Goal: Task Accomplishment & Management: Complete application form

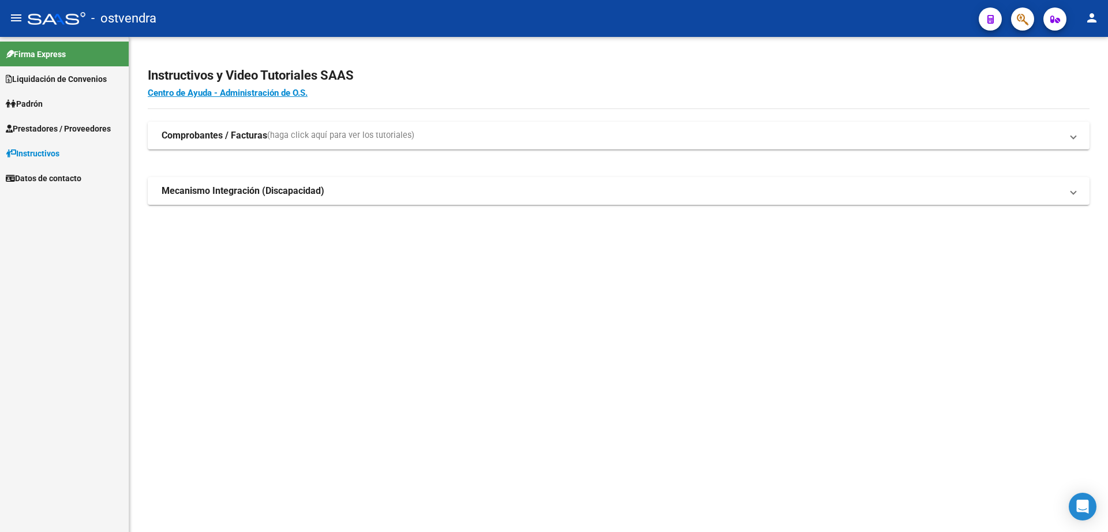
click at [63, 128] on span "Prestadores / Proveedores" at bounding box center [58, 128] width 105 height 13
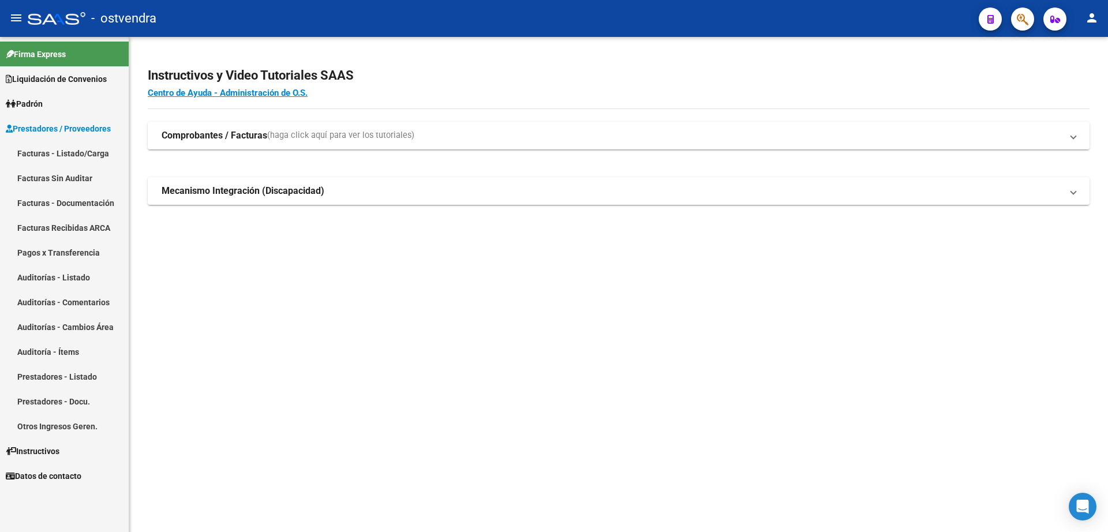
click at [89, 280] on link "Auditorías - Listado" at bounding box center [64, 277] width 129 height 25
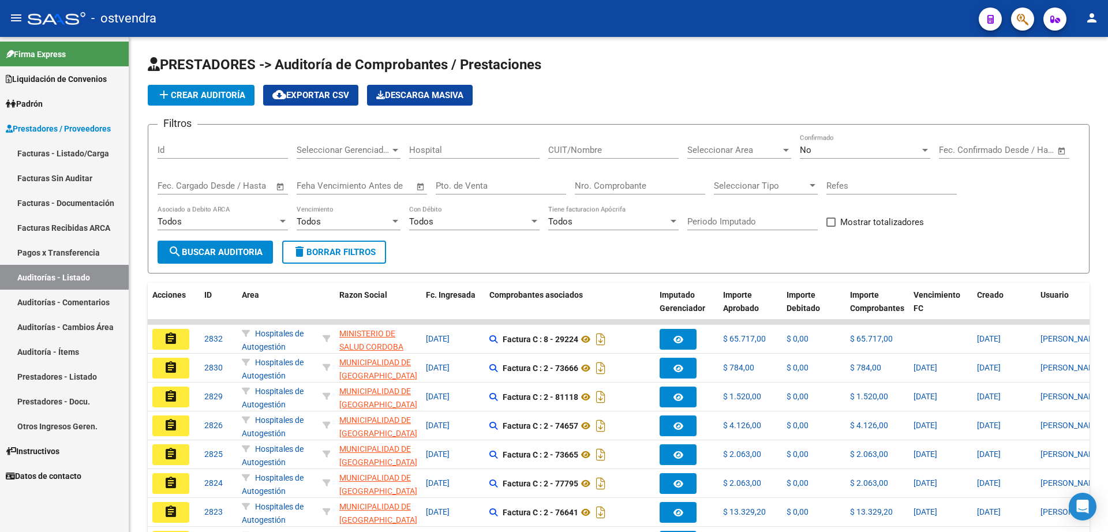
drag, startPoint x: 55, startPoint y: 155, endPoint x: 74, endPoint y: 153, distance: 19.1
click at [56, 154] on link "Facturas - Listado/Carga" at bounding box center [64, 153] width 129 height 25
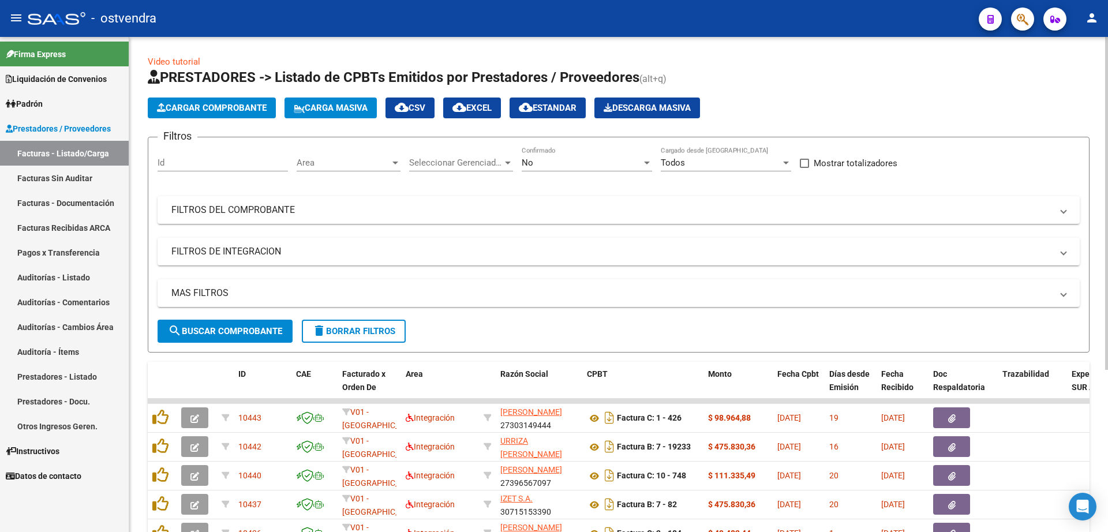
click at [233, 107] on span "Cargar Comprobante" at bounding box center [212, 108] width 110 height 10
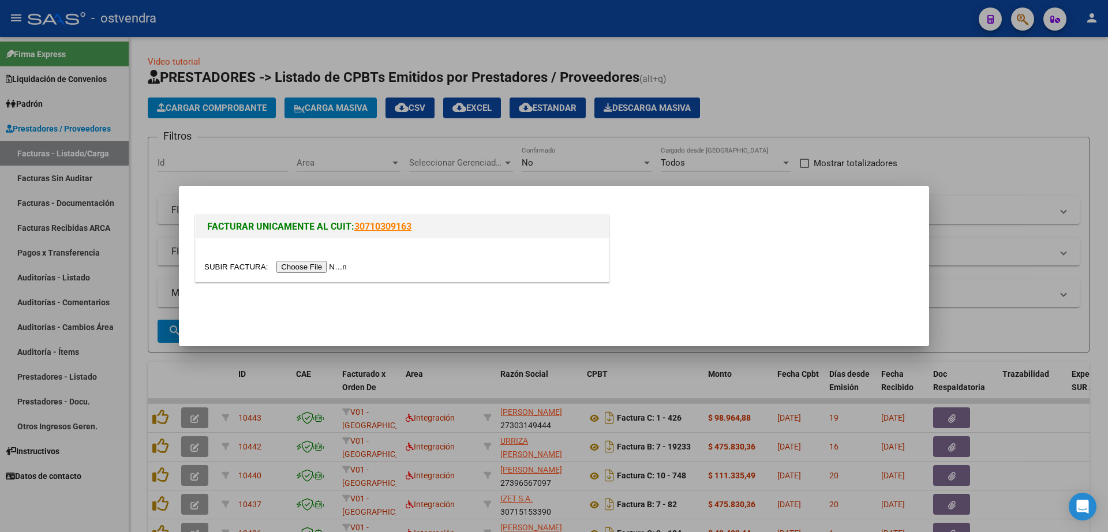
click at [320, 267] on input "file" at bounding box center [277, 267] width 146 height 12
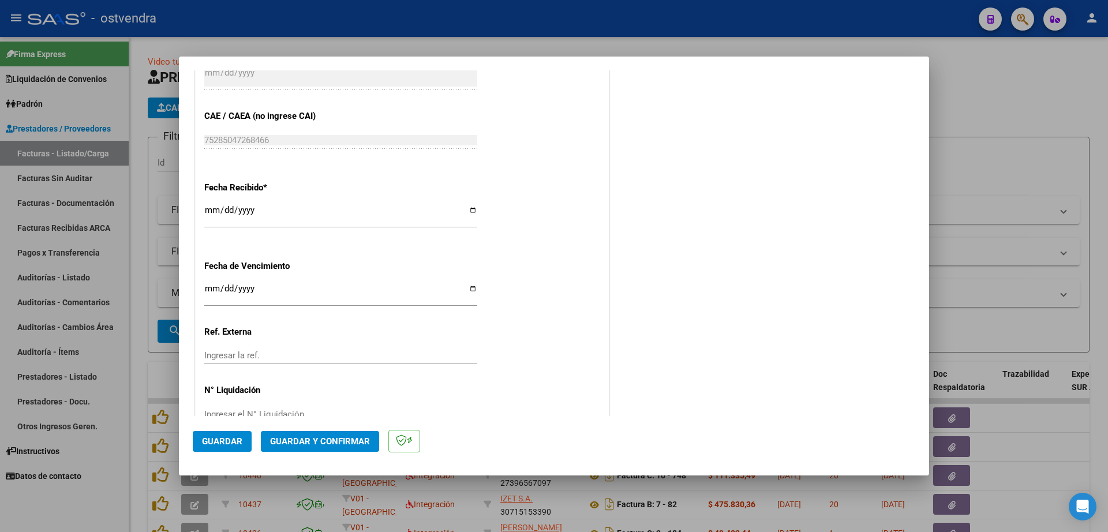
scroll to position [577, 0]
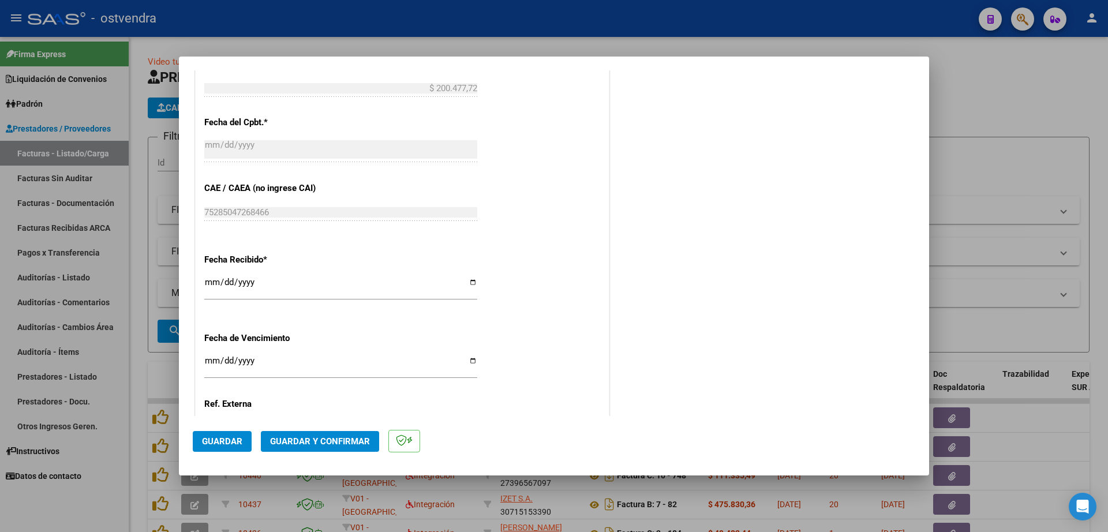
click at [215, 359] on input "Ingresar la fecha" at bounding box center [340, 365] width 273 height 18
type input "[DATE]"
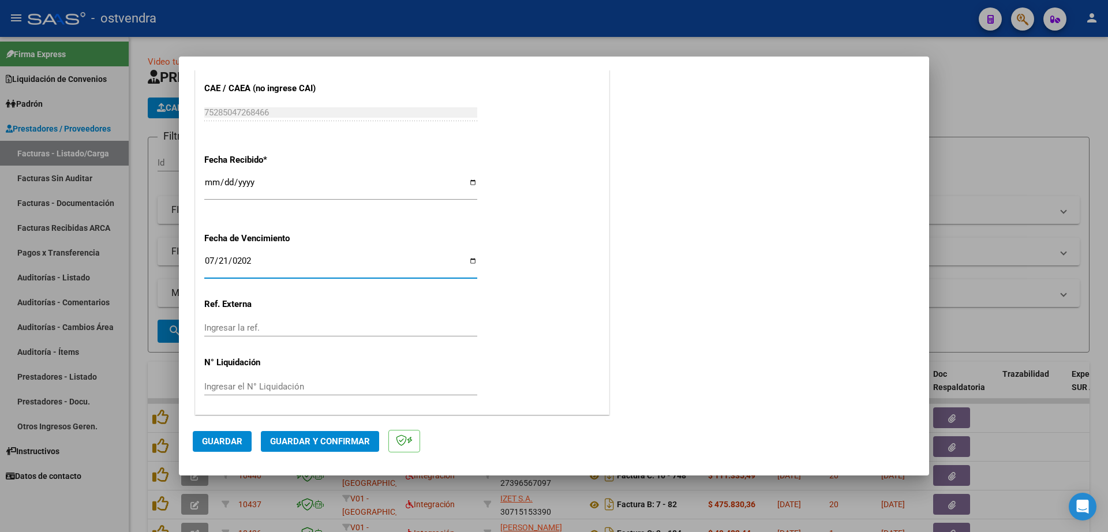
scroll to position [678, 0]
click at [306, 384] on input "Ingresar el N° Liquidación" at bounding box center [340, 385] width 273 height 10
type input "07"
click at [233, 443] on span "Guardar" at bounding box center [222, 441] width 40 height 10
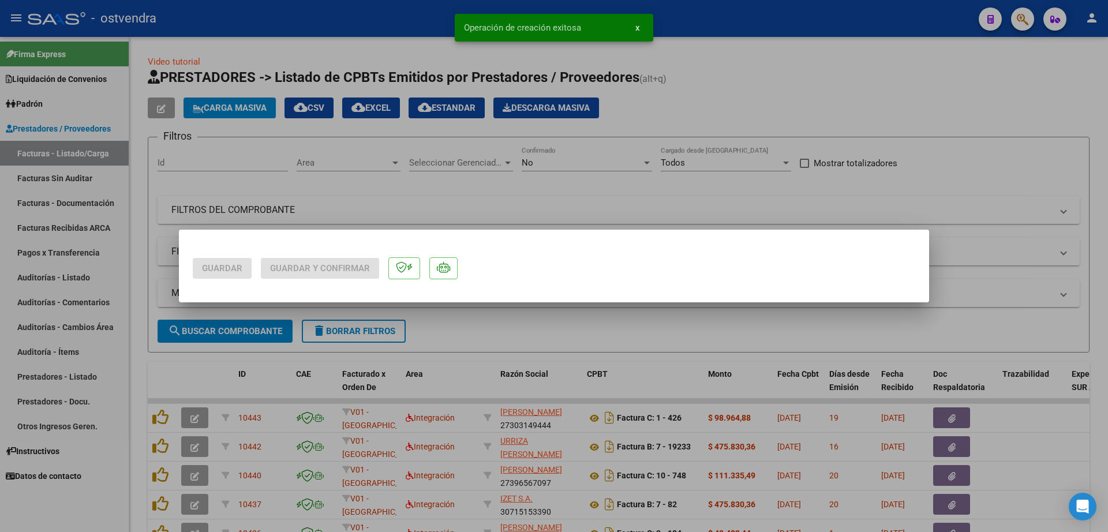
scroll to position [0, 0]
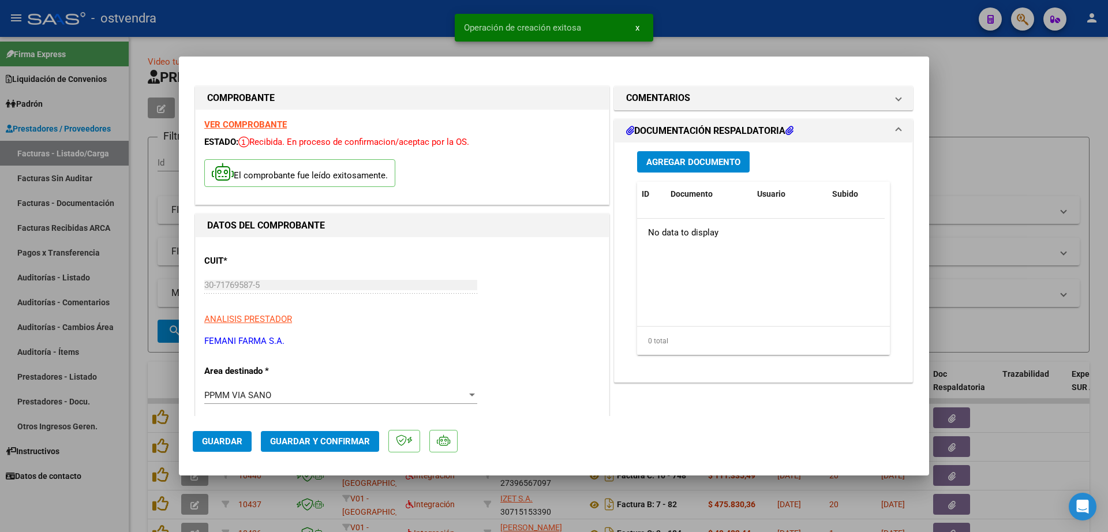
click at [721, 166] on span "Agregar Documento" at bounding box center [693, 162] width 94 height 10
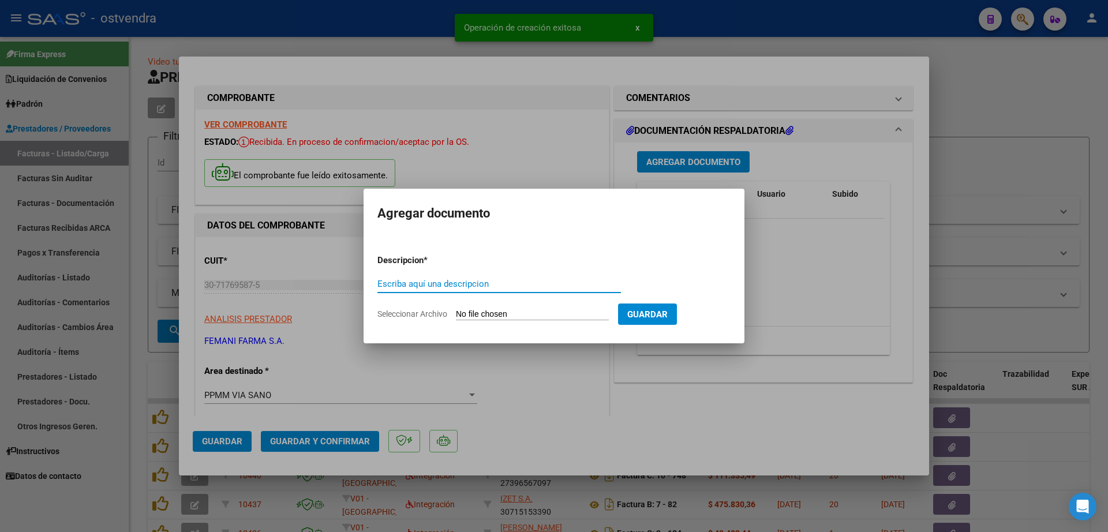
click at [456, 286] on input "Escriba aquí una descripcion" at bounding box center [498, 284] width 243 height 10
drag, startPoint x: 456, startPoint y: 286, endPoint x: 378, endPoint y: 292, distance: 78.7
click at [362, 295] on div "COMPROBANTE VER COMPROBANTE ESTADO: Recibida. En proceso de confirmacion/acepta…" at bounding box center [554, 266] width 1108 height 532
type input "documentacion"
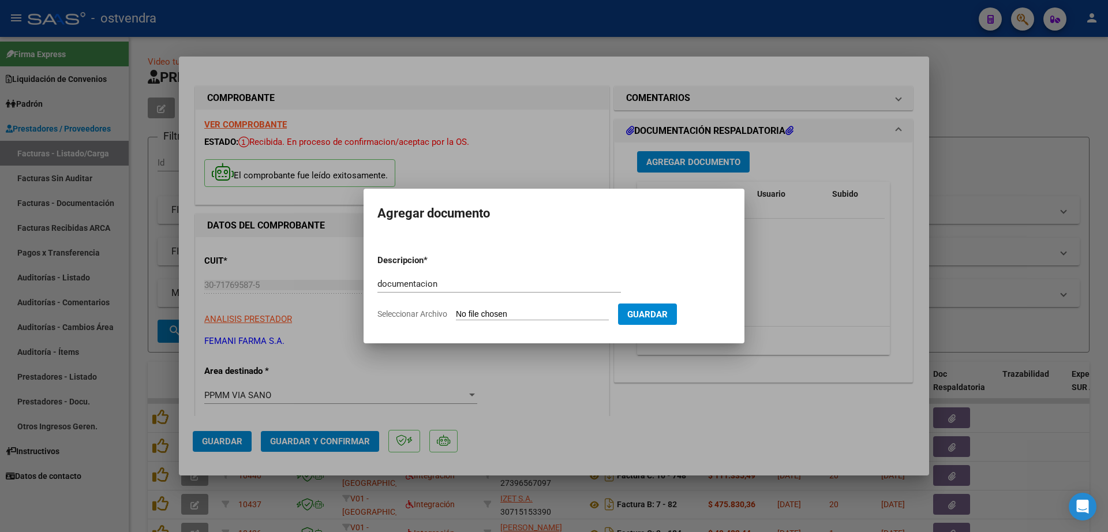
click at [532, 313] on input "Seleccionar Archivo" at bounding box center [532, 314] width 153 height 11
type input "C:\fakepath\FEMANI FARMA 5207.zip"
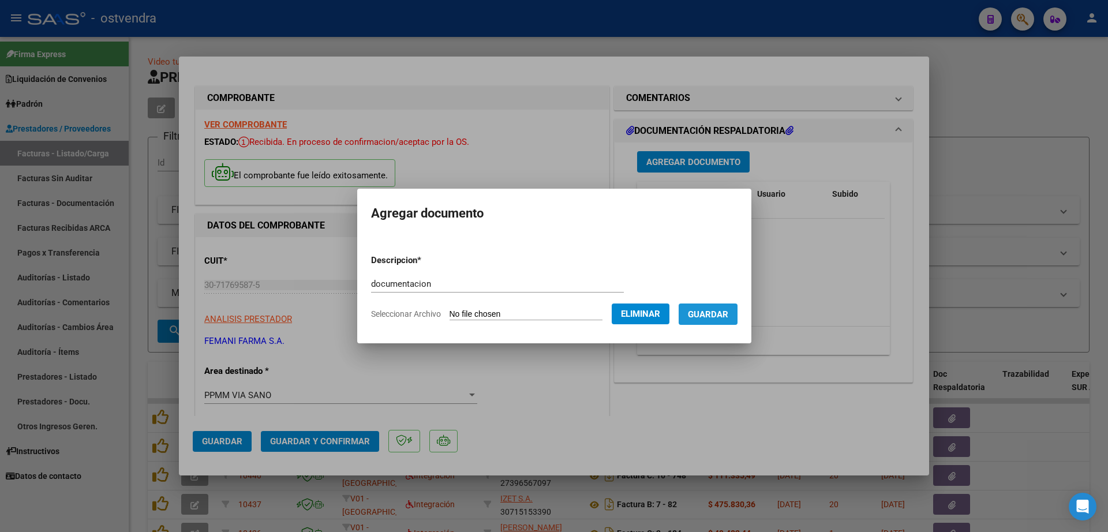
click at [728, 313] on span "Guardar" at bounding box center [708, 314] width 40 height 10
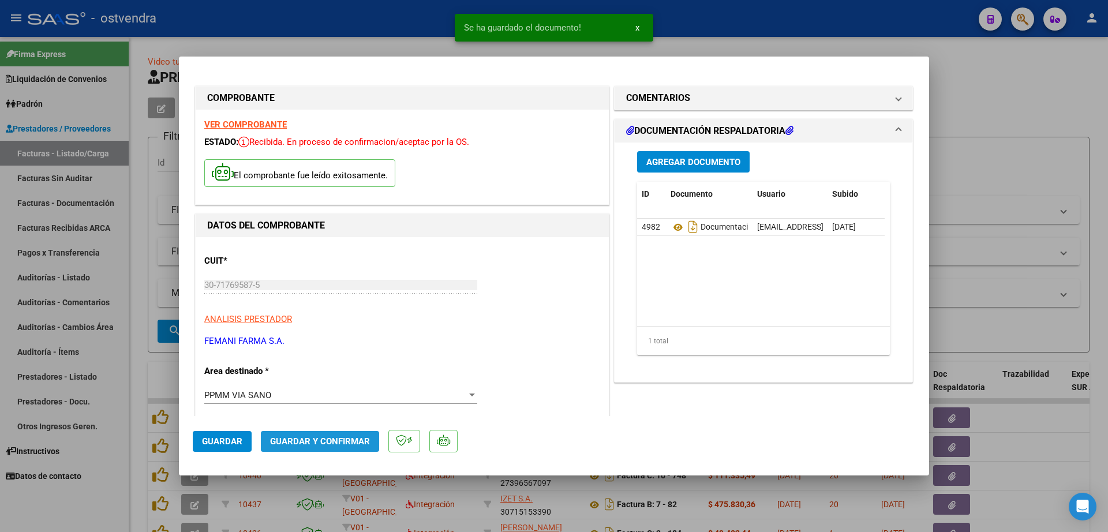
click at [334, 439] on span "Guardar y Confirmar" at bounding box center [320, 441] width 100 height 10
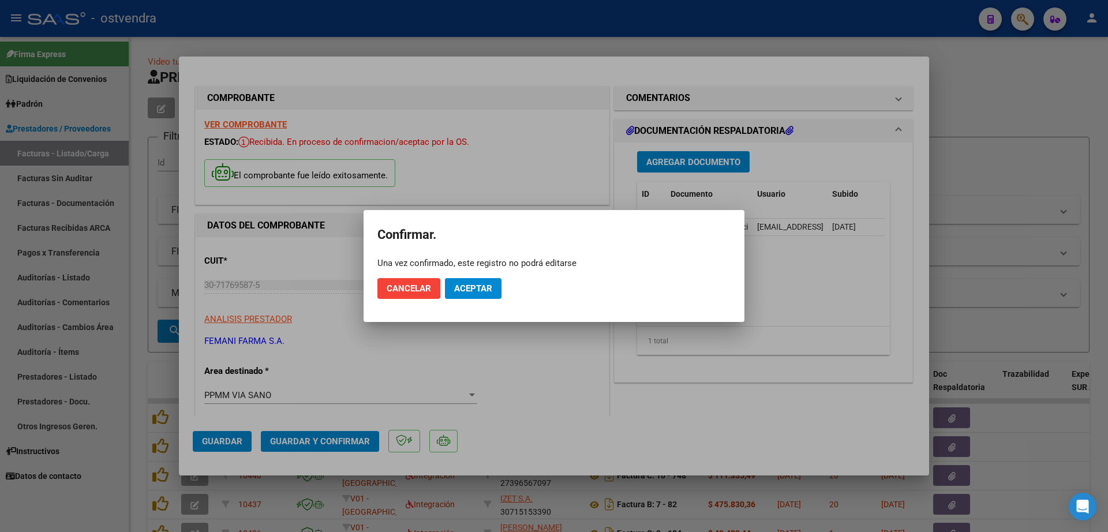
click at [481, 290] on span "Aceptar" at bounding box center [473, 288] width 38 height 10
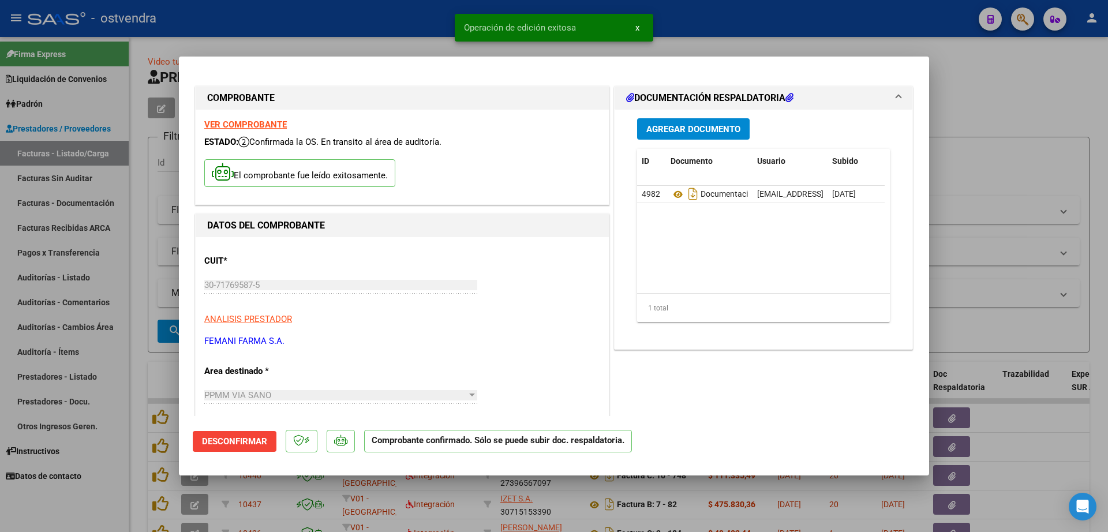
click at [138, 359] on div at bounding box center [554, 266] width 1108 height 532
type input "$ 0,00"
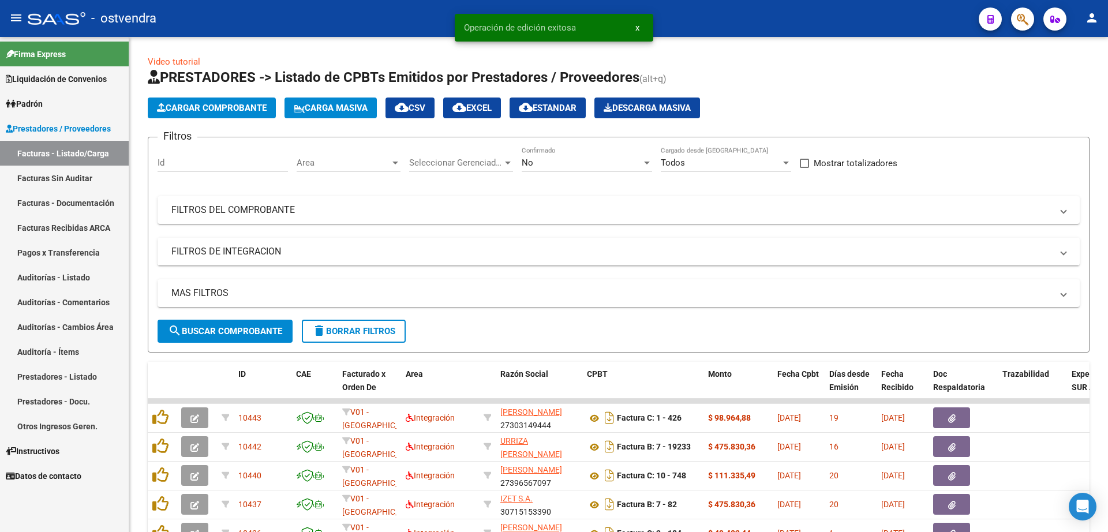
click at [77, 279] on link "Auditorías - Listado" at bounding box center [64, 277] width 129 height 25
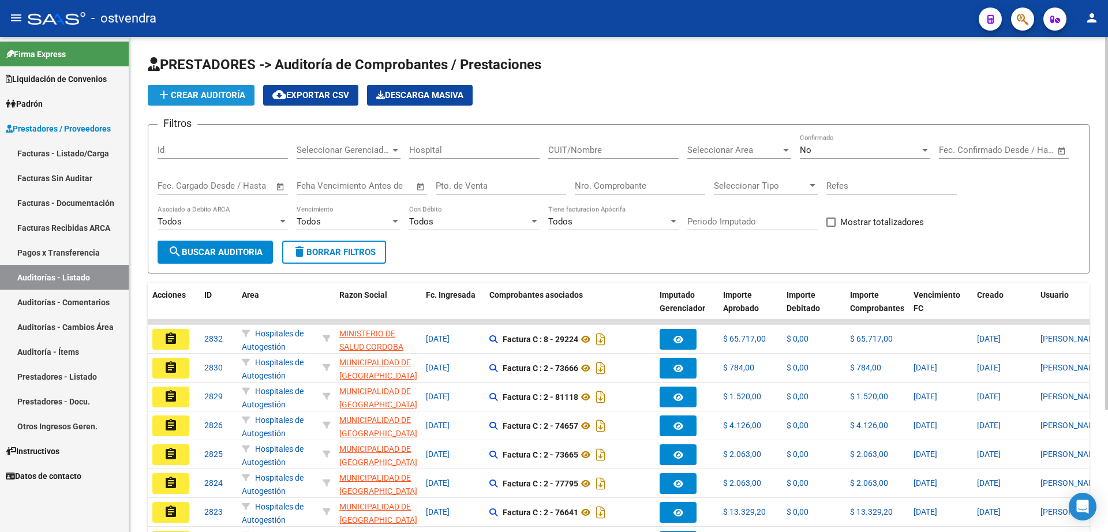
click at [219, 98] on span "add Crear Auditoría" at bounding box center [201, 95] width 88 height 10
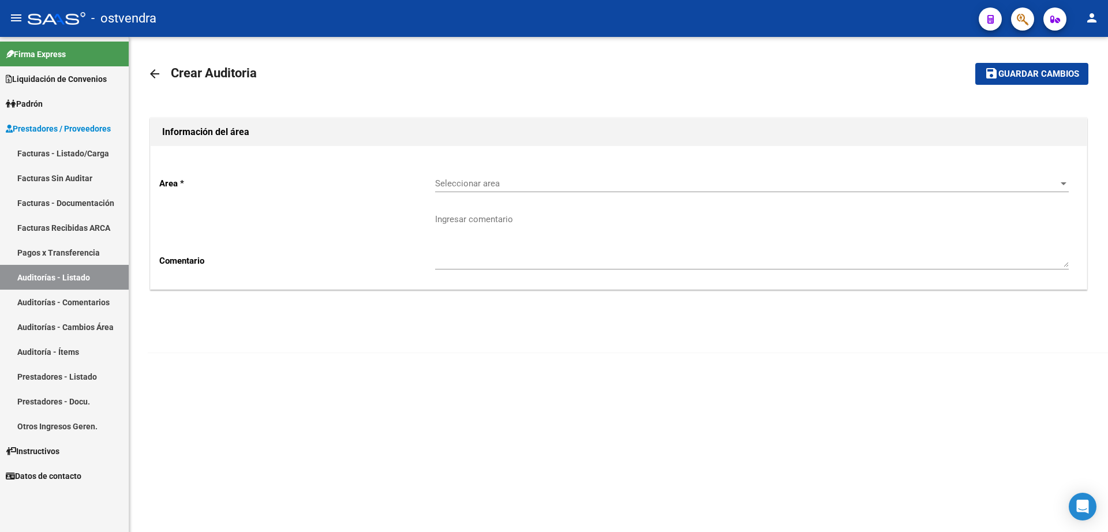
drag, startPoint x: 523, startPoint y: 178, endPoint x: 542, endPoint y: 164, distance: 24.3
click at [530, 175] on div "Seleccionar area Seleccionar area" at bounding box center [752, 179] width 634 height 25
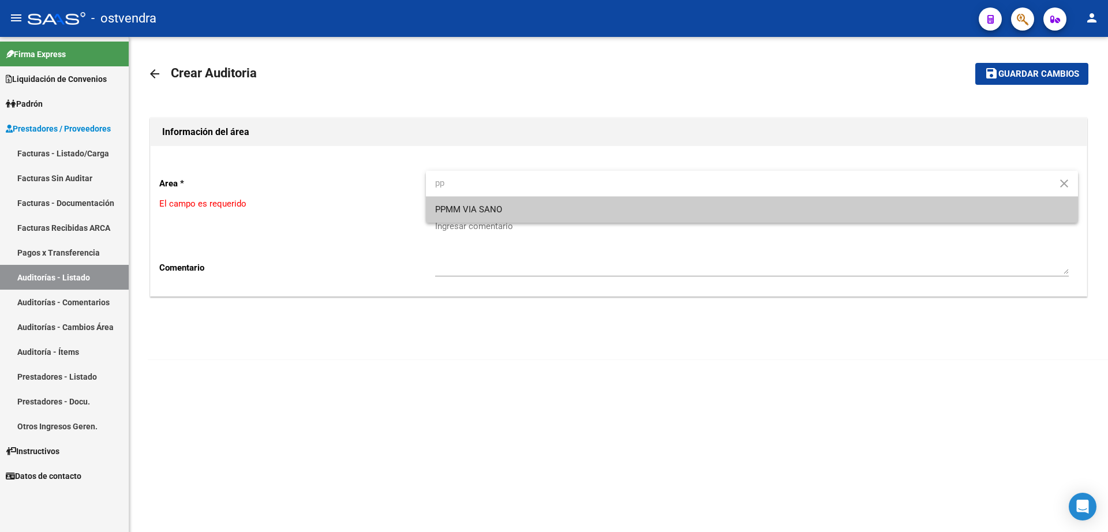
type input "pp"
click at [526, 205] on span "PPMM VIA SANO" at bounding box center [752, 210] width 634 height 26
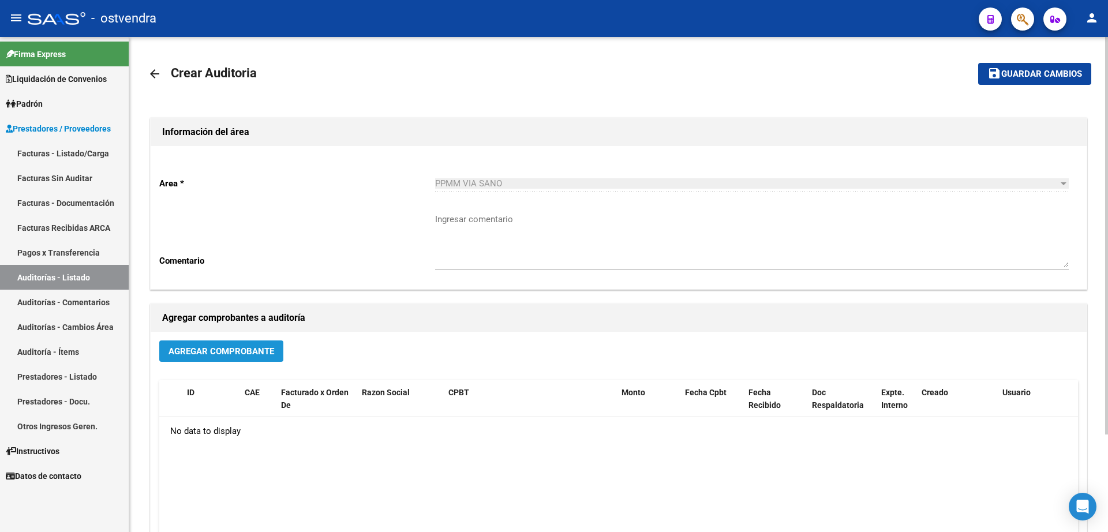
click at [229, 354] on span "Agregar Comprobante" at bounding box center [221, 351] width 106 height 10
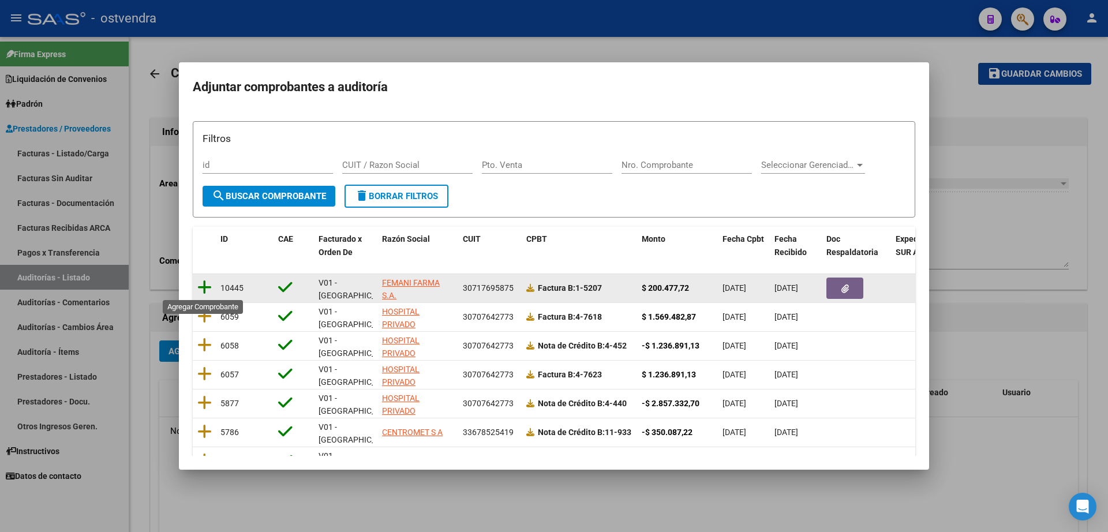
click at [208, 287] on icon at bounding box center [204, 287] width 14 height 16
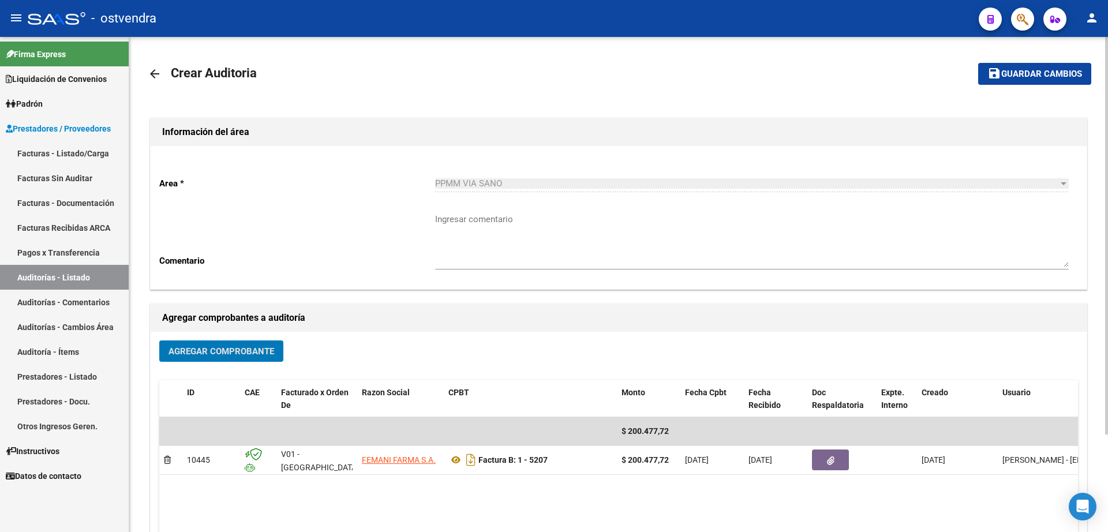
click at [1052, 69] on span "Guardar cambios" at bounding box center [1041, 74] width 81 height 10
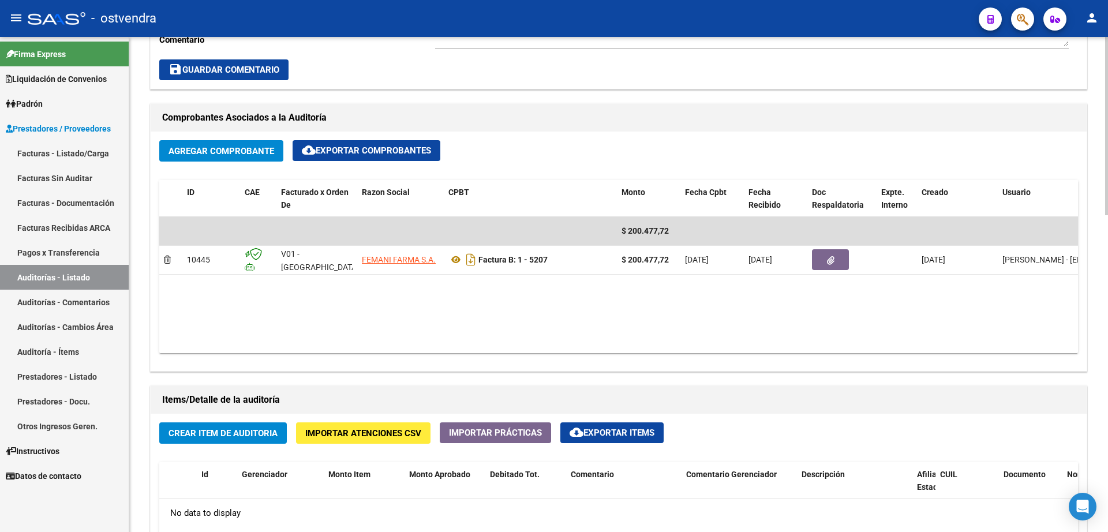
scroll to position [505, 0]
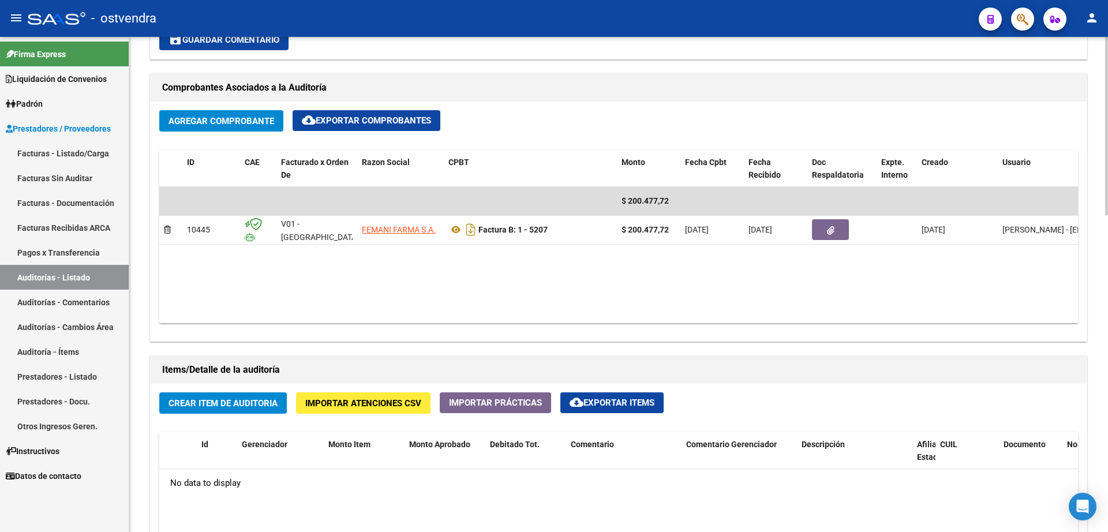
click at [222, 404] on span "Crear Item de Auditoria" at bounding box center [222, 403] width 109 height 10
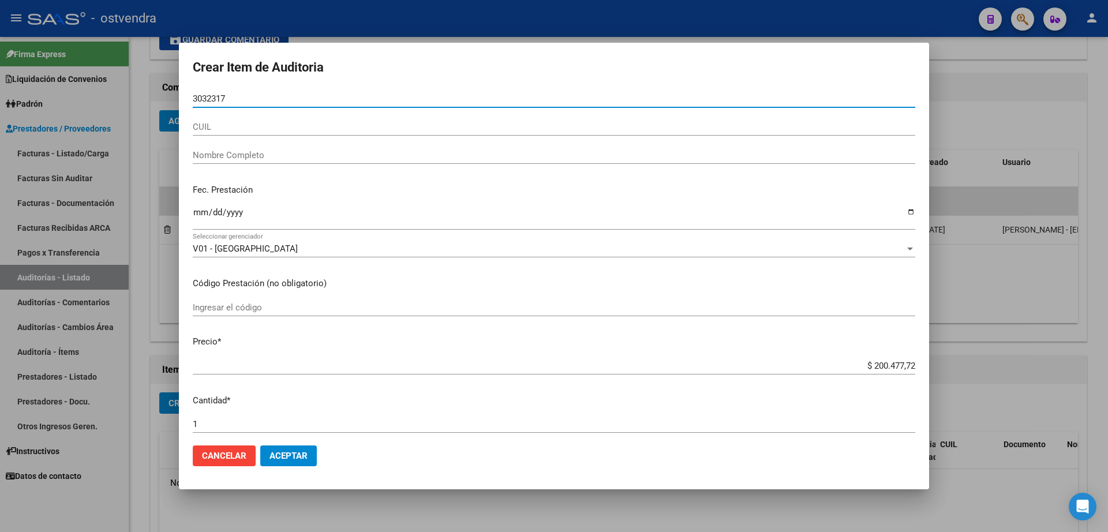
type input "30323173"
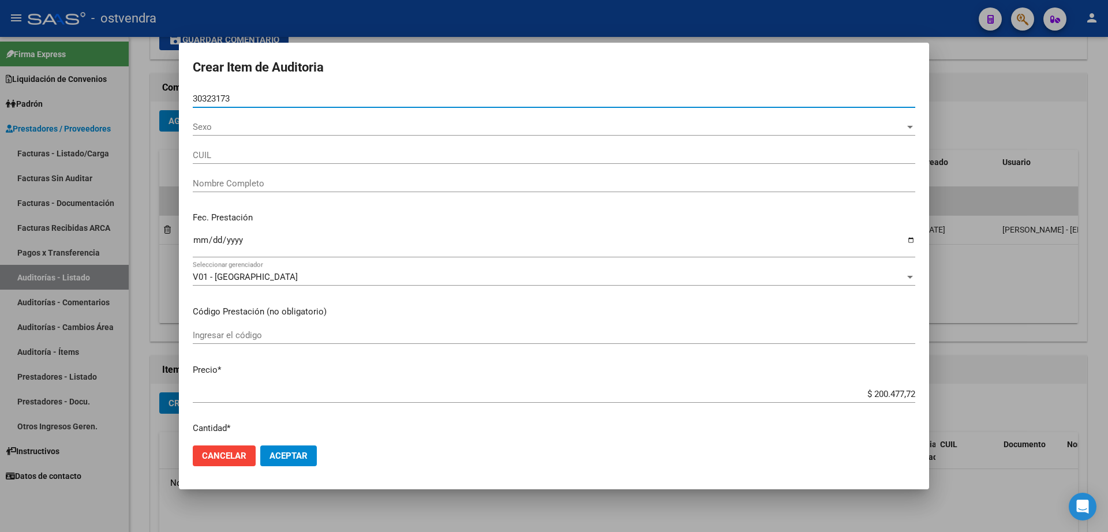
type input "20303231731"
type input "[PERSON_NAME]"
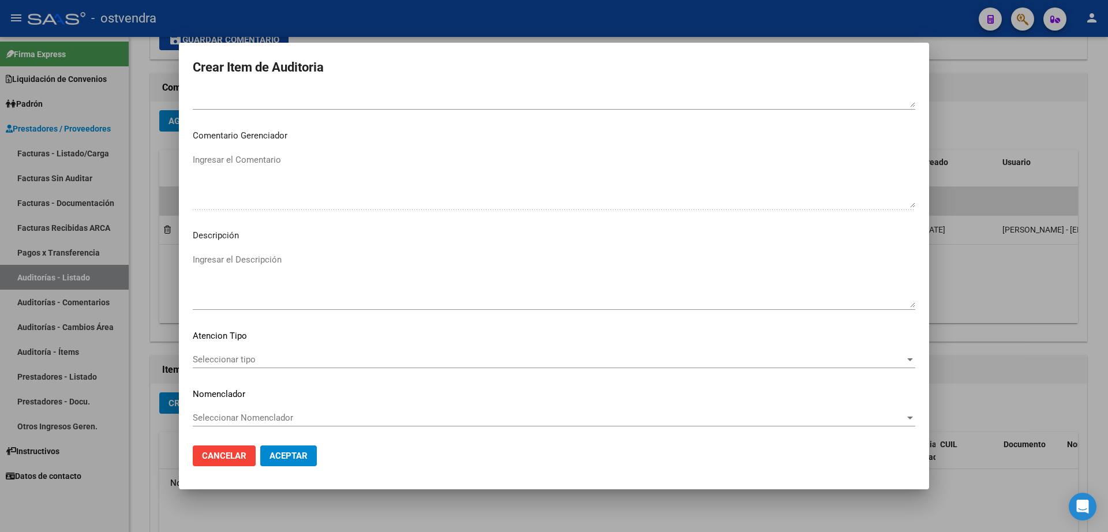
scroll to position [593, 0]
type input "30323173"
click at [304, 452] on span "Aceptar" at bounding box center [288, 456] width 38 height 10
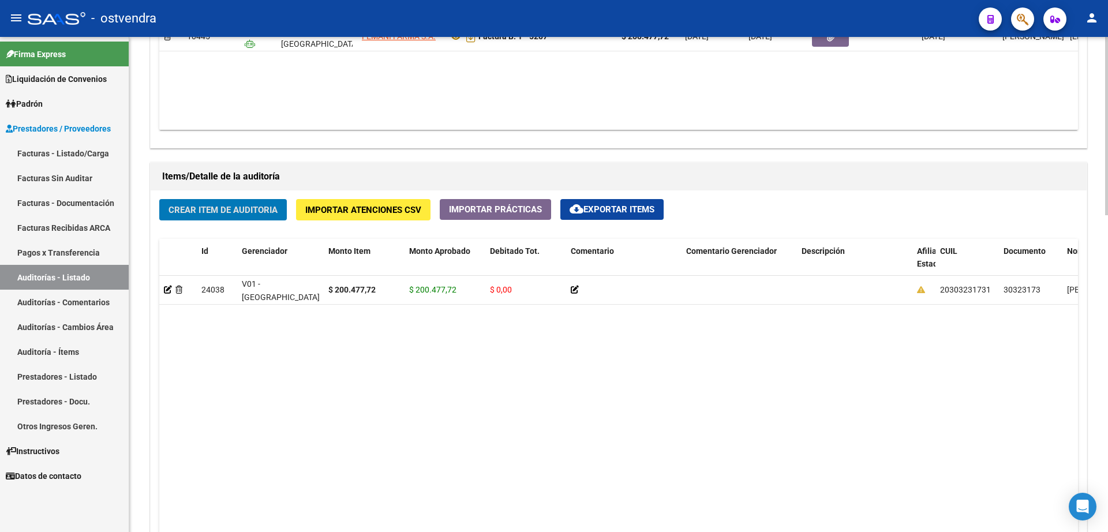
scroll to position [722, 0]
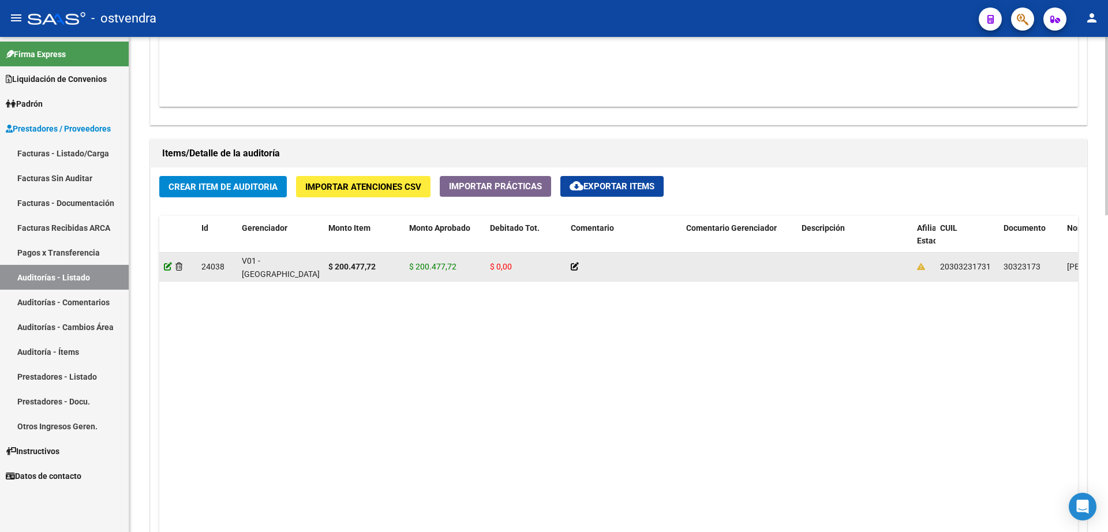
click at [167, 268] on icon at bounding box center [168, 267] width 8 height 8
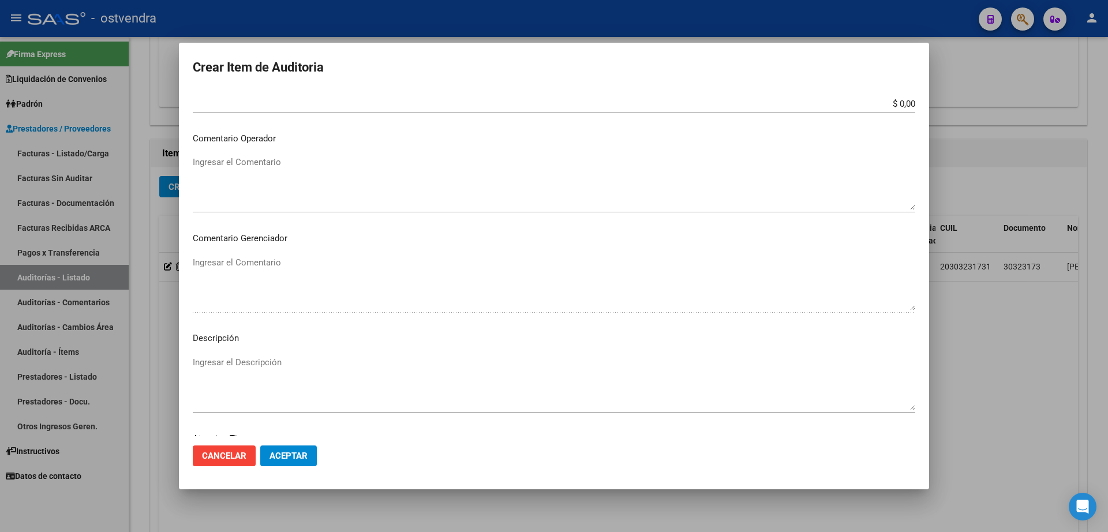
scroll to position [572, 0]
click at [301, 455] on span "Aceptar" at bounding box center [288, 456] width 38 height 10
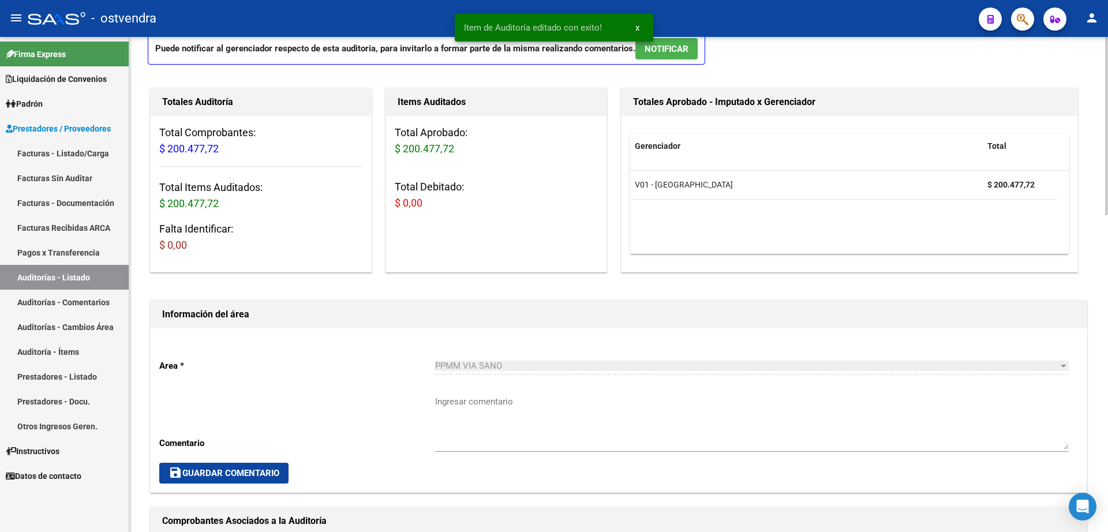
scroll to position [0, 0]
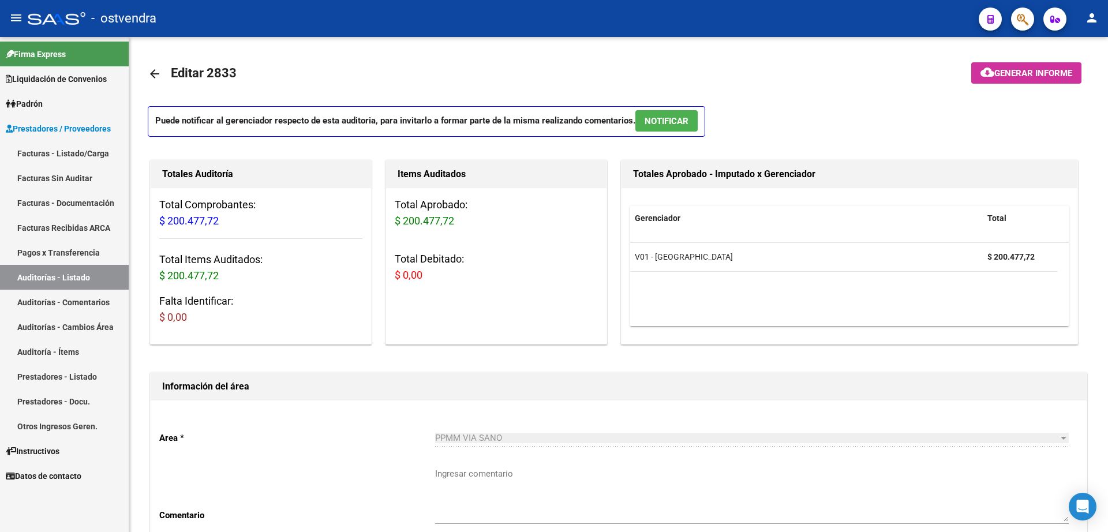
click at [72, 152] on link "Facturas - Listado/Carga" at bounding box center [64, 153] width 129 height 25
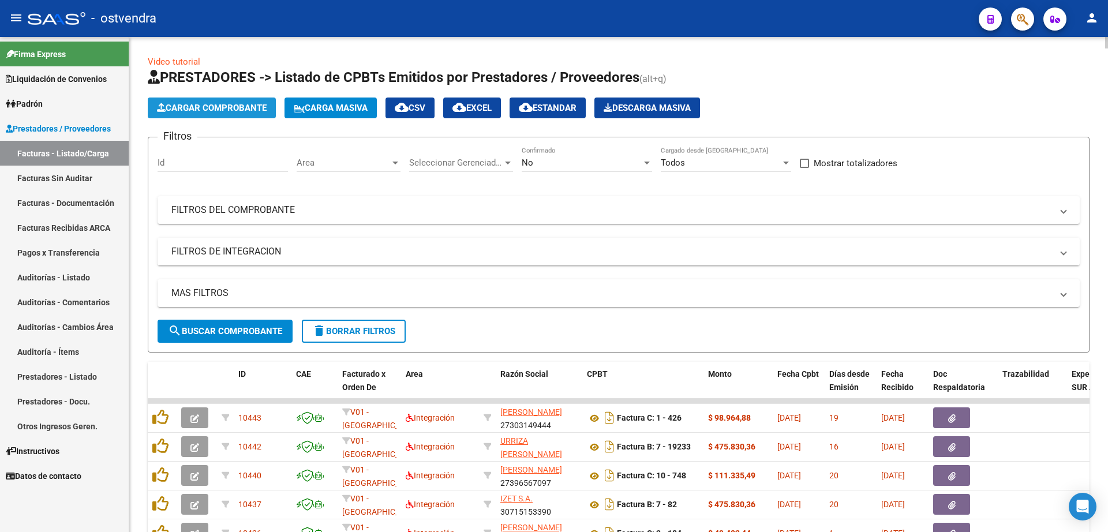
click at [229, 108] on span "Cargar Comprobante" at bounding box center [212, 108] width 110 height 10
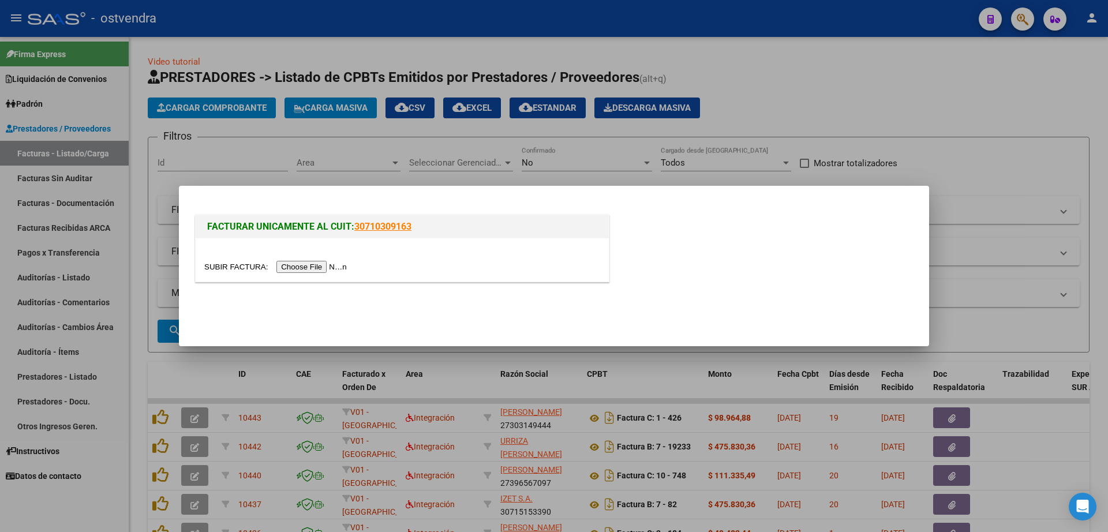
click at [304, 261] on input "file" at bounding box center [277, 267] width 146 height 12
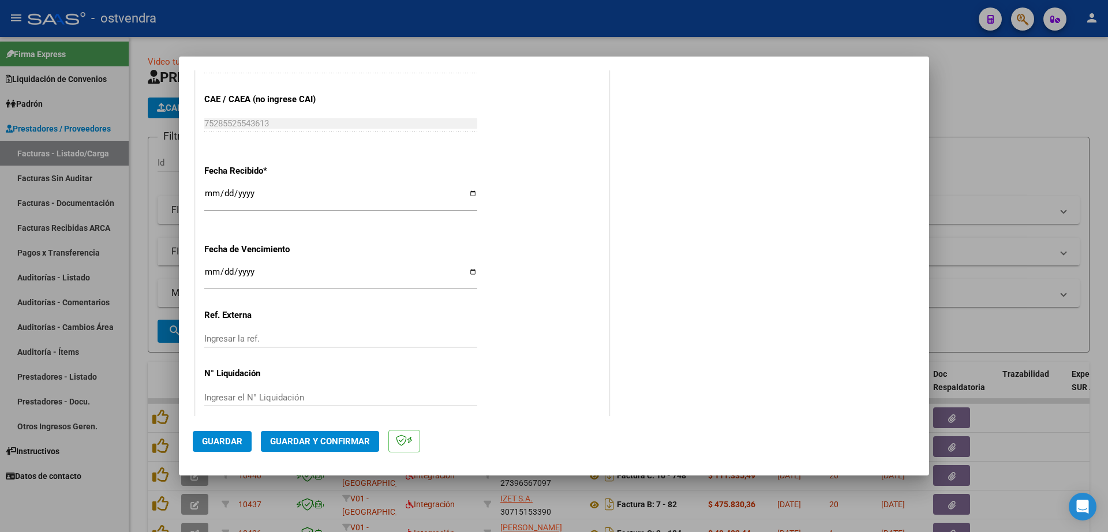
scroll to position [678, 0]
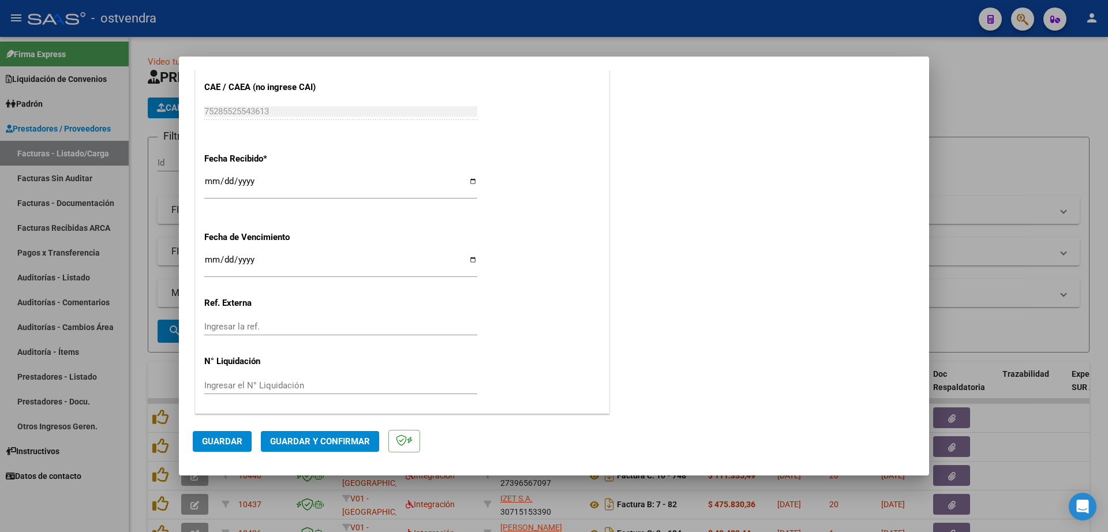
click at [280, 384] on input "Ingresar el N° Liquidación" at bounding box center [340, 385] width 273 height 10
type input "07"
click at [230, 435] on button "Guardar" at bounding box center [222, 441] width 59 height 21
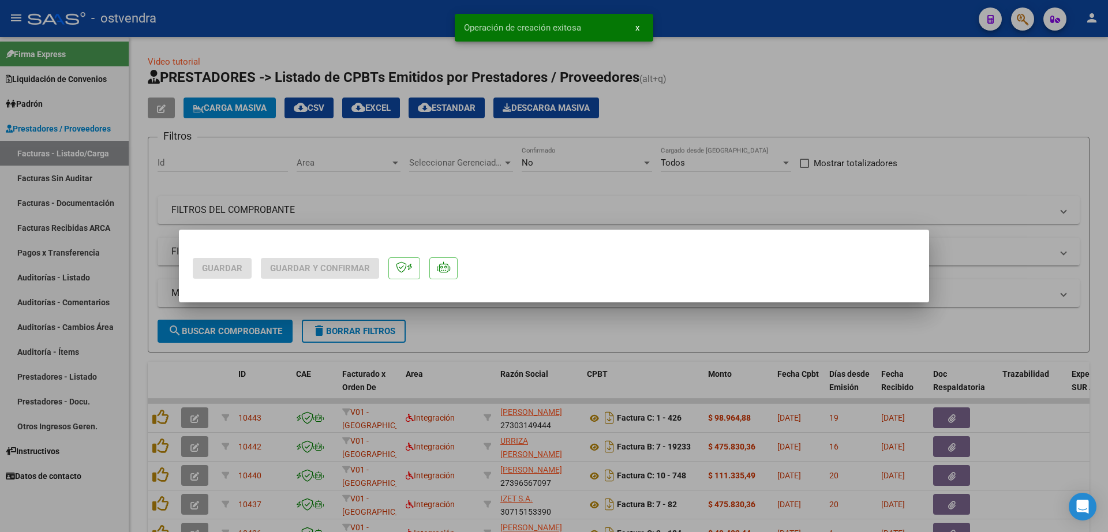
scroll to position [0, 0]
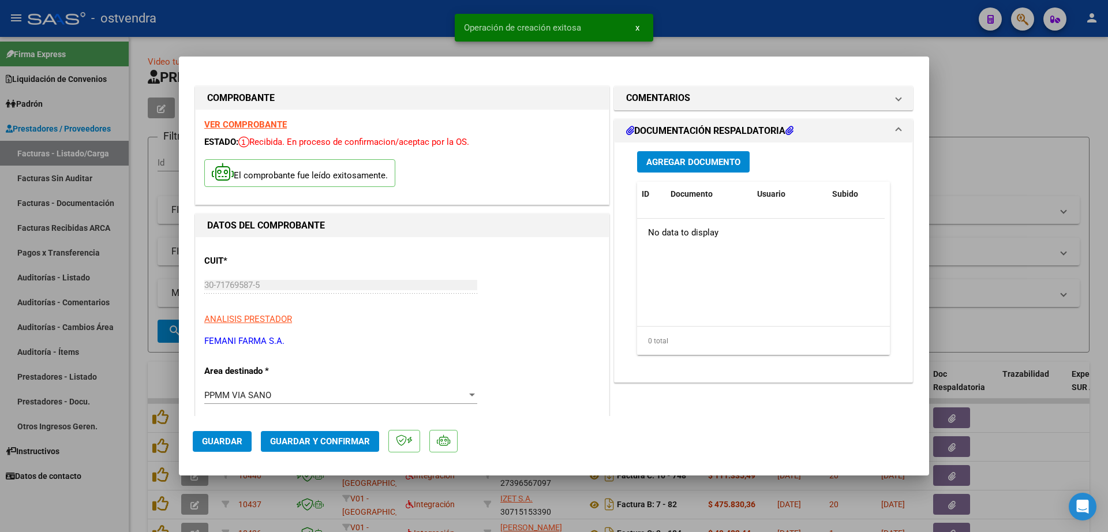
click at [685, 166] on span "Agregar Documento" at bounding box center [693, 162] width 94 height 10
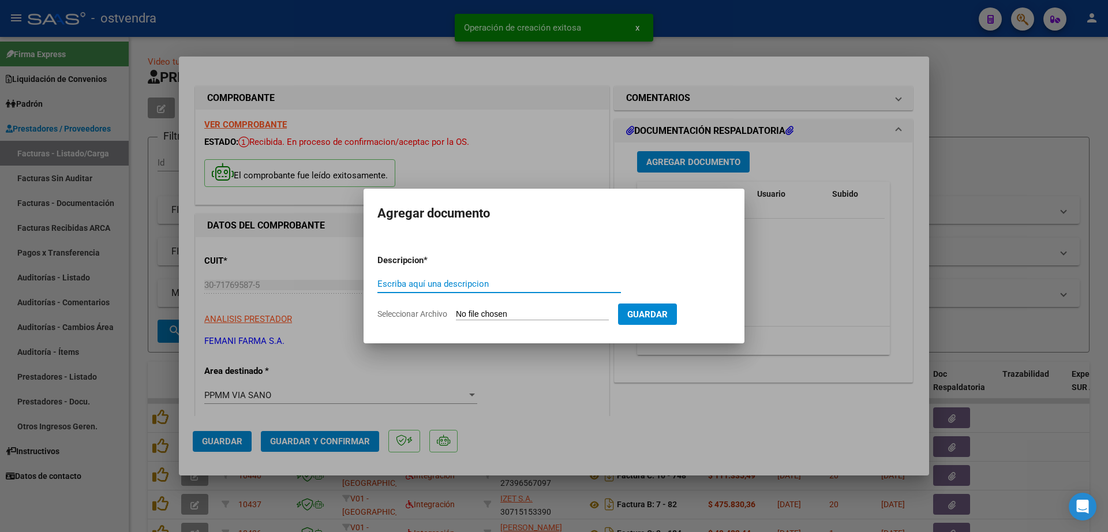
paste input "documentacion"
type input "documentacion"
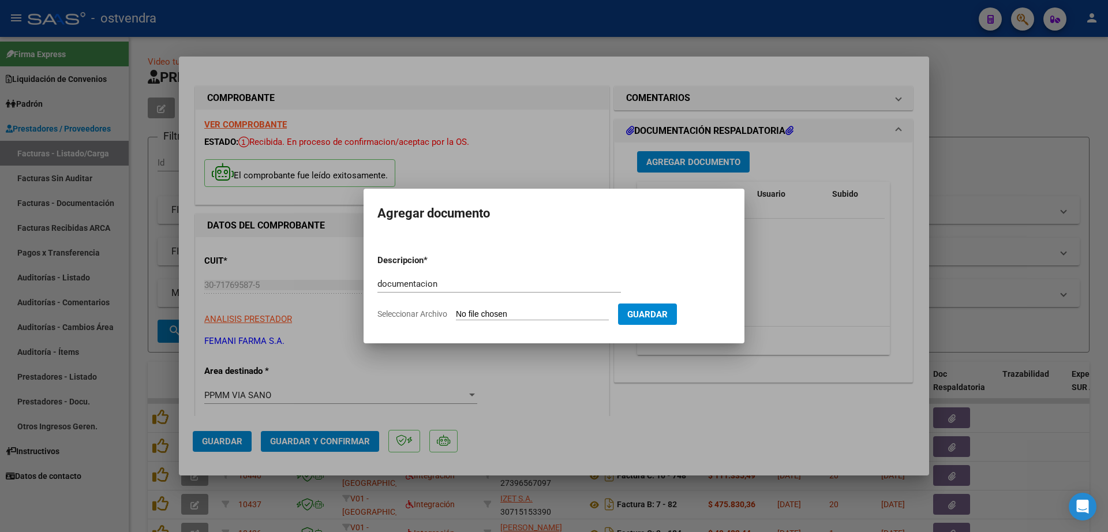
click at [514, 310] on input "Seleccionar Archivo" at bounding box center [532, 314] width 153 height 11
type input "C:\fakepath\FEMANI FARMA 5323.zip"
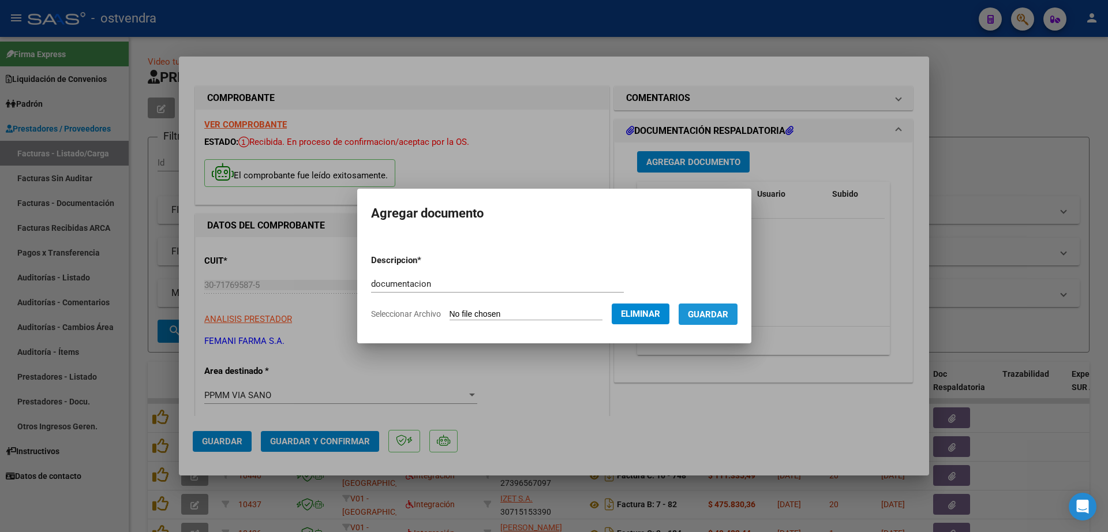
click at [724, 313] on span "Guardar" at bounding box center [708, 314] width 40 height 10
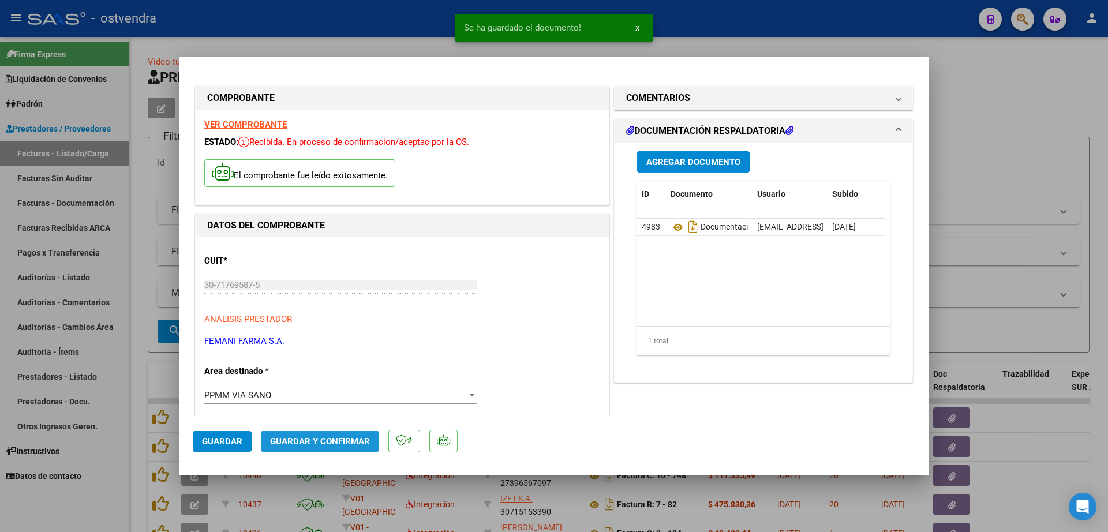
click at [303, 440] on span "Guardar y Confirmar" at bounding box center [320, 441] width 100 height 10
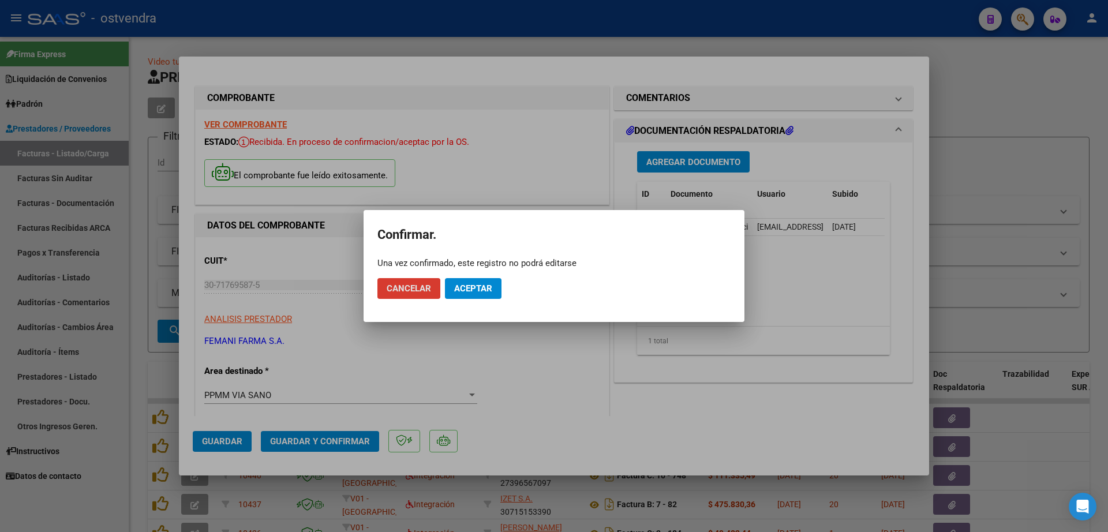
click at [472, 293] on span "Aceptar" at bounding box center [473, 288] width 38 height 10
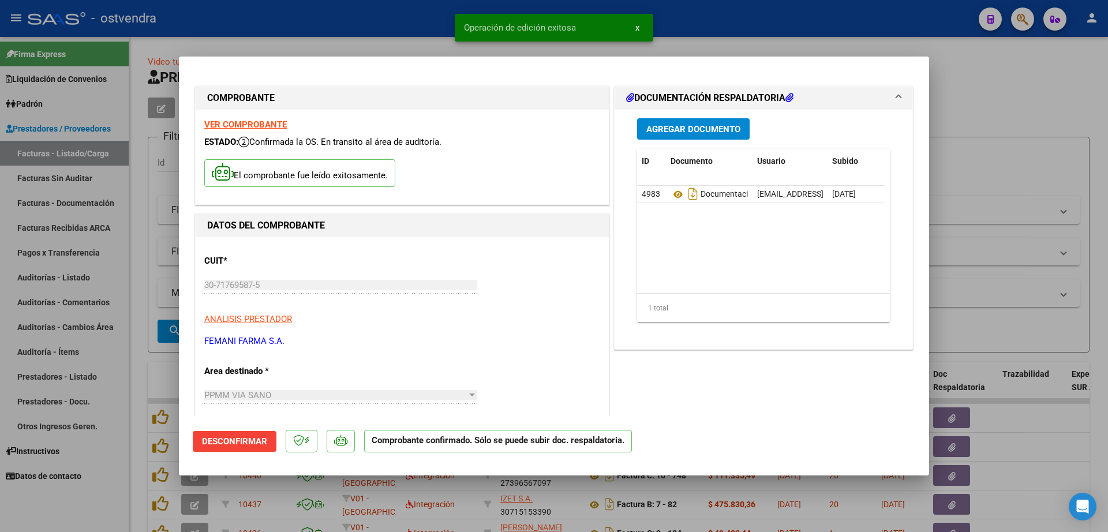
click at [143, 362] on div at bounding box center [554, 266] width 1108 height 532
type input "$ 0,00"
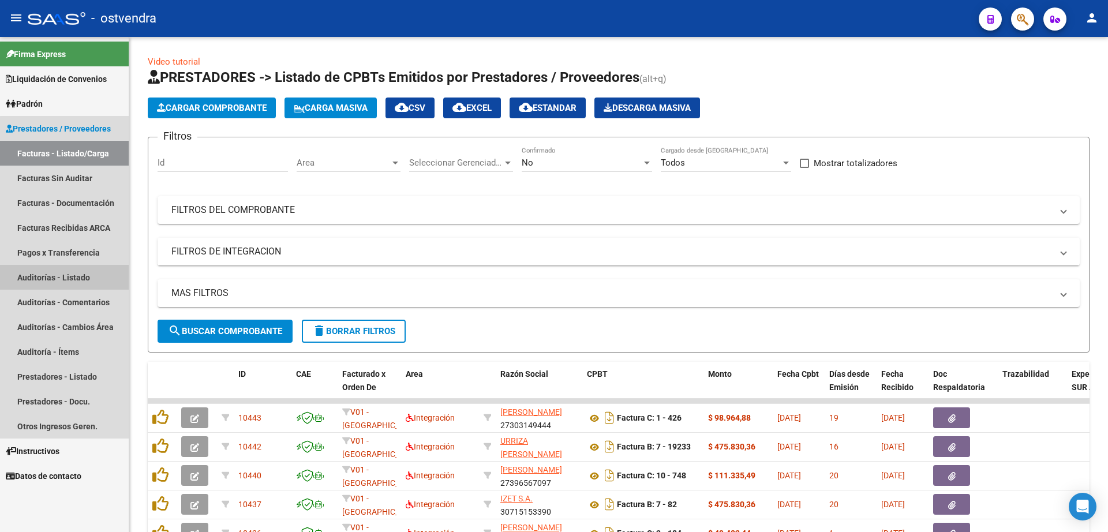
click at [77, 278] on link "Auditorías - Listado" at bounding box center [64, 277] width 129 height 25
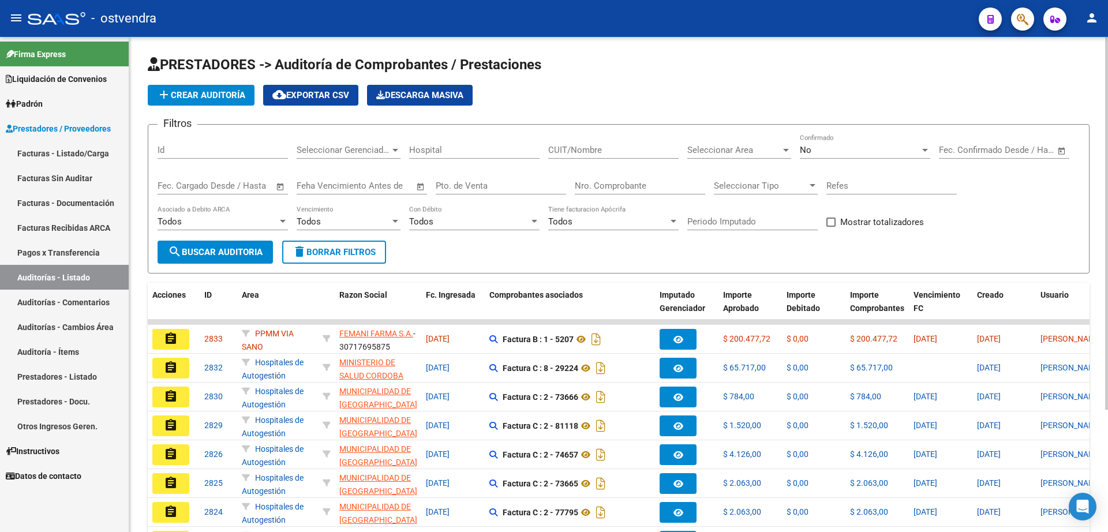
click at [231, 93] on span "add Crear Auditoría" at bounding box center [201, 95] width 88 height 10
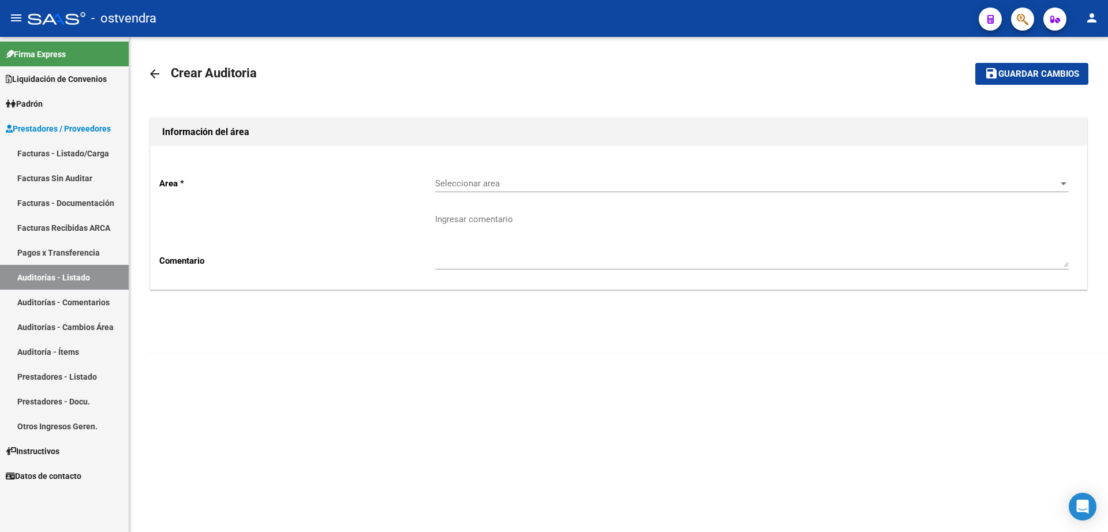
click at [511, 171] on div "Seleccionar area Seleccionar area" at bounding box center [752, 179] width 634 height 25
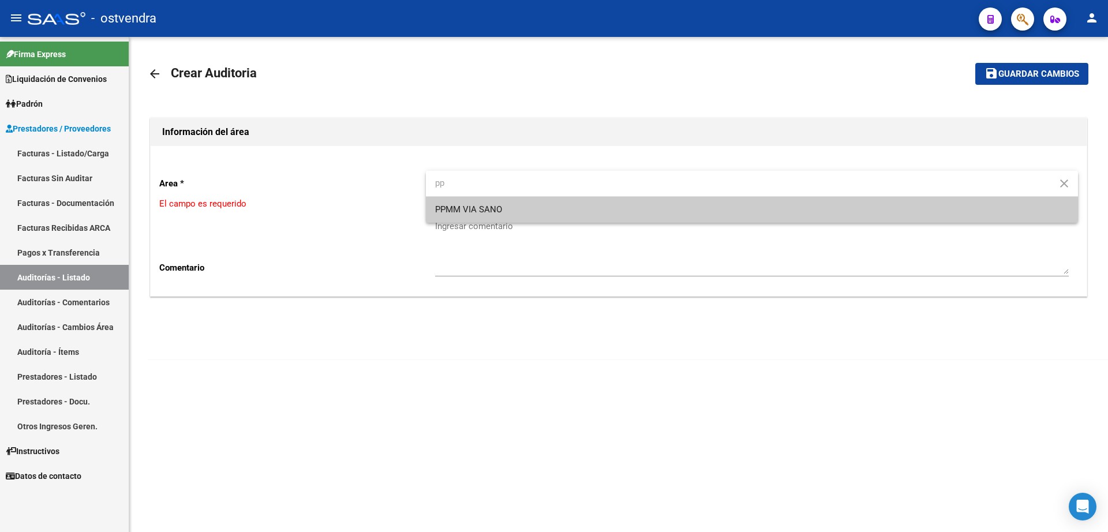
type input "pp"
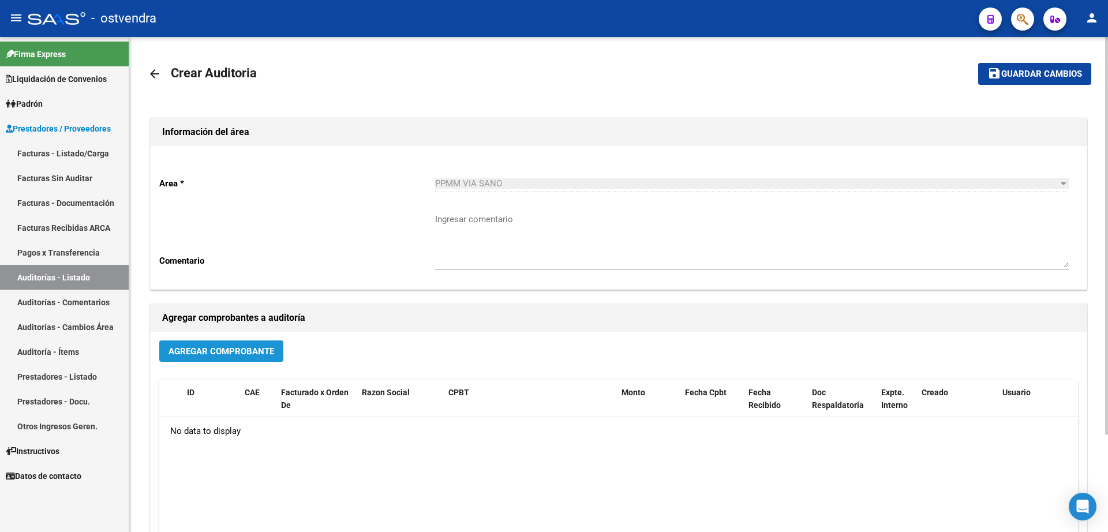
click at [233, 351] on span "Agregar Comprobante" at bounding box center [221, 351] width 106 height 10
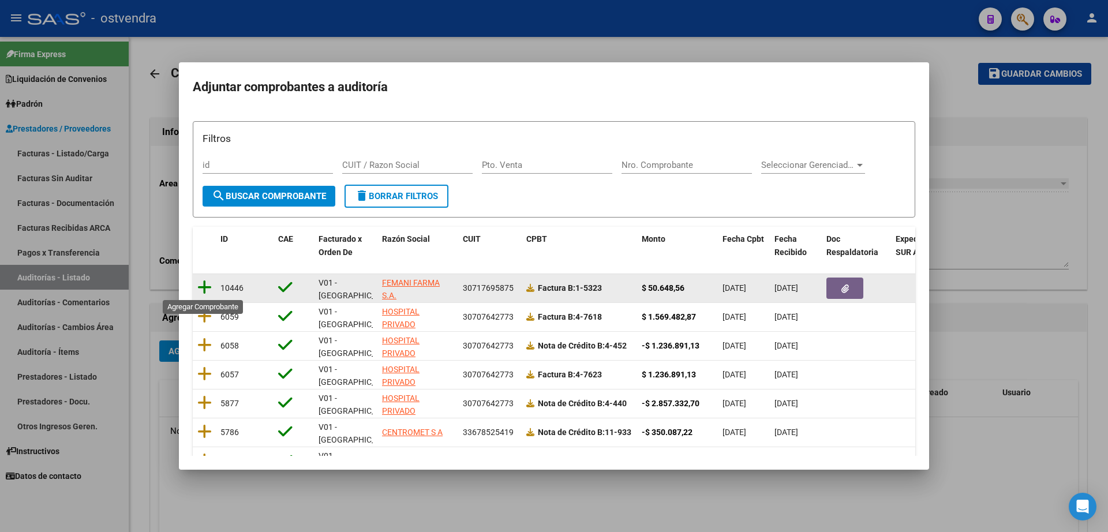
click at [201, 288] on icon at bounding box center [204, 287] width 14 height 16
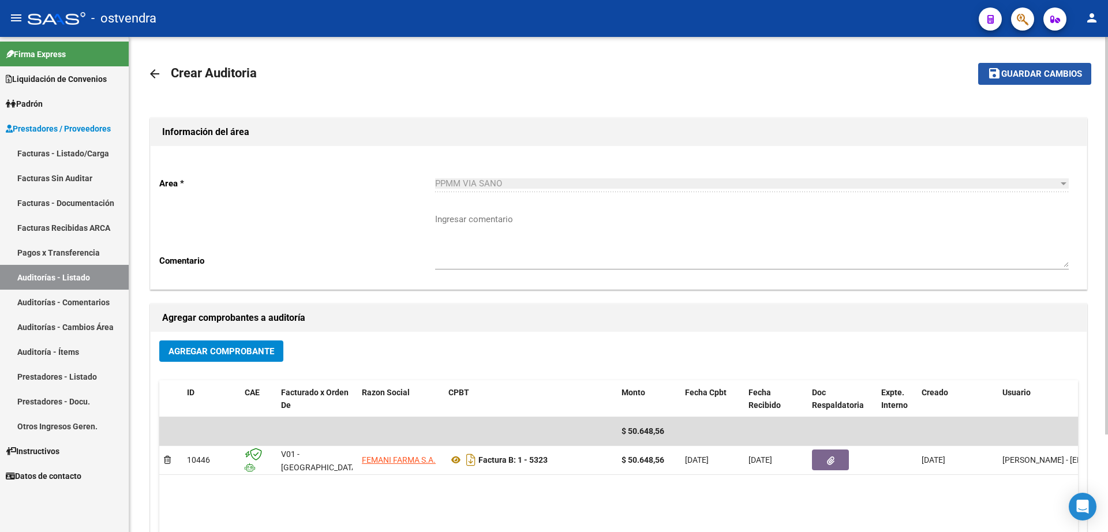
click at [1014, 66] on button "save Guardar cambios" at bounding box center [1034, 73] width 113 height 21
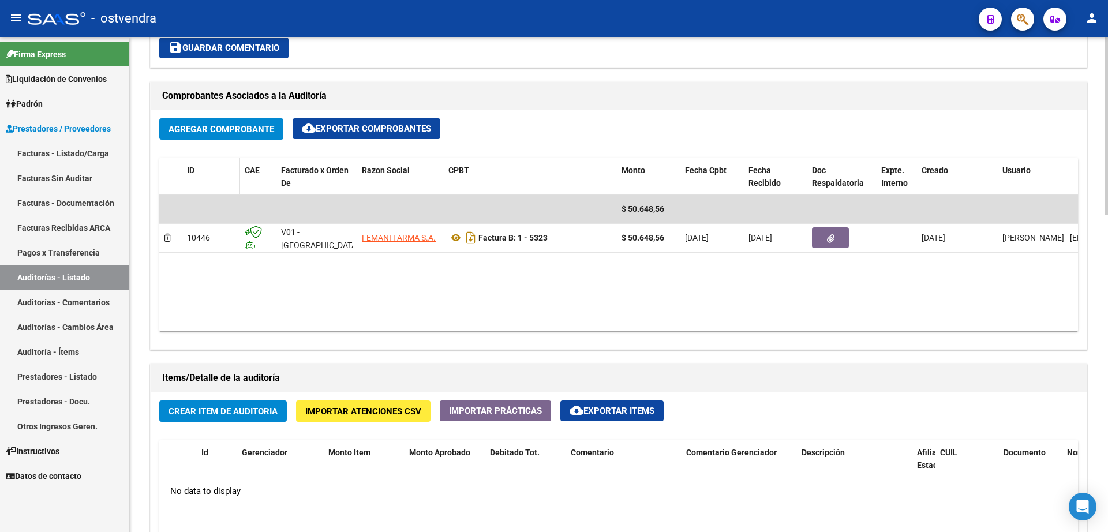
scroll to position [505, 0]
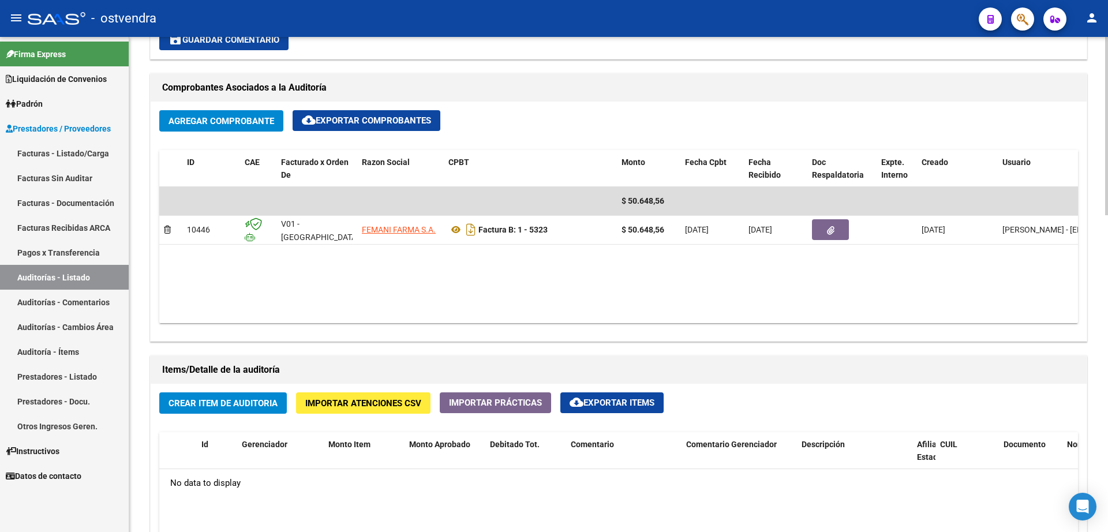
click at [238, 409] on button "Crear Item de Auditoria" at bounding box center [223, 402] width 128 height 21
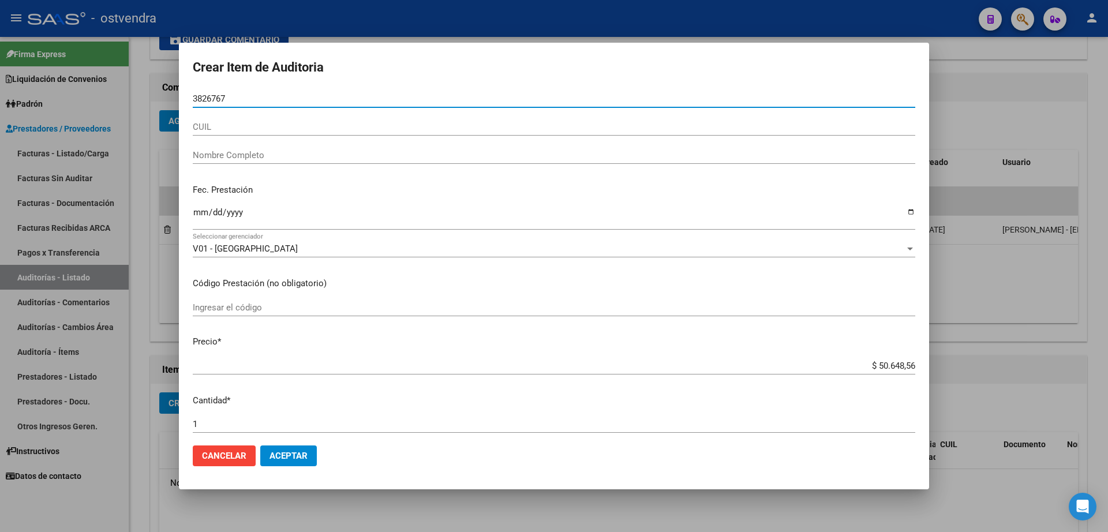
type input "38267670"
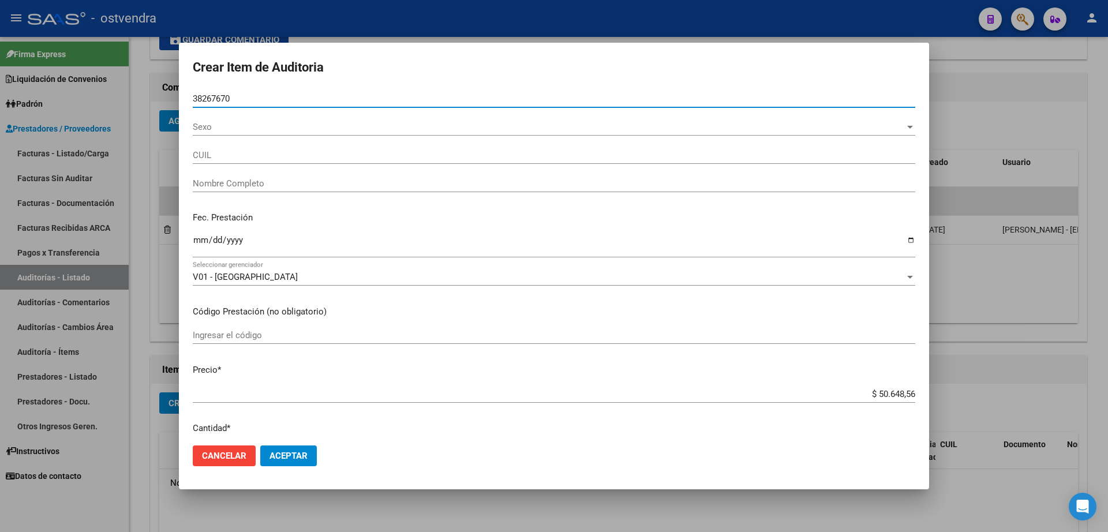
type input "20382676700"
type input "[PERSON_NAME]"
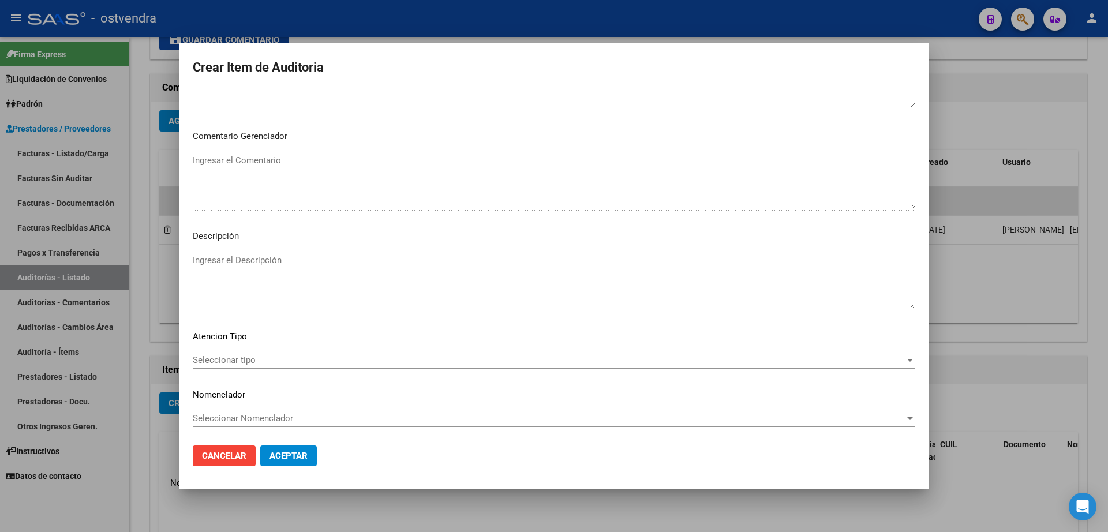
scroll to position [593, 0]
type input "38267670"
click at [296, 452] on span "Aceptar" at bounding box center [288, 456] width 38 height 10
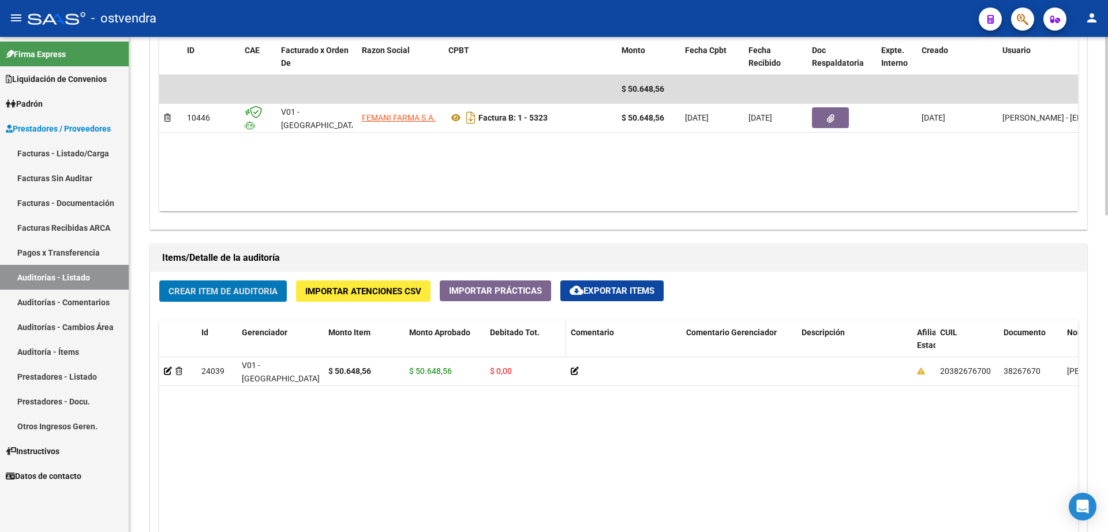
scroll to position [650, 0]
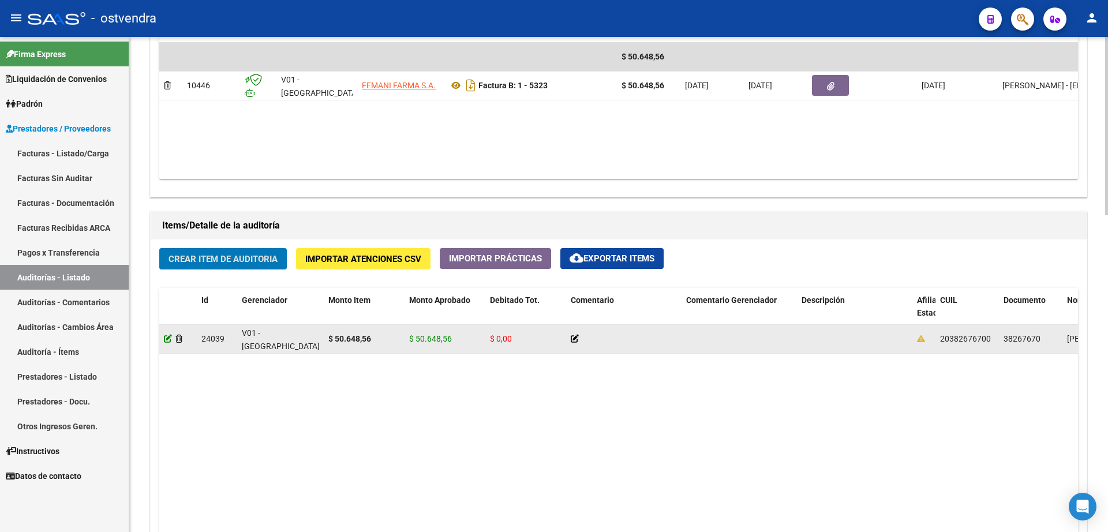
click at [168, 339] on icon at bounding box center [168, 339] width 8 height 8
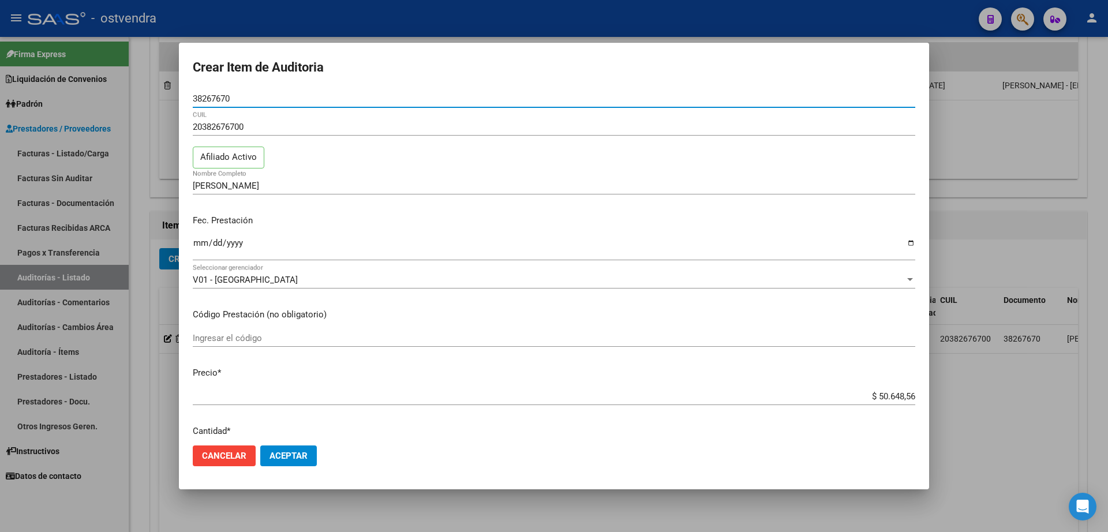
click at [306, 455] on span "Aceptar" at bounding box center [288, 456] width 38 height 10
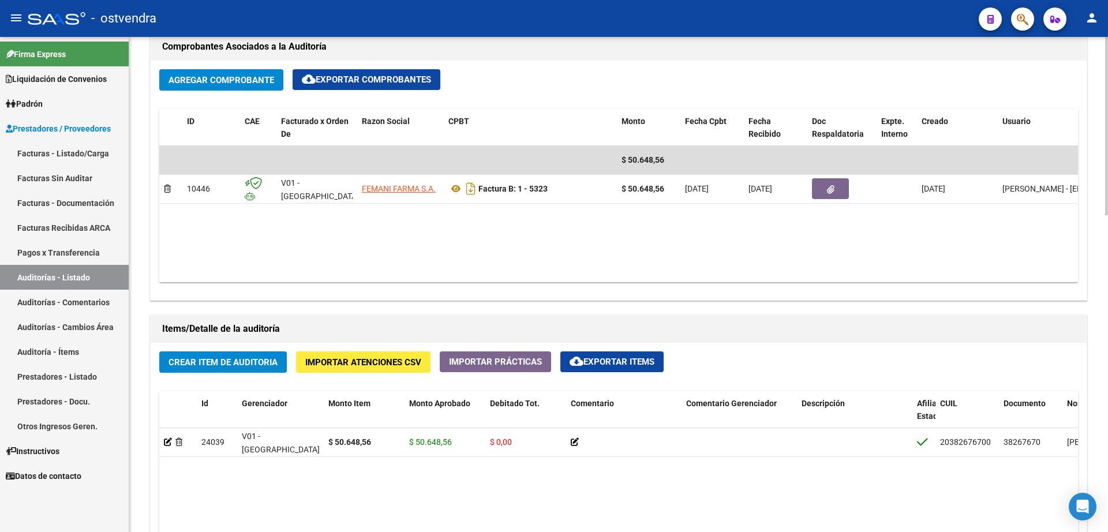
scroll to position [505, 0]
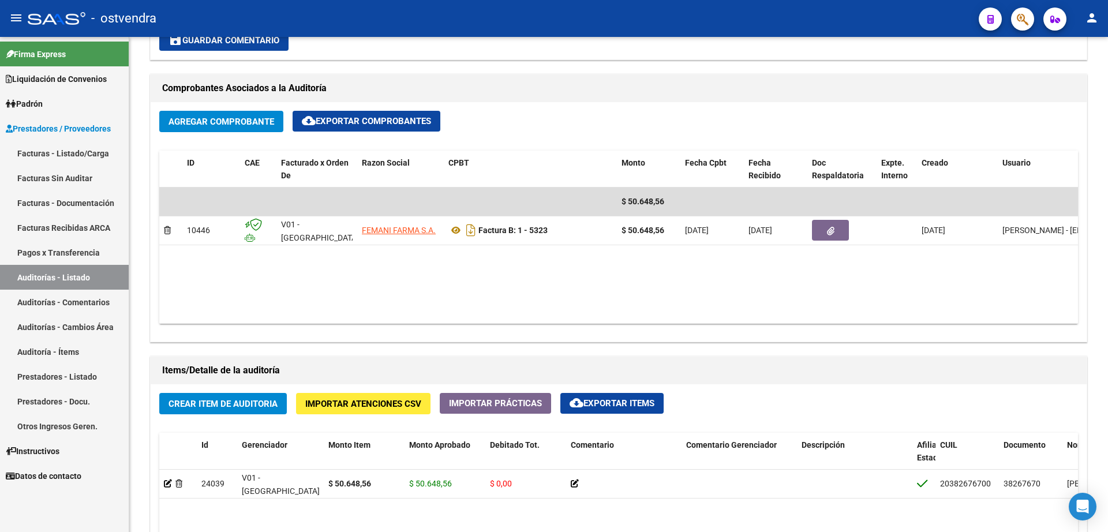
click at [55, 149] on link "Facturas - Listado/Carga" at bounding box center [64, 153] width 129 height 25
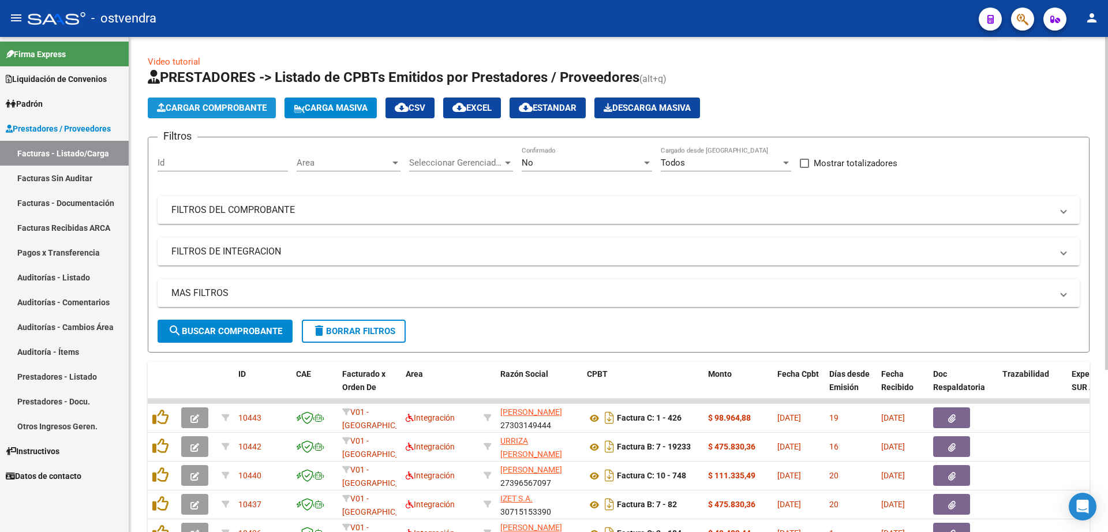
click at [222, 110] on span "Cargar Comprobante" at bounding box center [212, 108] width 110 height 10
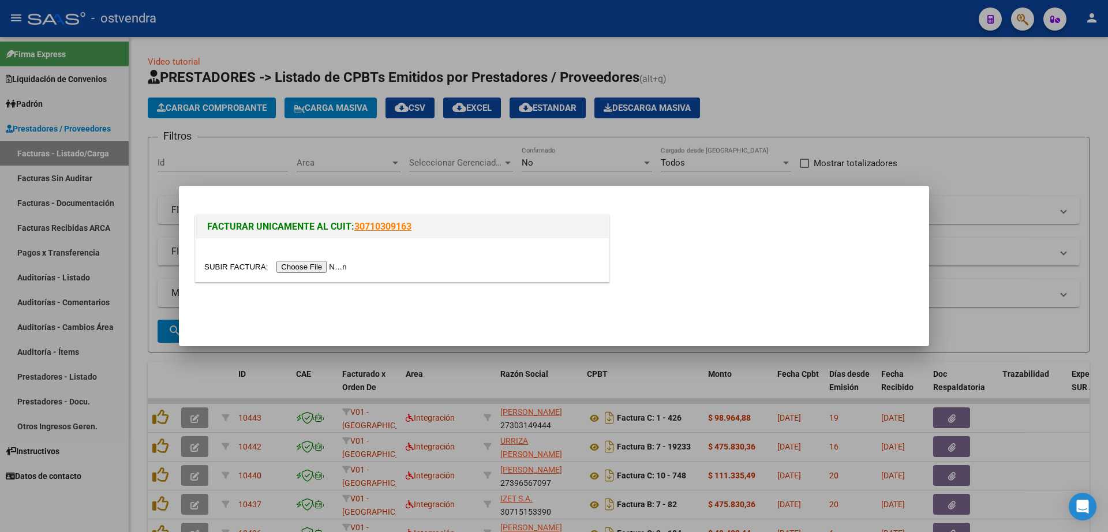
click at [310, 270] on input "file" at bounding box center [277, 267] width 146 height 12
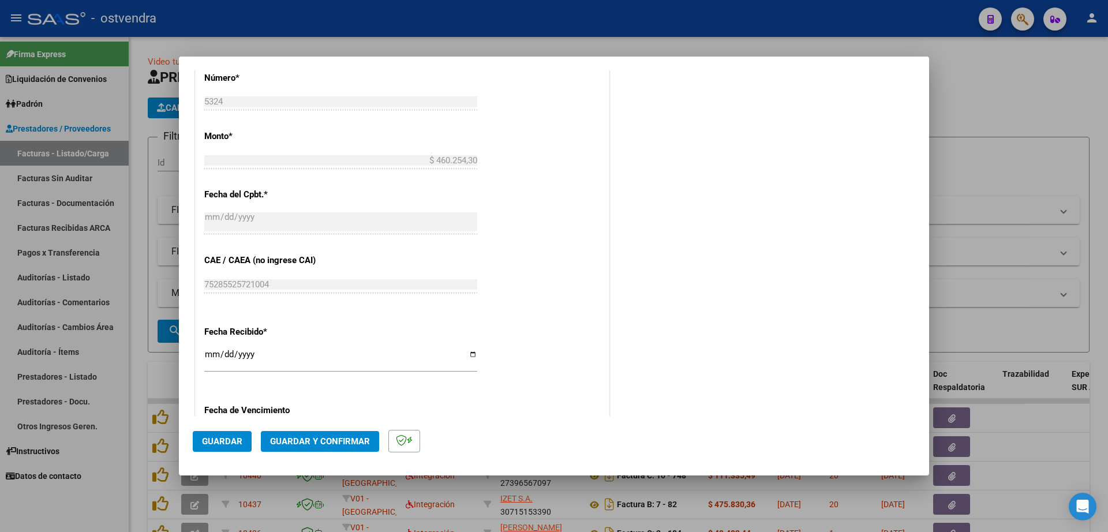
scroll to position [577, 0]
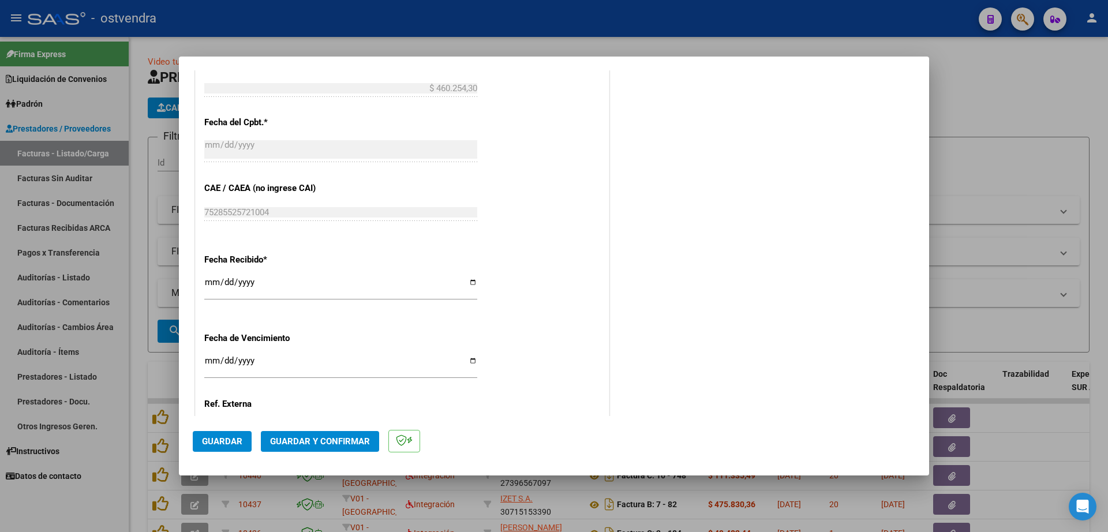
click at [212, 363] on input "Ingresar la fecha" at bounding box center [340, 365] width 273 height 18
type input "[DATE]"
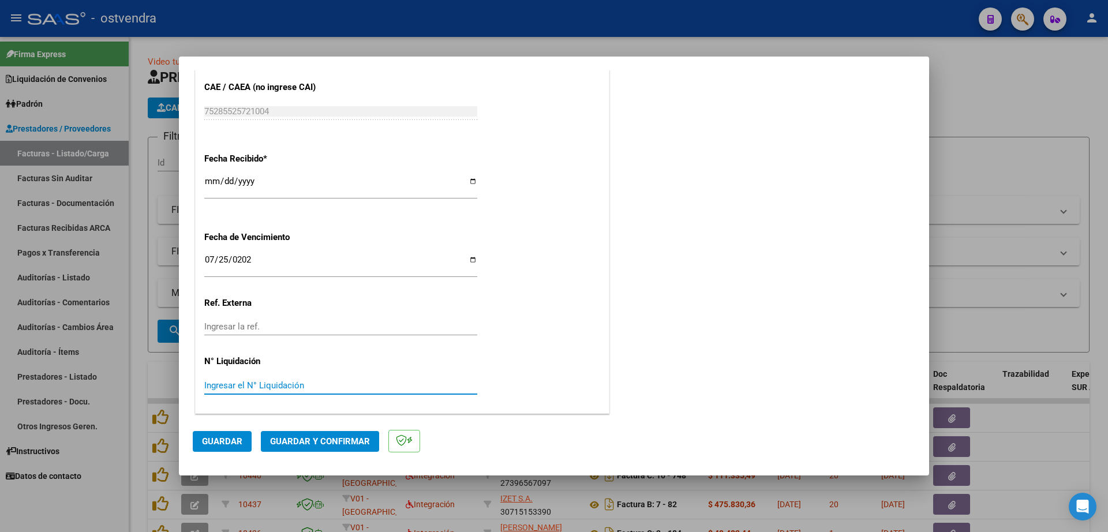
click at [288, 386] on input "Ingresar el N° Liquidación" at bounding box center [340, 385] width 273 height 10
type input "07"
click at [229, 441] on span "Guardar" at bounding box center [222, 441] width 40 height 10
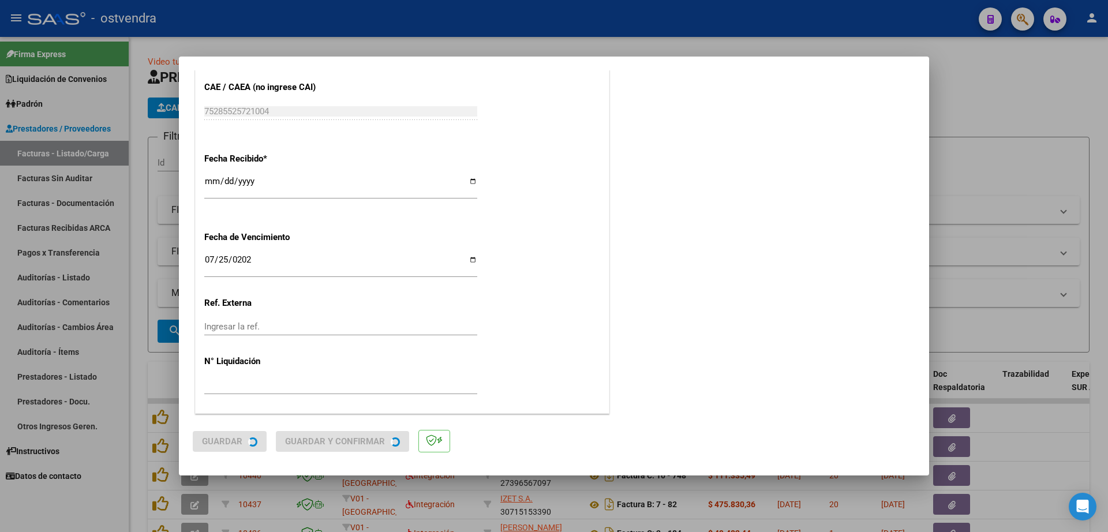
scroll to position [0, 0]
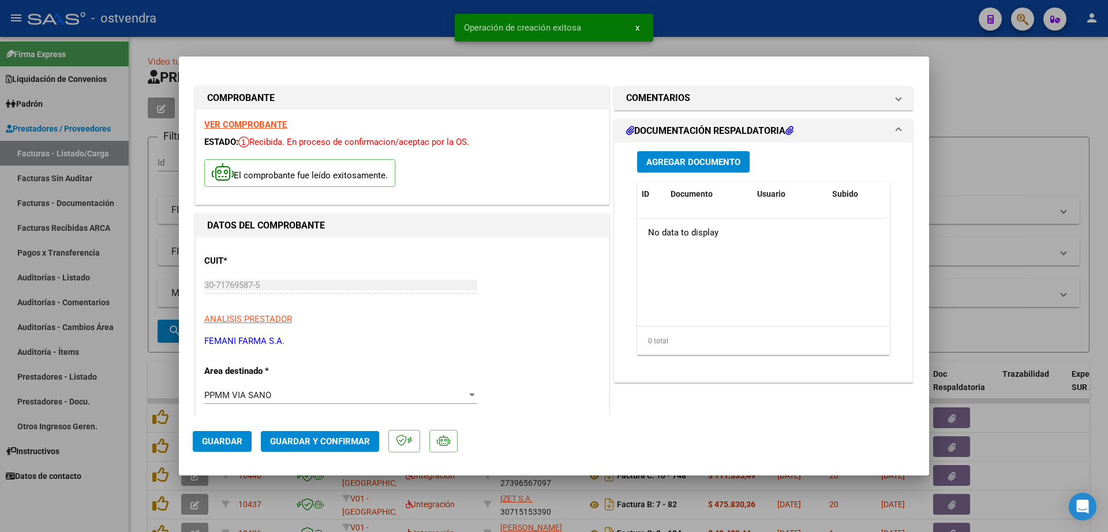
click at [741, 159] on button "Agregar Documento" at bounding box center [693, 161] width 113 height 21
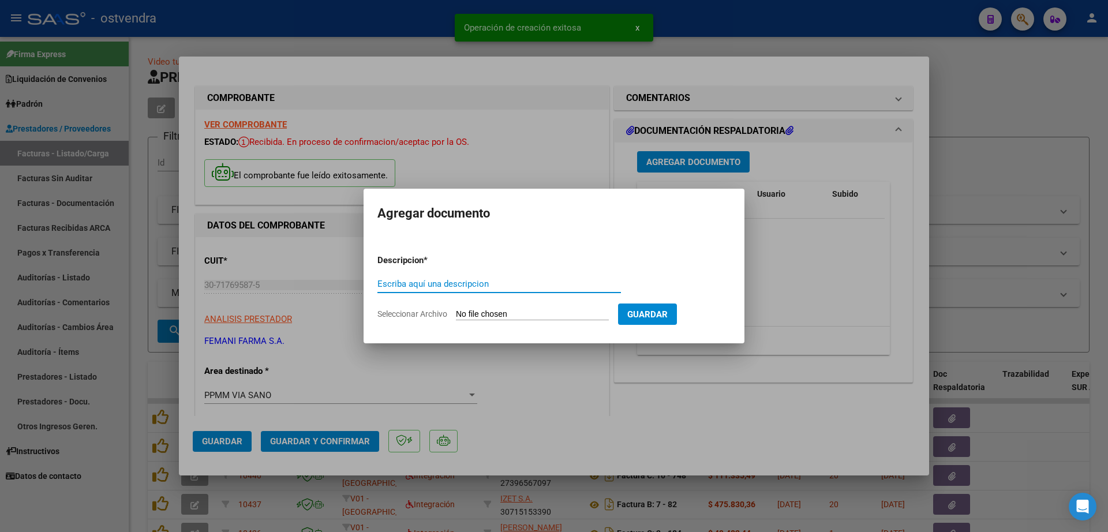
paste input "documentacion"
type input "documentacion"
click at [483, 309] on input "Seleccionar Archivo" at bounding box center [532, 314] width 153 height 11
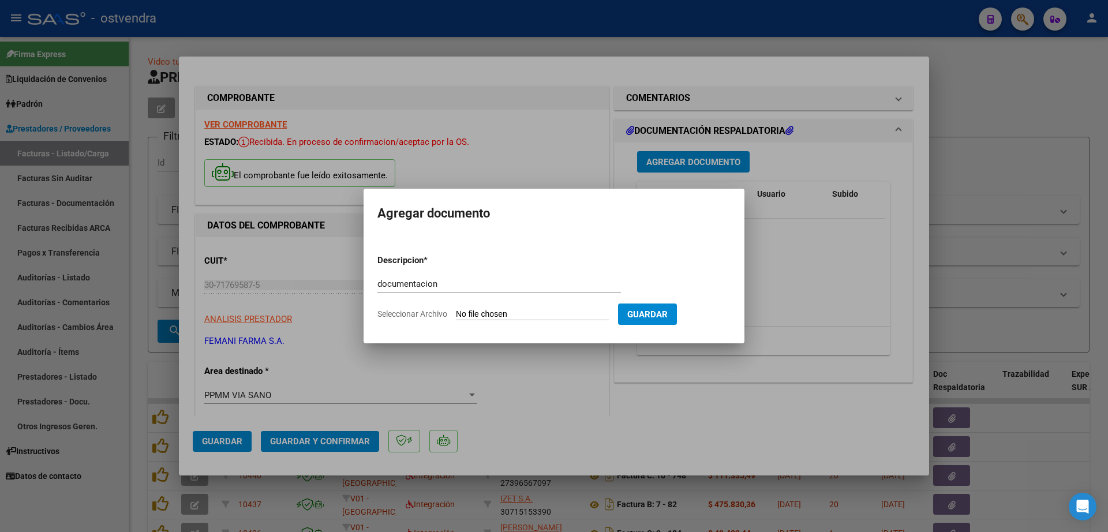
type input "C:\fakepath\FEMANI FARMA 5324.zip"
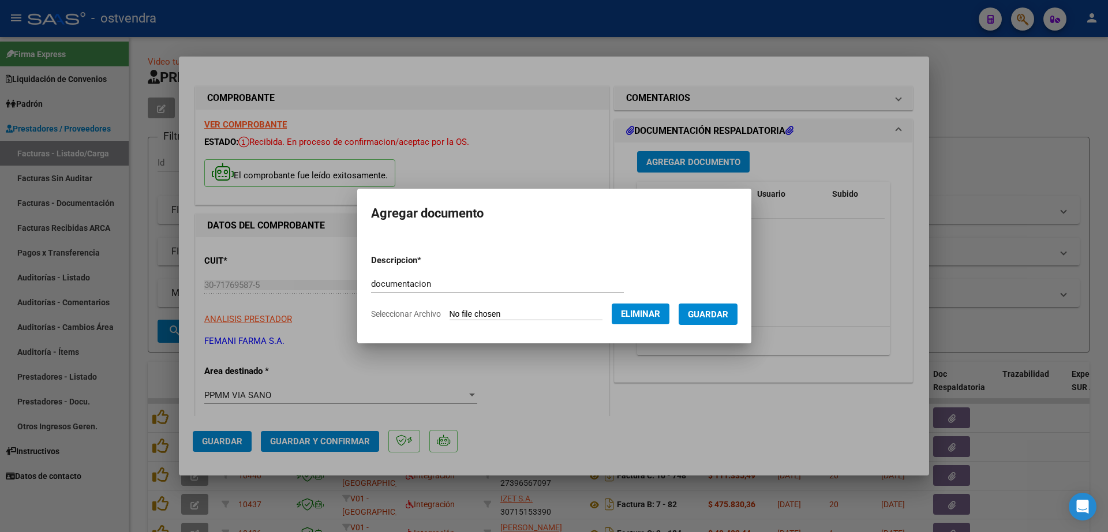
click at [724, 313] on span "Guardar" at bounding box center [708, 314] width 40 height 10
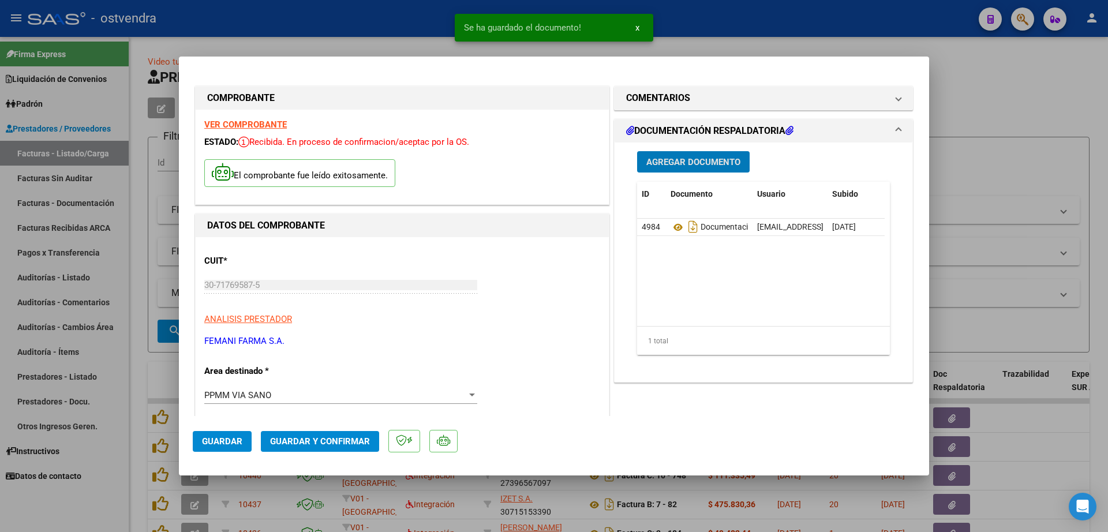
click at [339, 432] on button "Guardar y Confirmar" at bounding box center [320, 441] width 118 height 21
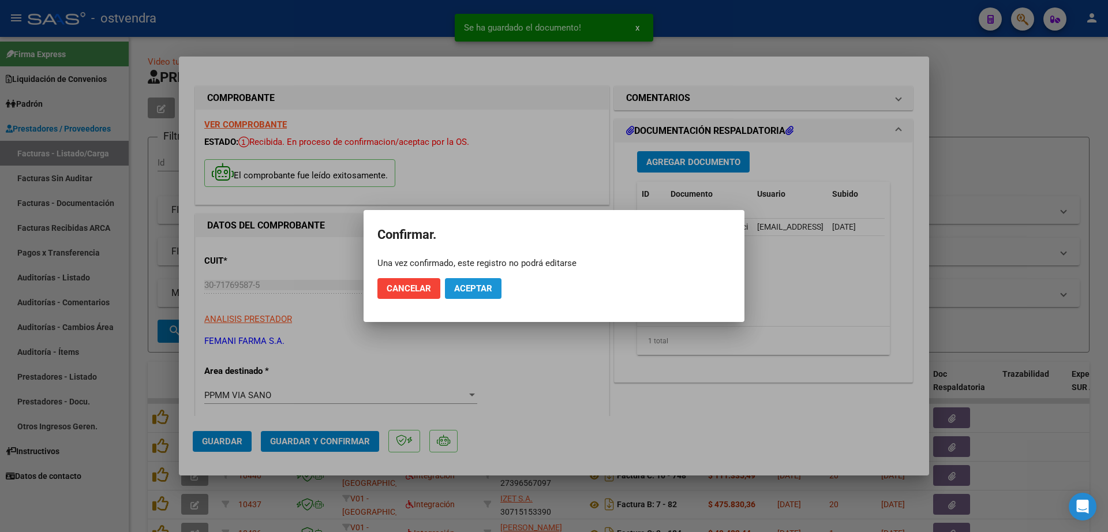
click at [486, 287] on span "Aceptar" at bounding box center [473, 288] width 38 height 10
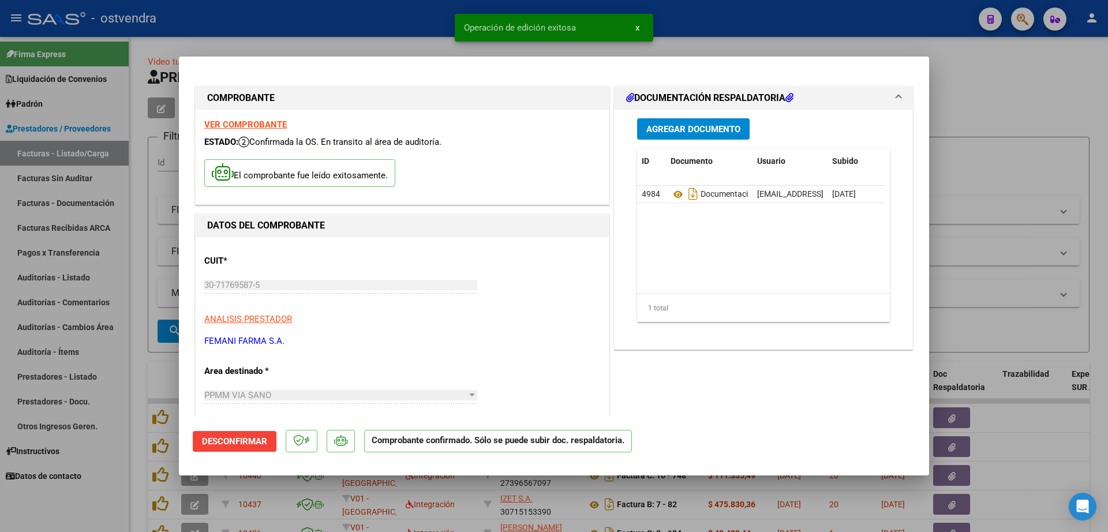
click at [60, 279] on div at bounding box center [554, 266] width 1108 height 532
type input "$ 0,00"
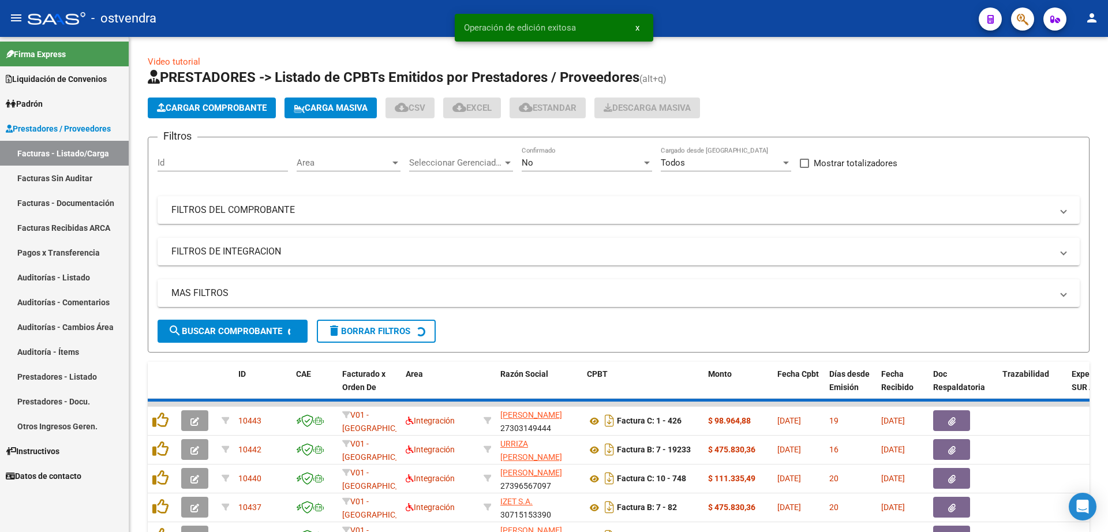
click at [60, 279] on link "Auditorías - Listado" at bounding box center [64, 277] width 129 height 25
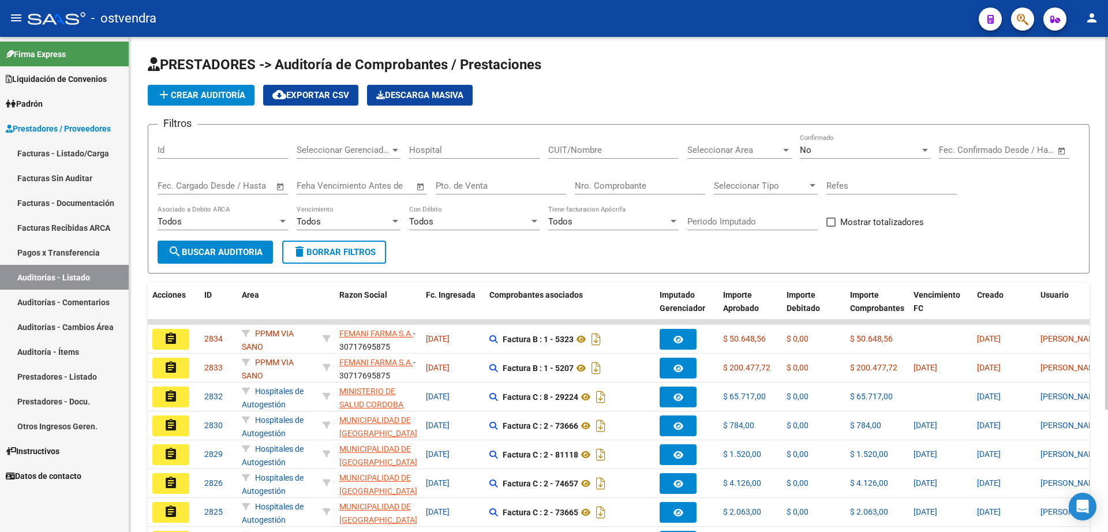
click at [188, 91] on span "add Crear Auditoría" at bounding box center [201, 95] width 88 height 10
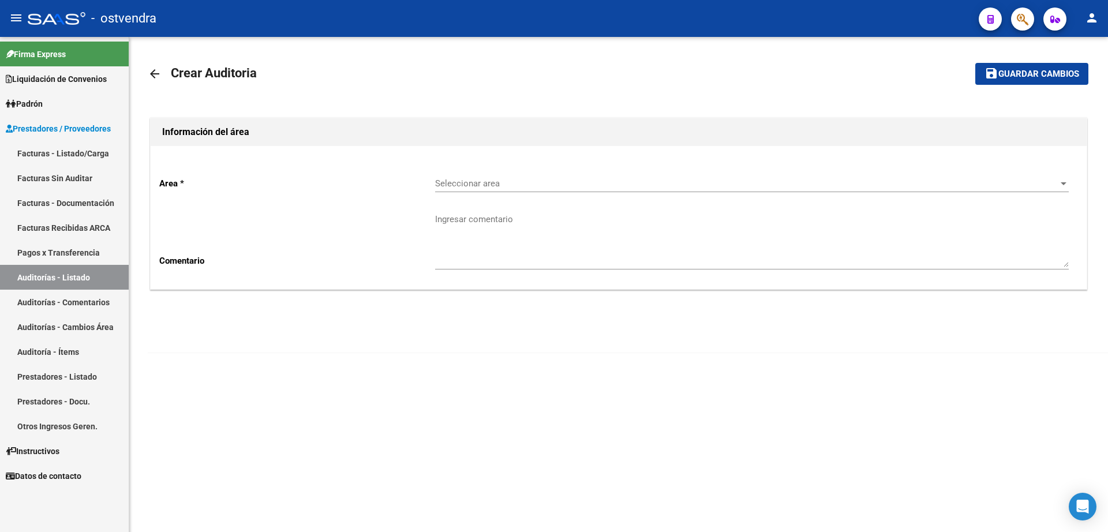
click at [591, 173] on div "Seleccionar area Seleccionar area" at bounding box center [752, 179] width 634 height 25
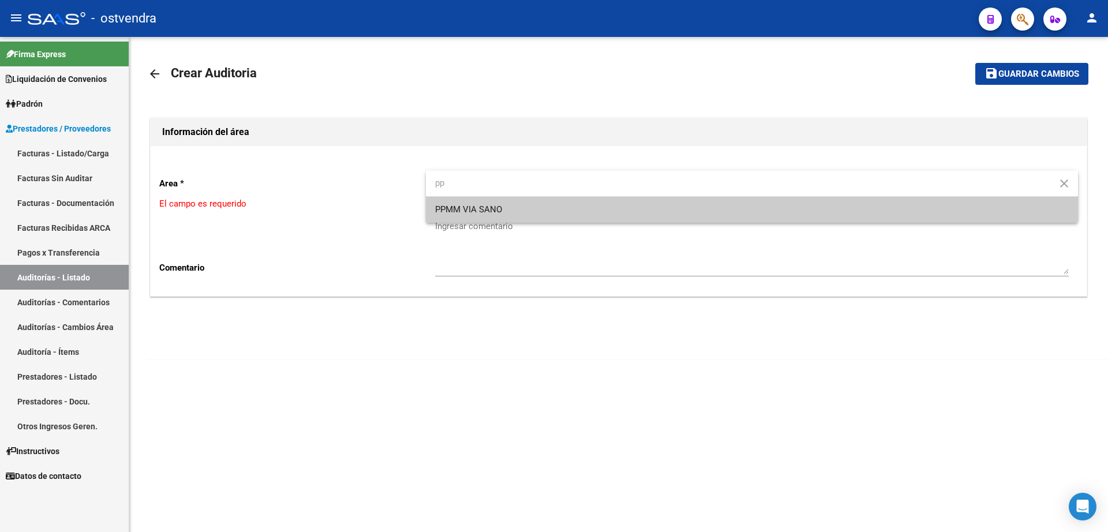
type input "pp"
click at [569, 215] on span "PPMM VIA SANO" at bounding box center [752, 210] width 634 height 26
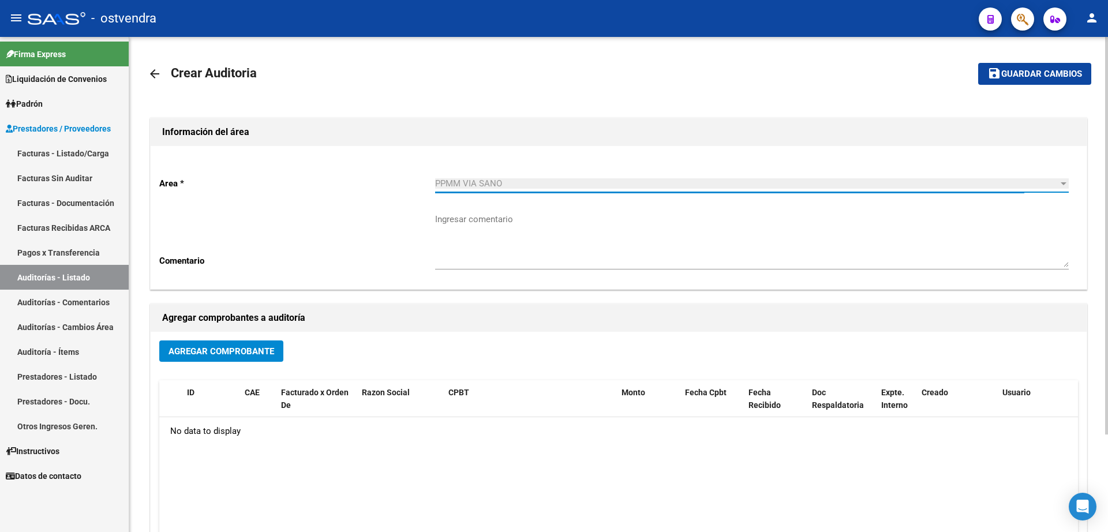
click at [219, 353] on span "Agregar Comprobante" at bounding box center [221, 351] width 106 height 10
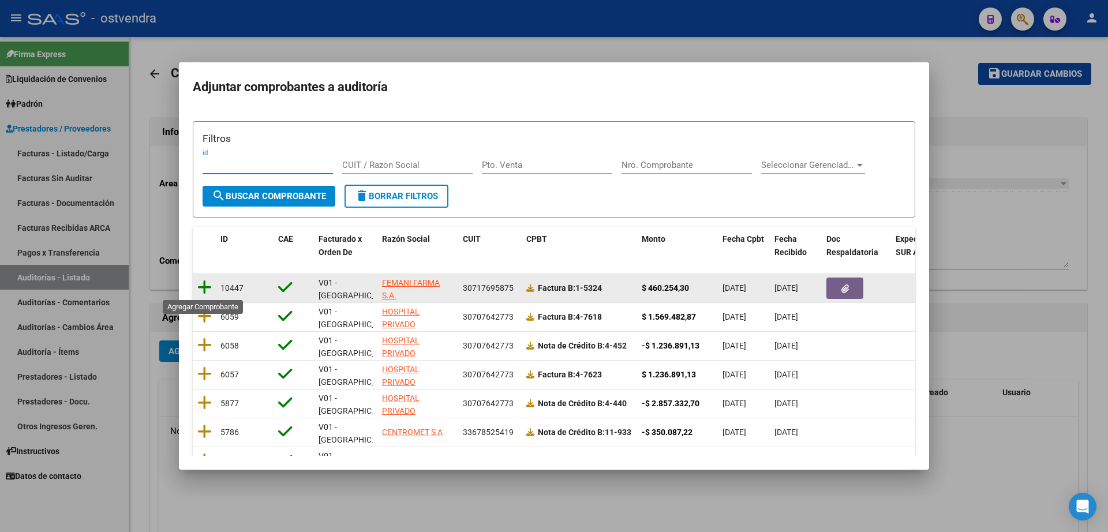
click at [204, 285] on icon at bounding box center [204, 287] width 14 height 16
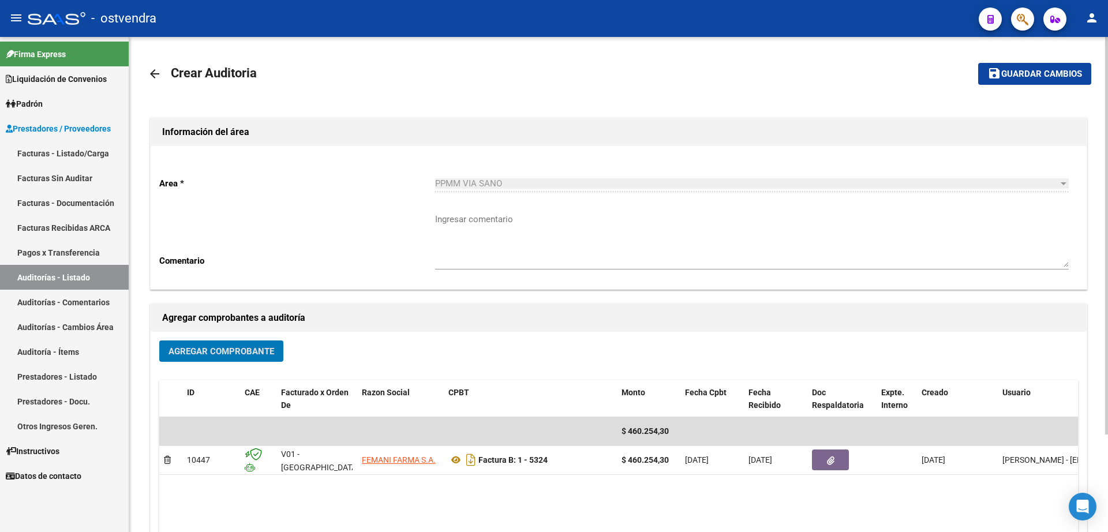
click at [1031, 72] on span "Guardar cambios" at bounding box center [1041, 74] width 81 height 10
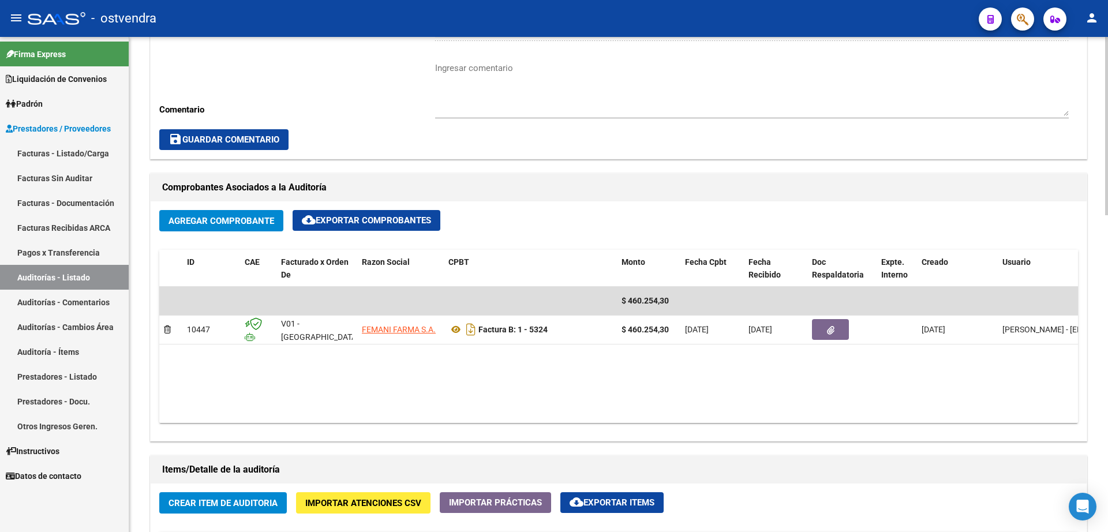
scroll to position [577, 0]
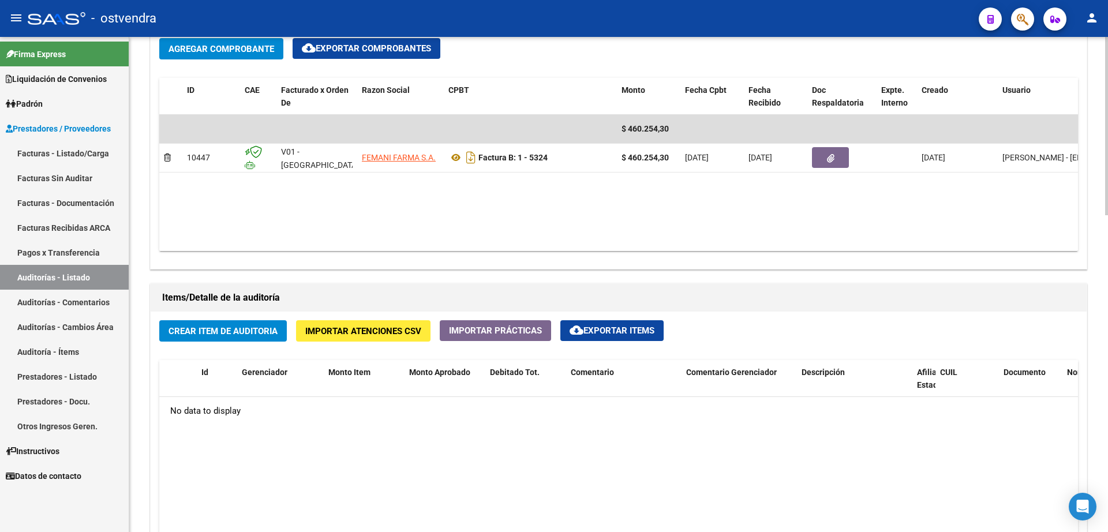
click at [258, 329] on span "Crear Item de Auditoria" at bounding box center [222, 331] width 109 height 10
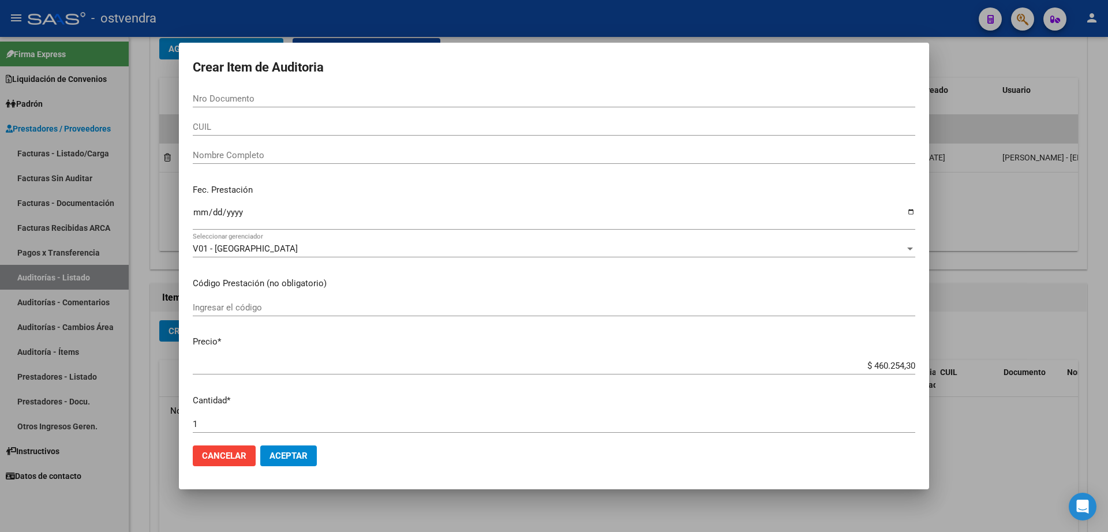
click at [243, 98] on input "Nro Documento" at bounding box center [554, 98] width 722 height 10
type input "32243622"
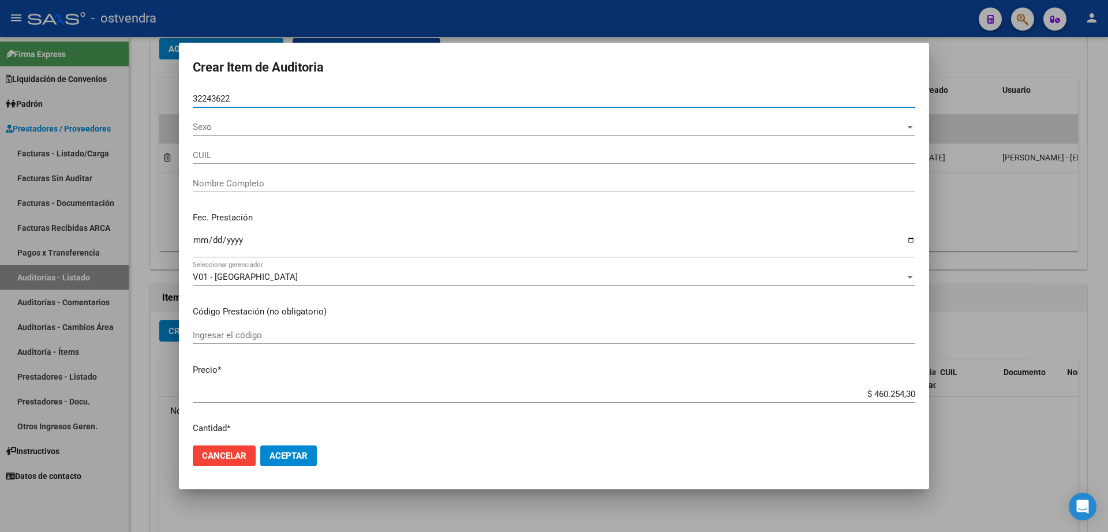
type input "27322436225"
type input "[PERSON_NAME]"
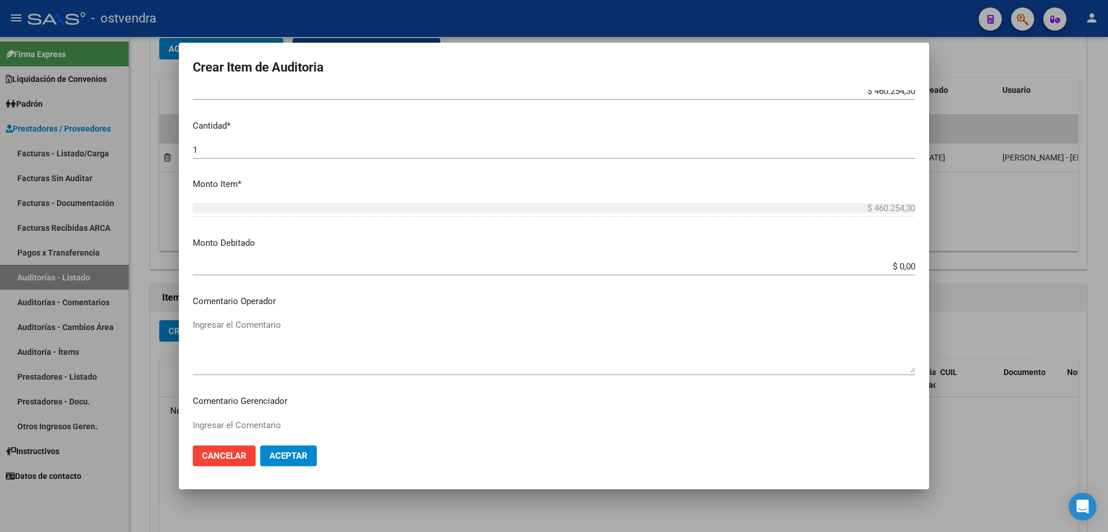
scroll to position [361, 0]
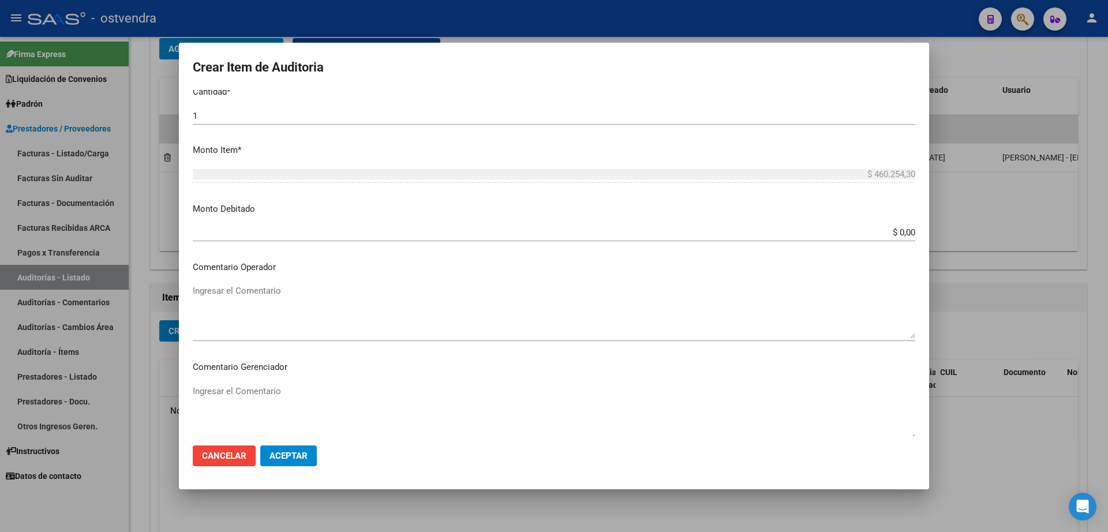
type input "32243622"
click at [302, 462] on button "Aceptar" at bounding box center [288, 455] width 57 height 21
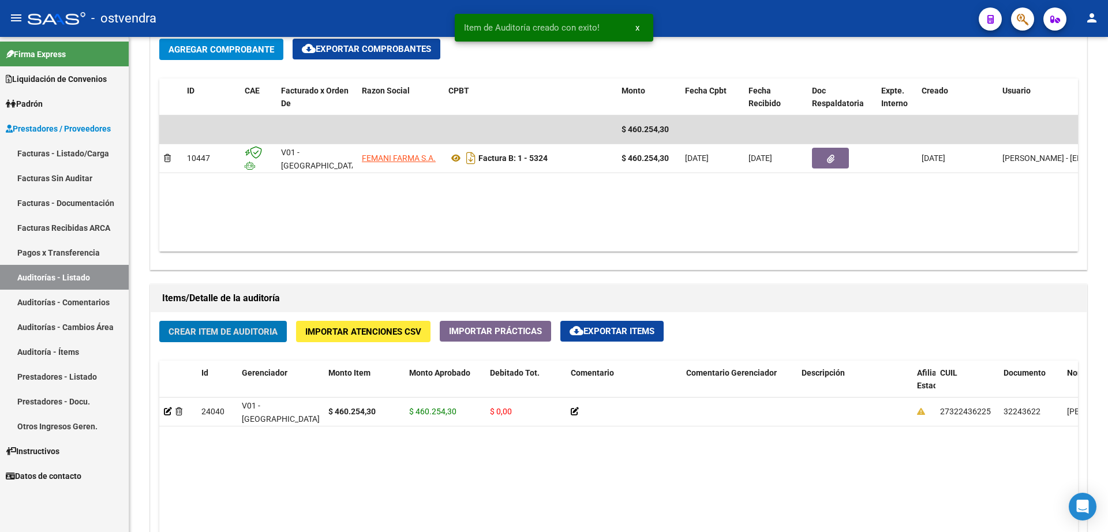
scroll to position [578, 0]
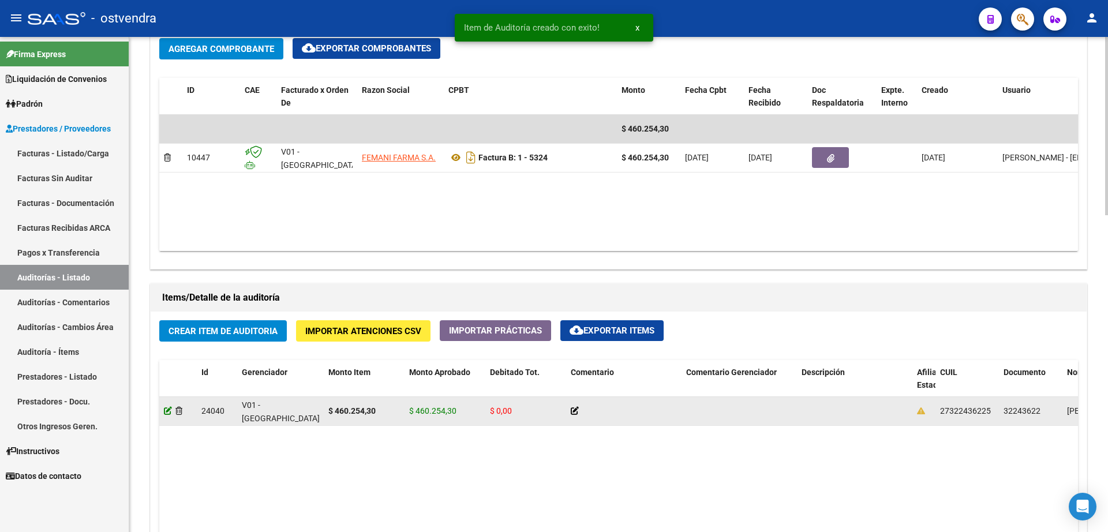
click at [170, 413] on icon at bounding box center [168, 411] width 8 height 8
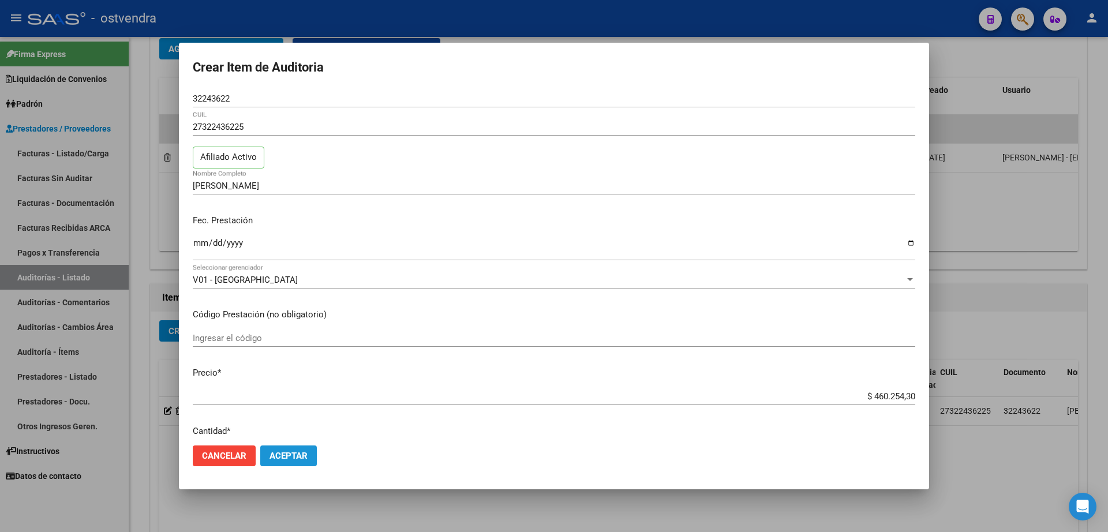
click at [296, 455] on span "Aceptar" at bounding box center [288, 456] width 38 height 10
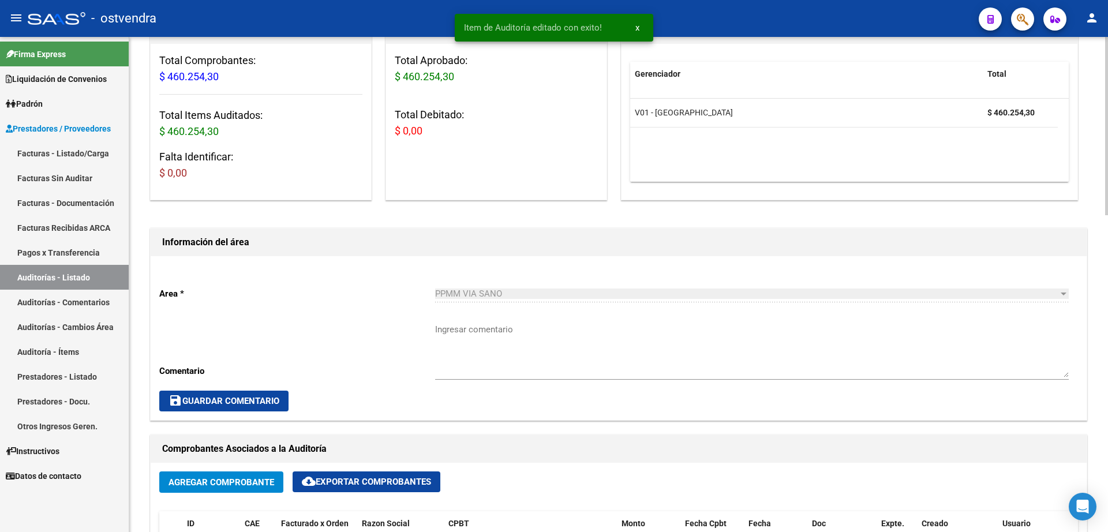
scroll to position [0, 0]
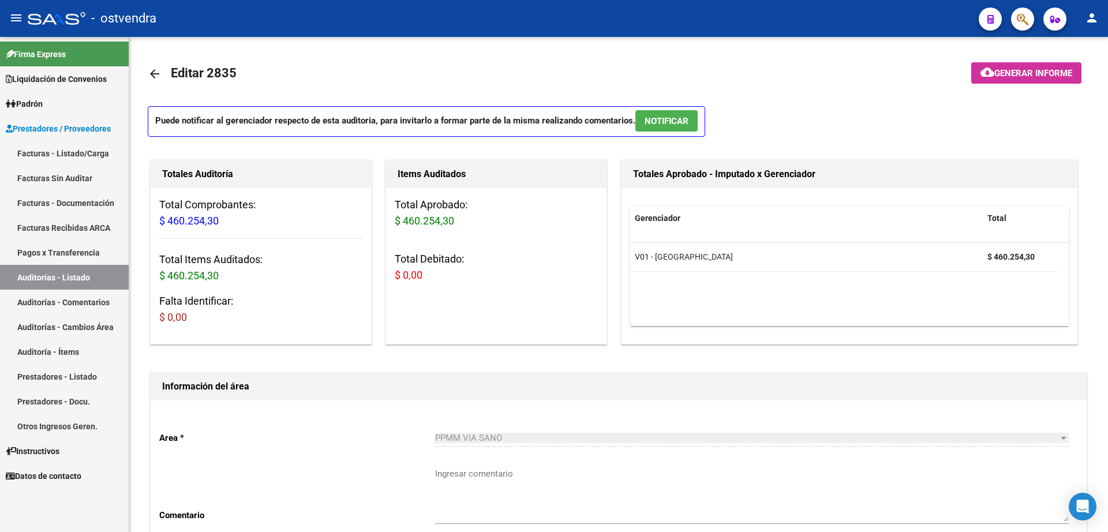
click at [76, 153] on link "Facturas - Listado/Carga" at bounding box center [64, 153] width 129 height 25
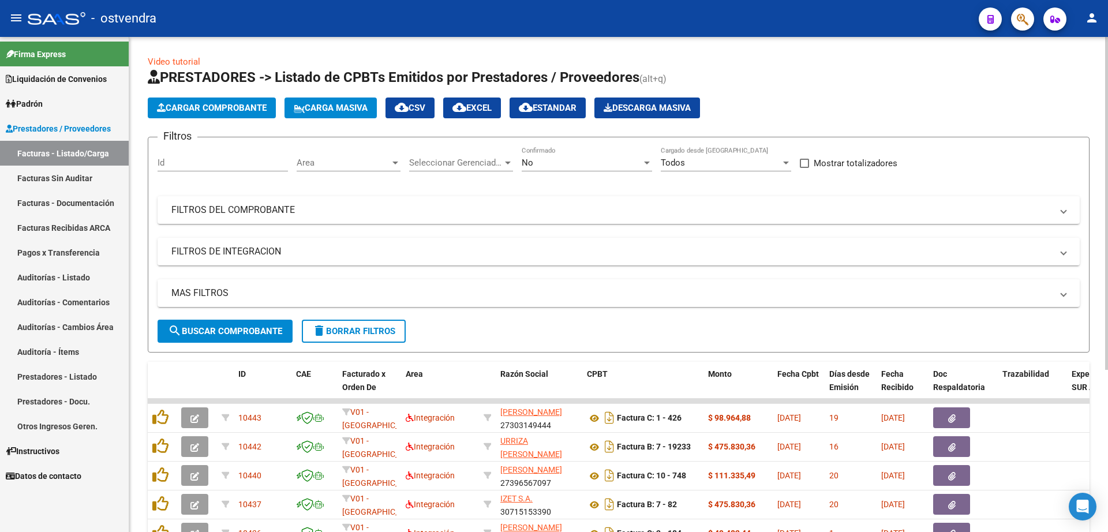
click at [224, 114] on button "Cargar Comprobante" at bounding box center [212, 108] width 128 height 21
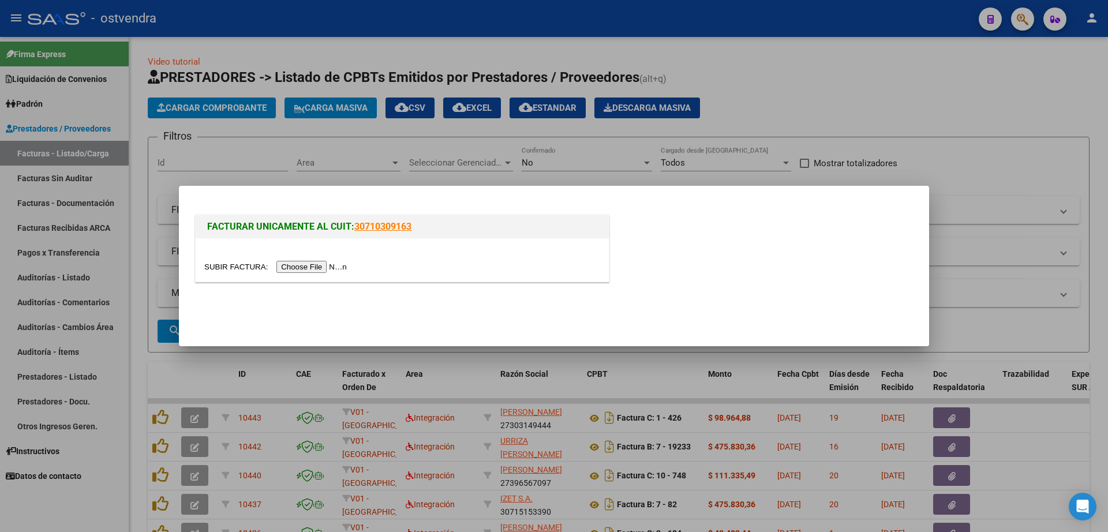
click at [307, 269] on input "file" at bounding box center [277, 267] width 146 height 12
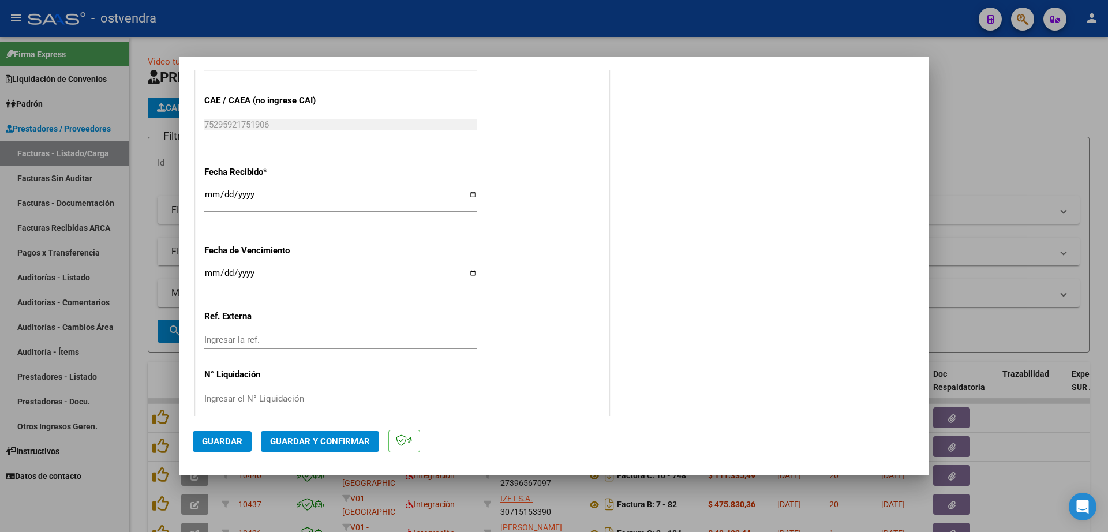
scroll to position [678, 0]
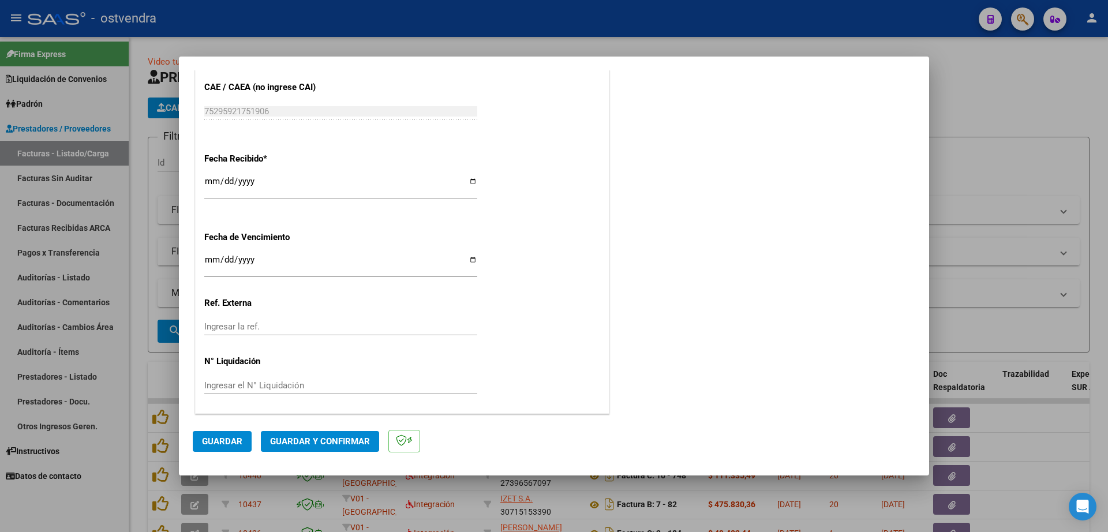
click at [214, 264] on input "Ingresar la fecha" at bounding box center [340, 264] width 273 height 18
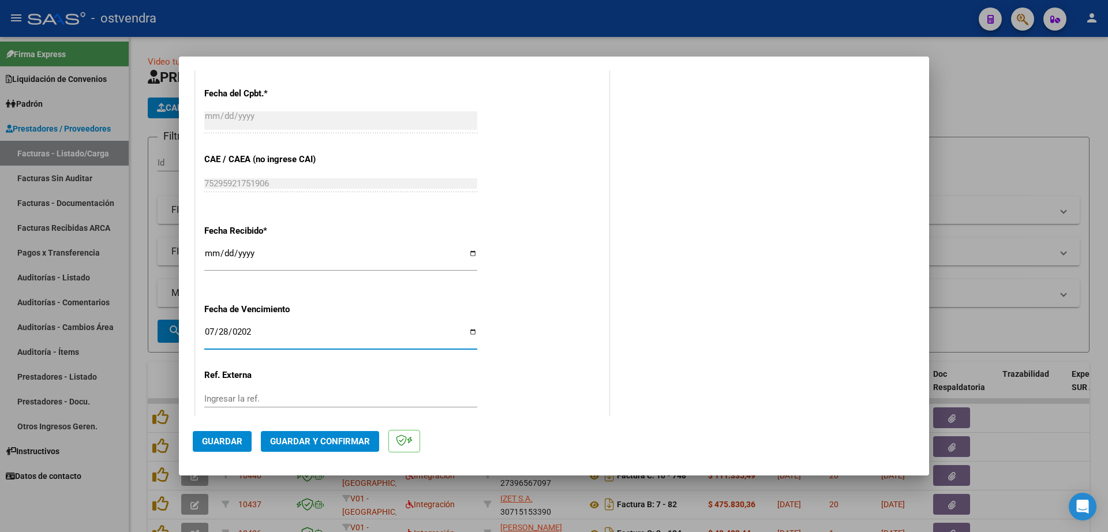
type input "[DATE]"
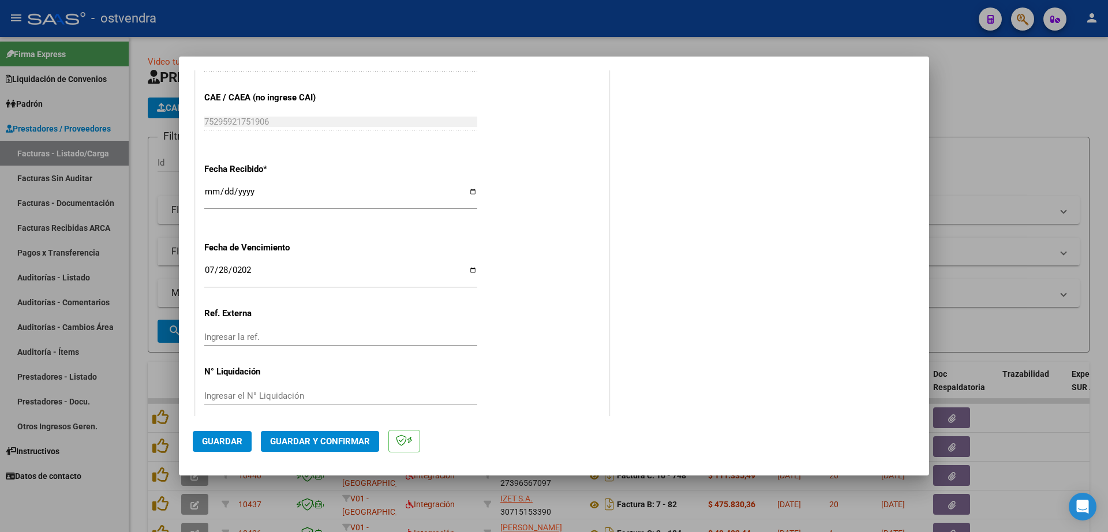
scroll to position [678, 0]
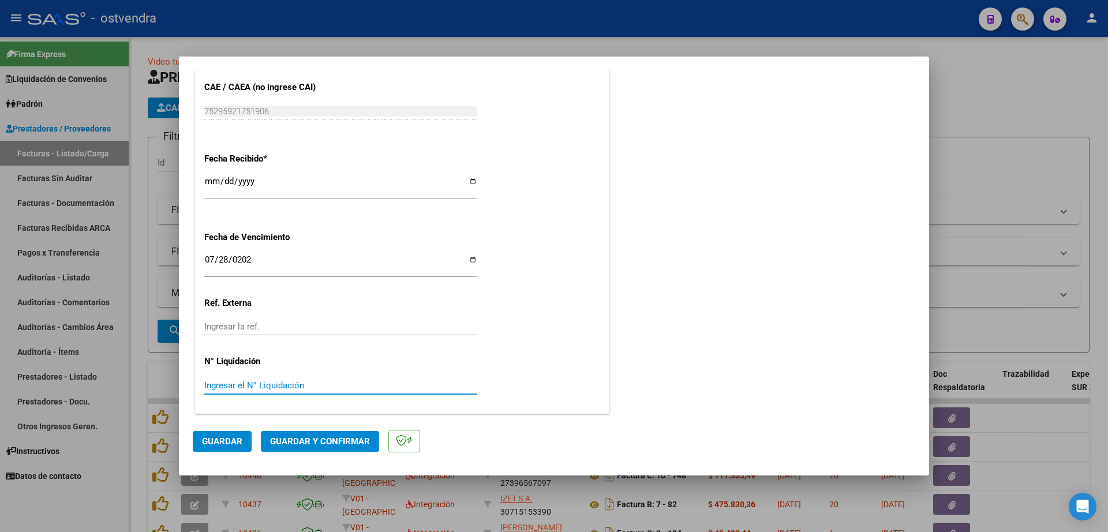
click at [333, 387] on input "Ingresar el N° Liquidación" at bounding box center [340, 385] width 273 height 10
type input "07"
click at [239, 445] on button "Guardar" at bounding box center [222, 441] width 59 height 21
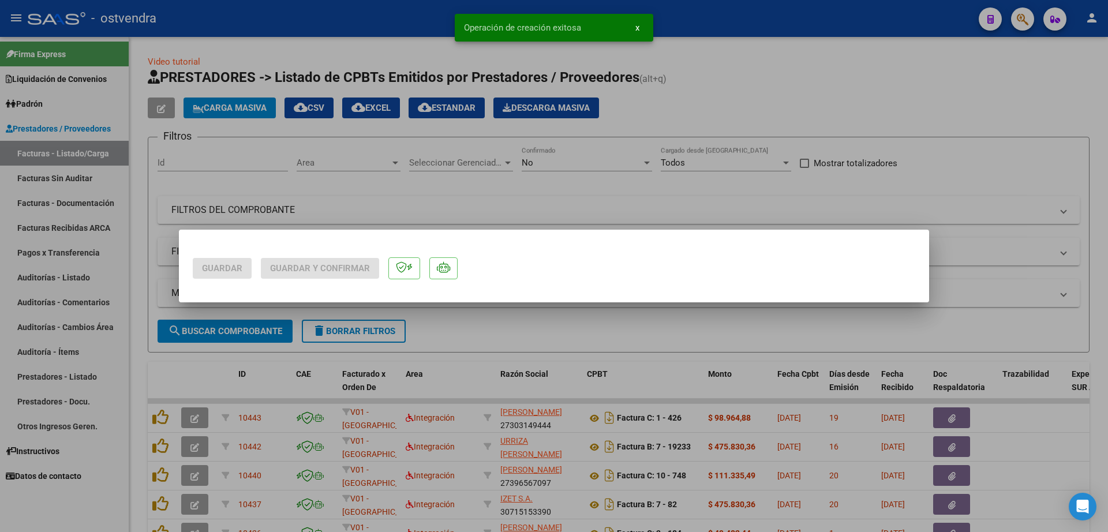
scroll to position [0, 0]
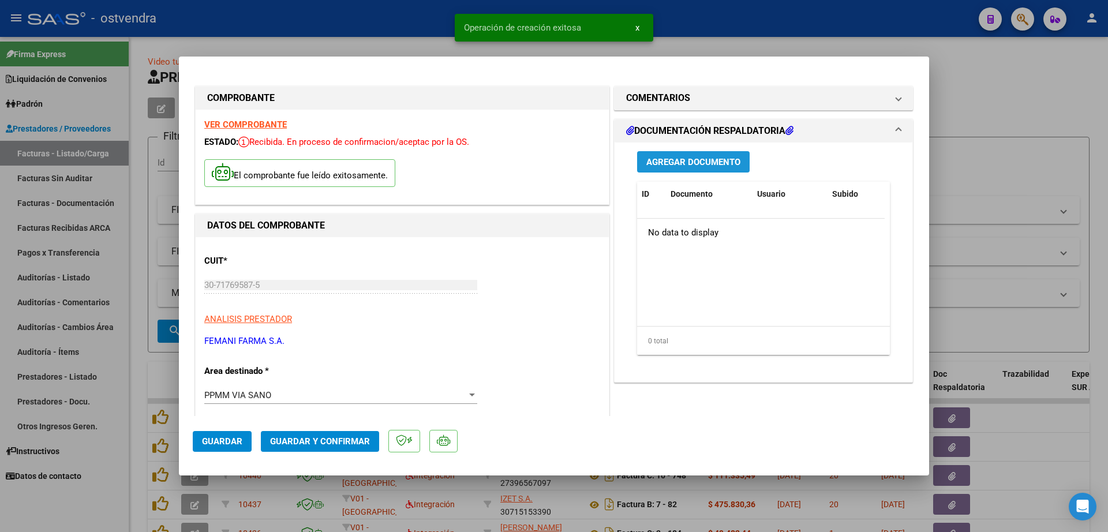
click at [685, 163] on span "Agregar Documento" at bounding box center [693, 162] width 94 height 10
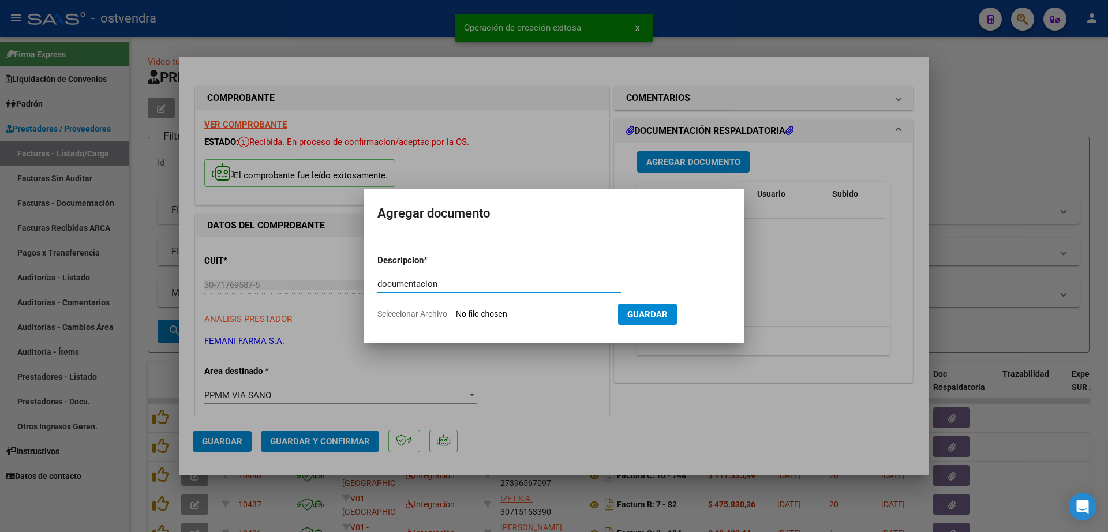
type input "documentacion"
click at [507, 312] on form "Descripcion * documentacion Escriba aquí una descripcion Seleccionar Archivo Gu…" at bounding box center [553, 287] width 353 height 84
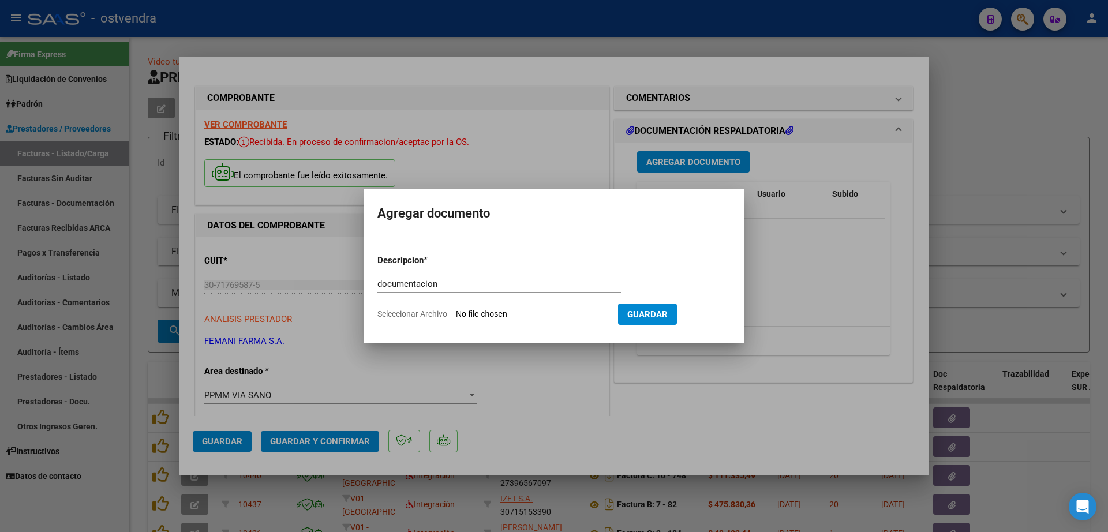
click at [512, 317] on input "Seleccionar Archivo" at bounding box center [532, 314] width 153 height 11
type input "C:\fakepath\FEMANI FARMA 5381.zip"
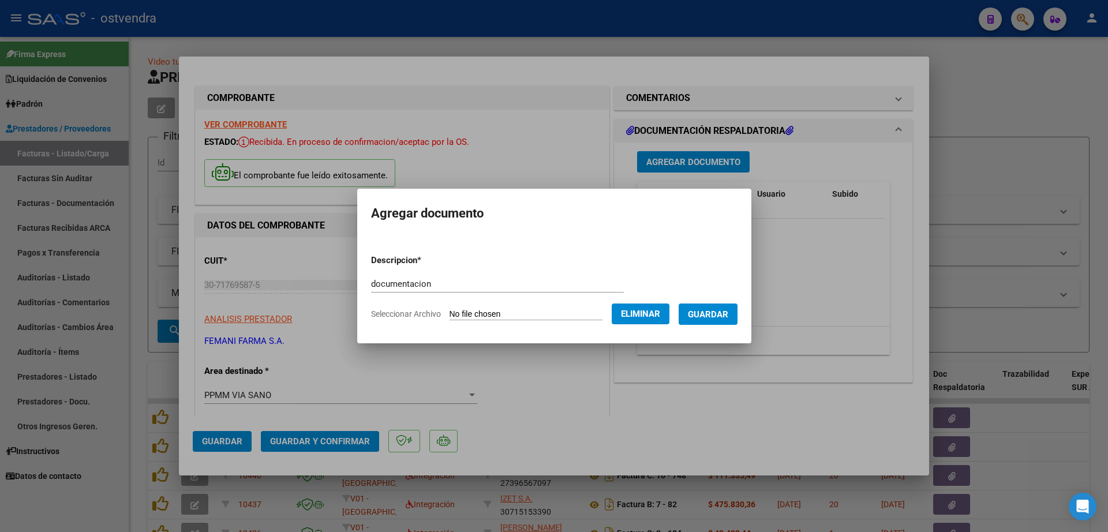
click at [724, 321] on button "Guardar" at bounding box center [708, 313] width 59 height 21
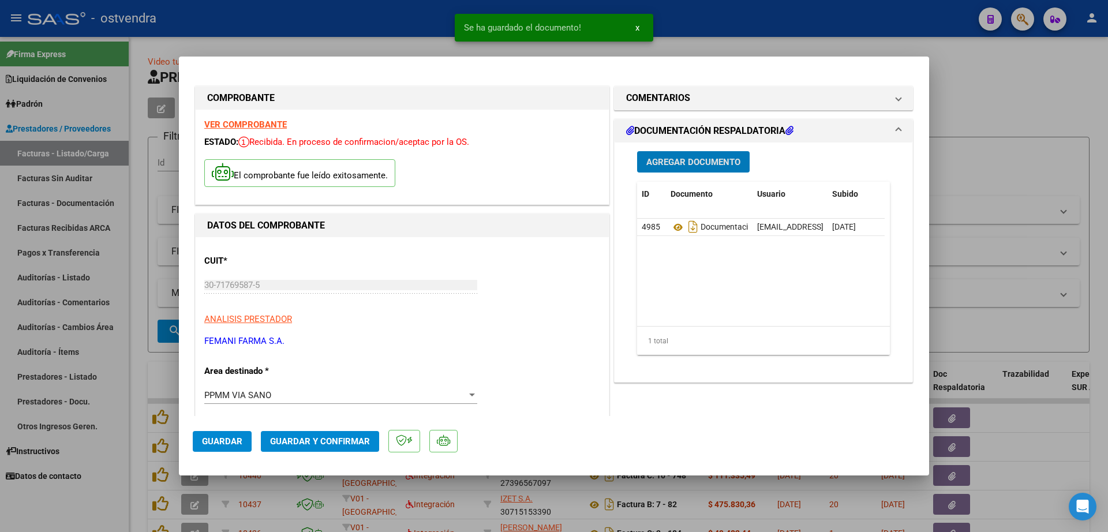
click at [324, 443] on span "Guardar y Confirmar" at bounding box center [320, 441] width 100 height 10
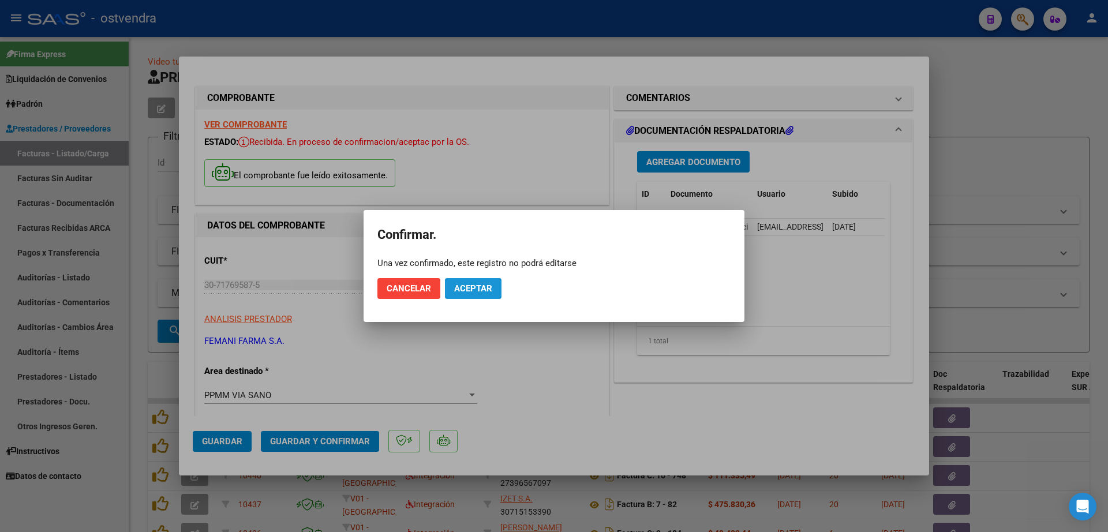
drag, startPoint x: 479, startPoint y: 292, endPoint x: 492, endPoint y: 299, distance: 15.0
click at [483, 292] on span "Aceptar" at bounding box center [473, 288] width 38 height 10
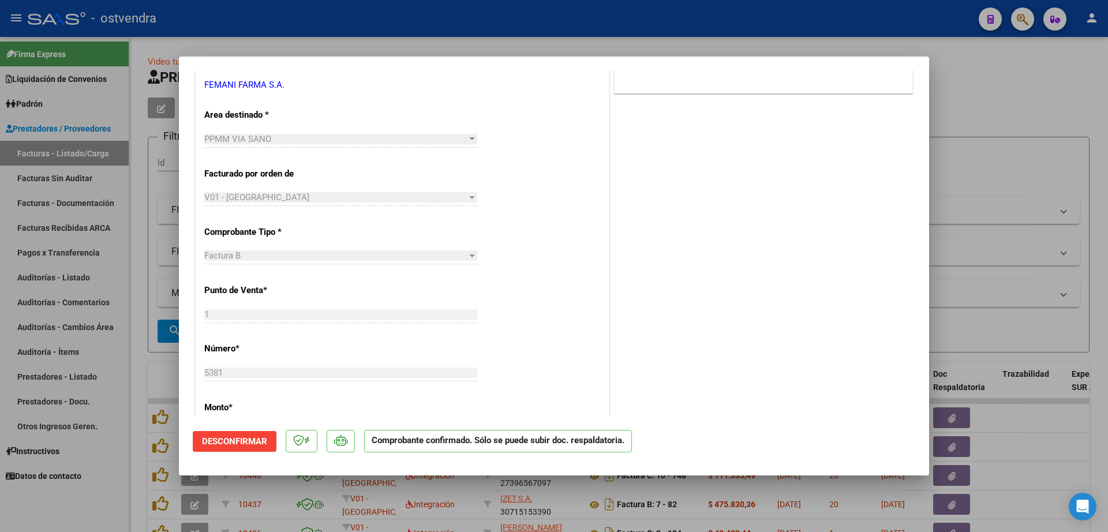
scroll to position [288, 0]
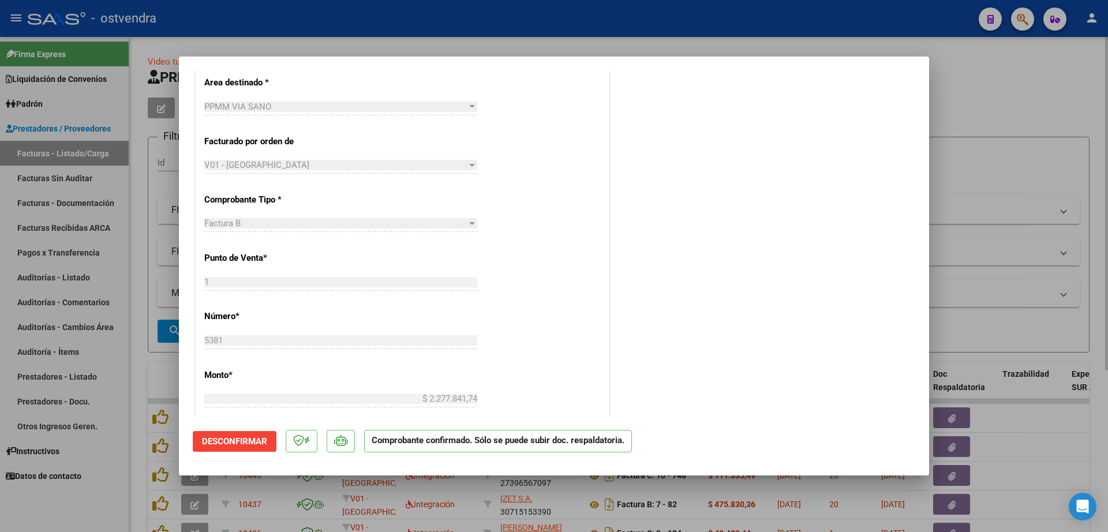
drag, startPoint x: 145, startPoint y: 273, endPoint x: 138, endPoint y: 275, distance: 7.0
click at [145, 273] on div at bounding box center [554, 266] width 1108 height 532
type input "$ 0,00"
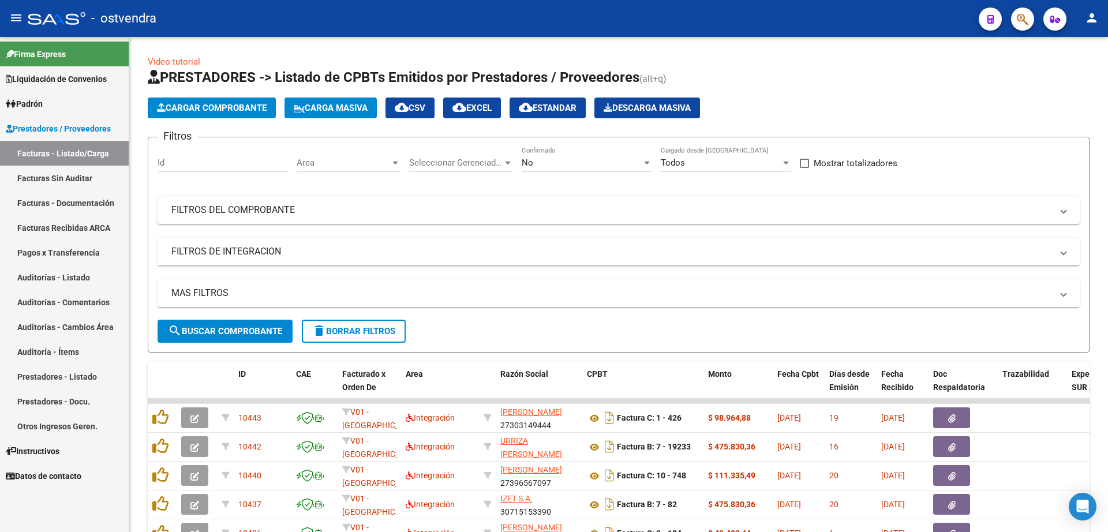
click at [66, 279] on link "Auditorías - Listado" at bounding box center [64, 277] width 129 height 25
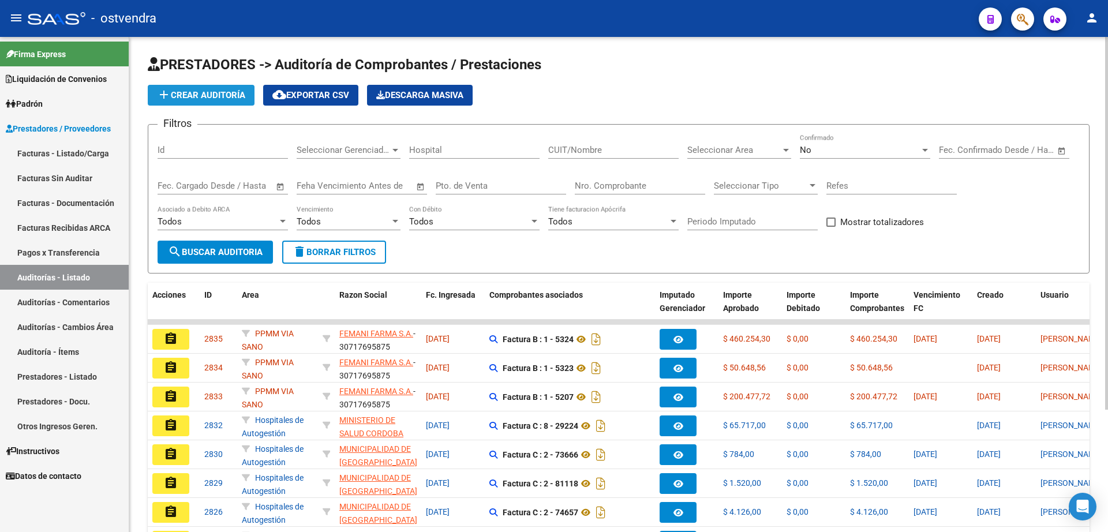
click at [189, 99] on span "add Crear Auditoría" at bounding box center [201, 95] width 88 height 10
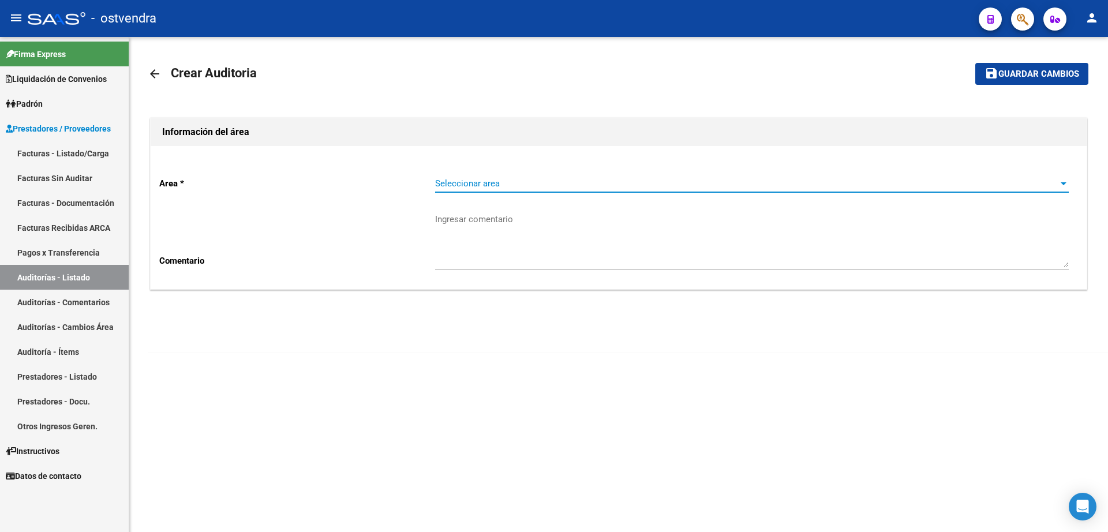
click at [464, 178] on span "Seleccionar area" at bounding box center [746, 183] width 623 height 10
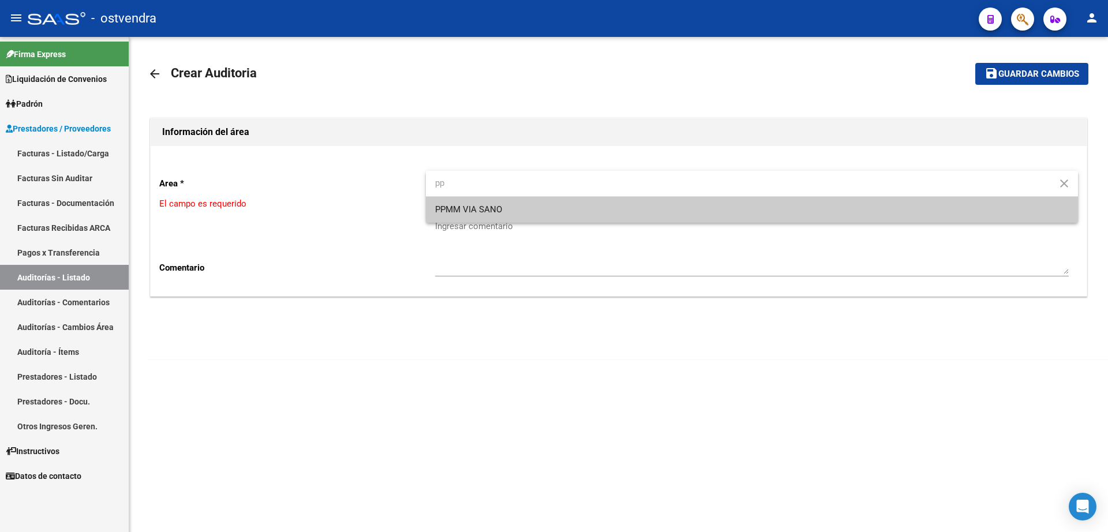
type input "pp"
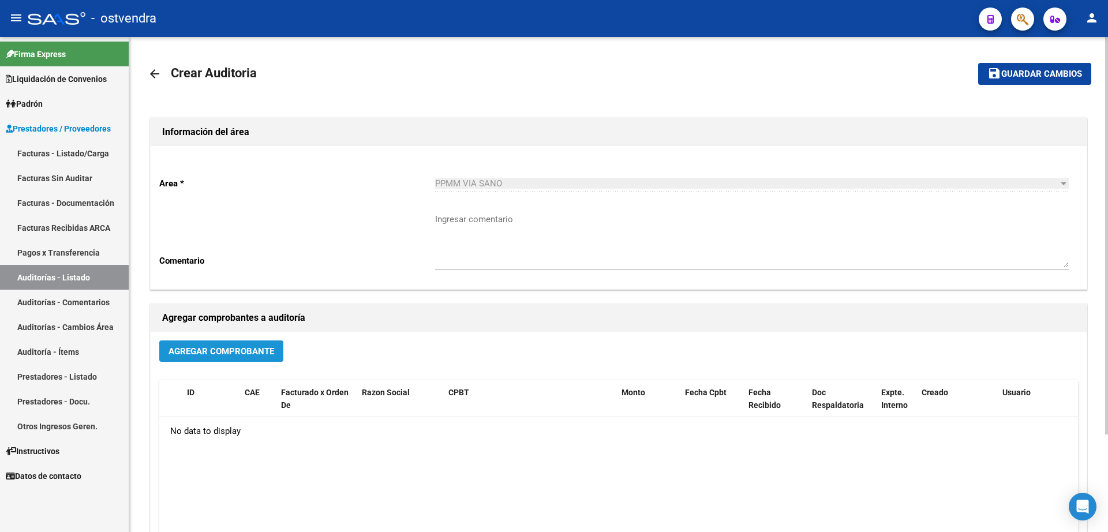
click at [237, 354] on span "Agregar Comprobante" at bounding box center [221, 351] width 106 height 10
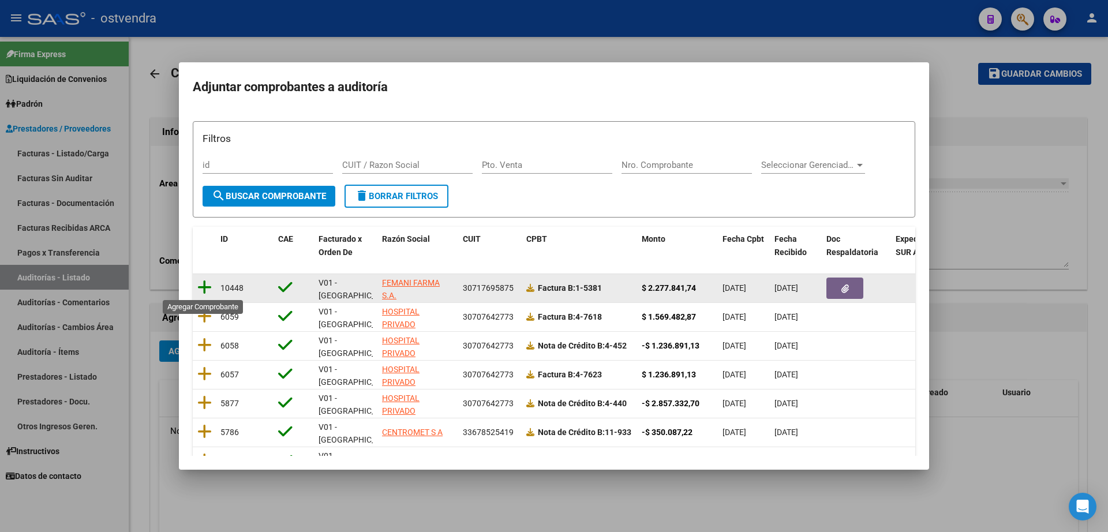
click at [200, 293] on icon at bounding box center [204, 287] width 14 height 16
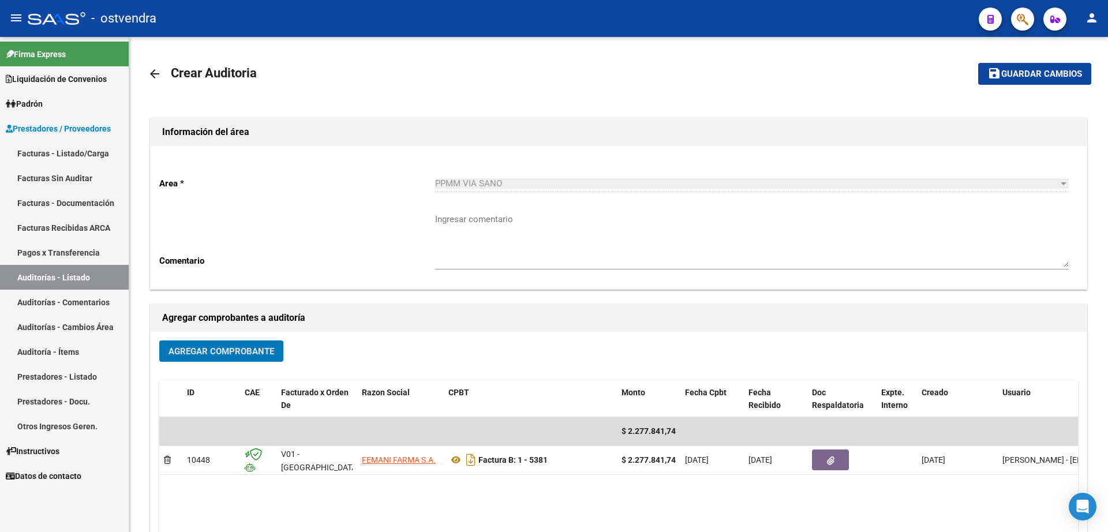
drag, startPoint x: 1007, startPoint y: 76, endPoint x: 991, endPoint y: 88, distance: 20.7
click at [1003, 80] on button "save Guardar cambios" at bounding box center [1034, 73] width 113 height 21
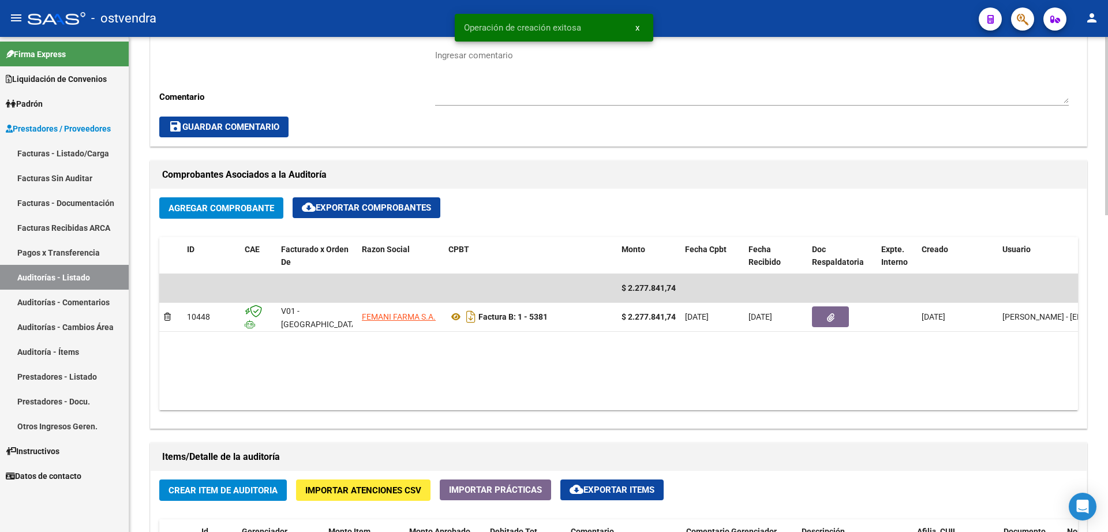
scroll to position [433, 0]
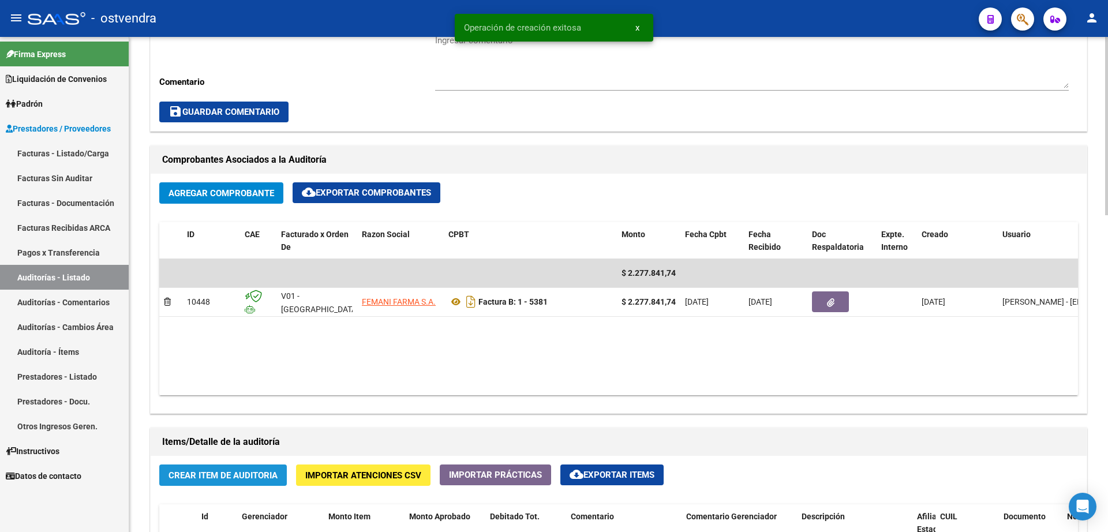
click at [243, 478] on span "Crear Item de Auditoria" at bounding box center [222, 475] width 109 height 10
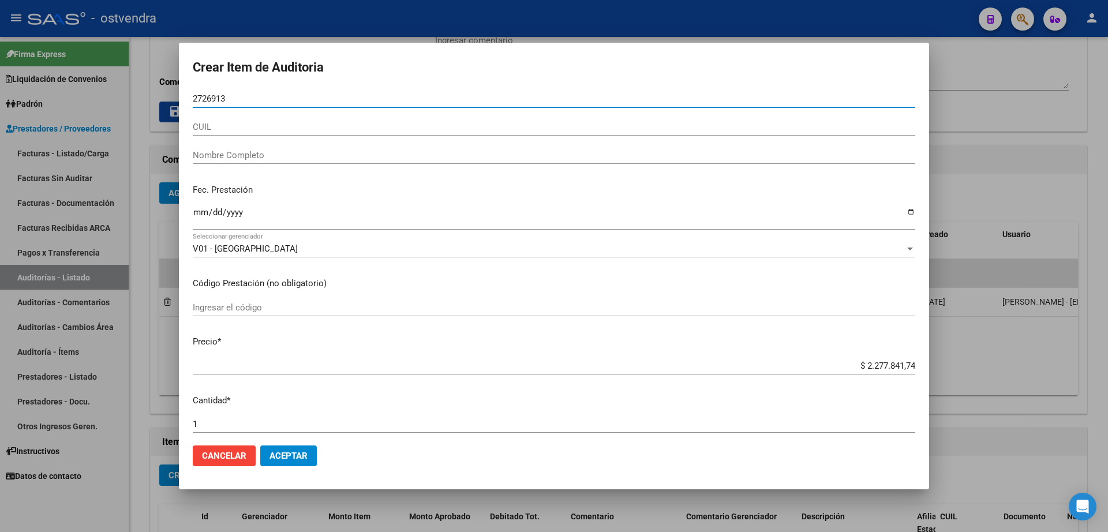
type input "27269135"
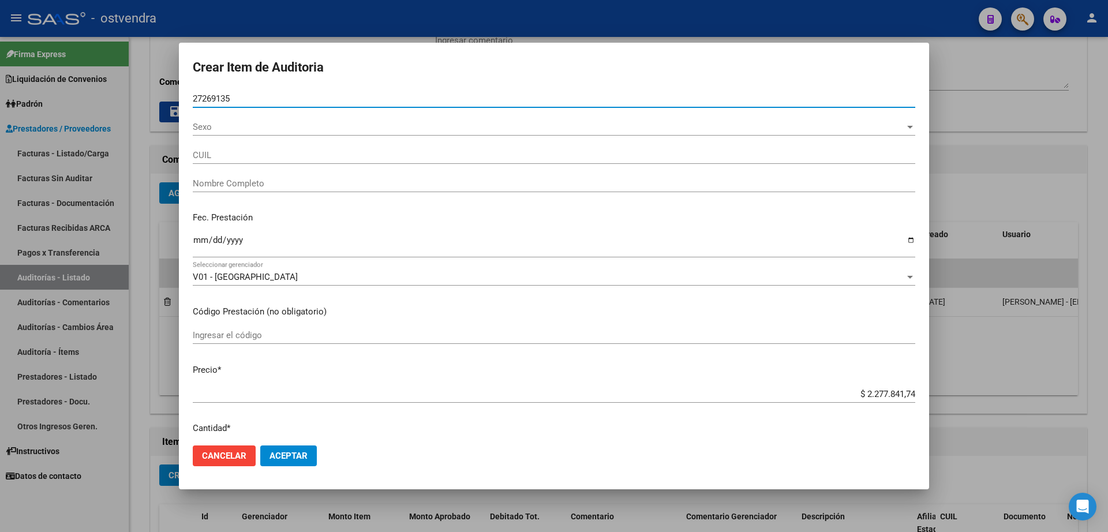
type input "27272691350"
type input "[PERSON_NAME]"
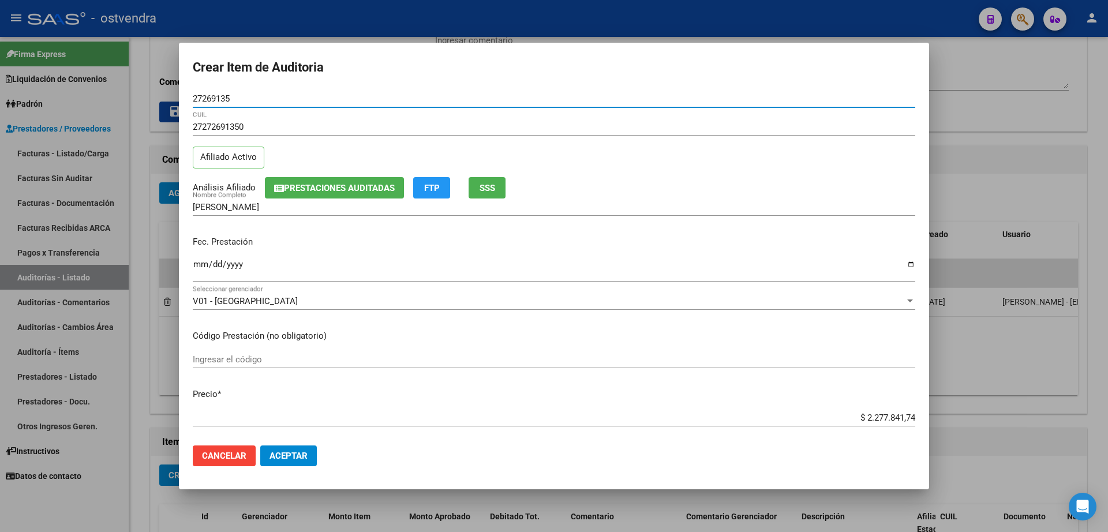
type input "27269135"
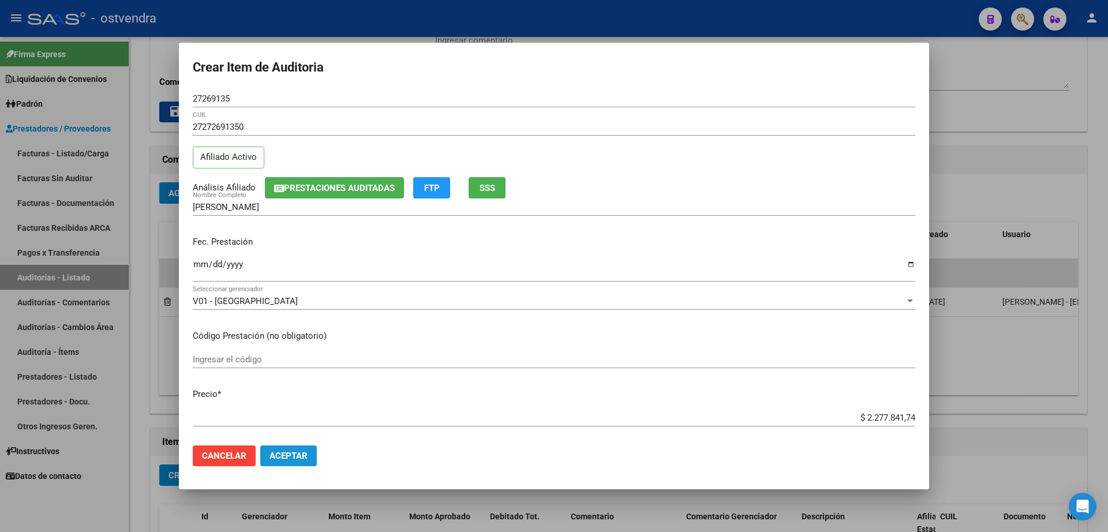
click at [309, 459] on button "Aceptar" at bounding box center [288, 455] width 57 height 21
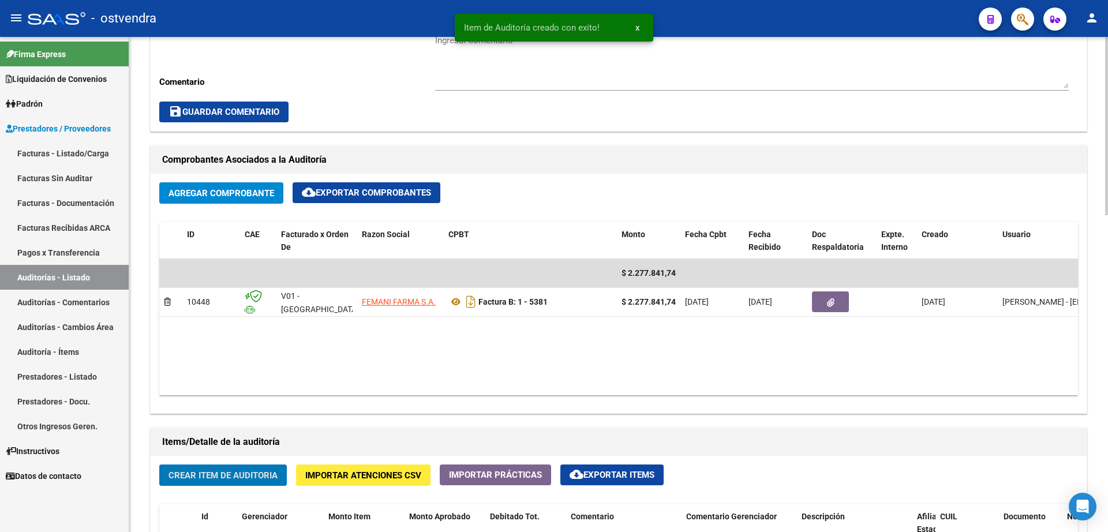
scroll to position [650, 0]
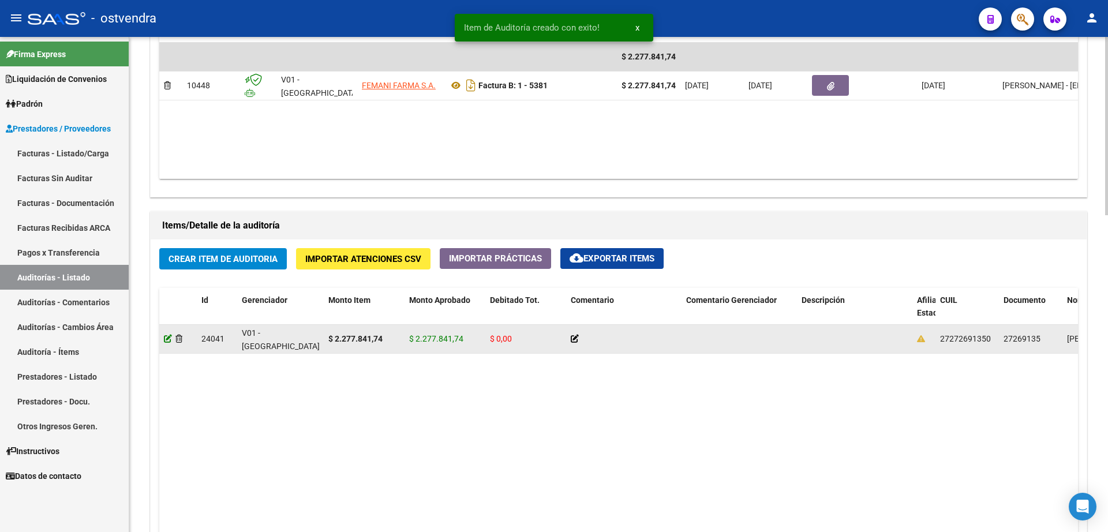
click at [166, 340] on icon at bounding box center [168, 339] width 8 height 8
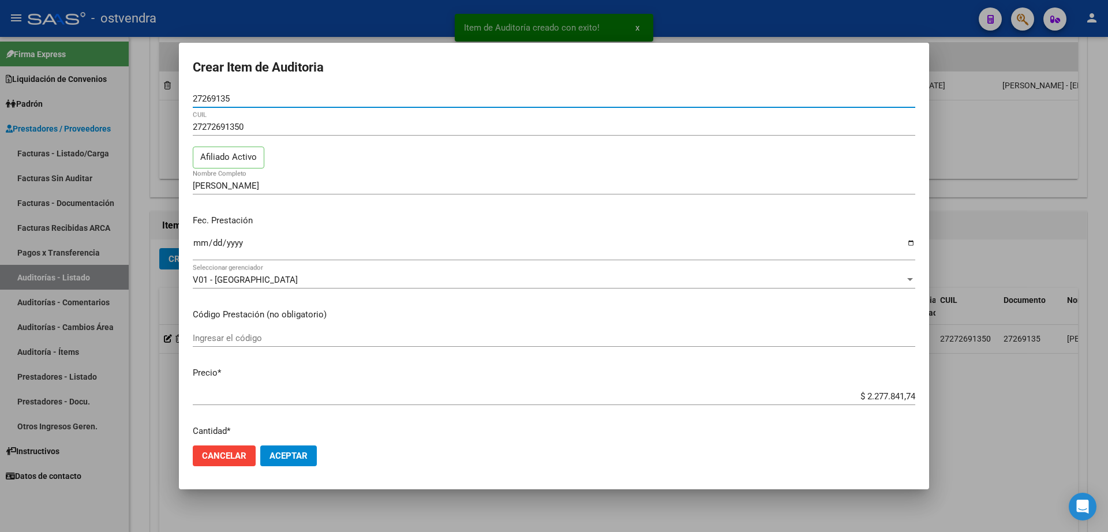
click at [292, 457] on span "Aceptar" at bounding box center [288, 456] width 38 height 10
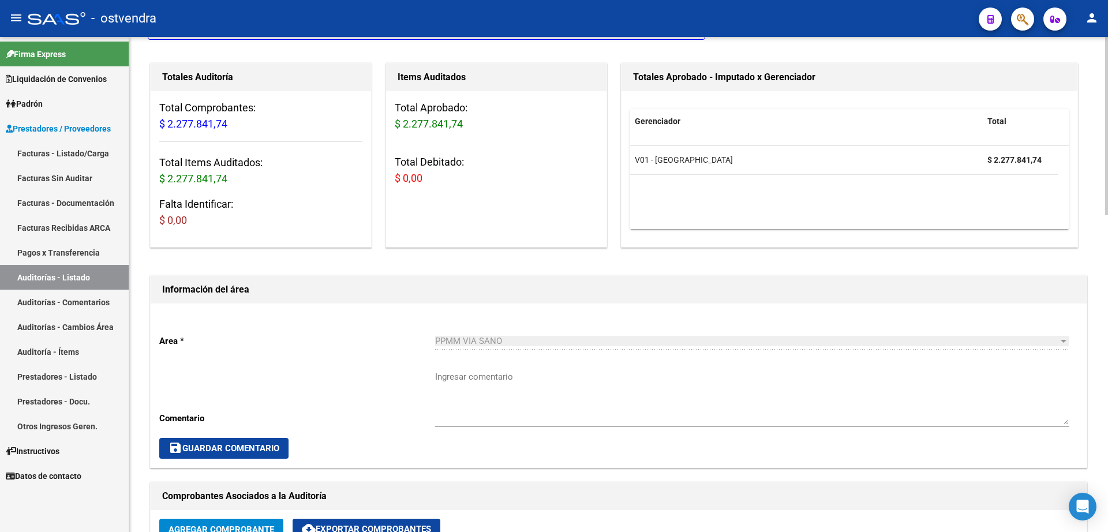
scroll to position [72, 0]
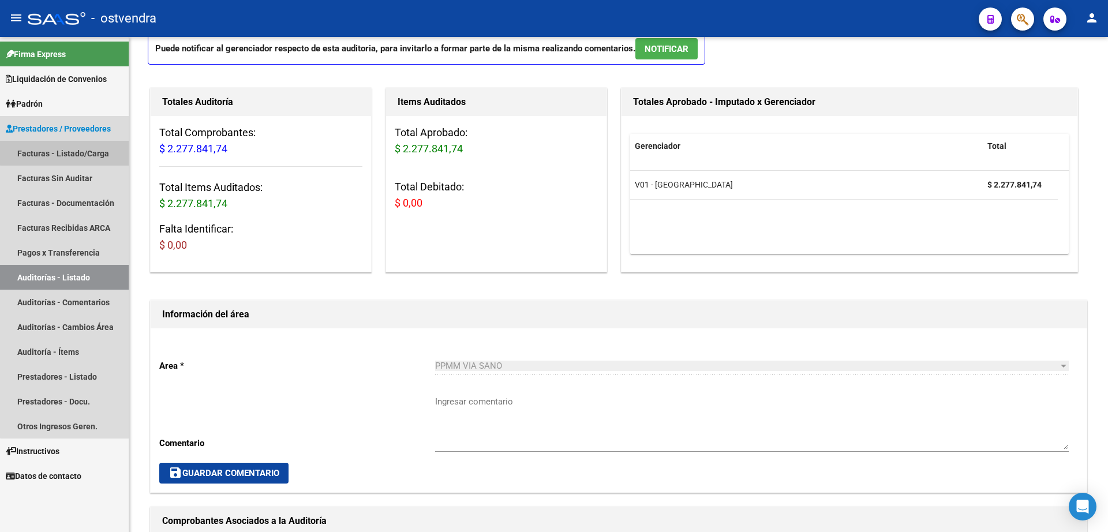
click at [69, 152] on link "Facturas - Listado/Carga" at bounding box center [64, 153] width 129 height 25
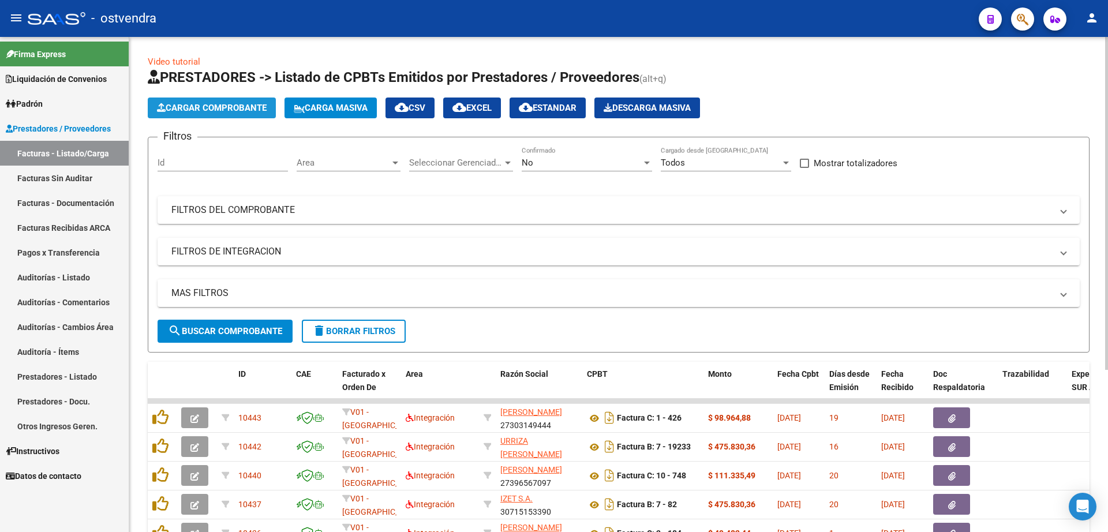
click at [244, 111] on span "Cargar Comprobante" at bounding box center [212, 108] width 110 height 10
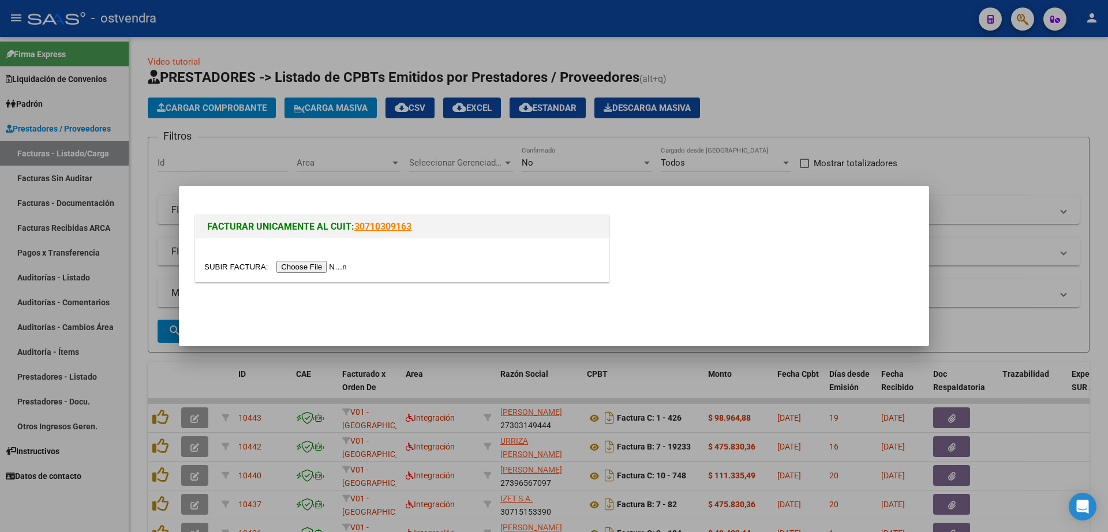
click at [311, 266] on input "file" at bounding box center [277, 267] width 146 height 12
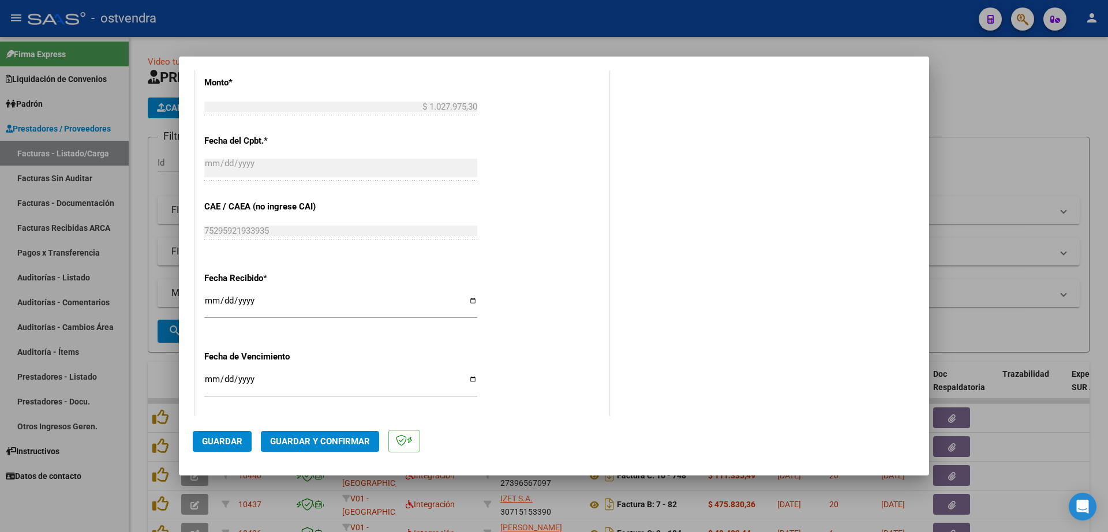
scroll to position [606, 0]
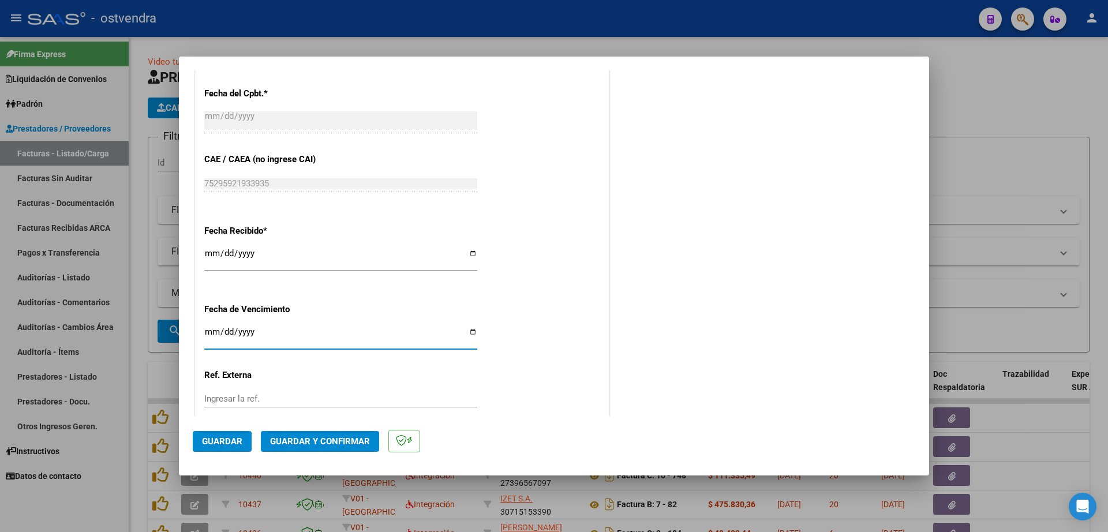
click at [211, 333] on input "Ingresar la fecha" at bounding box center [340, 336] width 273 height 18
type input "[DATE]"
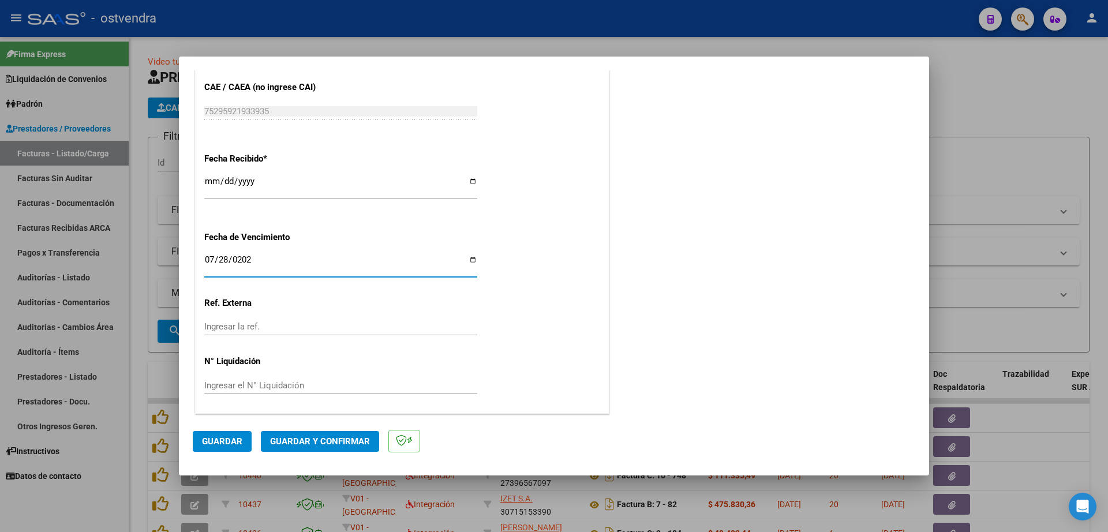
click at [296, 377] on div "Ingresar el N° Liquidación" at bounding box center [340, 385] width 273 height 17
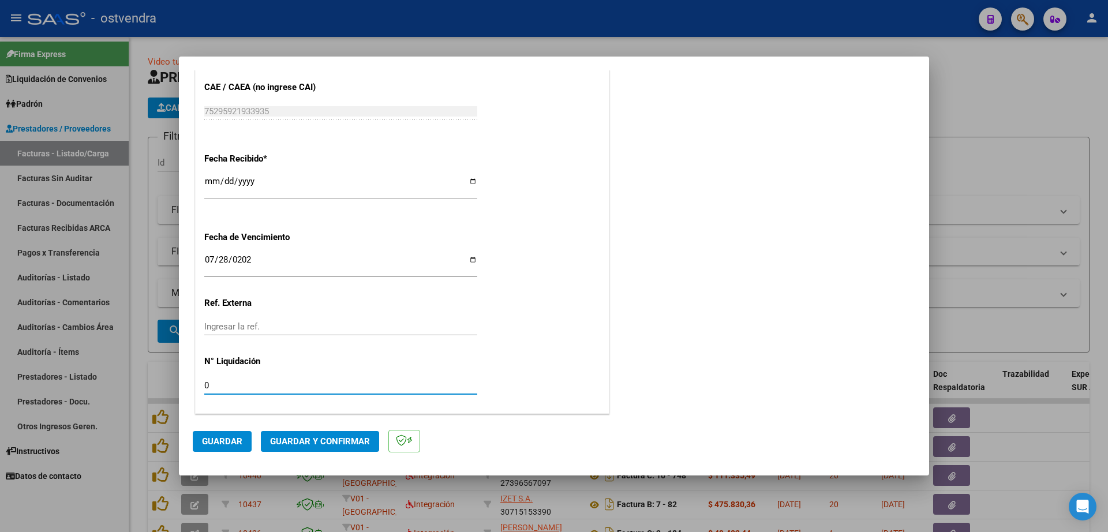
type input "07"
click at [233, 440] on span "Guardar" at bounding box center [222, 441] width 40 height 10
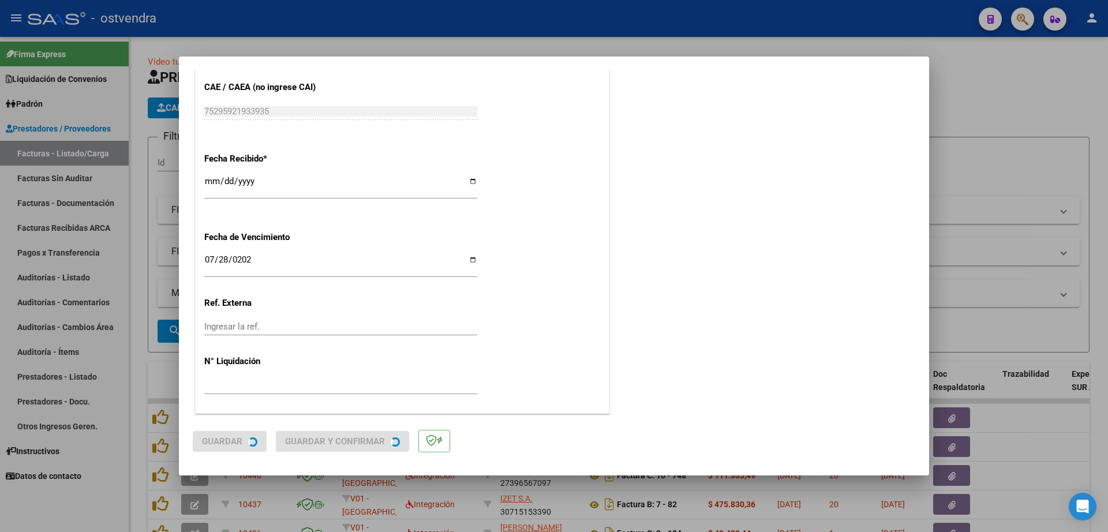
scroll to position [0, 0]
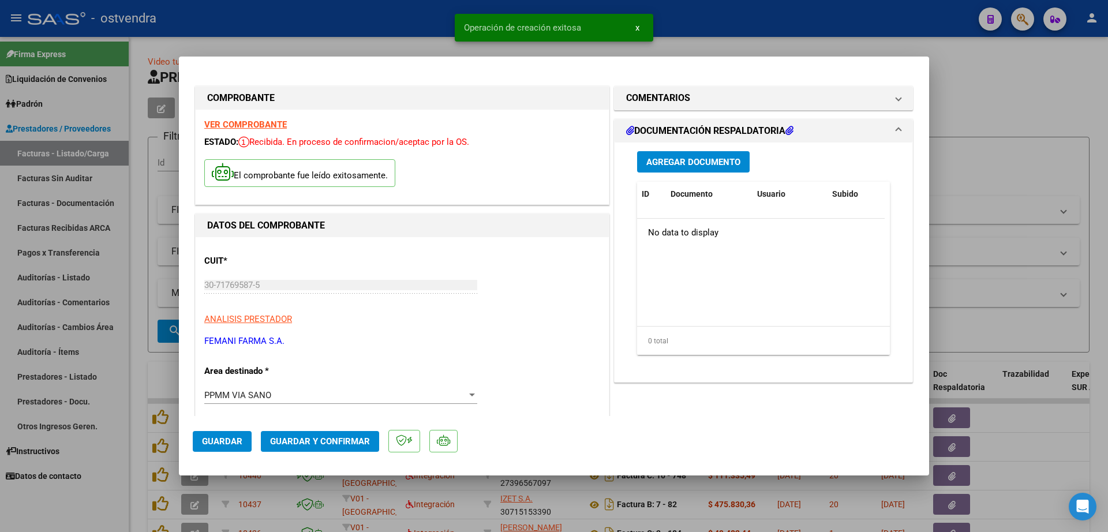
click at [738, 166] on button "Agregar Documento" at bounding box center [693, 161] width 113 height 21
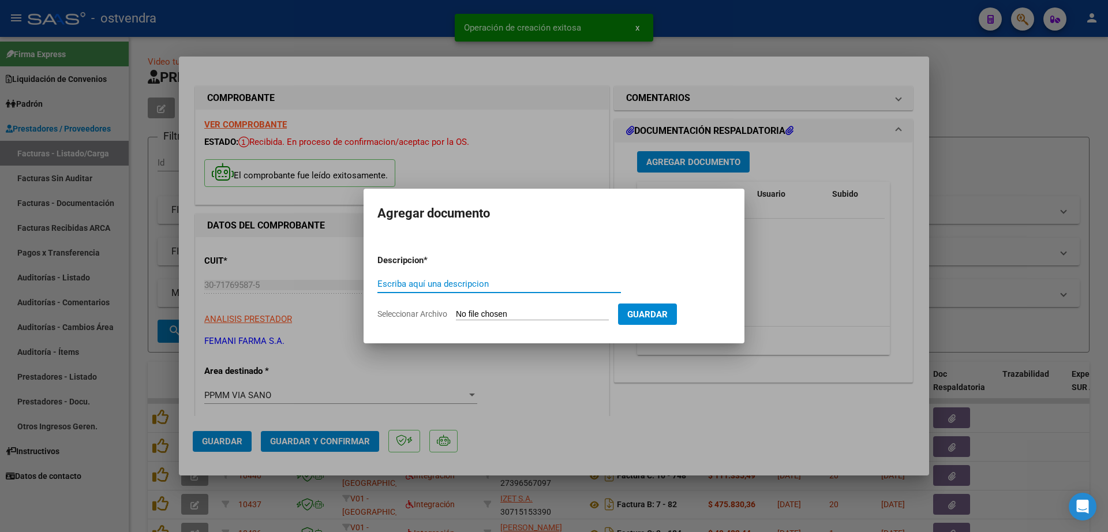
paste input "documentacion"
type input "documentacion"
click at [519, 312] on input "Seleccionar Archivo" at bounding box center [532, 314] width 153 height 11
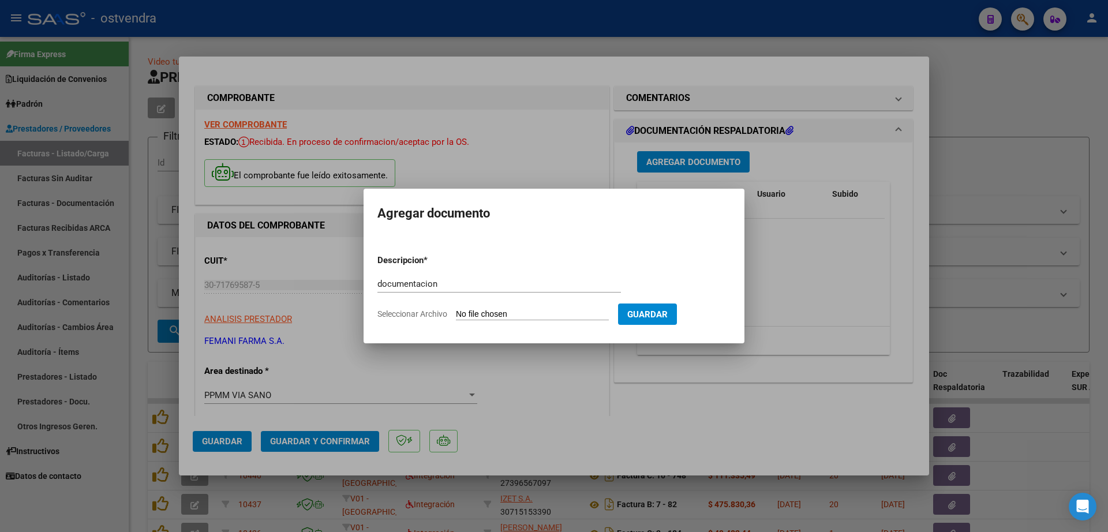
type input "C:\fakepath\FEMANI FARMA 5382.zip"
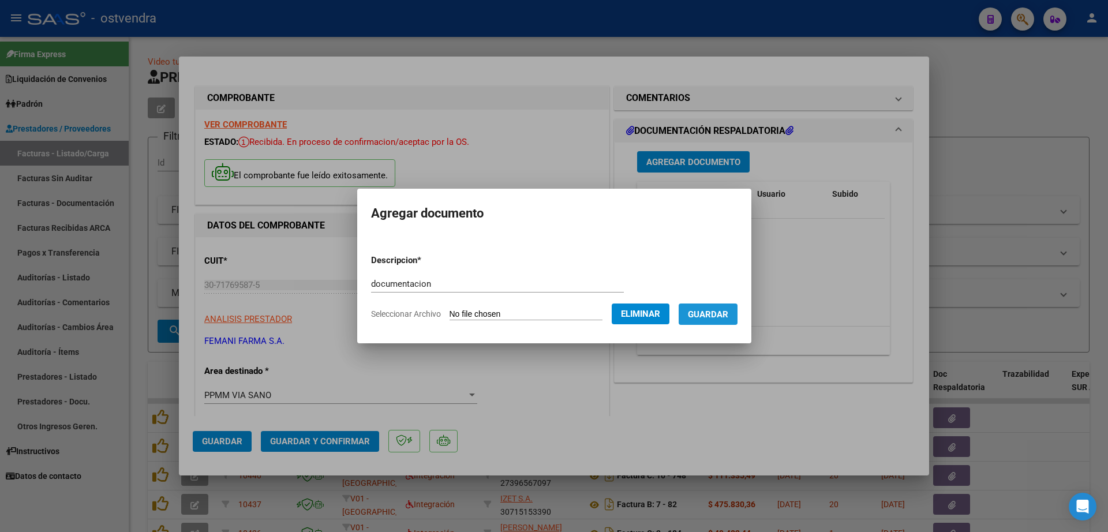
click at [723, 318] on span "Guardar" at bounding box center [708, 314] width 40 height 10
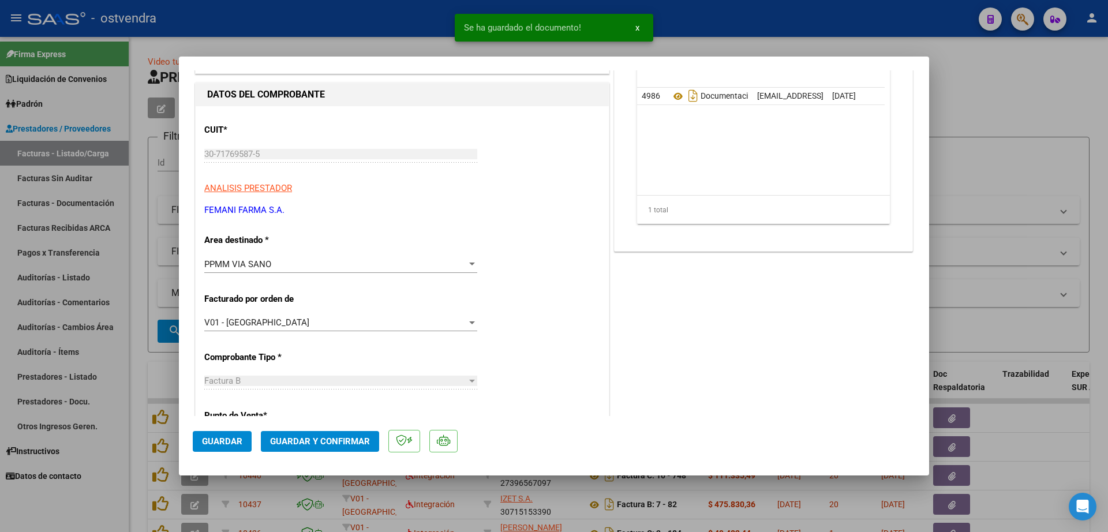
scroll to position [144, 0]
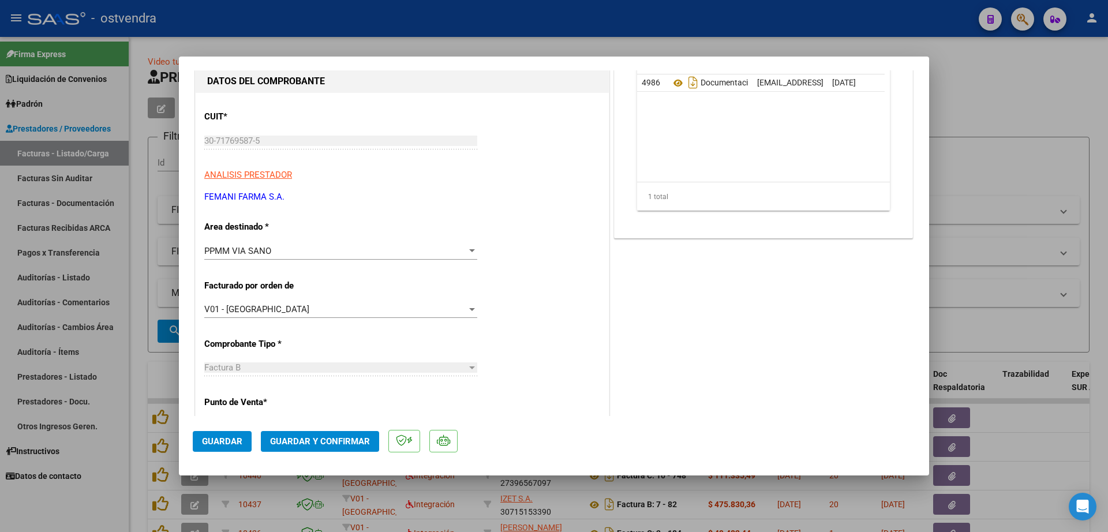
click at [340, 450] on button "Guardar y Confirmar" at bounding box center [320, 441] width 118 height 21
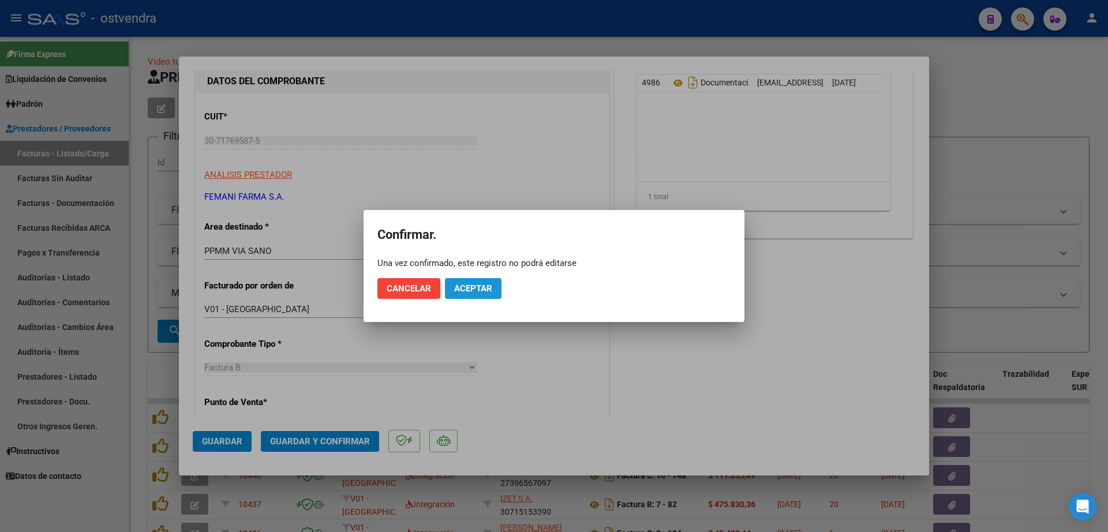
click at [490, 290] on span "Aceptar" at bounding box center [473, 288] width 38 height 10
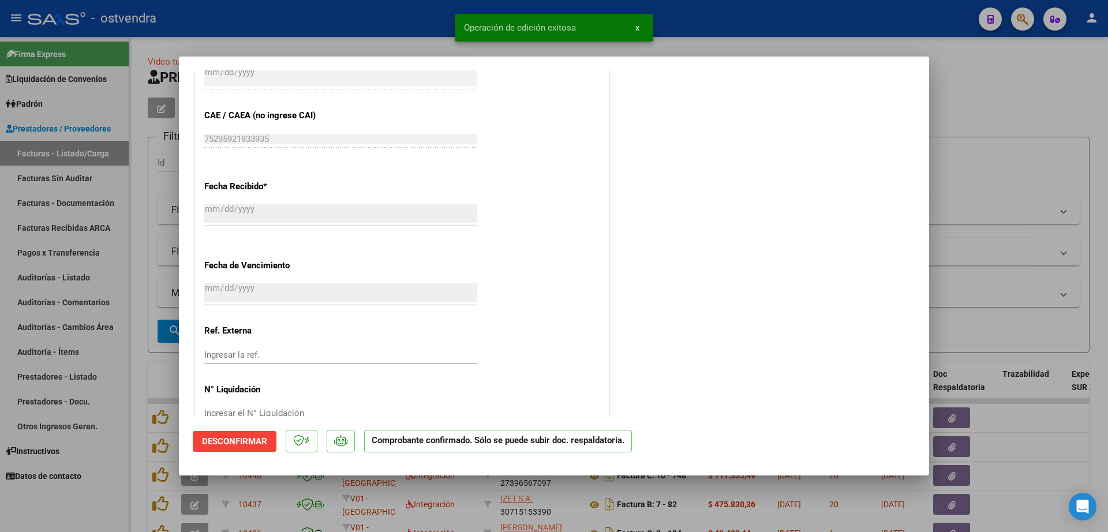
scroll to position [700, 0]
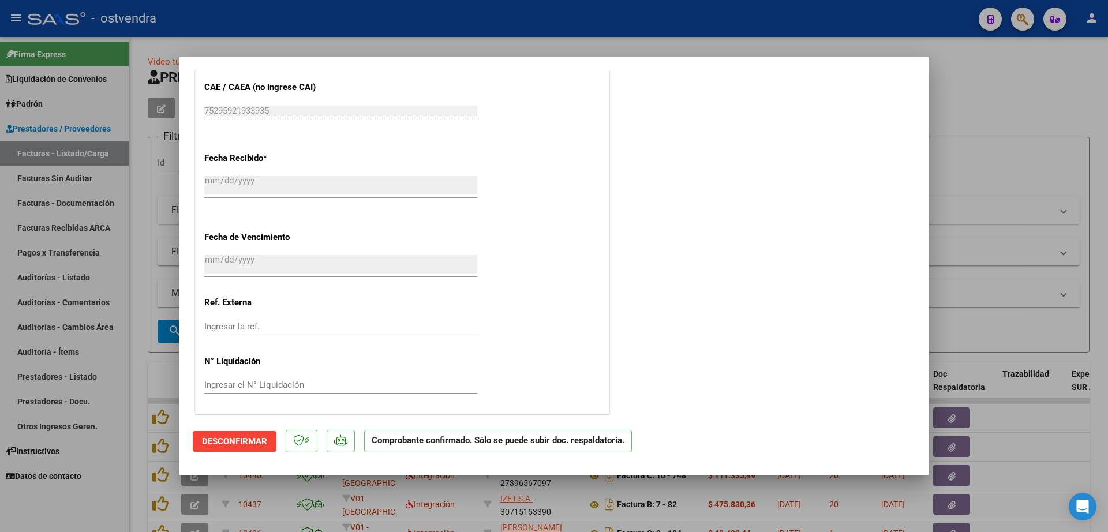
click at [141, 362] on div at bounding box center [554, 266] width 1108 height 532
type input "$ 0,00"
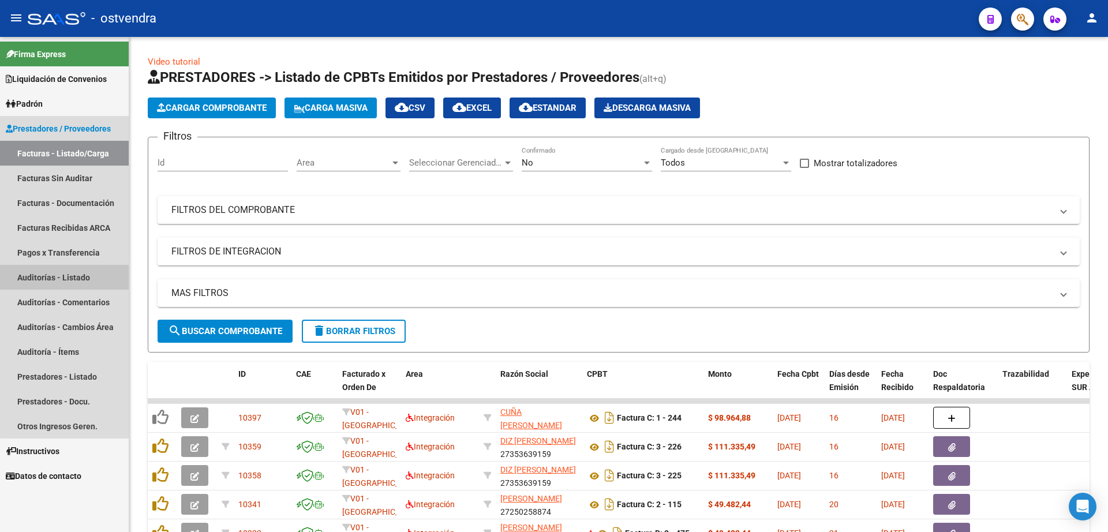
click at [66, 277] on link "Auditorías - Listado" at bounding box center [64, 277] width 129 height 25
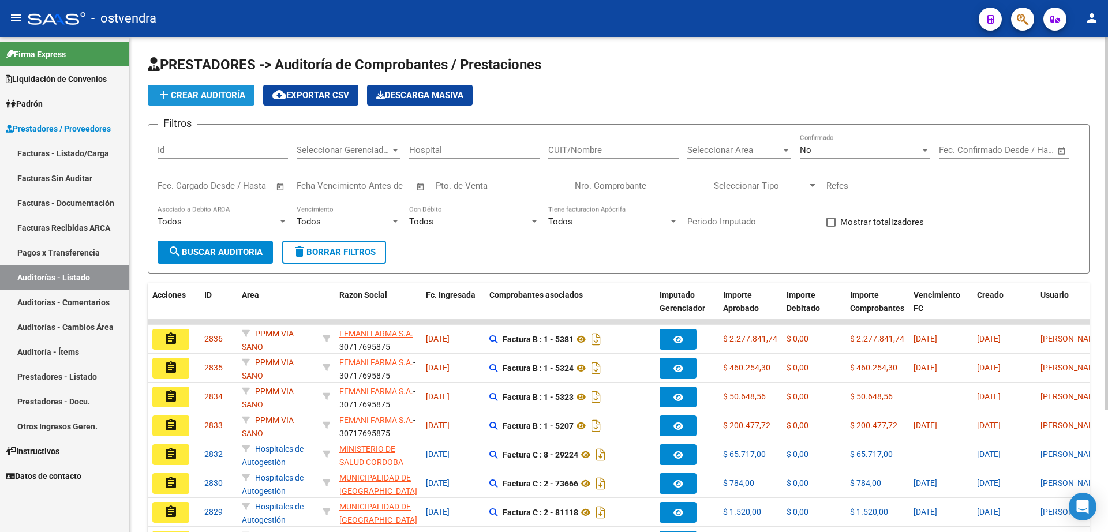
click at [207, 92] on span "add Crear Auditoría" at bounding box center [201, 95] width 88 height 10
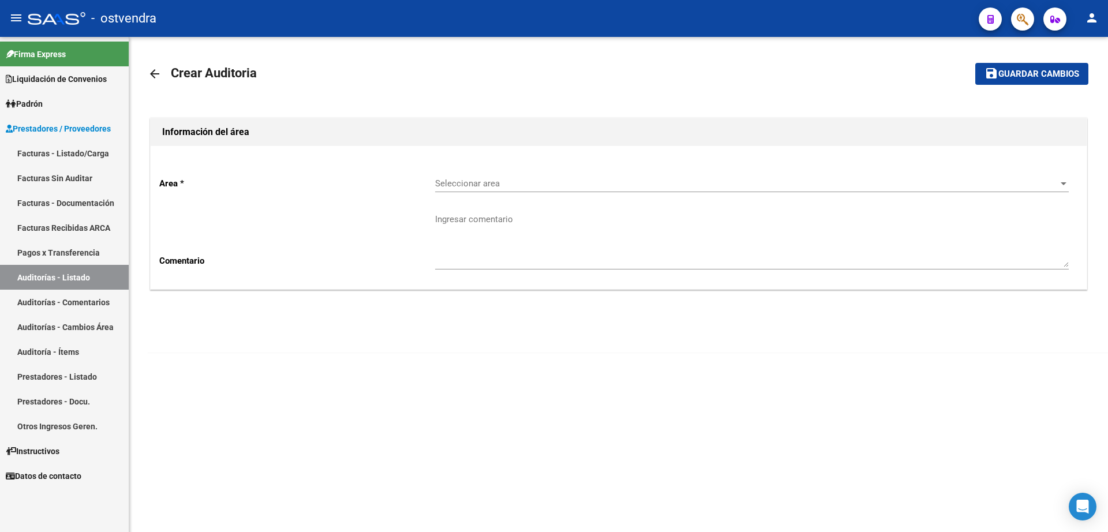
click at [514, 183] on span "Seleccionar area" at bounding box center [746, 183] width 623 height 10
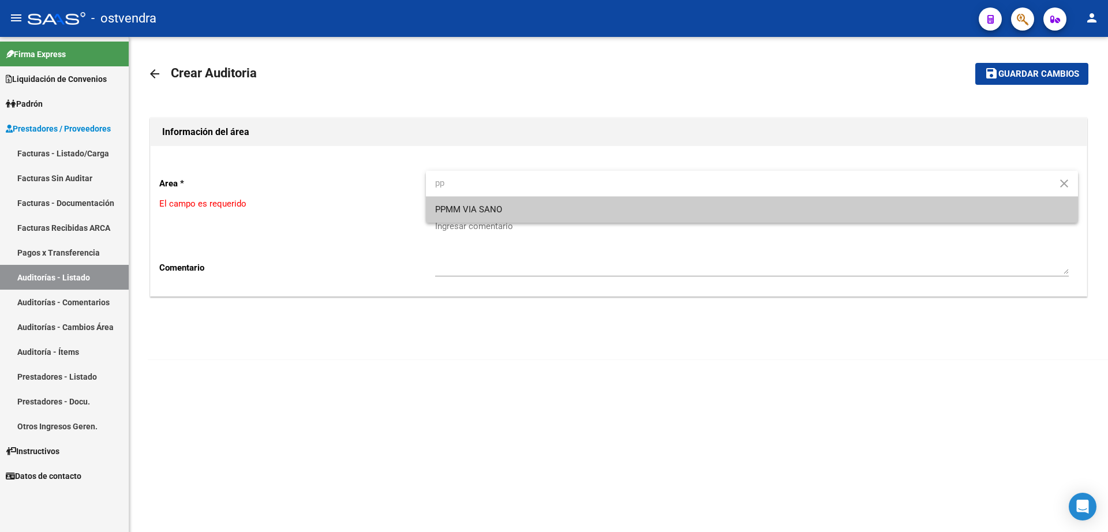
type input "pp"
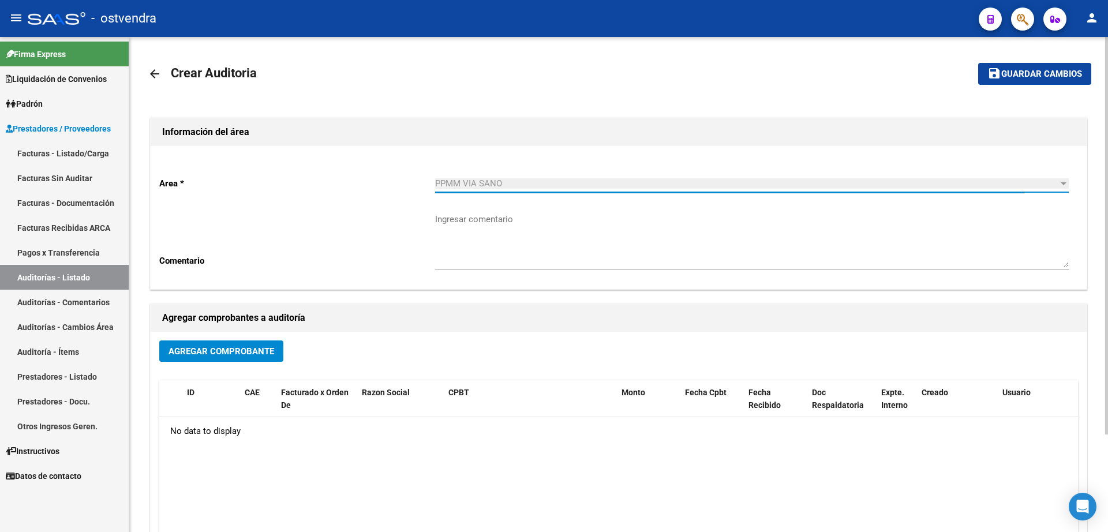
click at [232, 351] on span "Agregar Comprobante" at bounding box center [221, 351] width 106 height 10
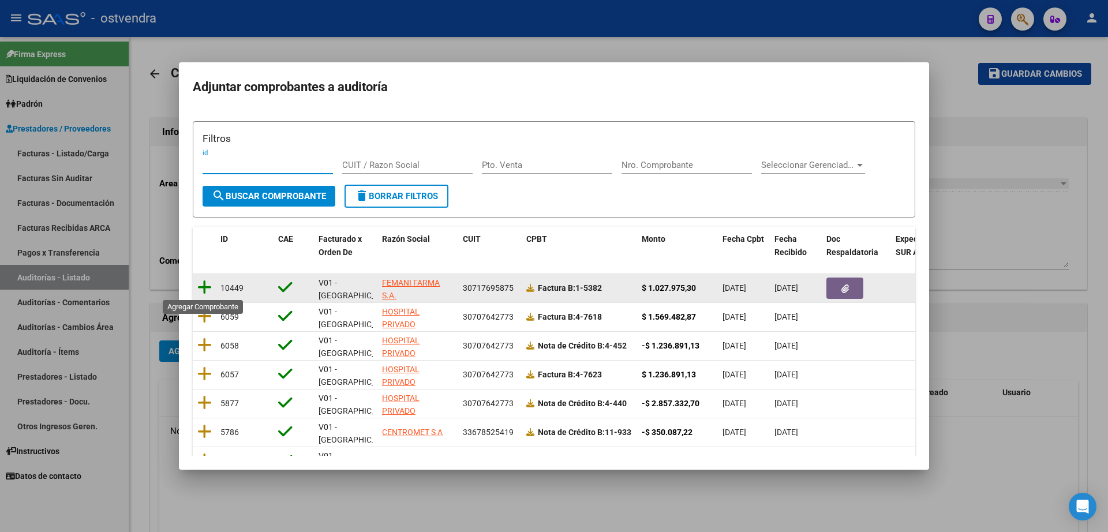
click at [200, 288] on icon at bounding box center [204, 287] width 14 height 16
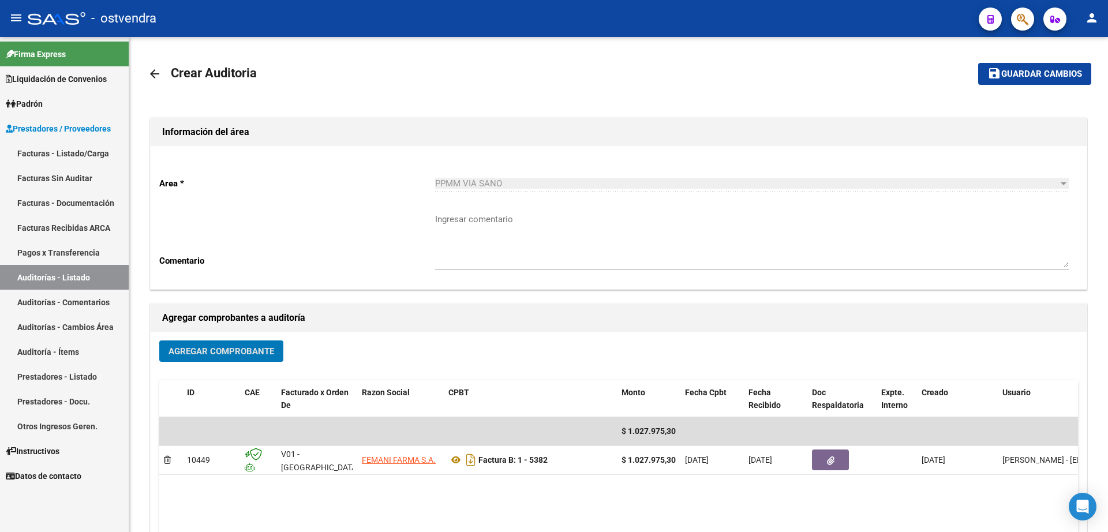
click at [1020, 77] on span "Guardar cambios" at bounding box center [1041, 74] width 81 height 10
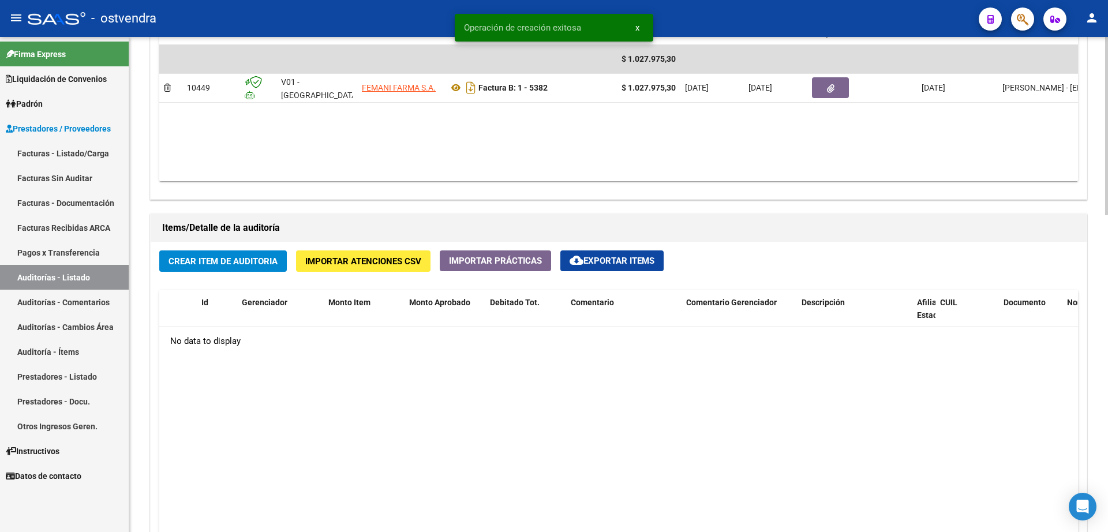
scroll to position [649, 0]
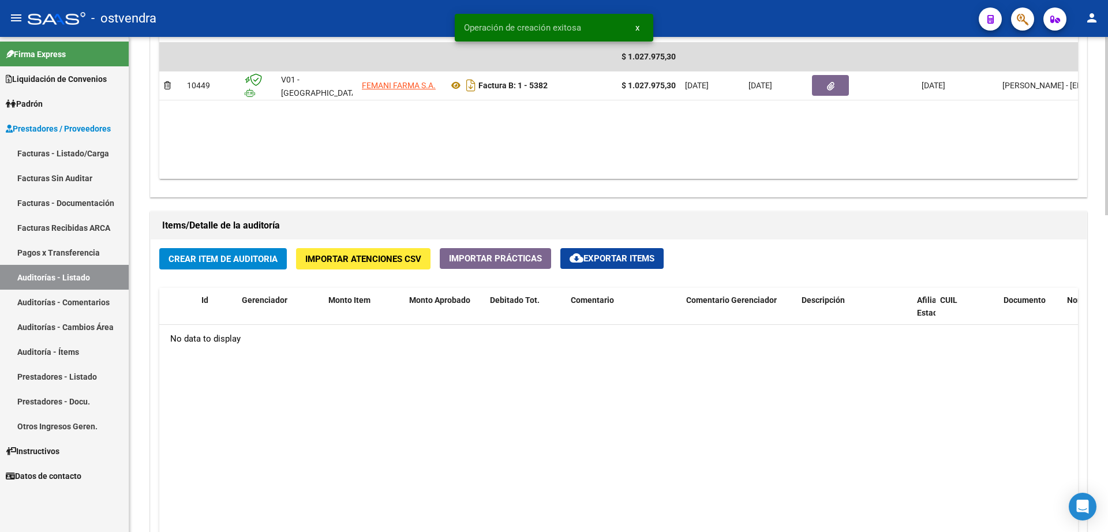
click at [211, 257] on span "Crear Item de Auditoria" at bounding box center [222, 259] width 109 height 10
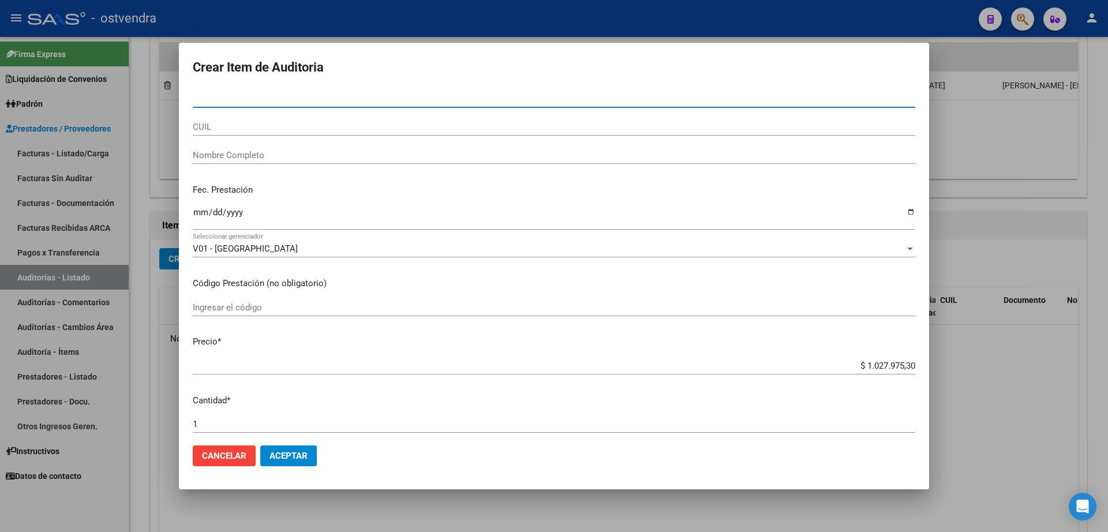
click at [237, 100] on input "Nro Documento" at bounding box center [554, 98] width 722 height 10
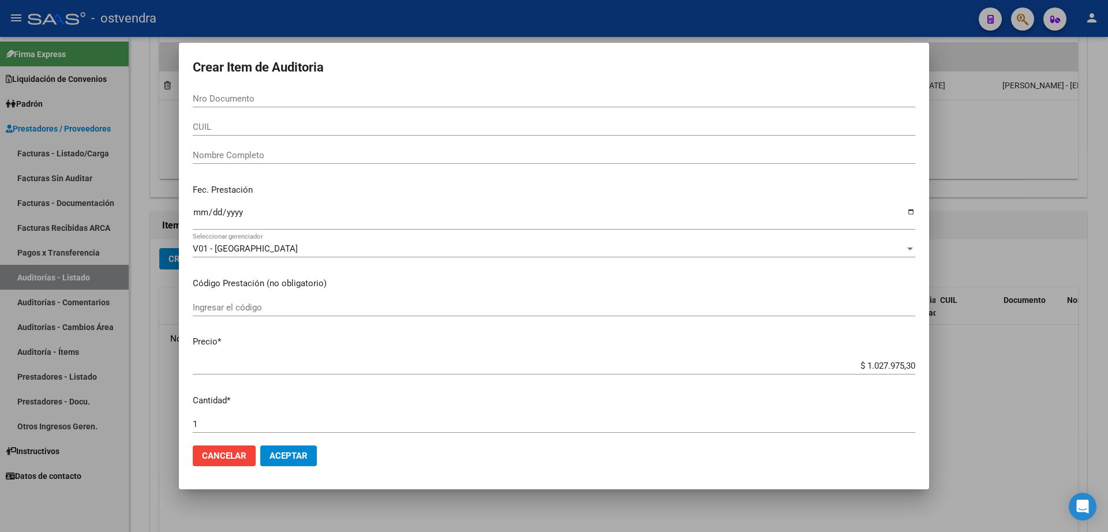
click at [360, 90] on div "Nro Documento" at bounding box center [554, 98] width 722 height 17
type input "14727980"
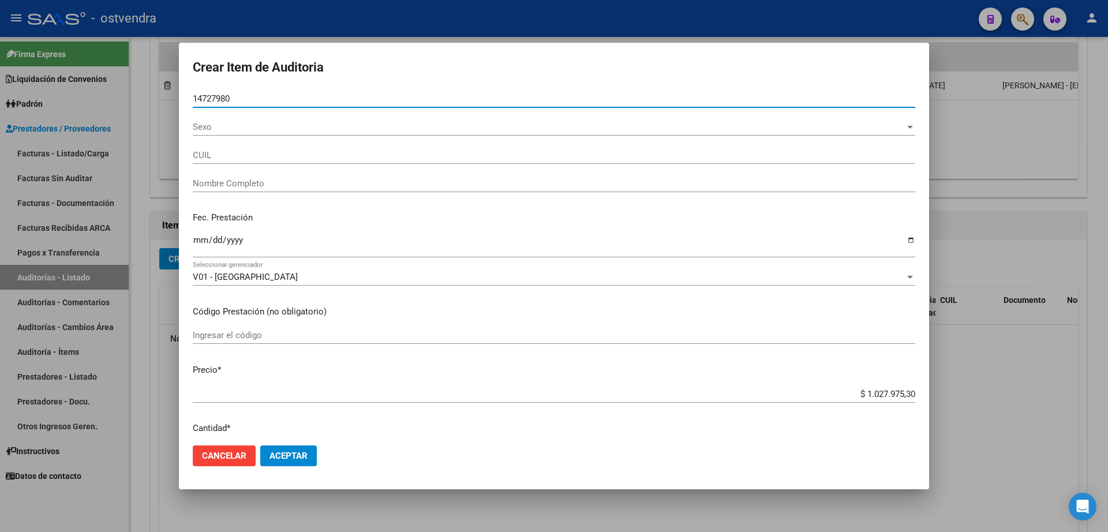
type input "23147279809"
type input "DE [PERSON_NAME]"
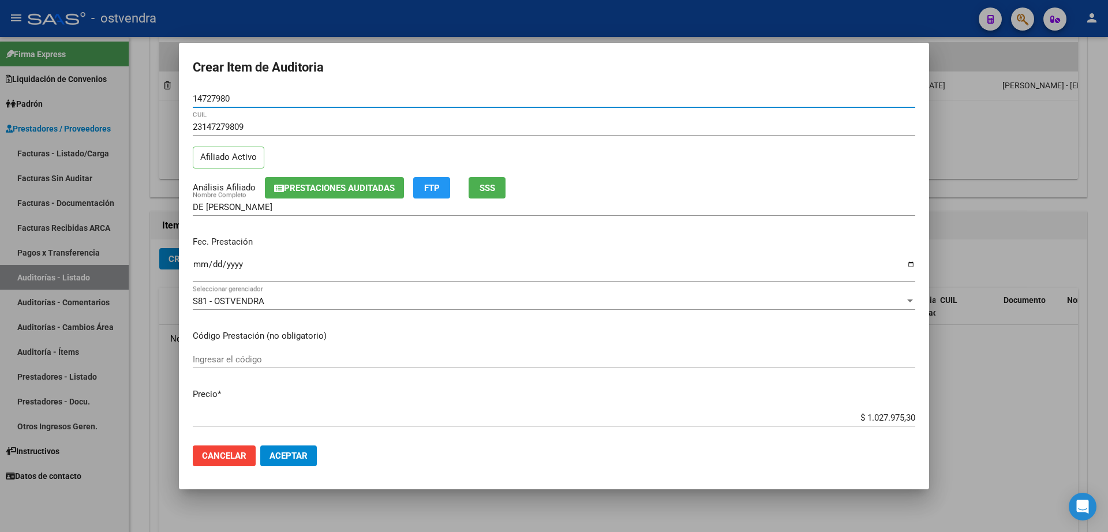
type input "14727980"
click at [298, 453] on span "Aceptar" at bounding box center [288, 456] width 38 height 10
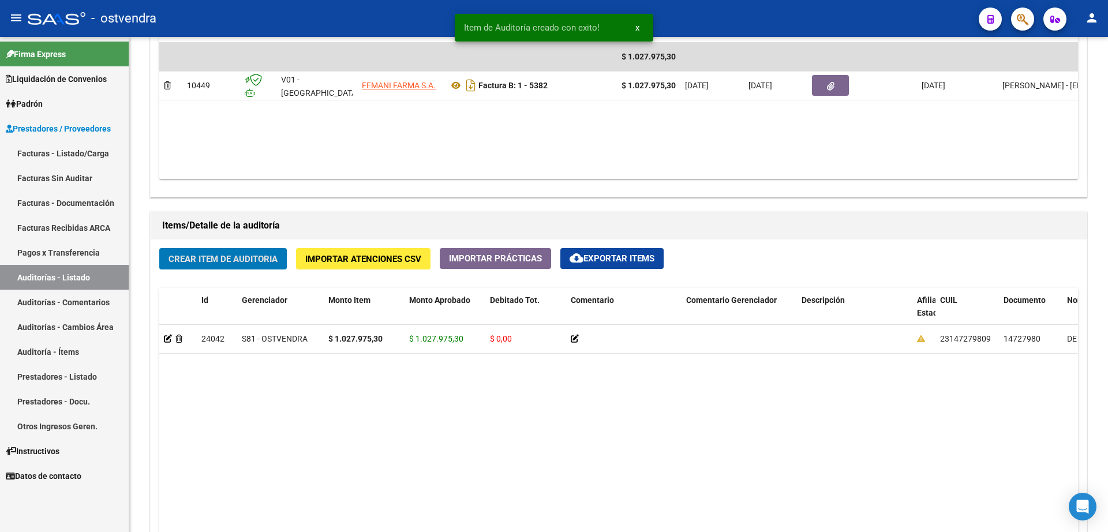
scroll to position [650, 0]
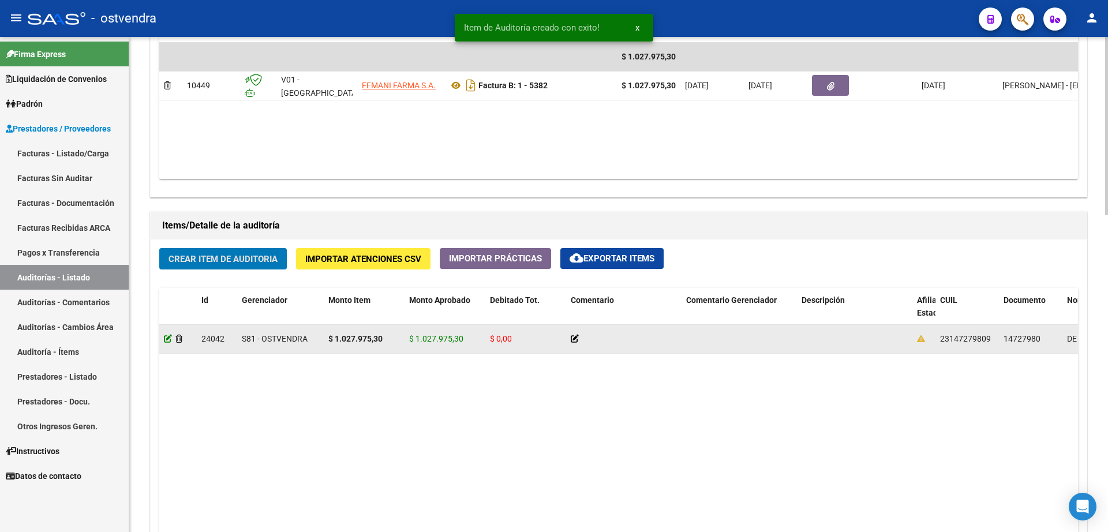
click at [170, 341] on icon at bounding box center [168, 339] width 8 height 8
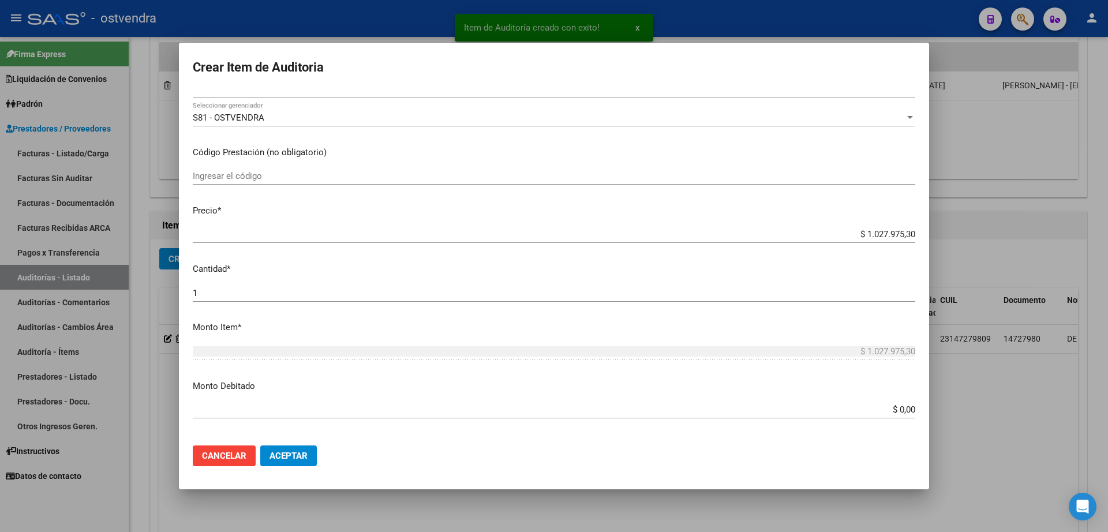
scroll to position [505, 0]
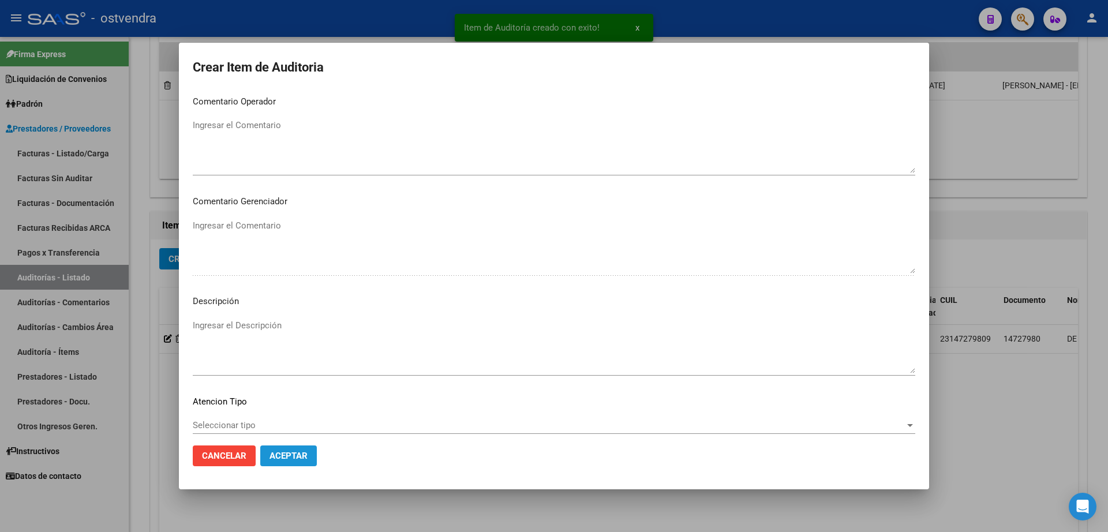
click at [313, 460] on button "Aceptar" at bounding box center [288, 455] width 57 height 21
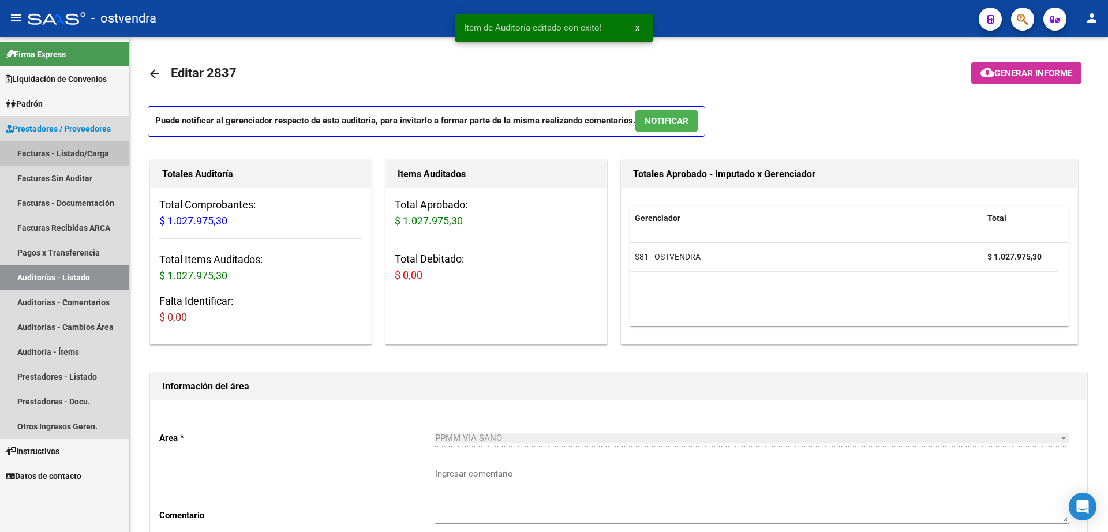
click at [72, 148] on link "Facturas - Listado/Carga" at bounding box center [64, 153] width 129 height 25
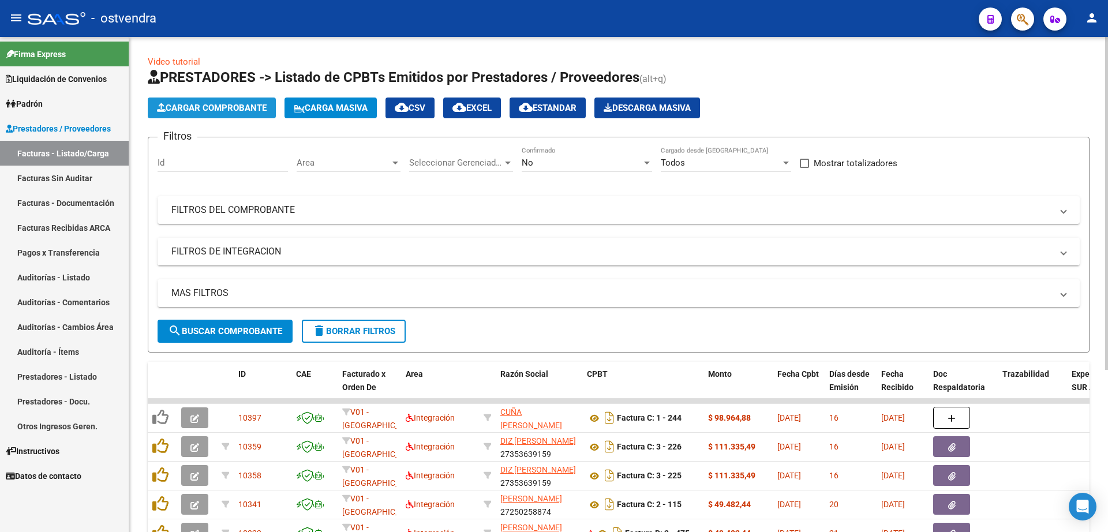
click at [222, 110] on span "Cargar Comprobante" at bounding box center [212, 108] width 110 height 10
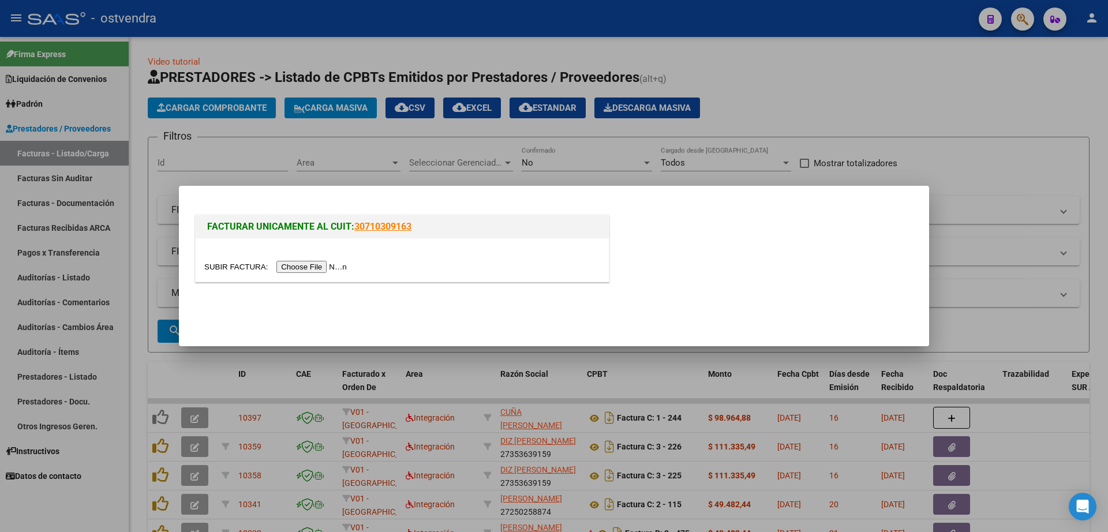
click at [314, 263] on input "file" at bounding box center [277, 267] width 146 height 12
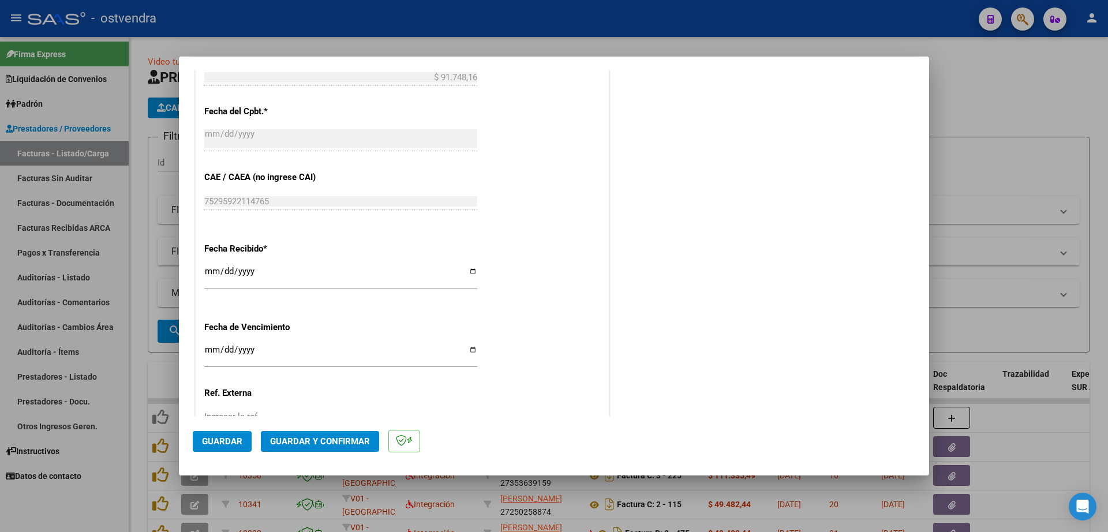
scroll to position [649, 0]
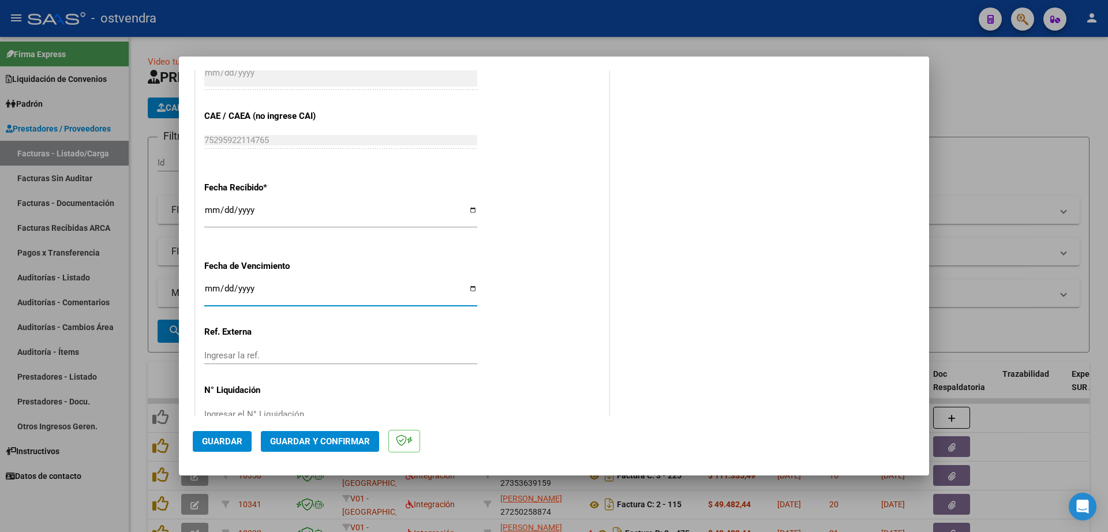
click at [213, 293] on input "Ingresar la fecha" at bounding box center [340, 293] width 273 height 18
type input "[DATE]"
click at [294, 409] on input "Ingresar el N° Liquidación" at bounding box center [340, 414] width 273 height 10
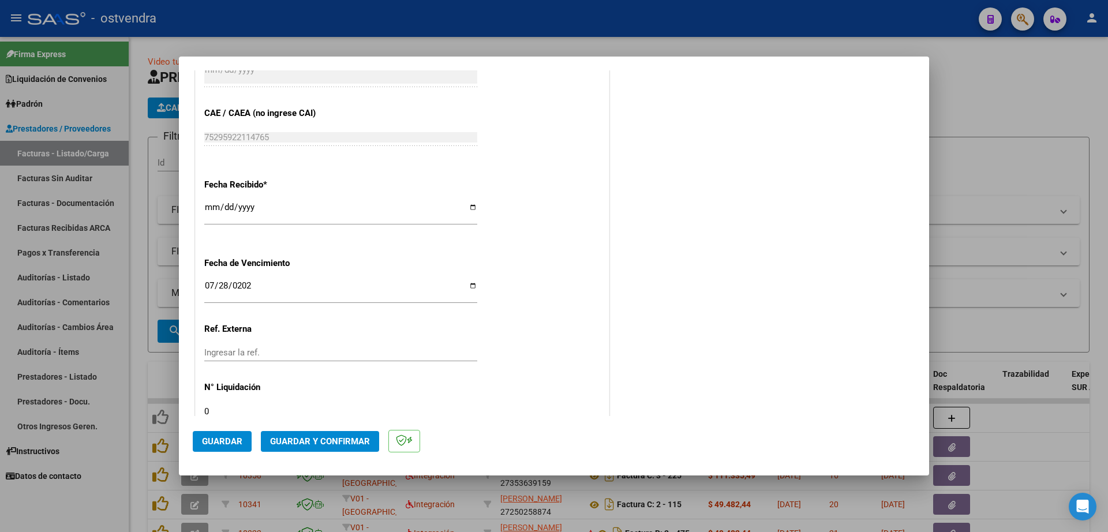
type input "07"
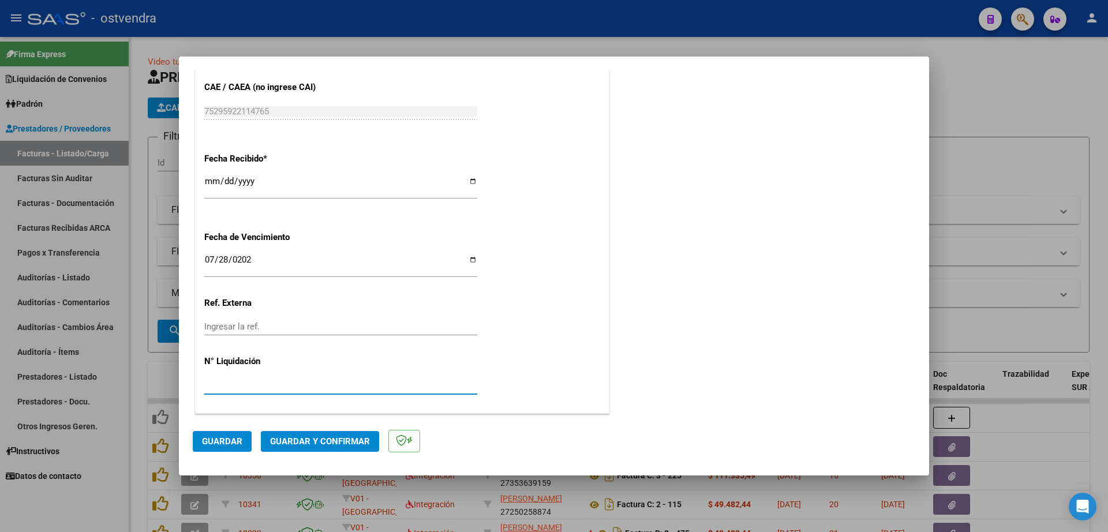
click at [239, 439] on span "Guardar" at bounding box center [222, 441] width 40 height 10
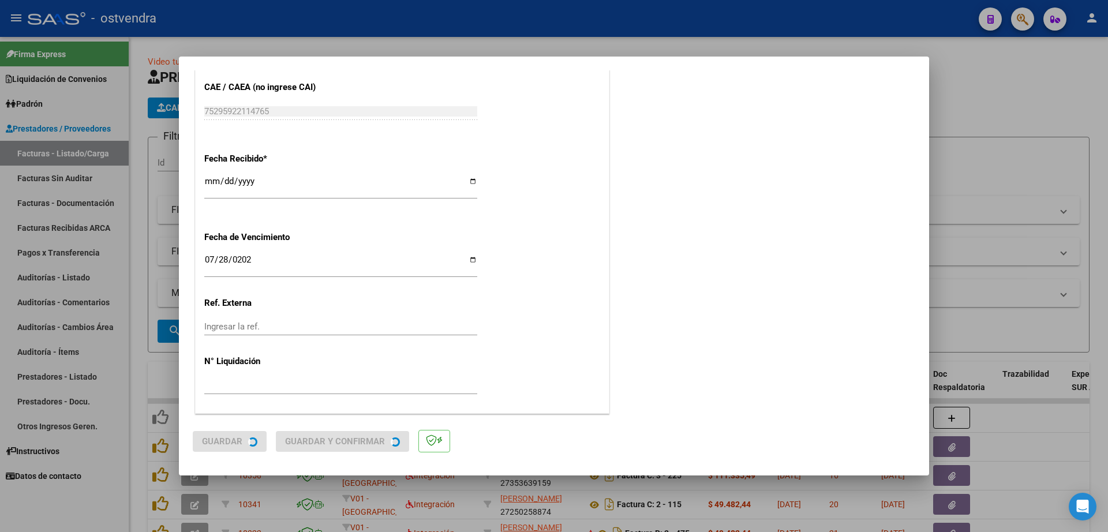
scroll to position [0, 0]
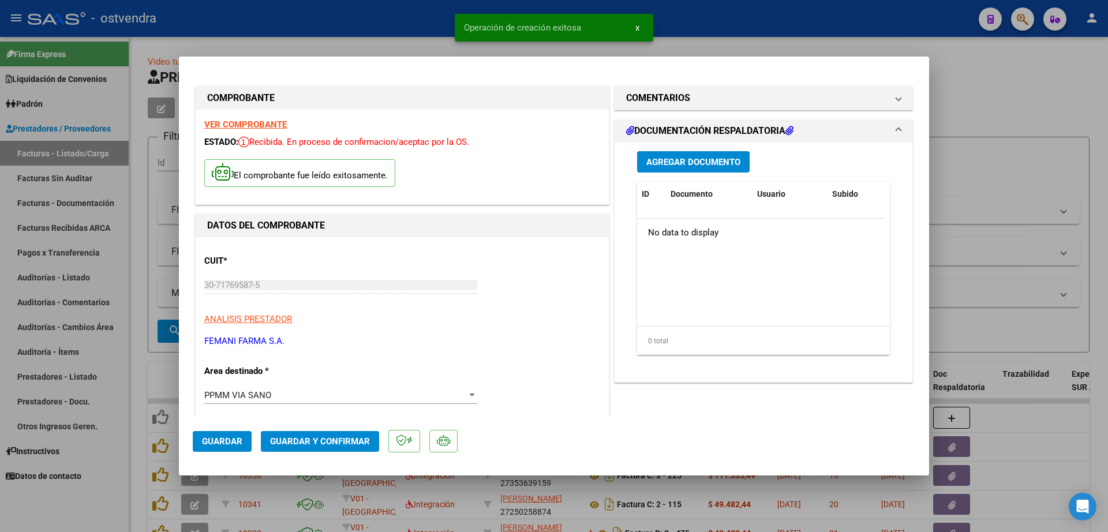
click at [696, 160] on span "Agregar Documento" at bounding box center [693, 162] width 94 height 10
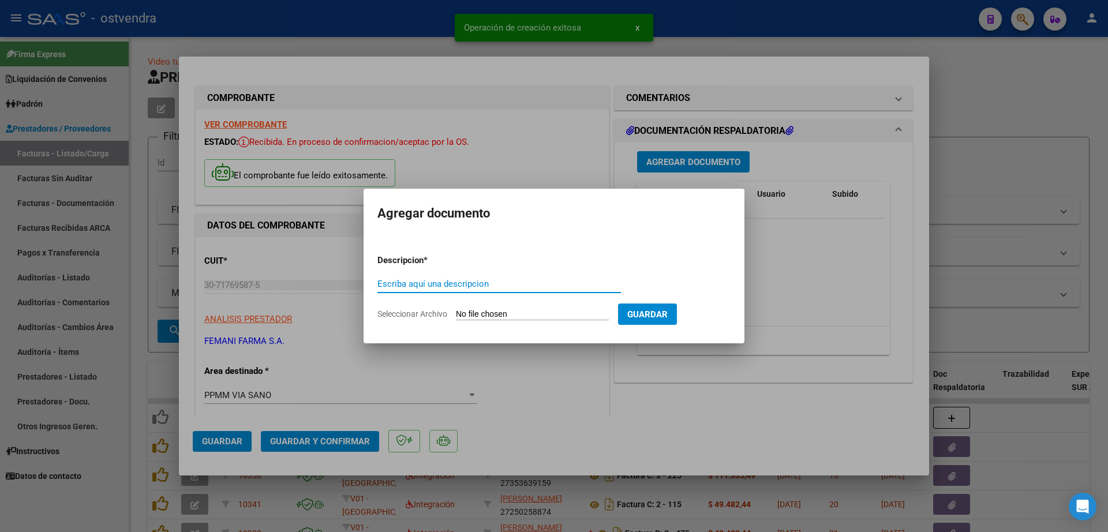
paste input "documentacion"
type input "documentacion"
click at [497, 312] on input "Seleccionar Archivo" at bounding box center [532, 314] width 153 height 11
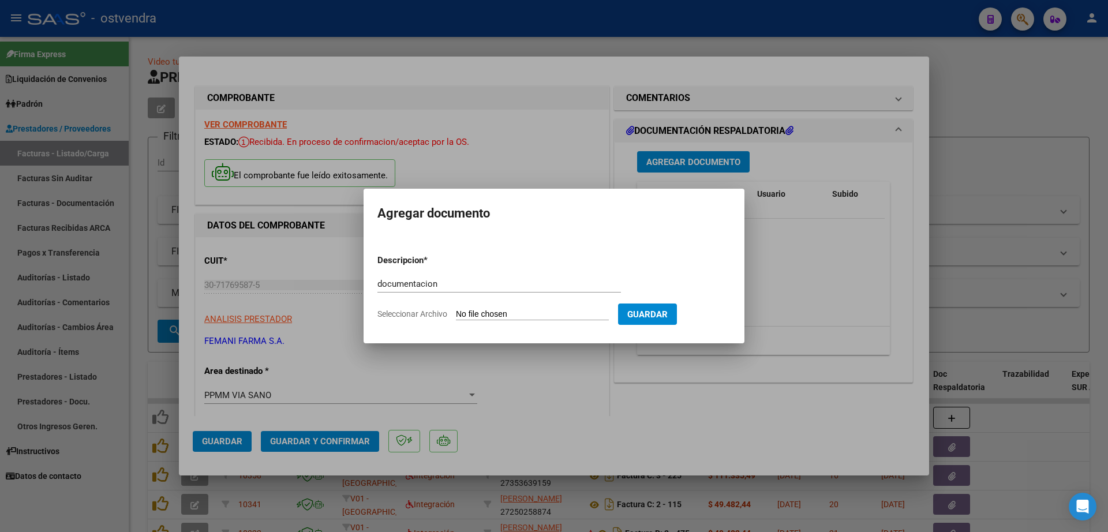
type input "C:\fakepath\FEMANI FARMA 5383.zip"
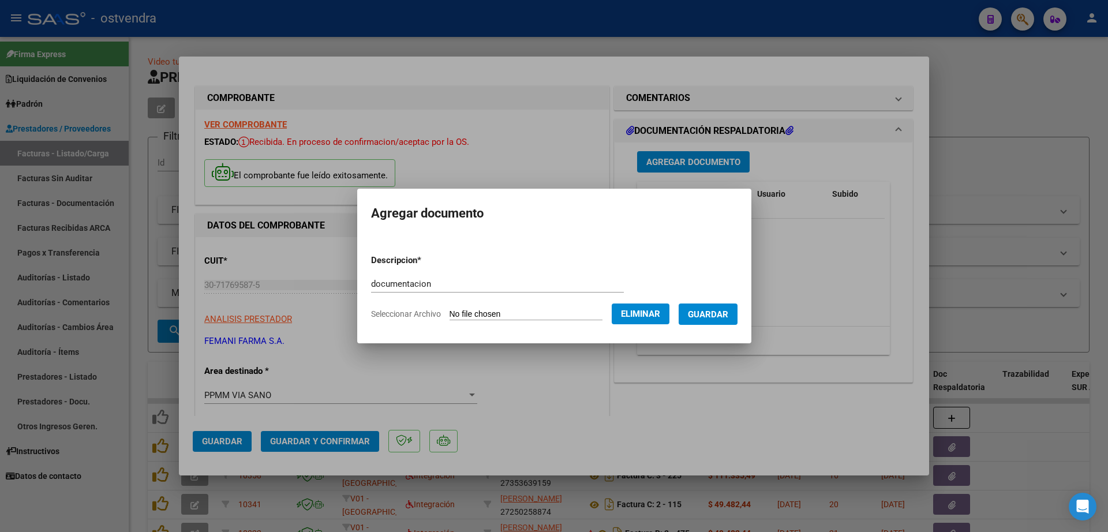
drag, startPoint x: 741, startPoint y: 314, endPoint x: 721, endPoint y: 313, distance: 19.7
click at [737, 314] on button "Guardar" at bounding box center [708, 313] width 59 height 21
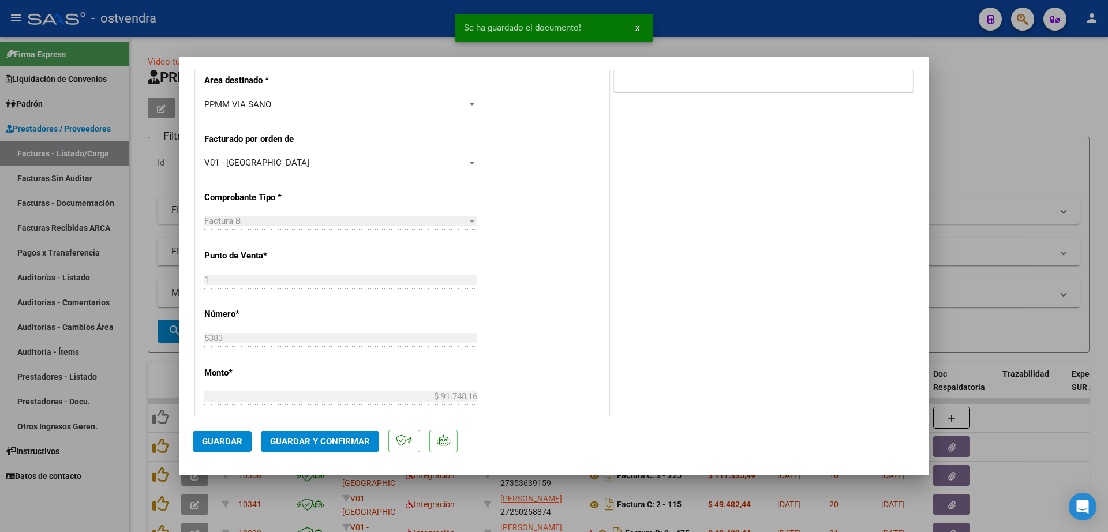
scroll to position [361, 0]
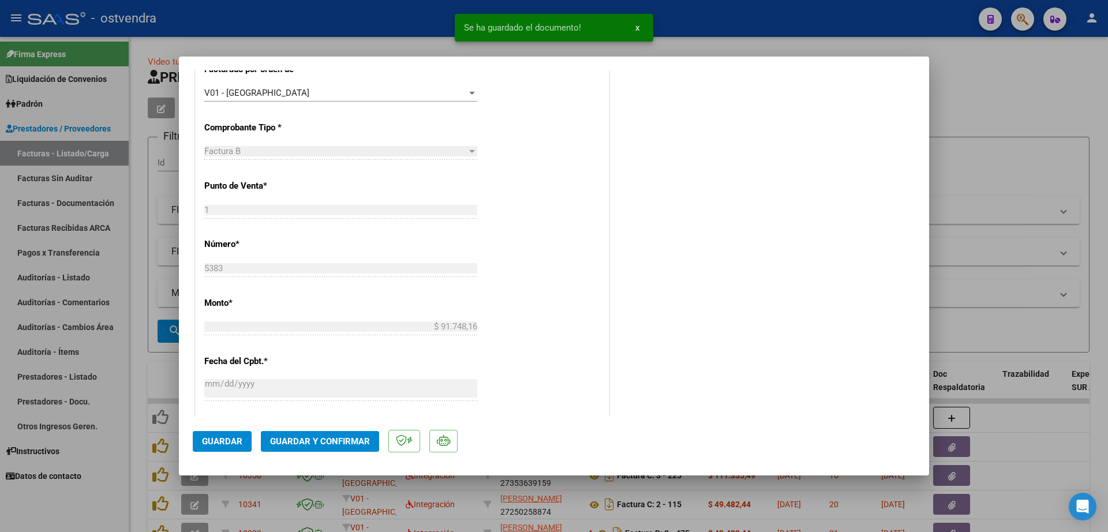
click at [321, 438] on span "Guardar y Confirmar" at bounding box center [320, 441] width 100 height 10
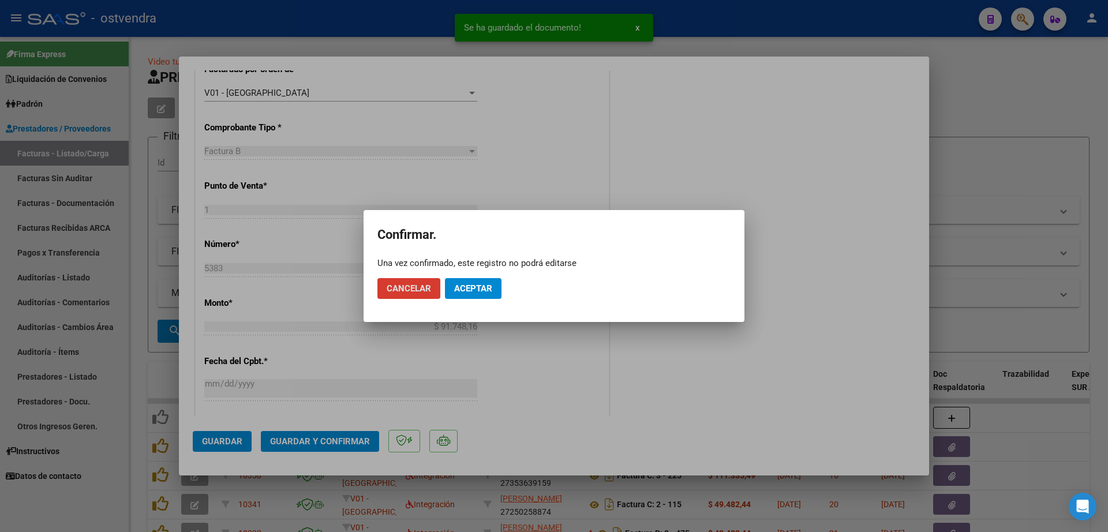
click at [482, 288] on span "Aceptar" at bounding box center [473, 288] width 38 height 10
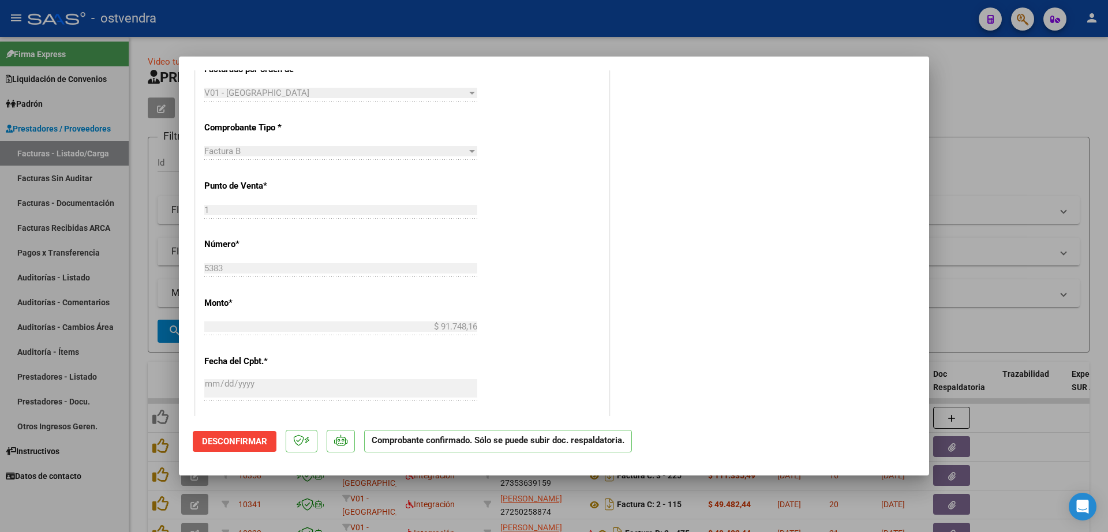
click at [143, 260] on div at bounding box center [554, 266] width 1108 height 532
type input "$ 0,00"
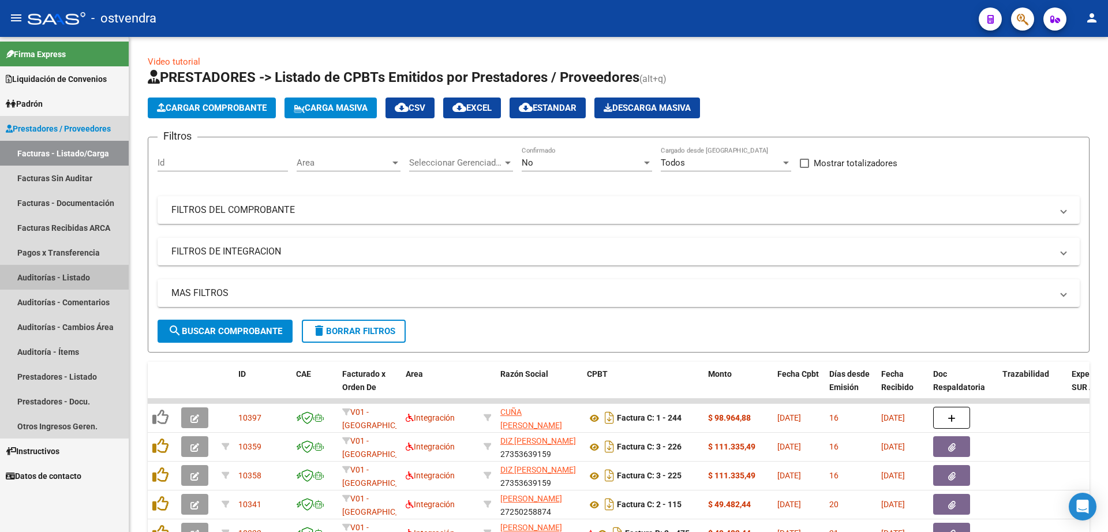
click at [85, 277] on link "Auditorías - Listado" at bounding box center [64, 277] width 129 height 25
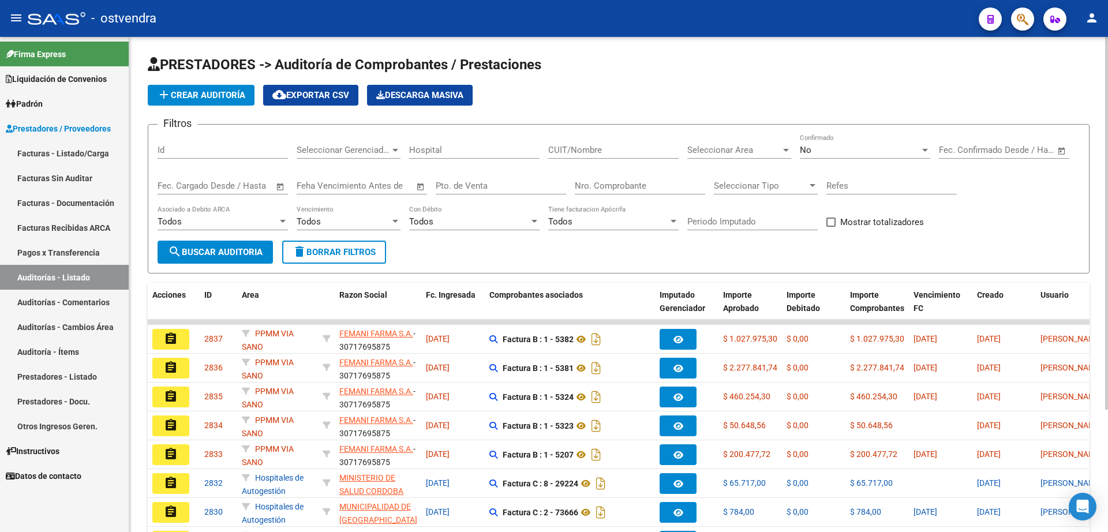
click at [216, 94] on span "add Crear Auditoría" at bounding box center [201, 95] width 88 height 10
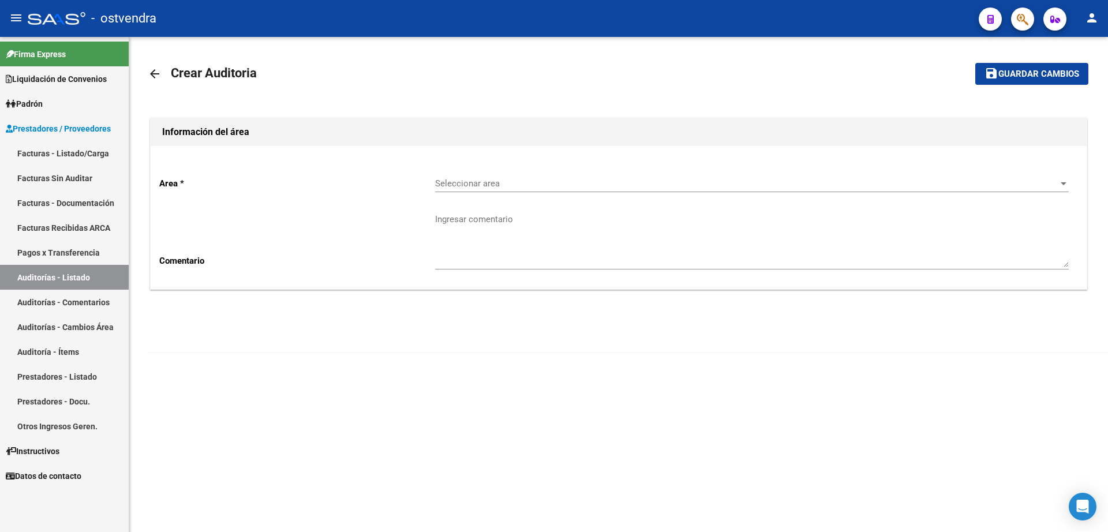
click at [509, 181] on span "Seleccionar area" at bounding box center [746, 183] width 623 height 10
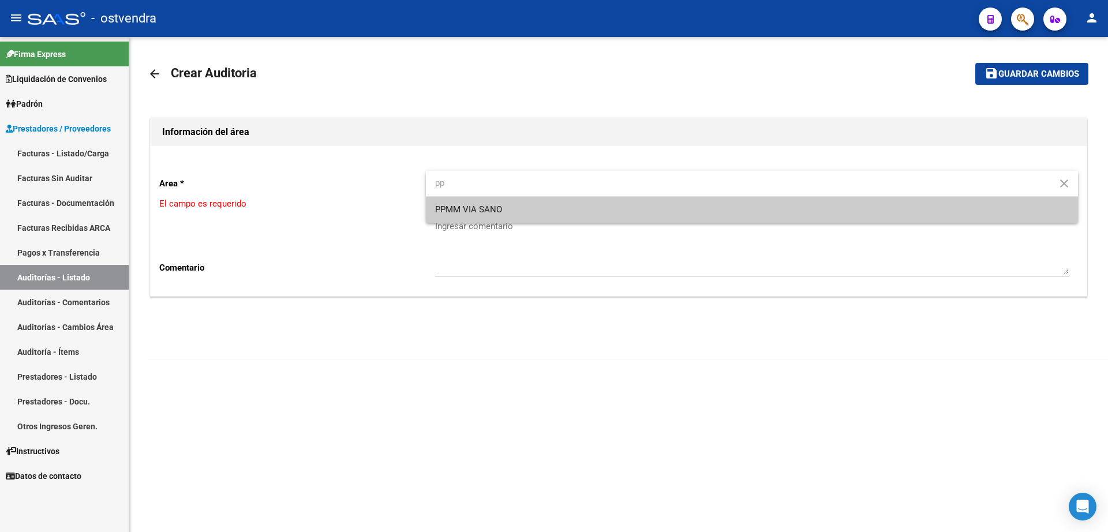
type input "pp"
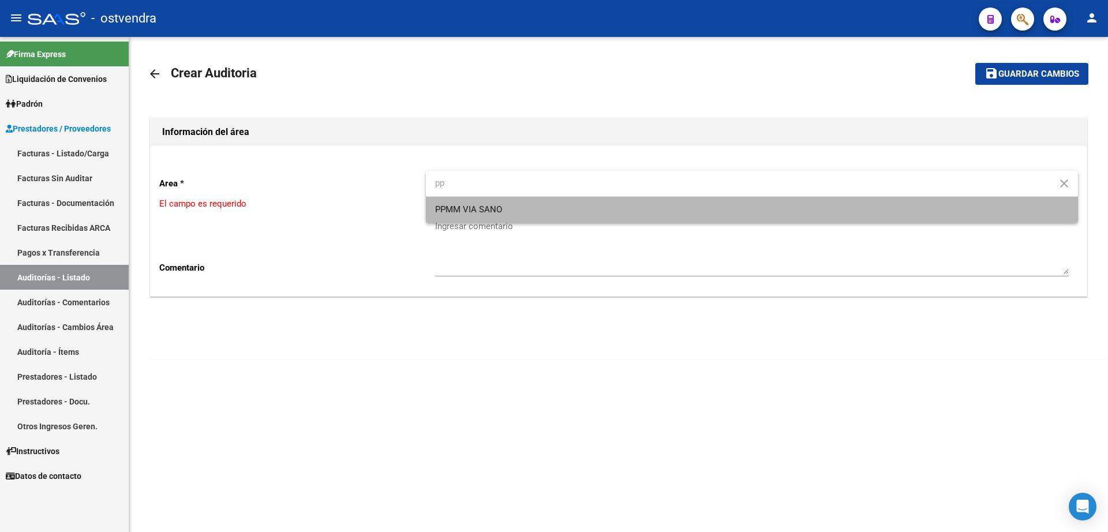
click at [520, 205] on span "PPMM VIA SANO" at bounding box center [752, 210] width 634 height 26
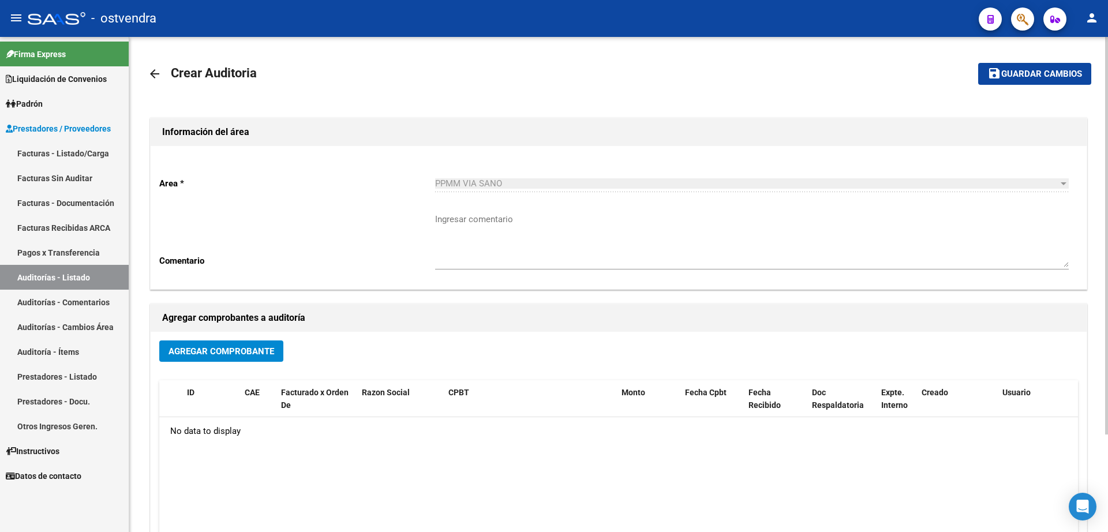
click at [286, 343] on div "Agregar Comprobante" at bounding box center [618, 355] width 919 height 31
click at [264, 347] on span "Agregar Comprobante" at bounding box center [221, 351] width 106 height 10
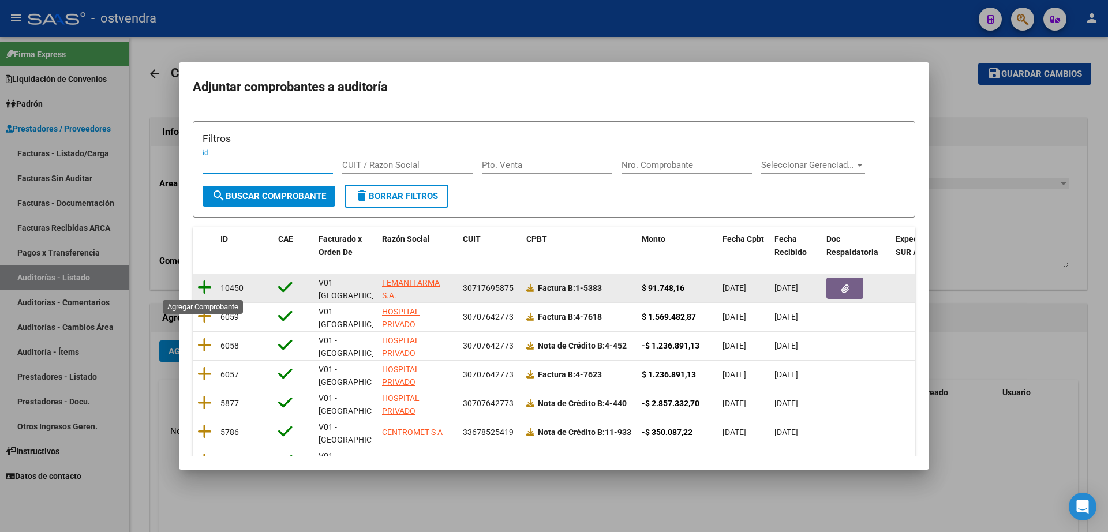
click at [201, 290] on icon at bounding box center [204, 287] width 14 height 16
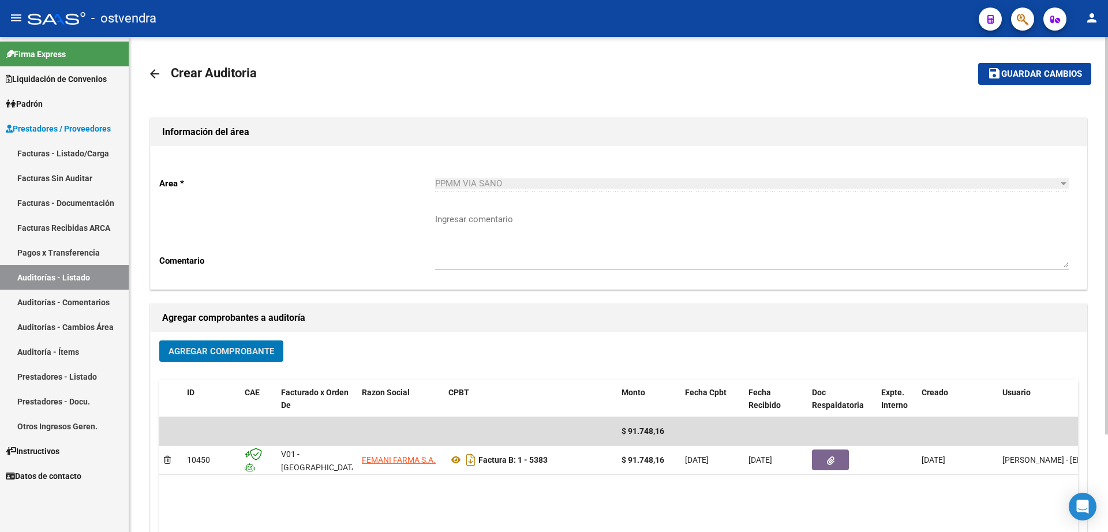
click at [1054, 83] on button "save Guardar cambios" at bounding box center [1034, 73] width 113 height 21
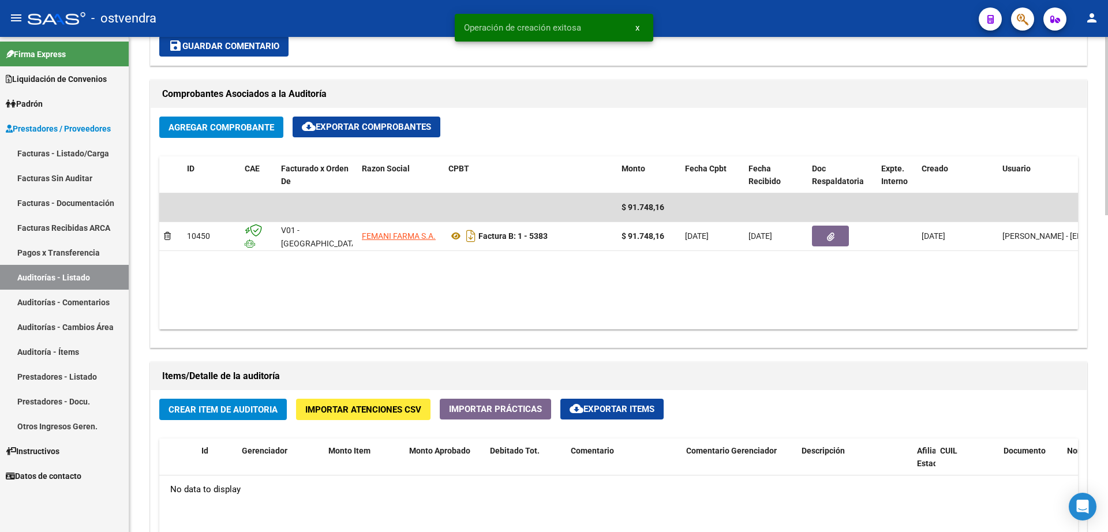
scroll to position [505, 0]
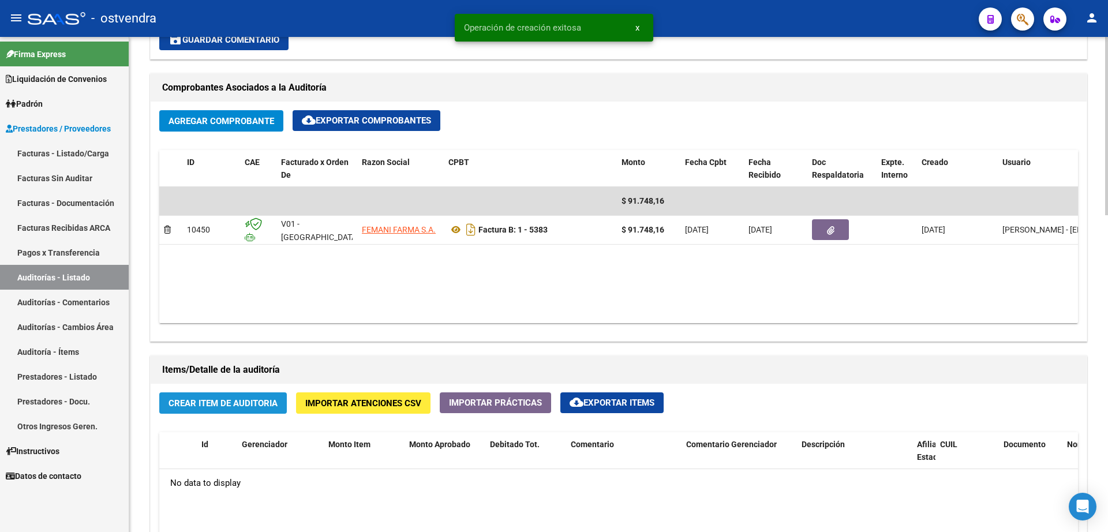
click at [216, 399] on span "Crear Item de Auditoria" at bounding box center [222, 403] width 109 height 10
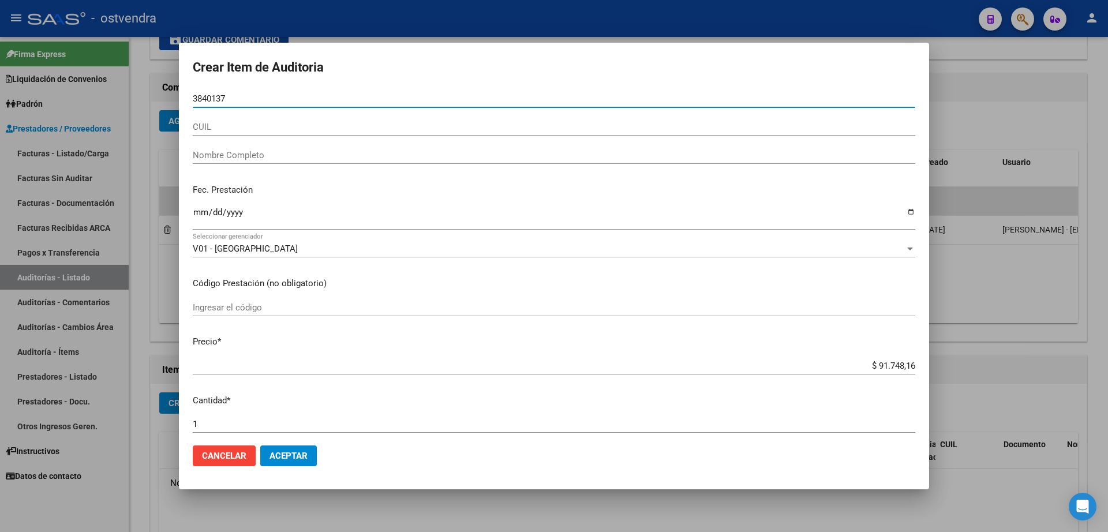
type input "38401374"
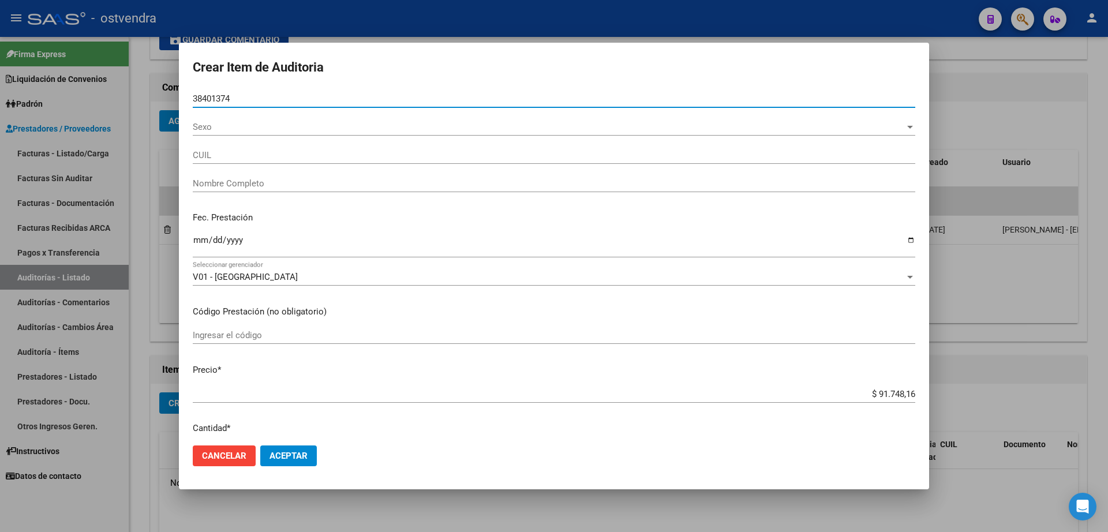
type input "20384013741"
type input "CUELLO [PERSON_NAME]"
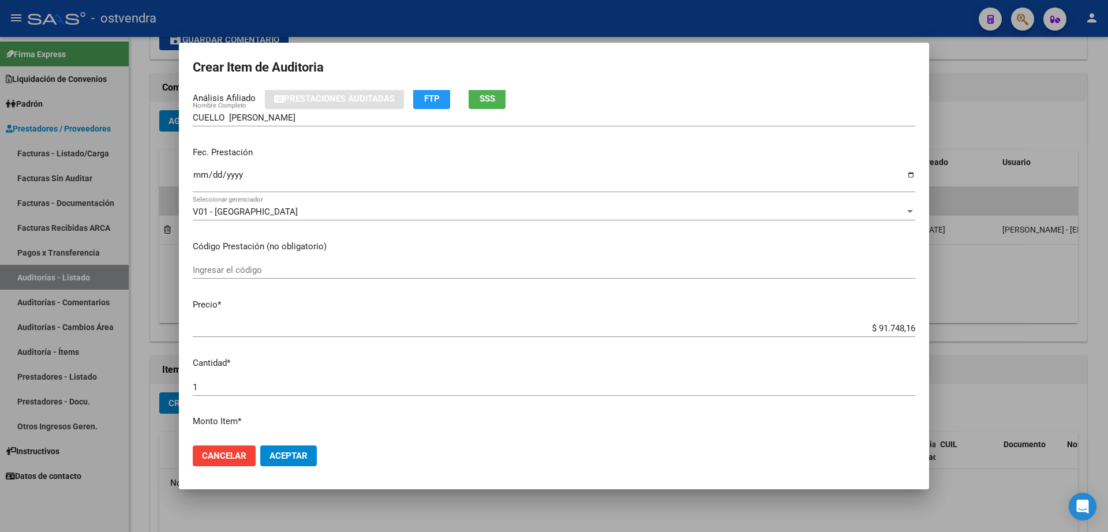
scroll to position [361, 0]
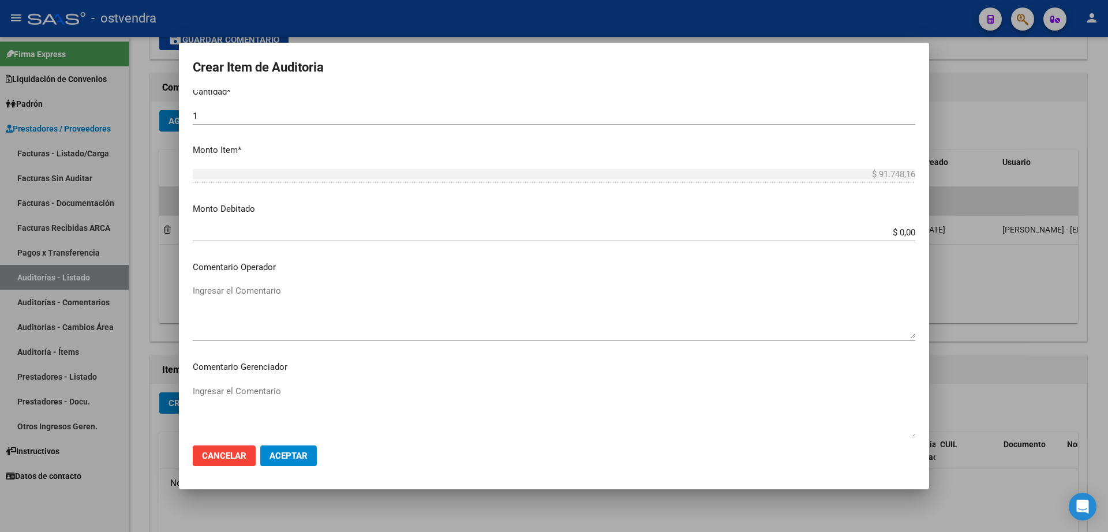
type input "38401374"
click at [306, 455] on span "Aceptar" at bounding box center [288, 456] width 38 height 10
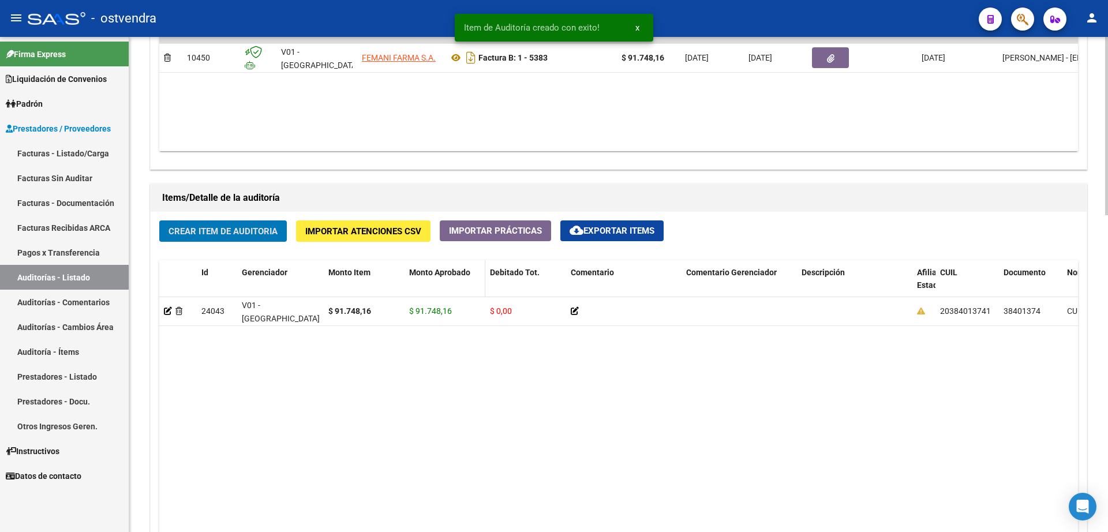
scroll to position [578, 0]
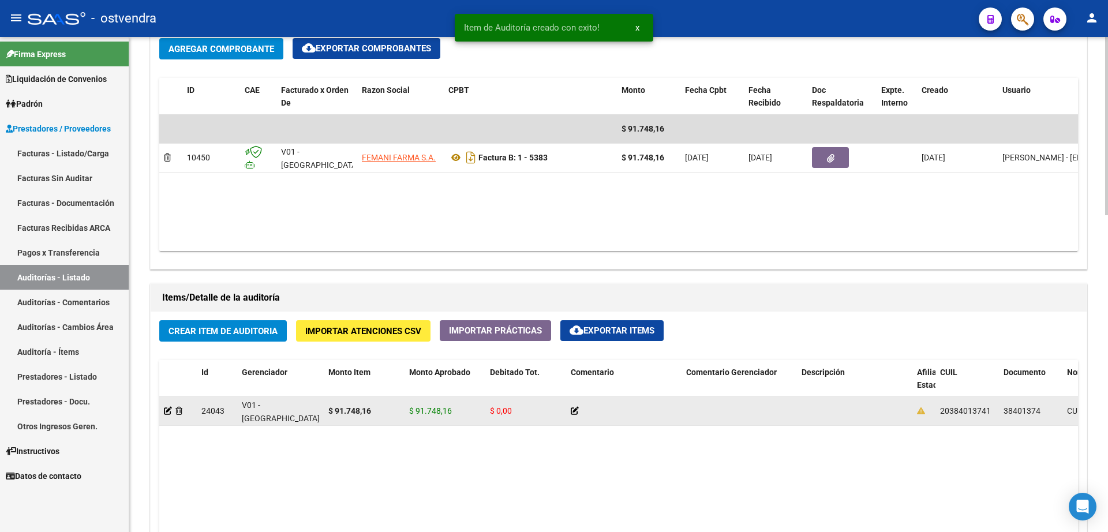
click at [164, 414] on datatable-body-cell at bounding box center [178, 411] width 38 height 28
click at [166, 413] on icon at bounding box center [168, 411] width 8 height 8
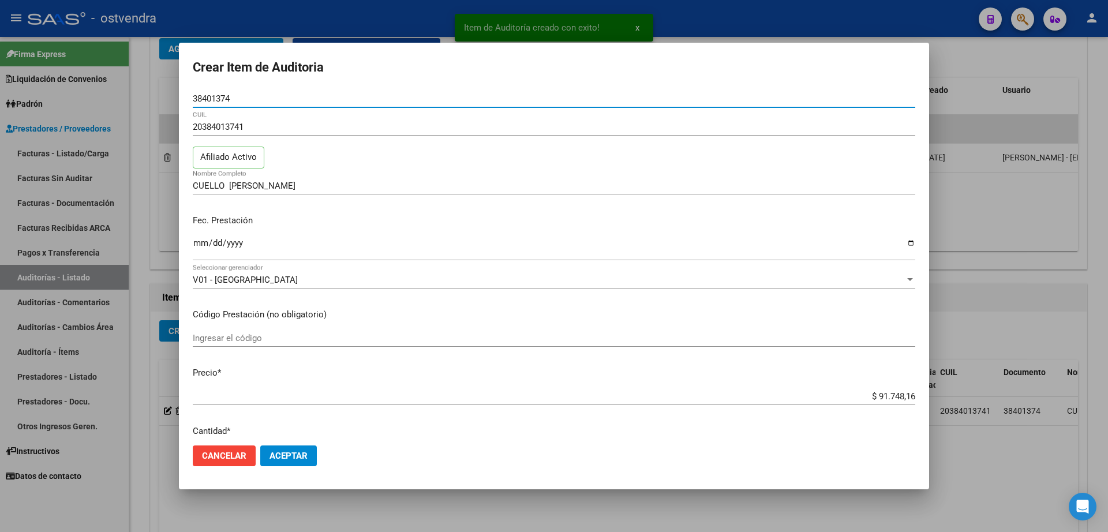
click at [306, 461] on button "Aceptar" at bounding box center [288, 455] width 57 height 21
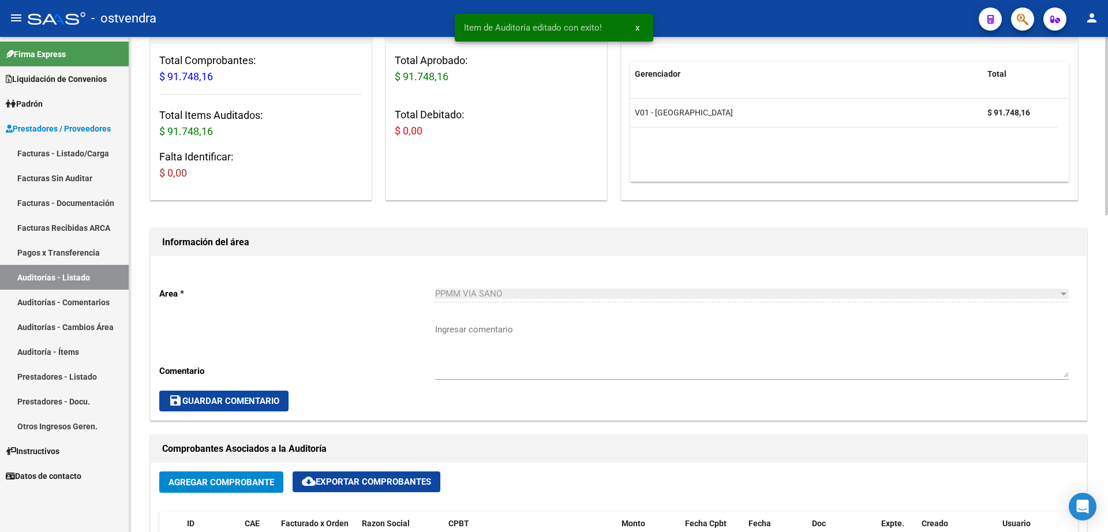
scroll to position [0, 0]
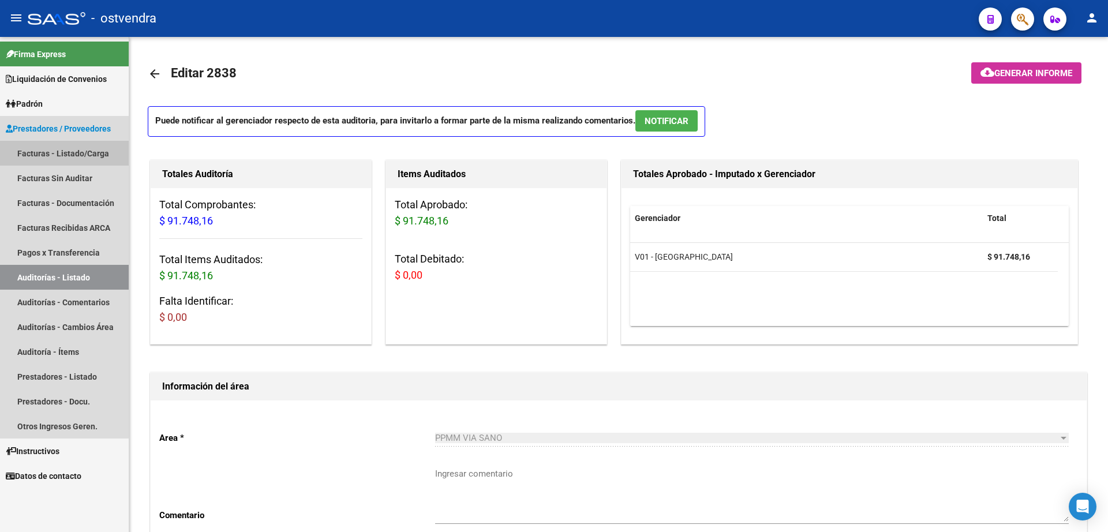
click at [87, 155] on link "Facturas - Listado/Carga" at bounding box center [64, 153] width 129 height 25
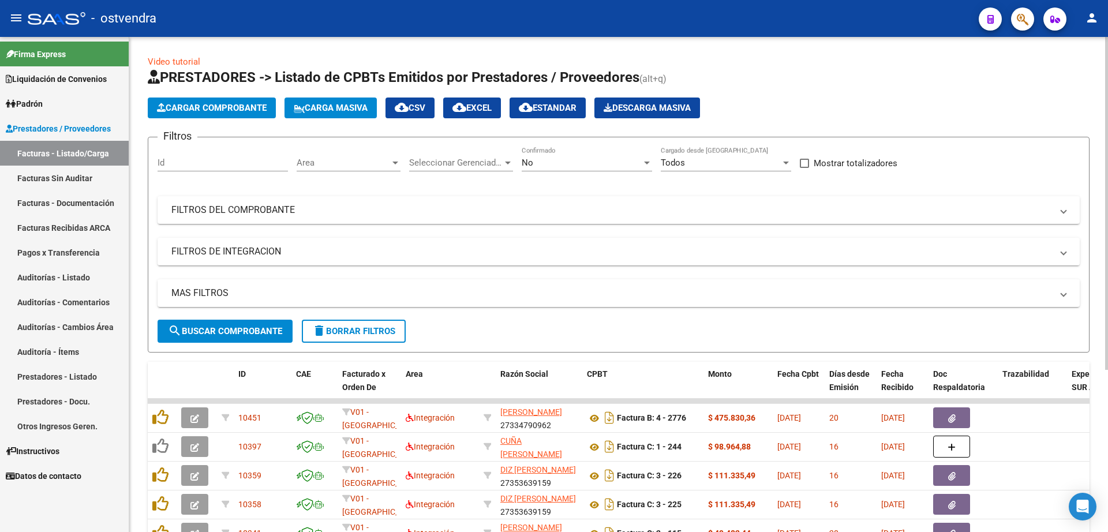
click at [215, 115] on button "Cargar Comprobante" at bounding box center [212, 108] width 128 height 21
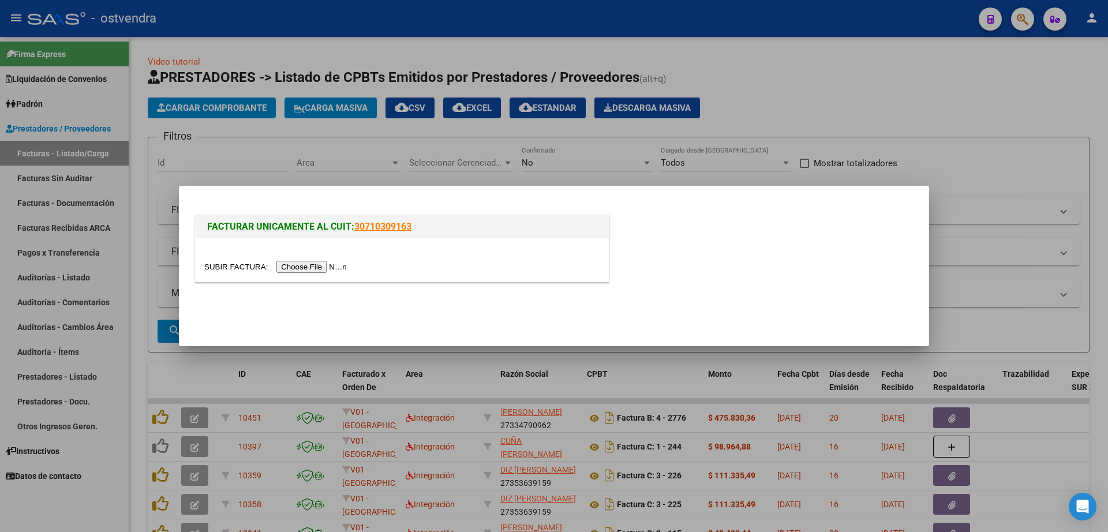
click at [325, 272] on input "file" at bounding box center [277, 267] width 146 height 12
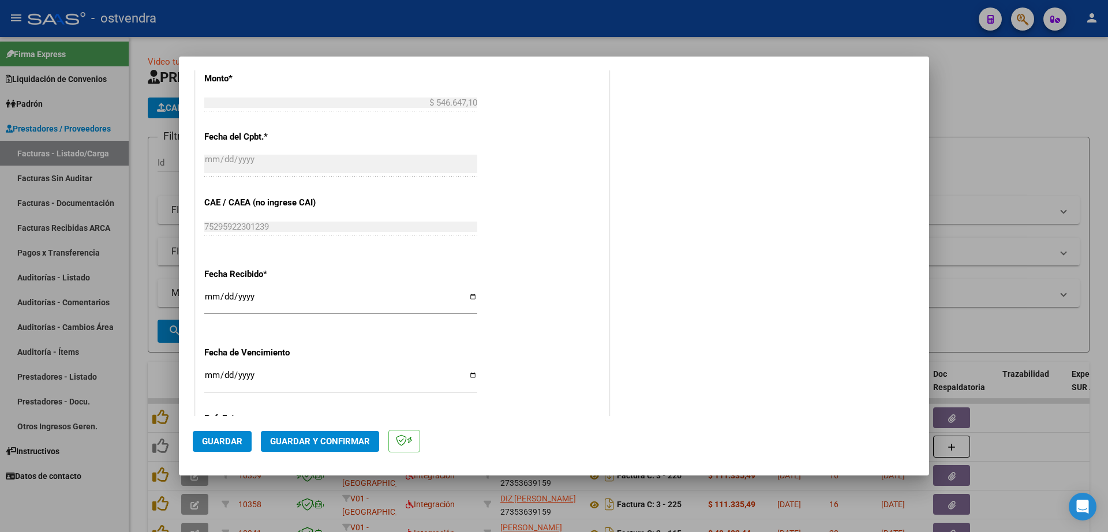
scroll to position [577, 0]
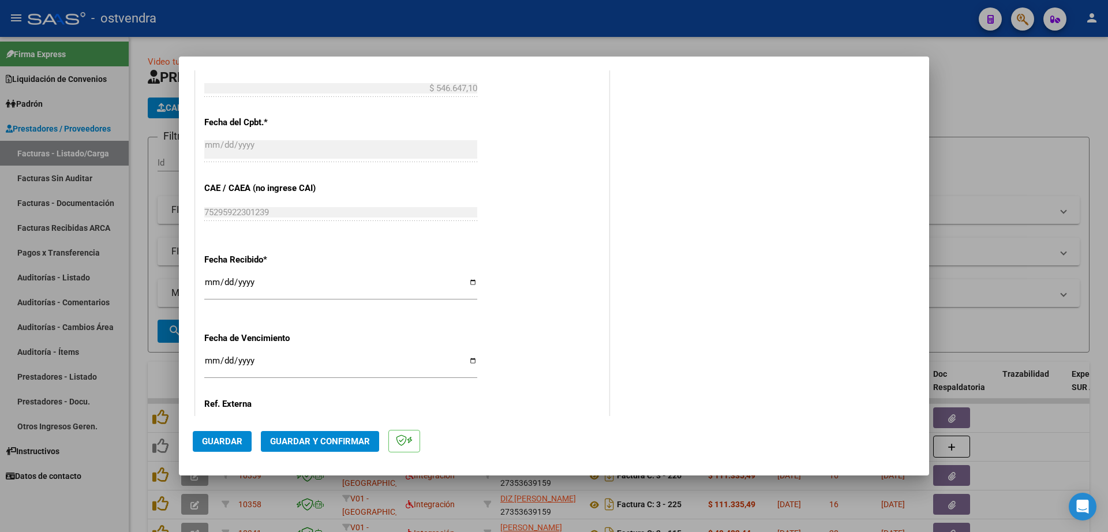
click at [211, 361] on input "Ingresar la fecha" at bounding box center [340, 365] width 273 height 18
type input "[DATE]"
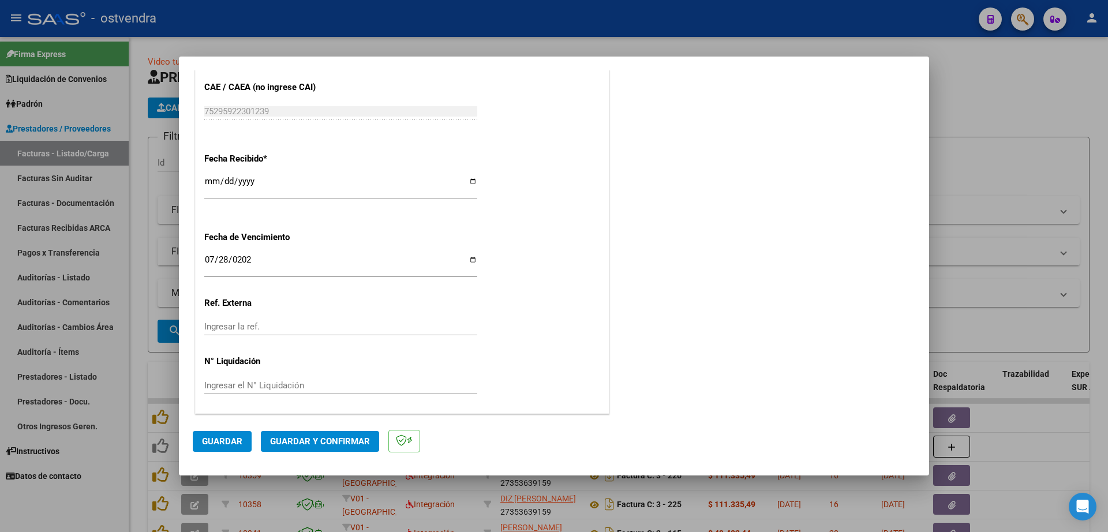
click at [304, 385] on input "Ingresar el N° Liquidación" at bounding box center [340, 385] width 273 height 10
type input "07"
click at [230, 450] on button "Guardar" at bounding box center [222, 441] width 59 height 21
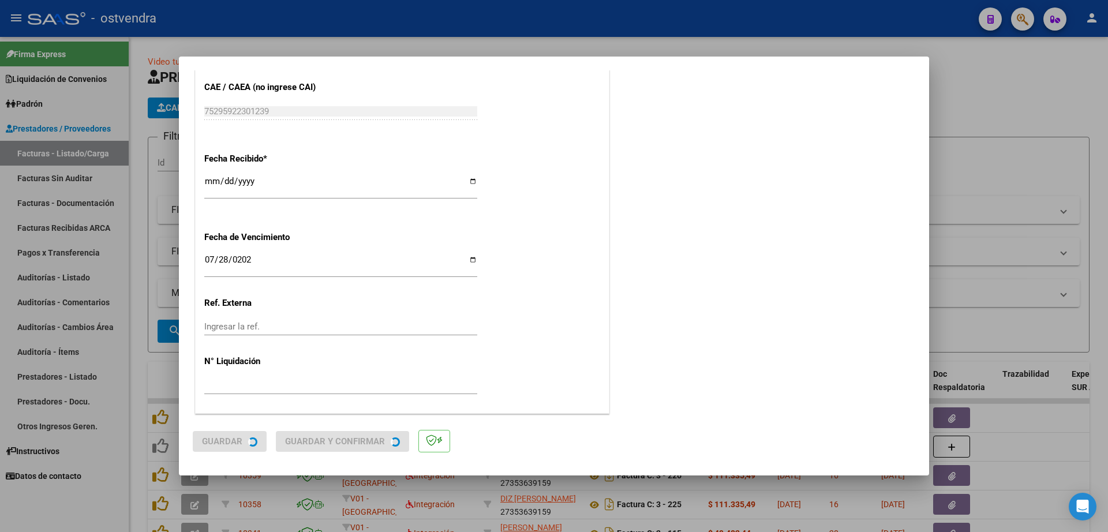
scroll to position [0, 0]
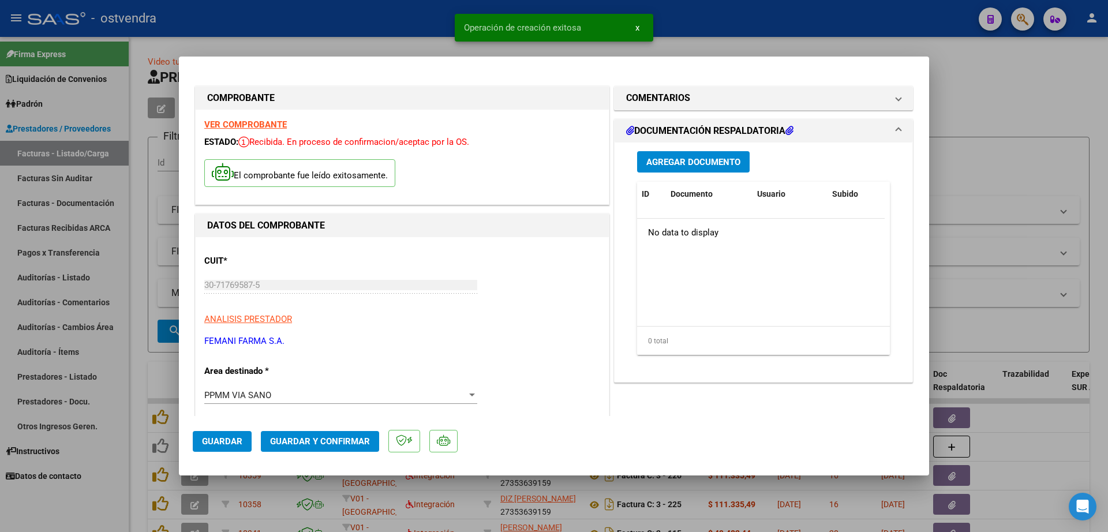
click at [714, 167] on button "Agregar Documento" at bounding box center [693, 161] width 113 height 21
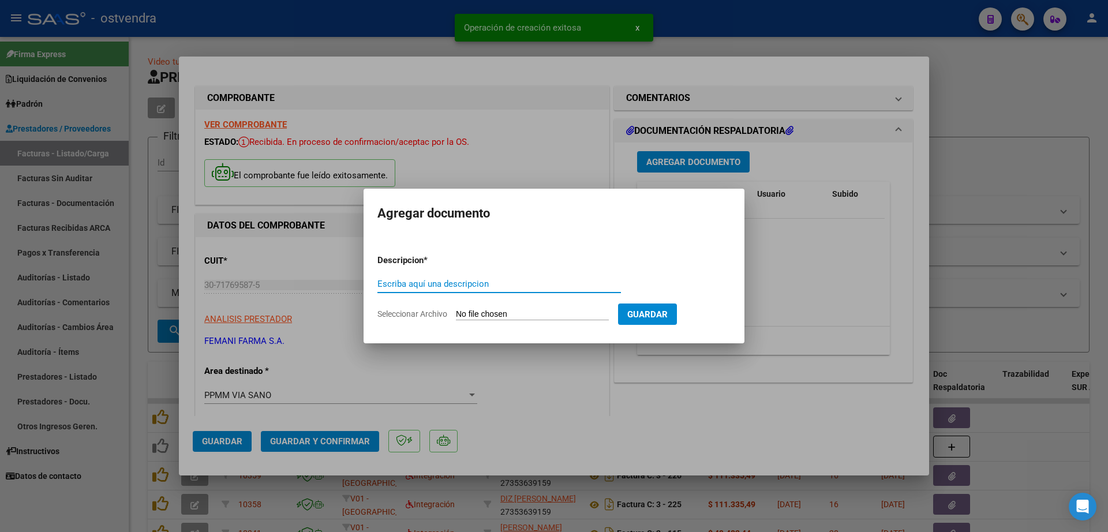
paste input "documentacion"
type input "documentacion"
click at [506, 309] on app-file-uploader "Seleccionar Archivo" at bounding box center [497, 314] width 241 height 10
click at [510, 314] on input "Seleccionar Archivo" at bounding box center [532, 314] width 153 height 11
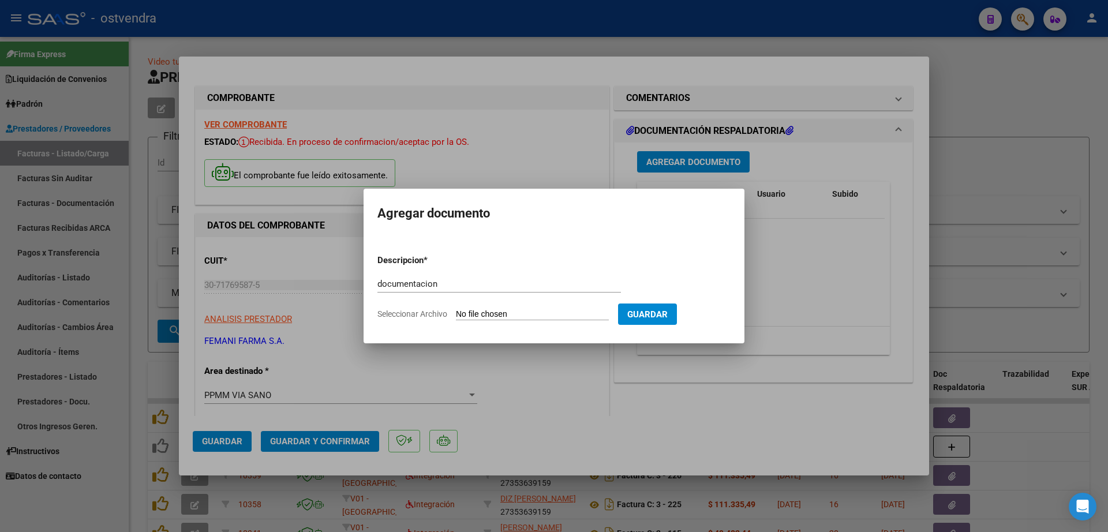
type input "C:\fakepath\FEMANI FARMA 5384.zip"
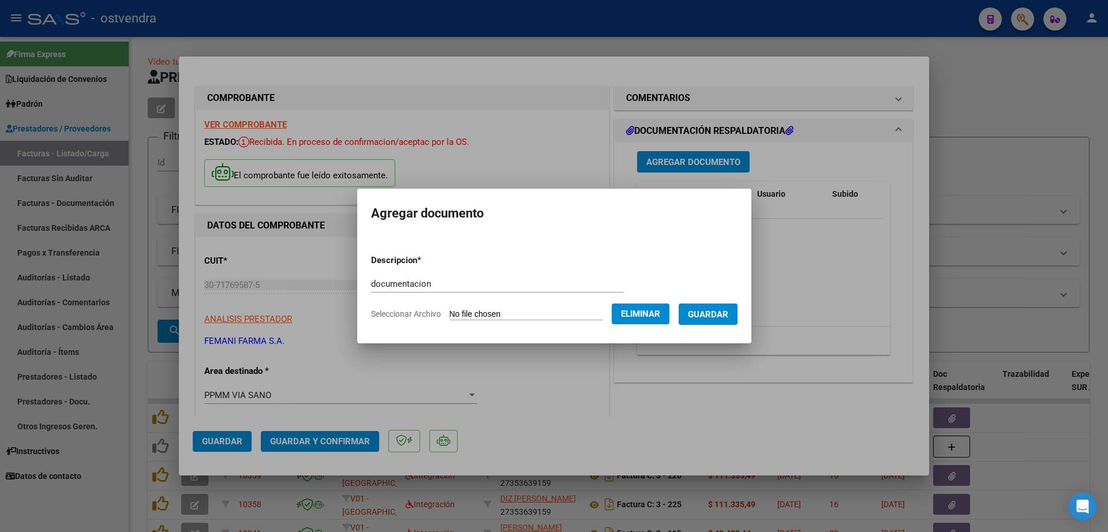
click at [728, 318] on span "Guardar" at bounding box center [708, 314] width 40 height 10
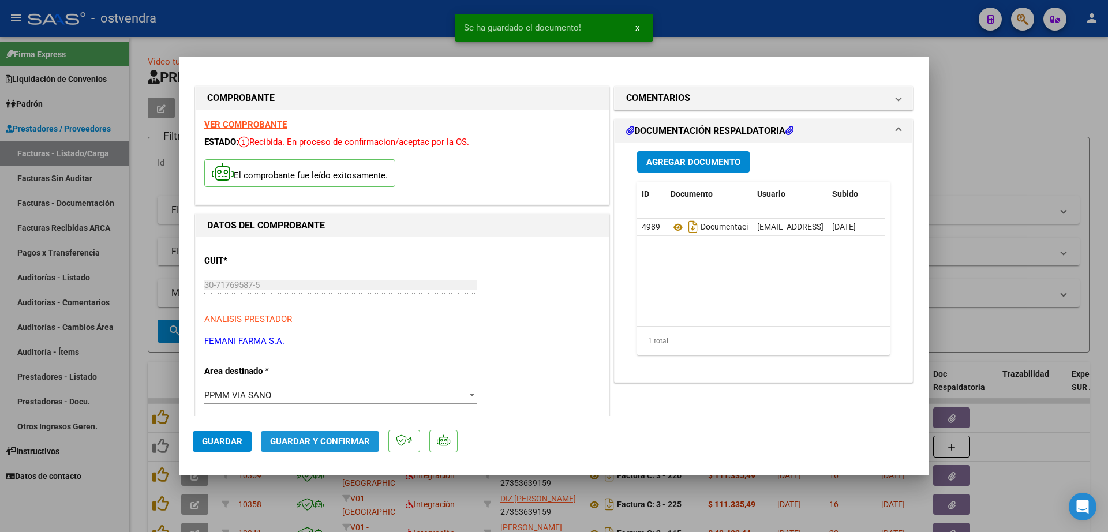
click at [319, 447] on button "Guardar y Confirmar" at bounding box center [320, 441] width 118 height 21
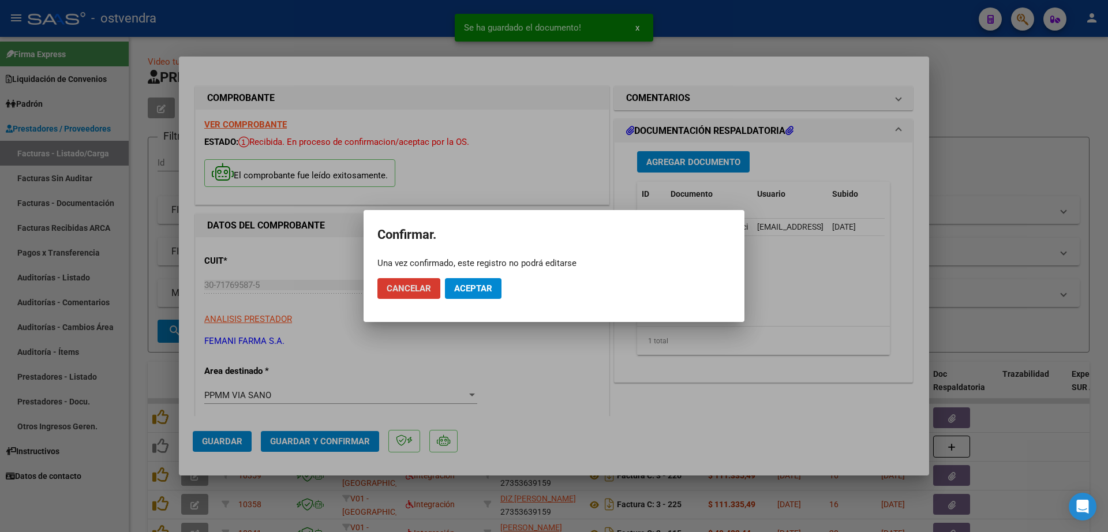
click at [462, 294] on button "Aceptar" at bounding box center [473, 288] width 57 height 21
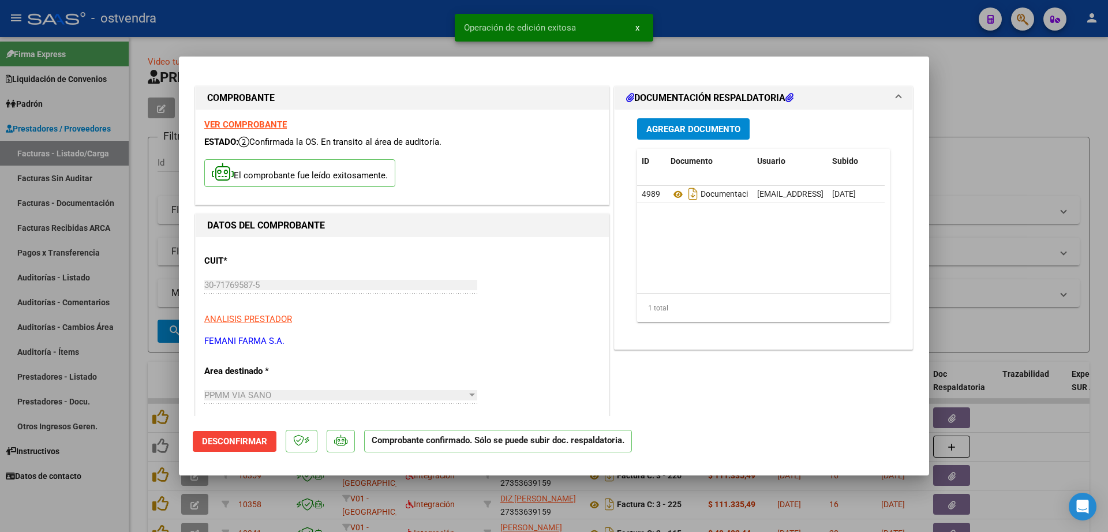
click at [130, 303] on div at bounding box center [554, 266] width 1108 height 532
type input "$ 0,00"
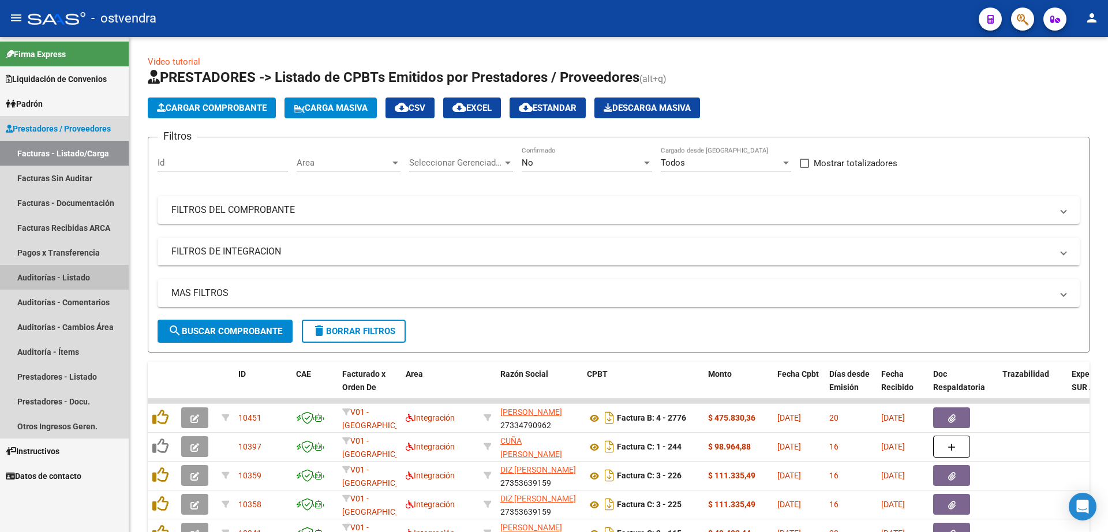
click at [63, 278] on link "Auditorías - Listado" at bounding box center [64, 277] width 129 height 25
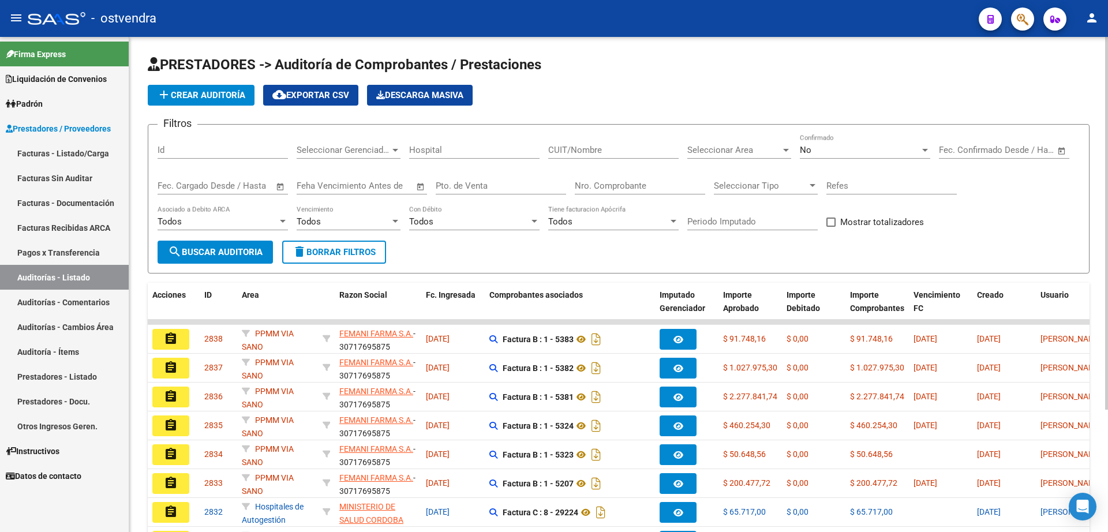
click at [210, 89] on button "add Crear Auditoría" at bounding box center [201, 95] width 107 height 21
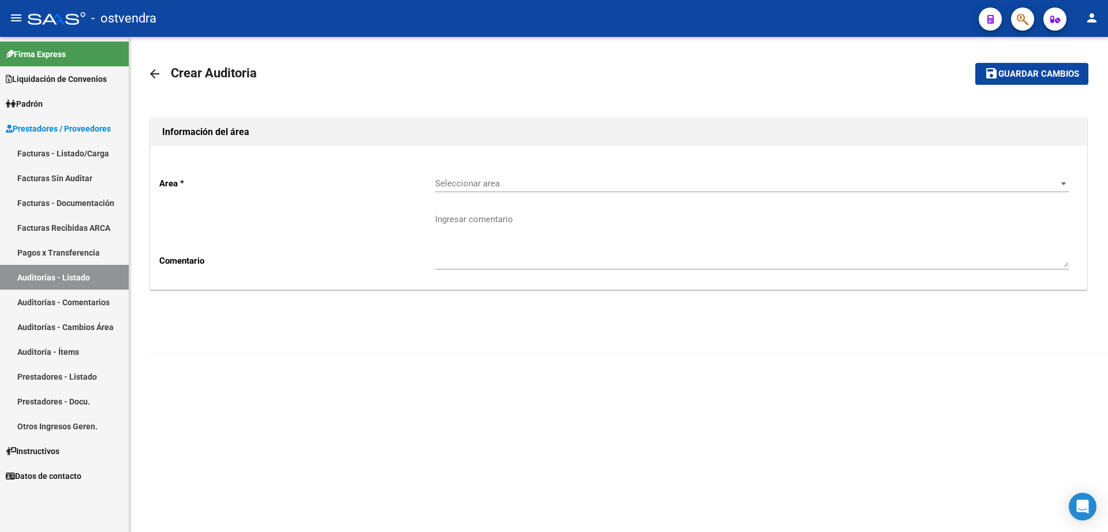
click at [485, 179] on span "Seleccionar area" at bounding box center [746, 183] width 623 height 10
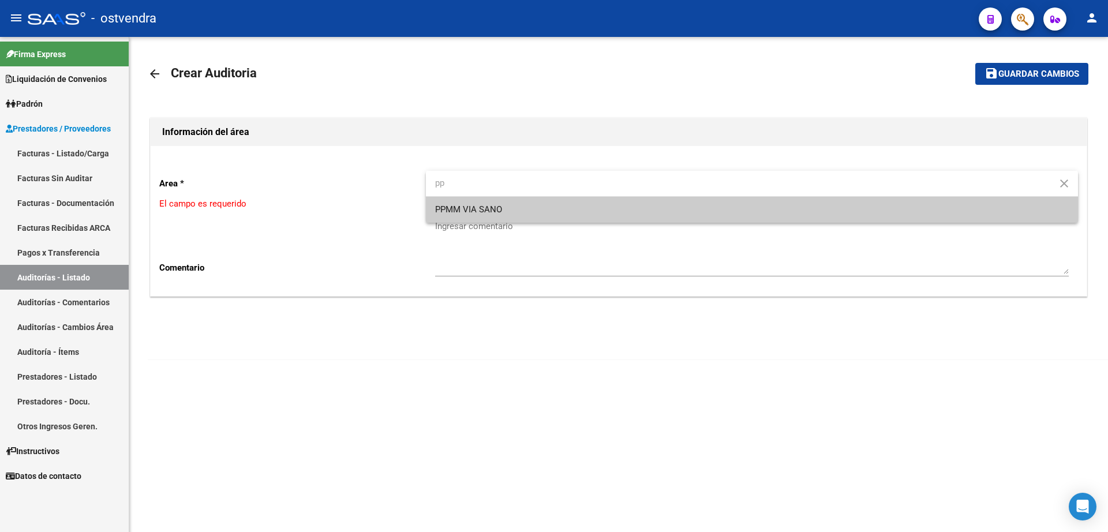
type input "pp"
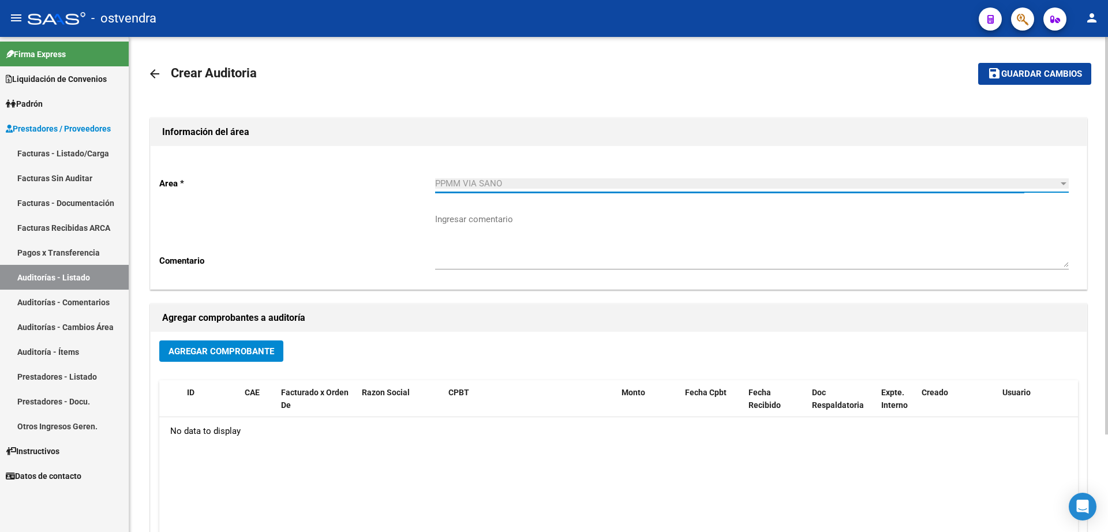
click at [234, 348] on span "Agregar Comprobante" at bounding box center [221, 351] width 106 height 10
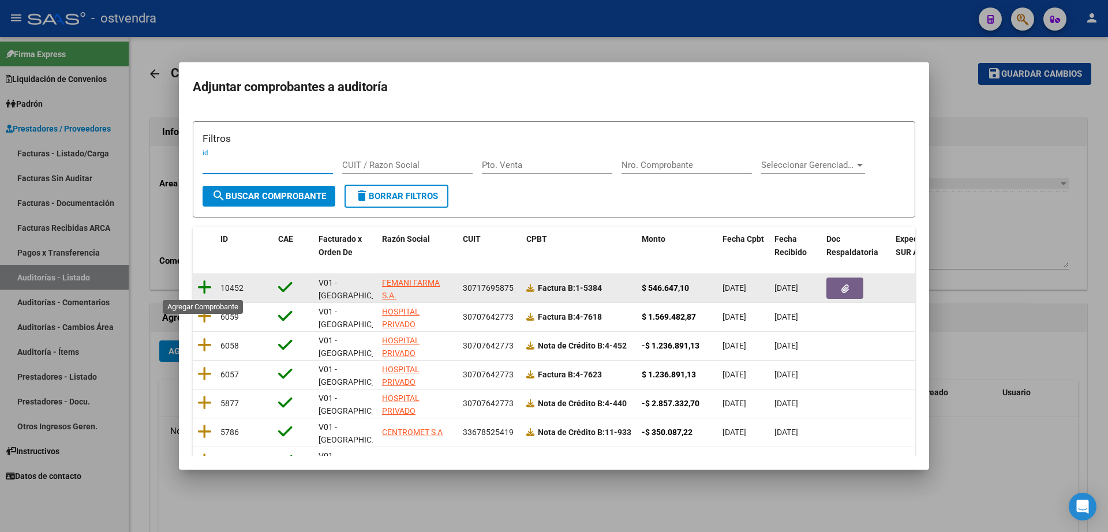
click at [204, 287] on icon at bounding box center [204, 287] width 14 height 16
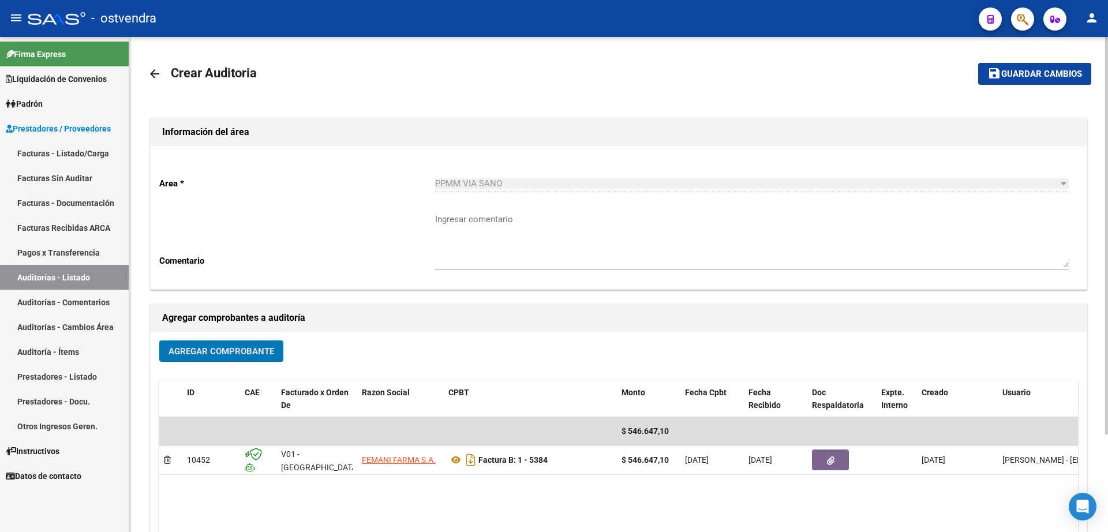
drag, startPoint x: 1044, startPoint y: 76, endPoint x: 1026, endPoint y: 84, distance: 20.4
click at [1043, 76] on span "Guardar cambios" at bounding box center [1041, 74] width 81 height 10
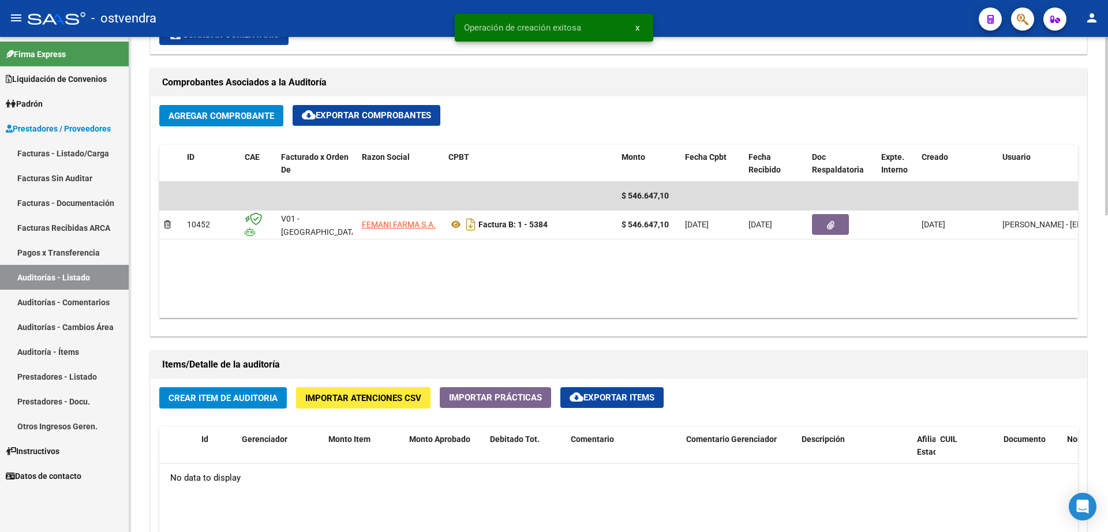
scroll to position [649, 0]
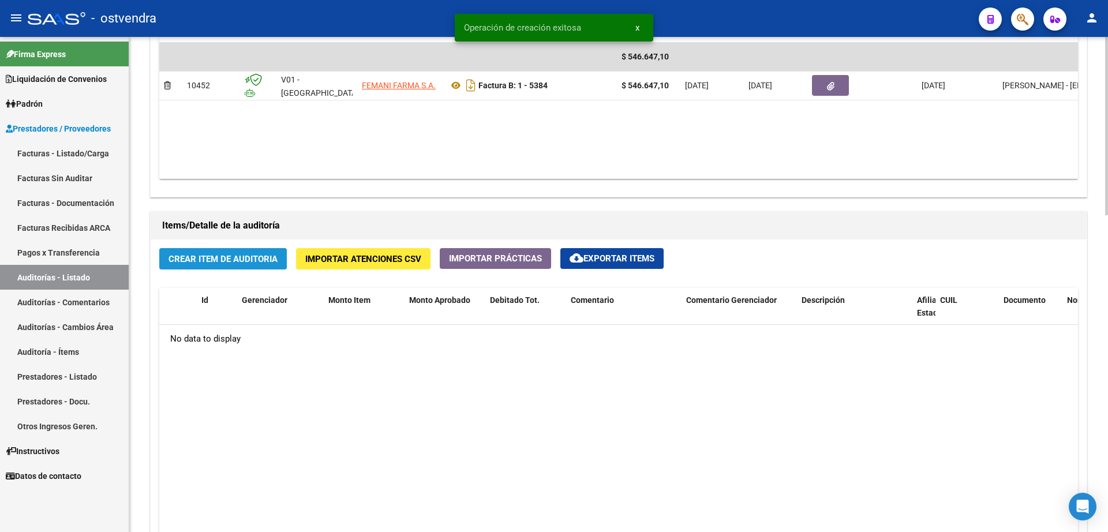
click at [226, 254] on span "Crear Item de Auditoria" at bounding box center [222, 258] width 109 height 10
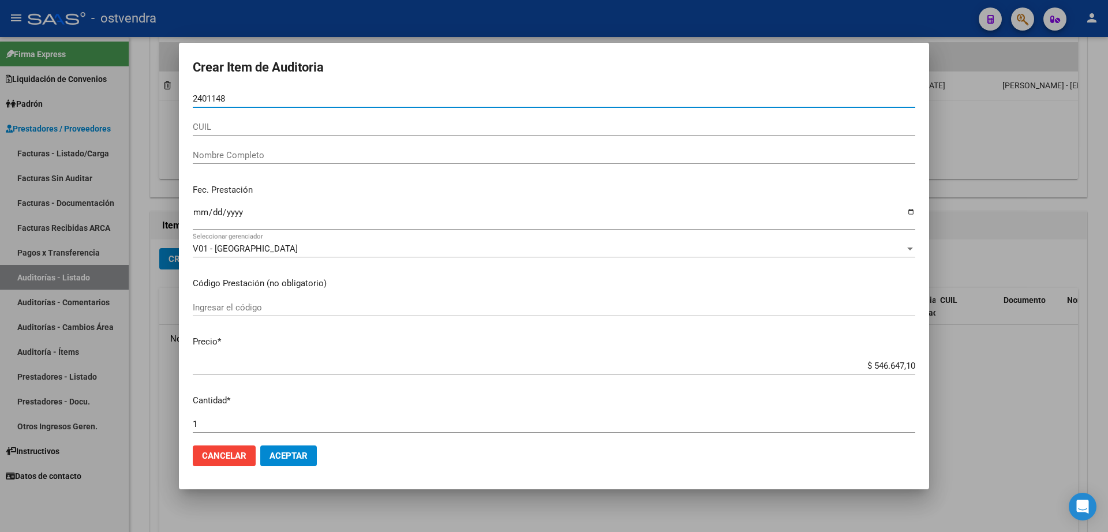
type input "24011484"
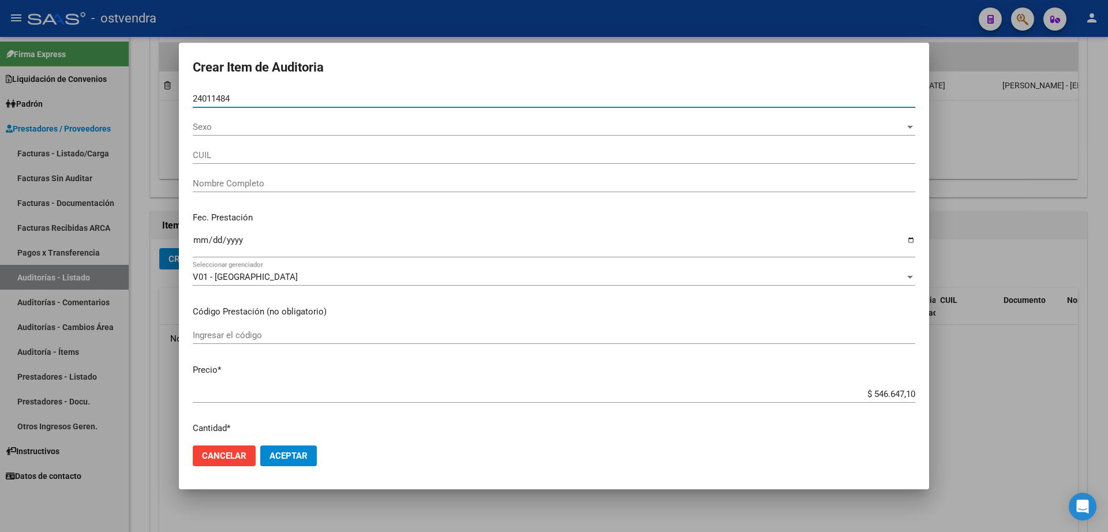
type input "20240114845"
type input "RAMIREZ [PERSON_NAME]"
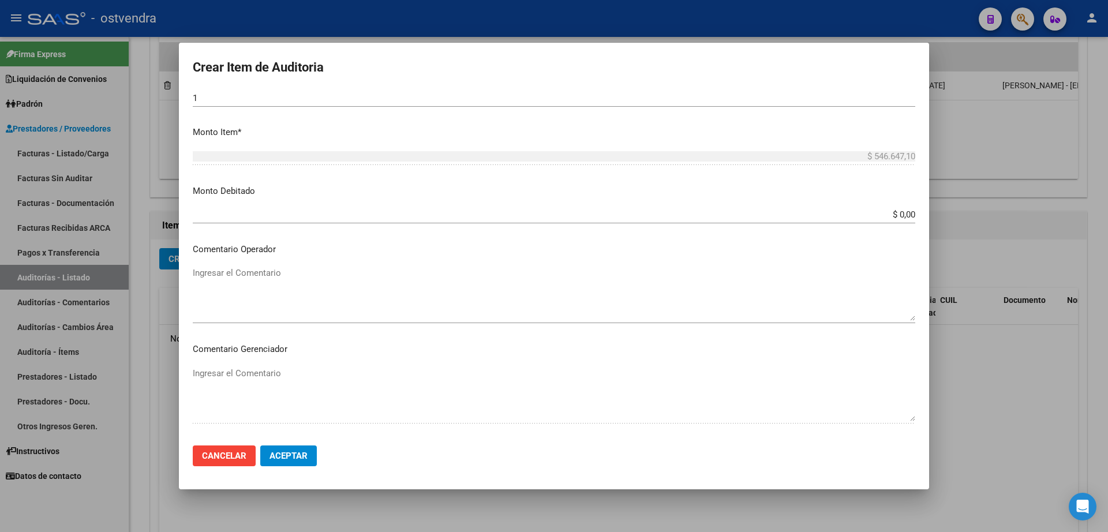
scroll to position [377, 0]
type input "24011484"
click at [282, 453] on span "Aceptar" at bounding box center [288, 456] width 38 height 10
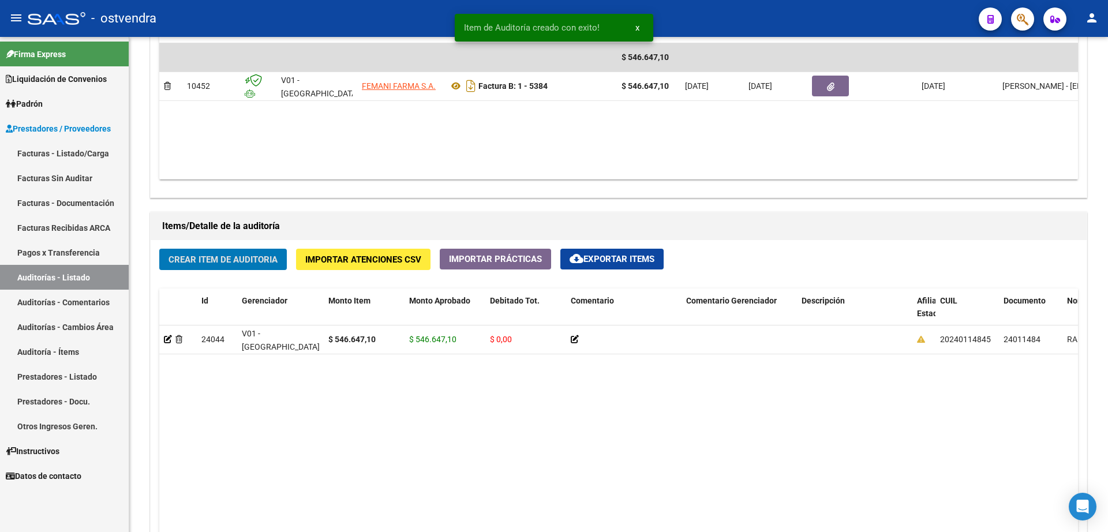
scroll to position [650, 0]
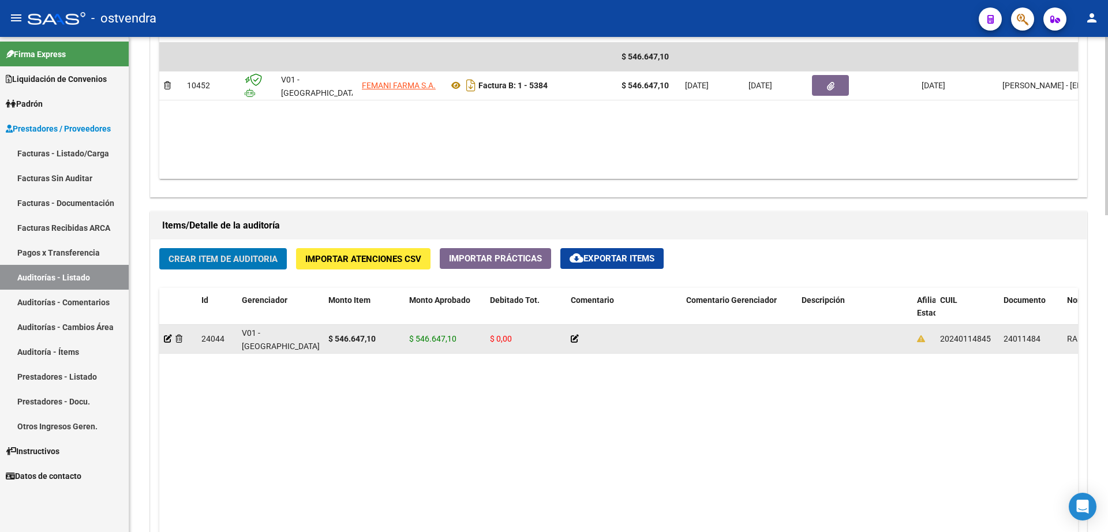
click at [163, 338] on datatable-body-cell at bounding box center [178, 339] width 38 height 28
click at [168, 340] on icon at bounding box center [168, 339] width 8 height 8
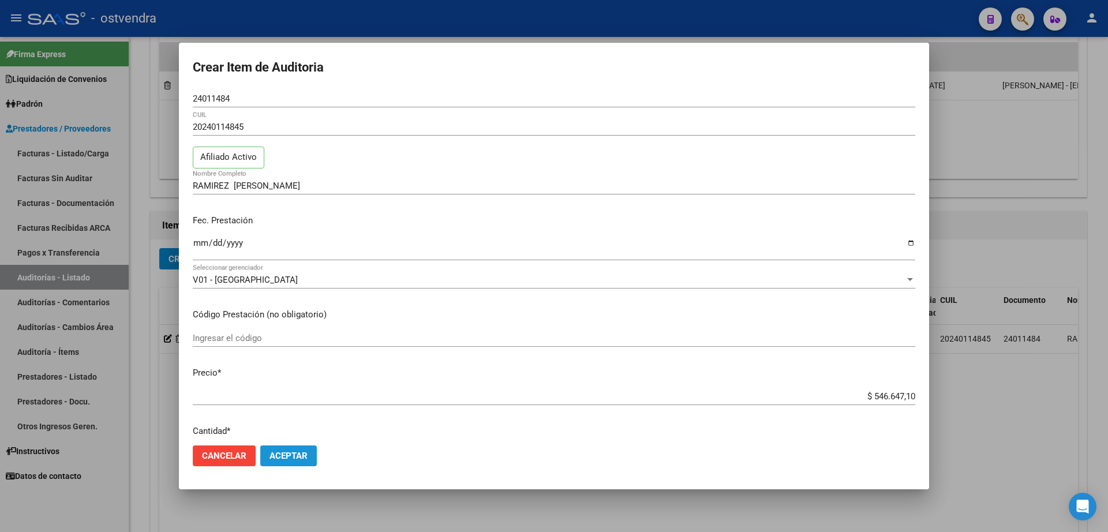
click at [297, 458] on span "Aceptar" at bounding box center [288, 456] width 38 height 10
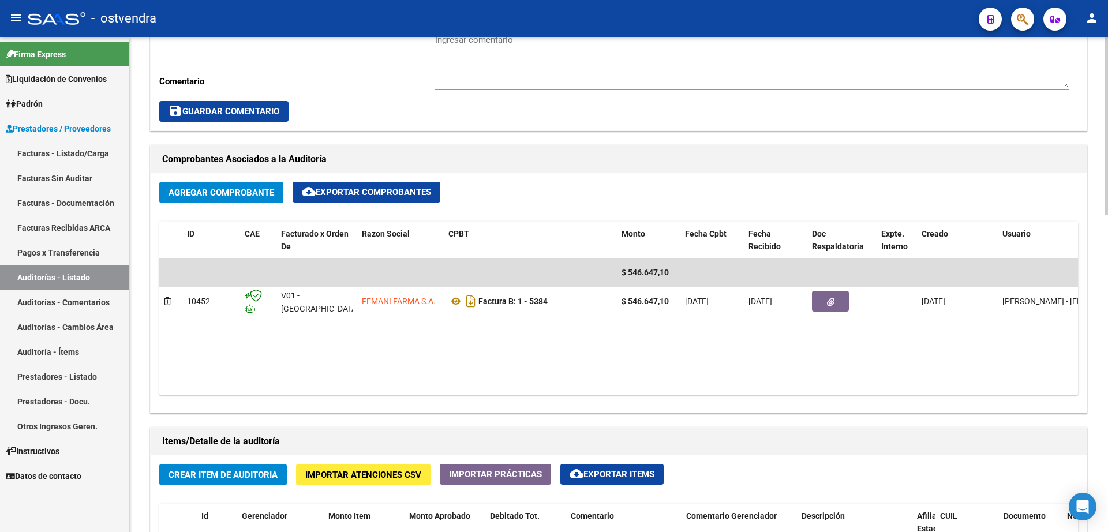
scroll to position [433, 0]
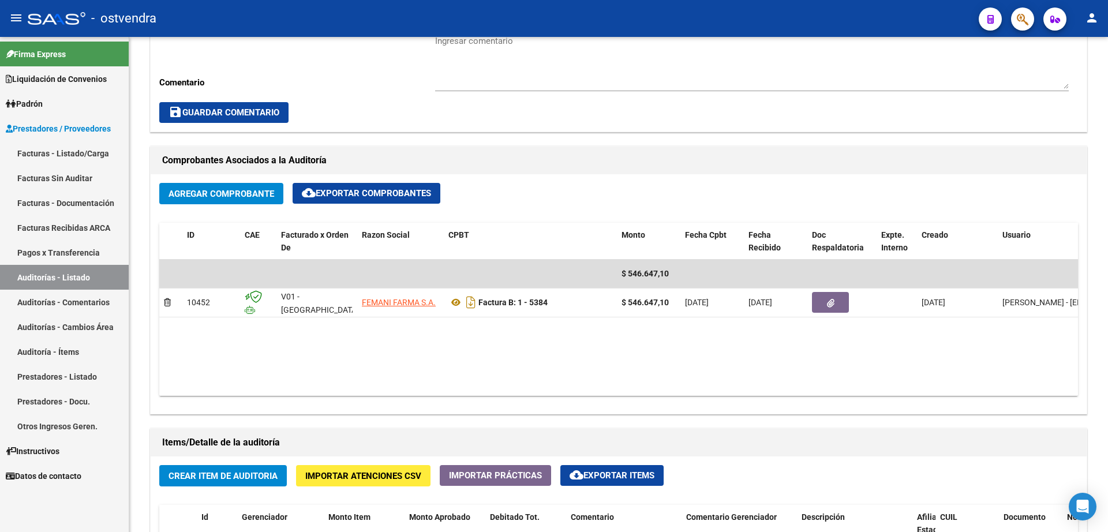
click at [65, 152] on link "Facturas - Listado/Carga" at bounding box center [64, 153] width 129 height 25
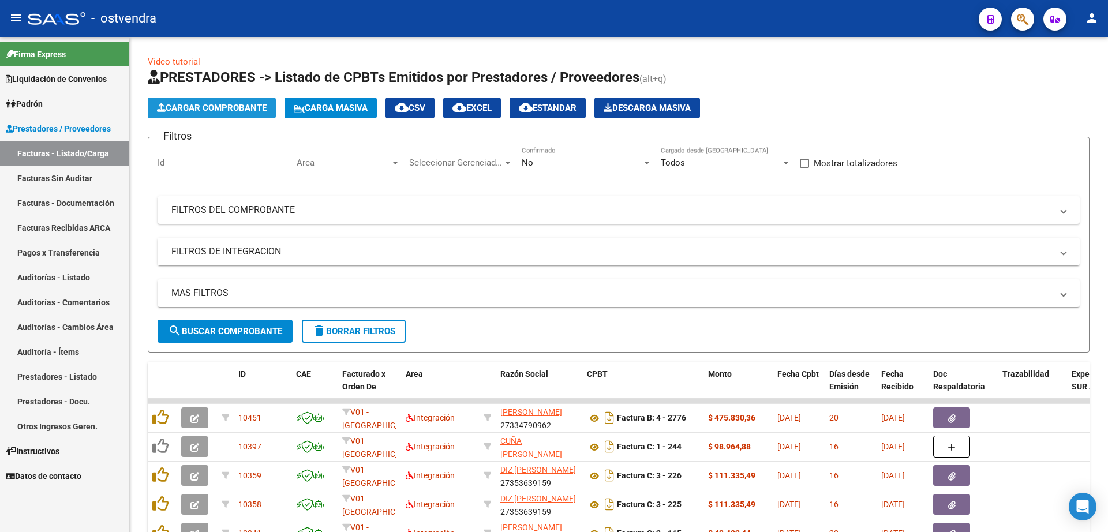
click at [242, 109] on span "Cargar Comprobante" at bounding box center [212, 108] width 110 height 10
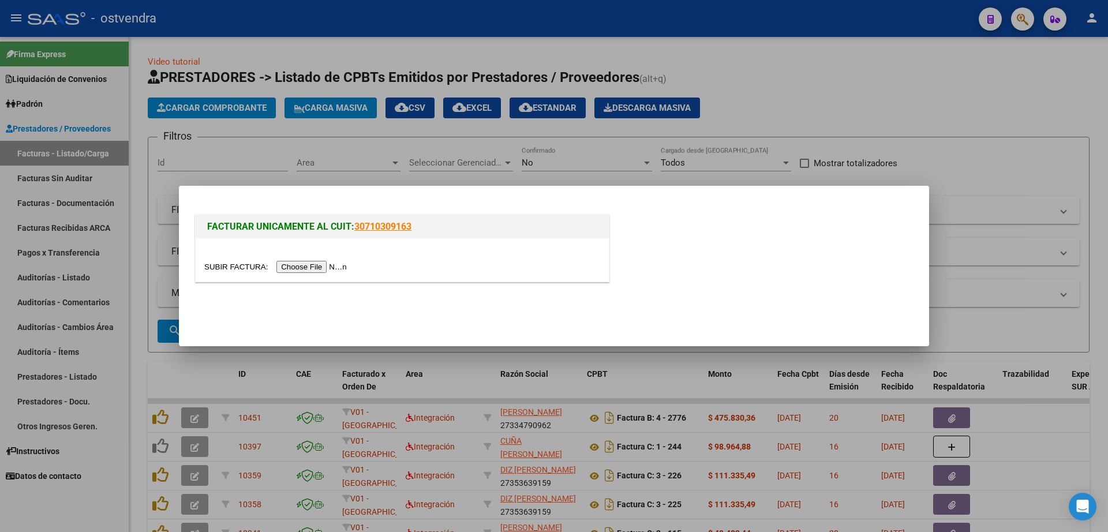
click at [331, 272] on input "file" at bounding box center [277, 267] width 146 height 12
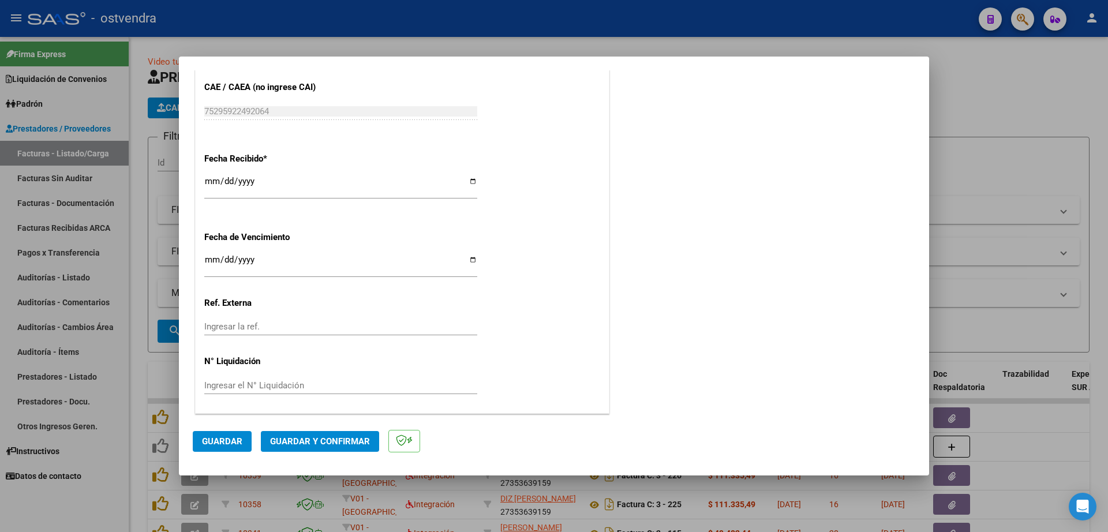
scroll to position [606, 0]
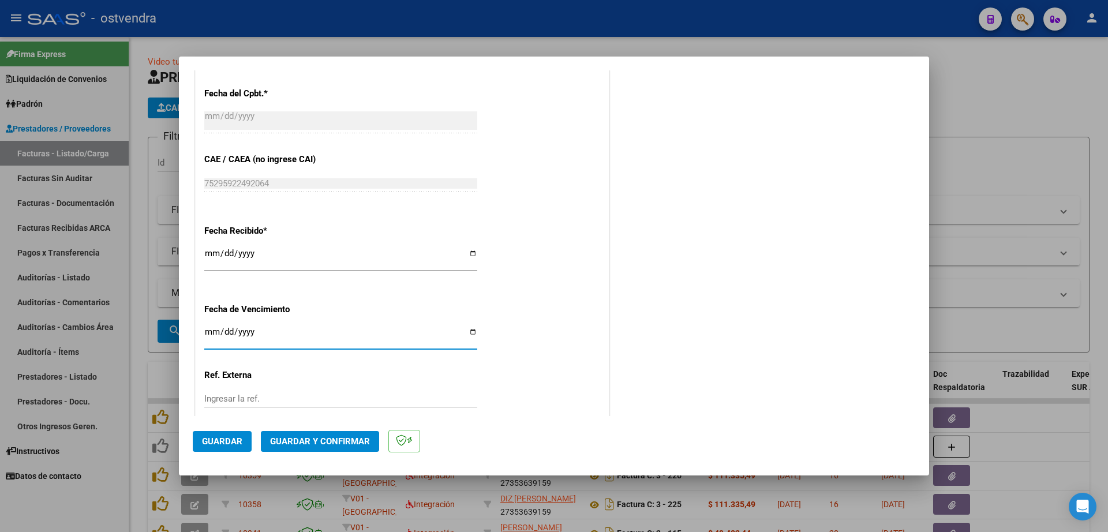
click at [213, 331] on input "Ingresar la fecha" at bounding box center [340, 336] width 273 height 18
type input "[DATE]"
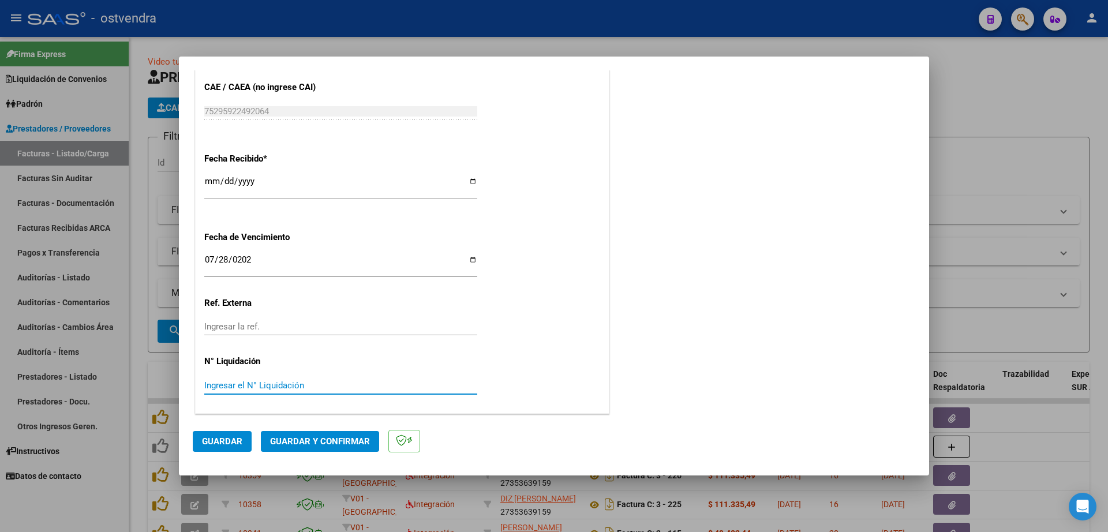
click at [287, 387] on input "Ingresar el N° Liquidación" at bounding box center [340, 385] width 273 height 10
type input "07"
click at [234, 447] on button "Guardar" at bounding box center [222, 441] width 59 height 21
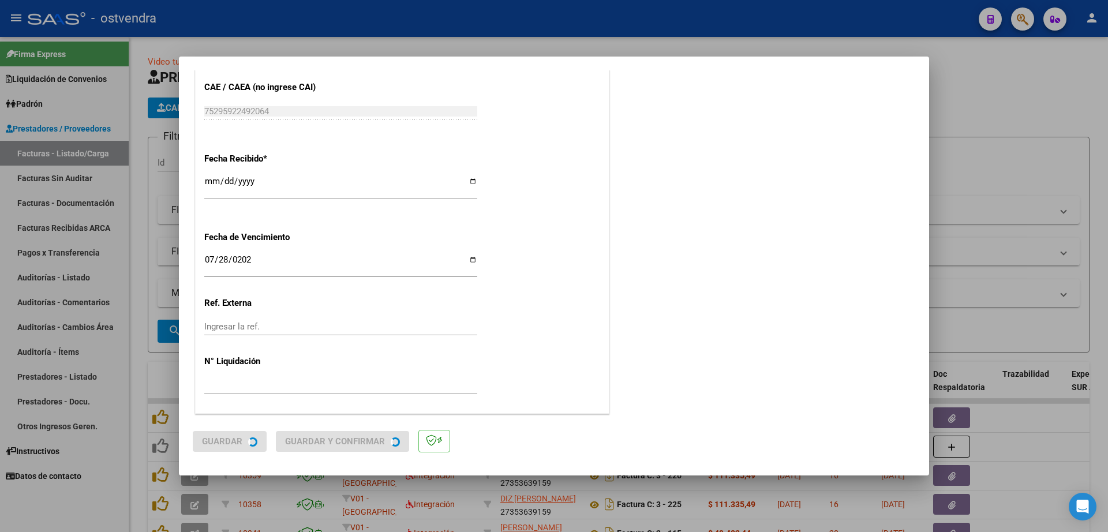
scroll to position [0, 0]
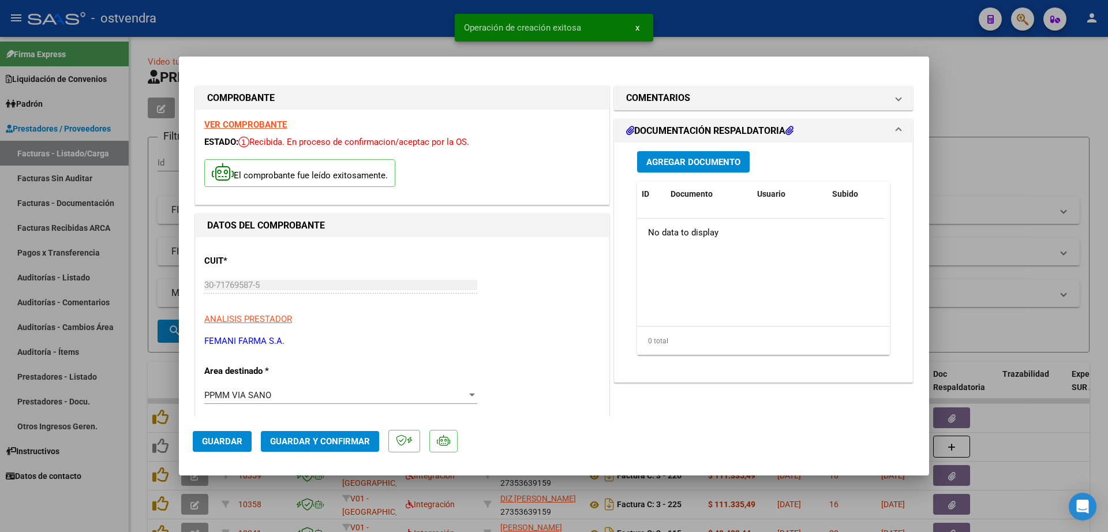
click at [737, 151] on button "Agregar Documento" at bounding box center [693, 161] width 113 height 21
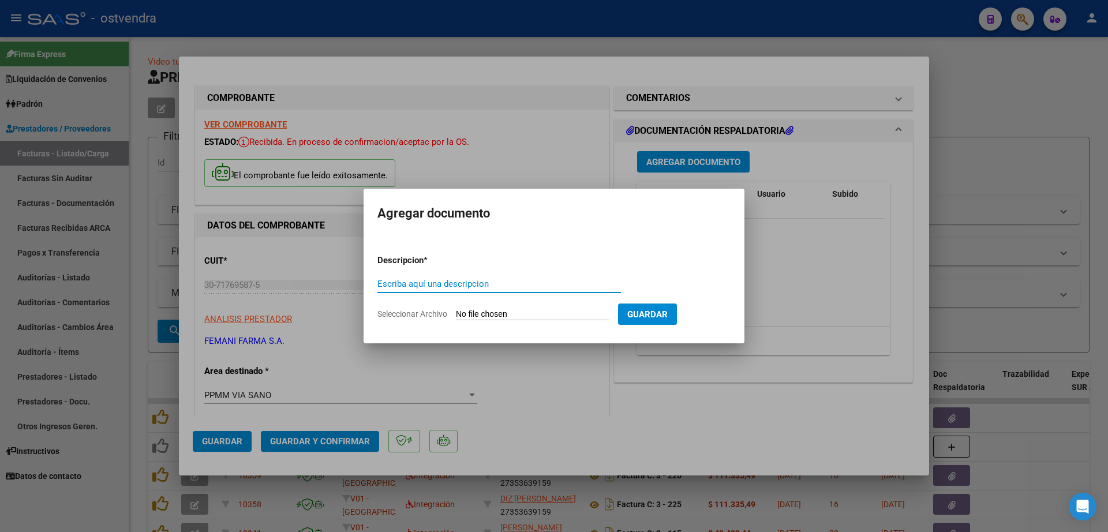
paste input "documentacion"
type input "documentacion"
click at [504, 309] on input "Seleccionar Archivo" at bounding box center [532, 314] width 153 height 11
type input "C:\fakepath\FEMANI FARMA 5385.zip"
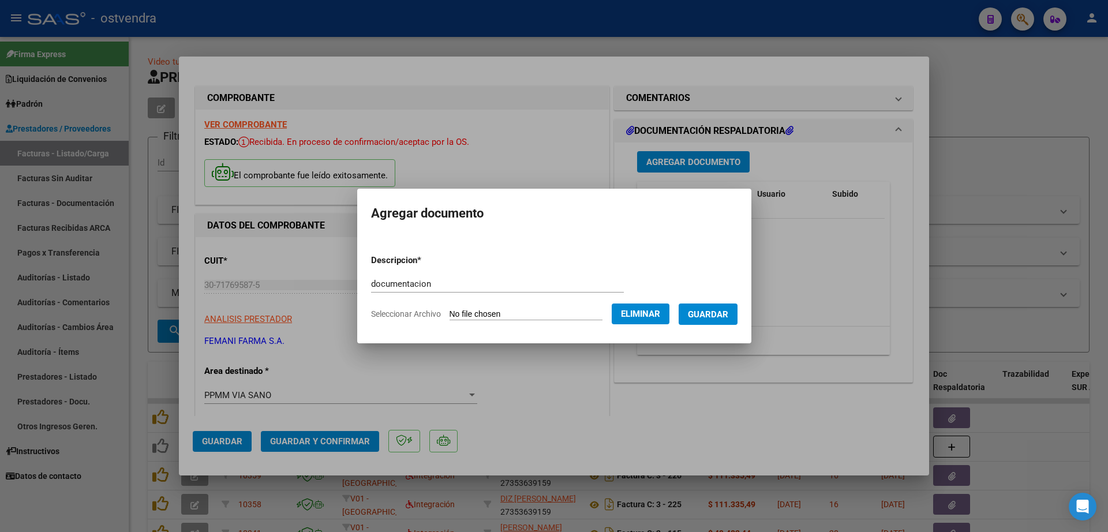
click at [728, 317] on span "Guardar" at bounding box center [708, 314] width 40 height 10
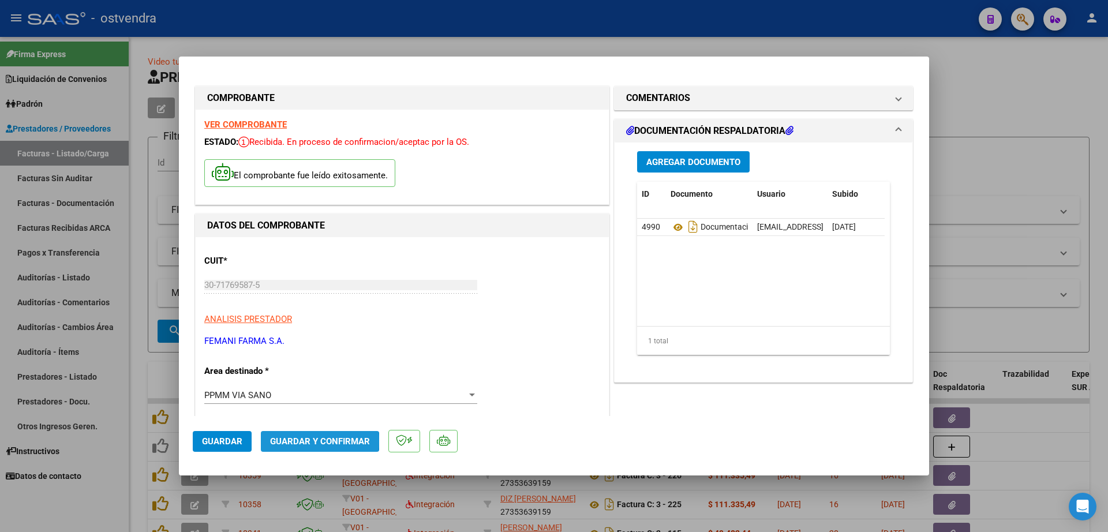
click at [318, 441] on span "Guardar y Confirmar" at bounding box center [320, 441] width 100 height 10
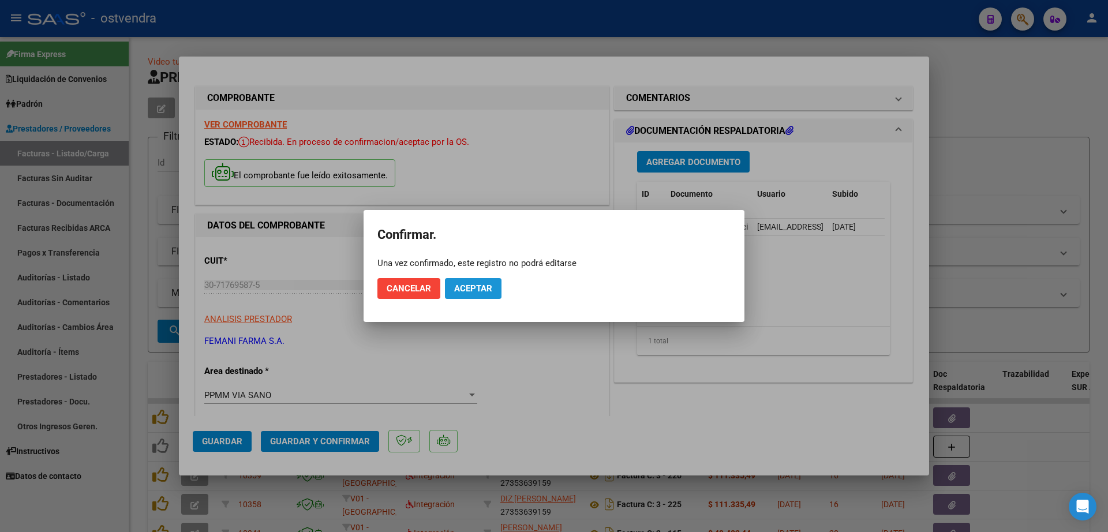
click at [494, 283] on button "Aceptar" at bounding box center [473, 288] width 57 height 21
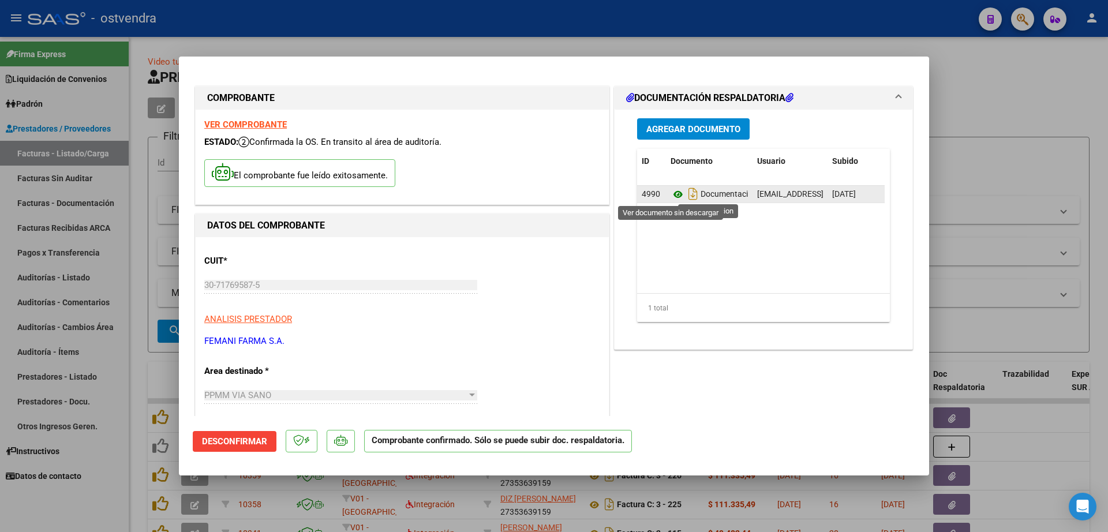
click at [670, 199] on icon at bounding box center [677, 195] width 15 height 14
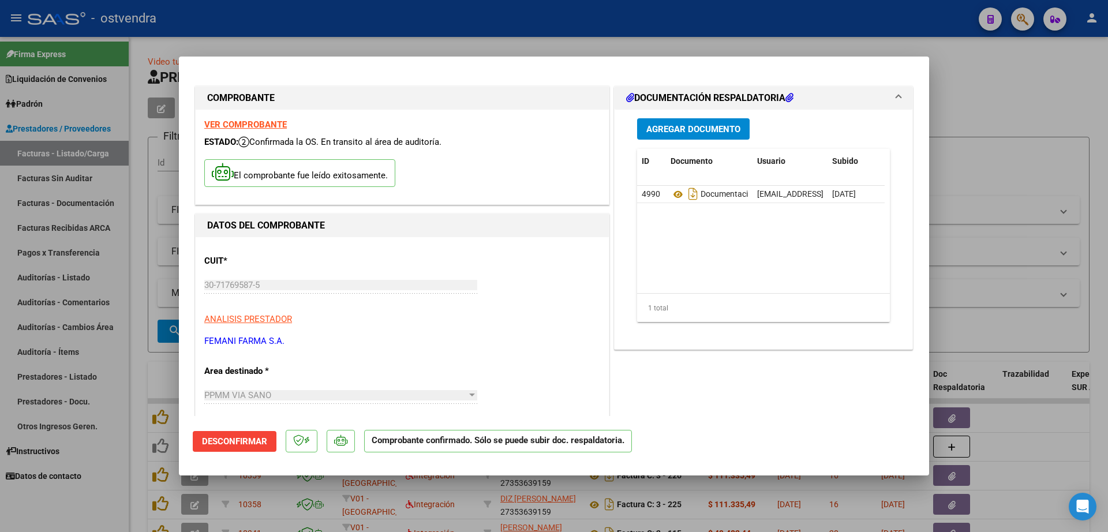
click at [1026, 110] on div at bounding box center [554, 266] width 1108 height 532
type input "$ 0,00"
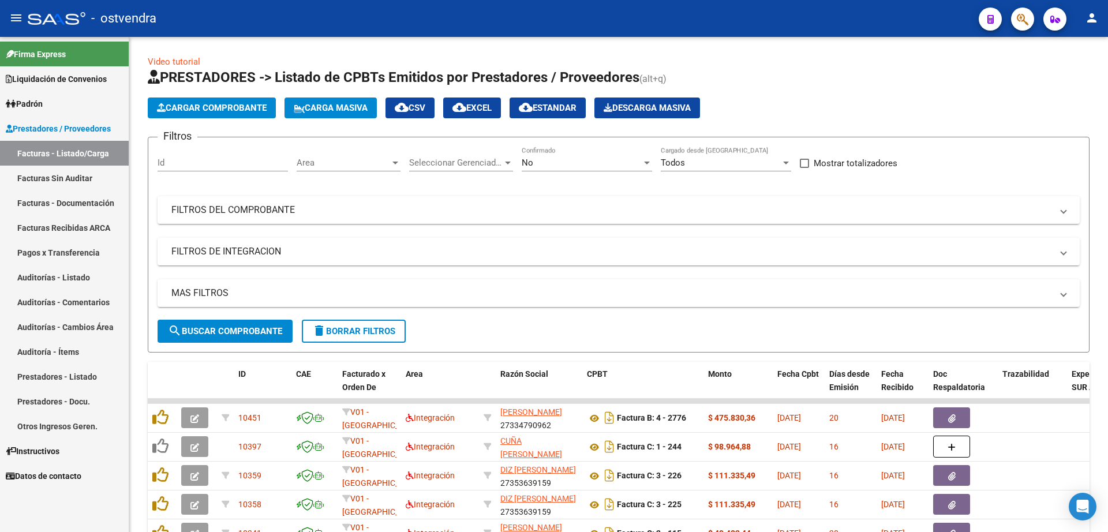
click at [53, 274] on link "Auditorías - Listado" at bounding box center [64, 277] width 129 height 25
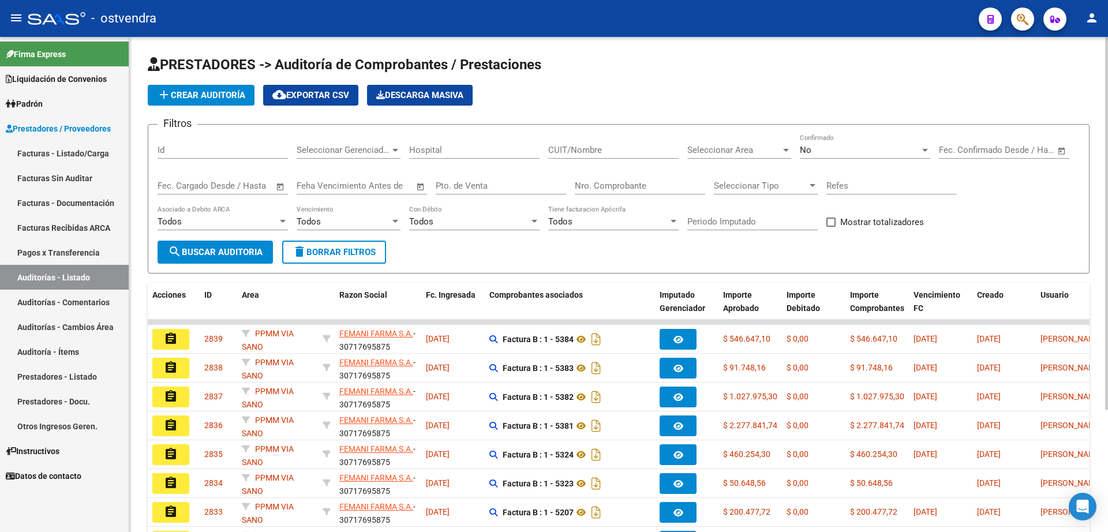
click at [196, 96] on span "add Crear Auditoría" at bounding box center [201, 95] width 88 height 10
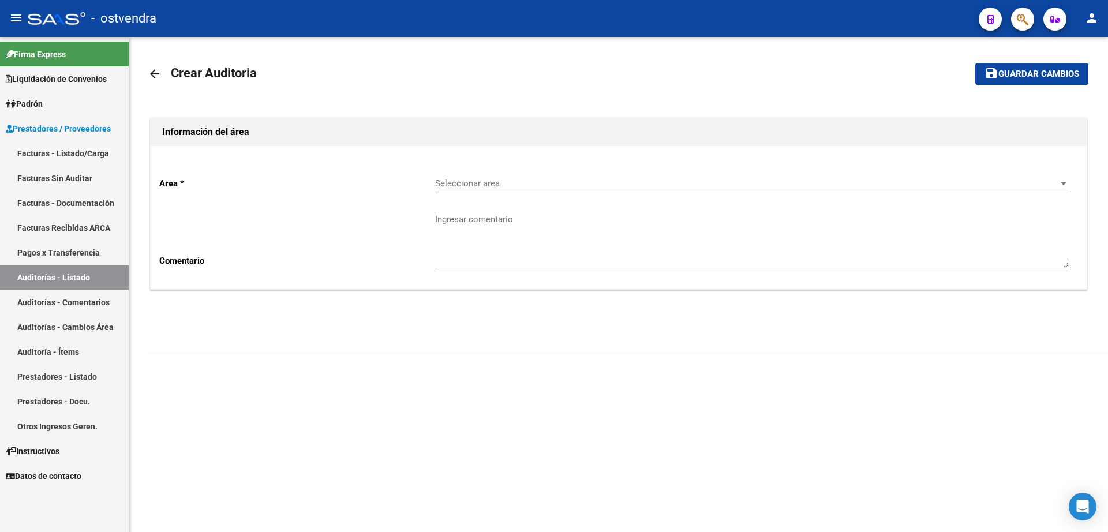
click at [463, 183] on span "Seleccionar area" at bounding box center [746, 183] width 623 height 10
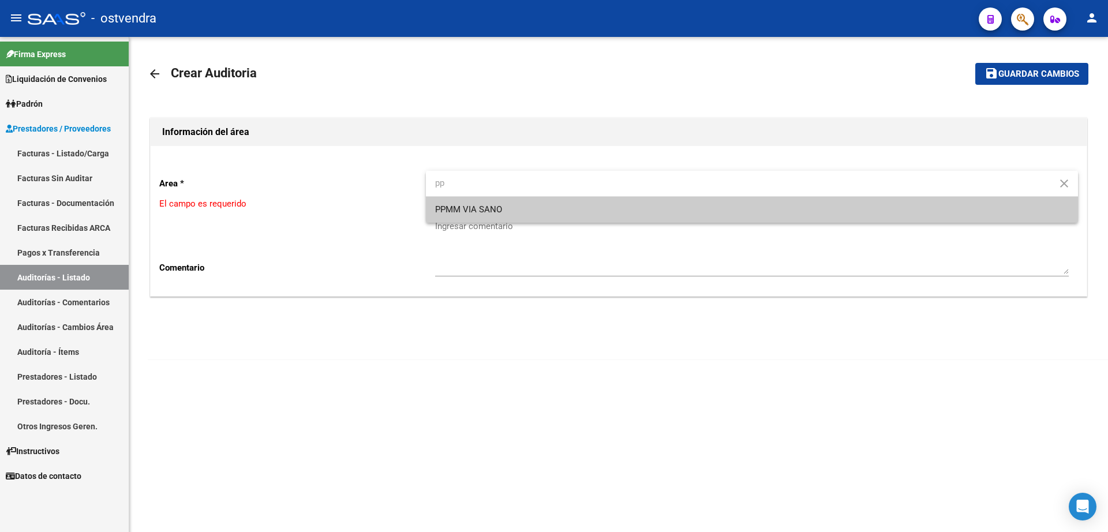
type input "pp"
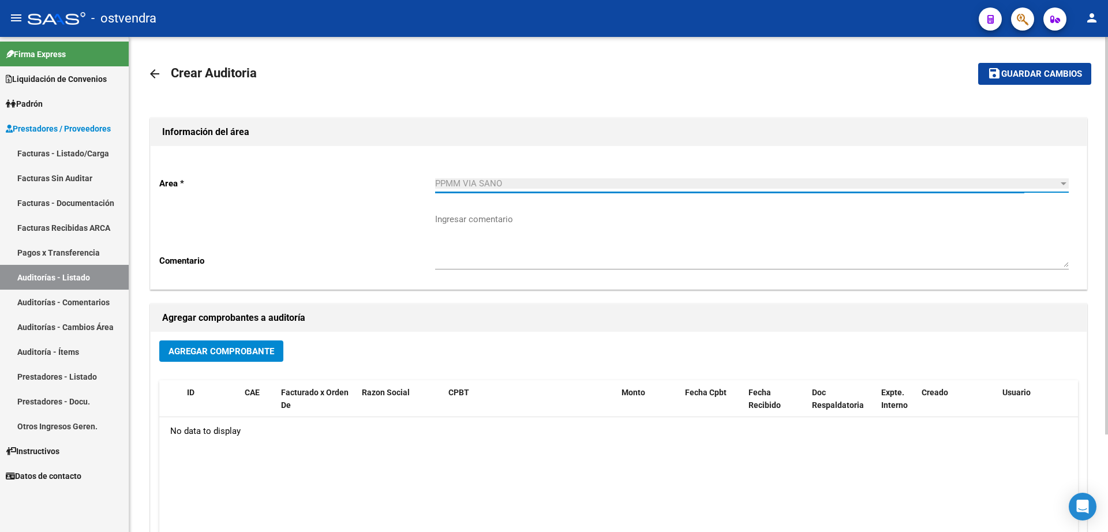
click at [242, 354] on span "Agregar Comprobante" at bounding box center [221, 351] width 106 height 10
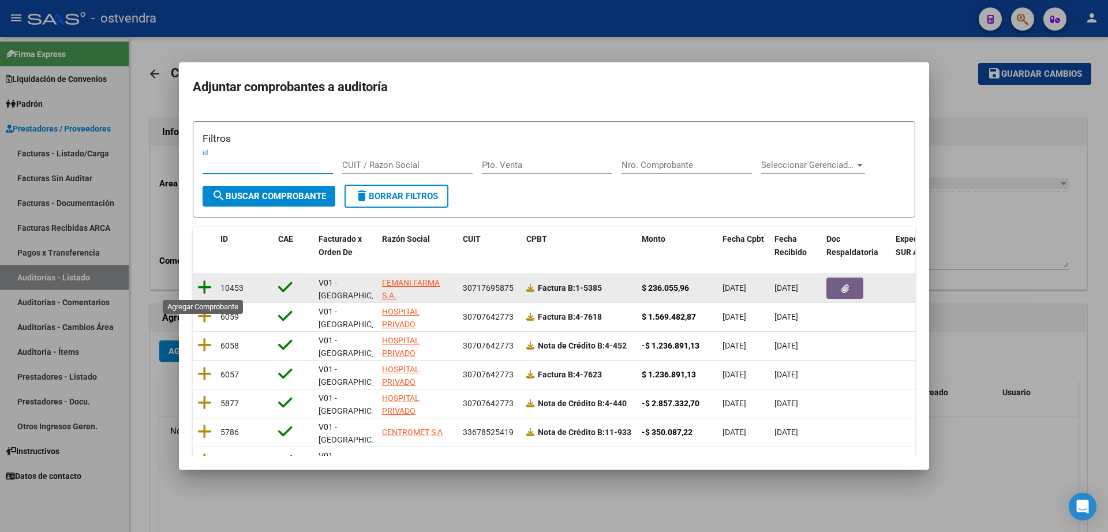
click at [208, 286] on icon at bounding box center [204, 287] width 14 height 16
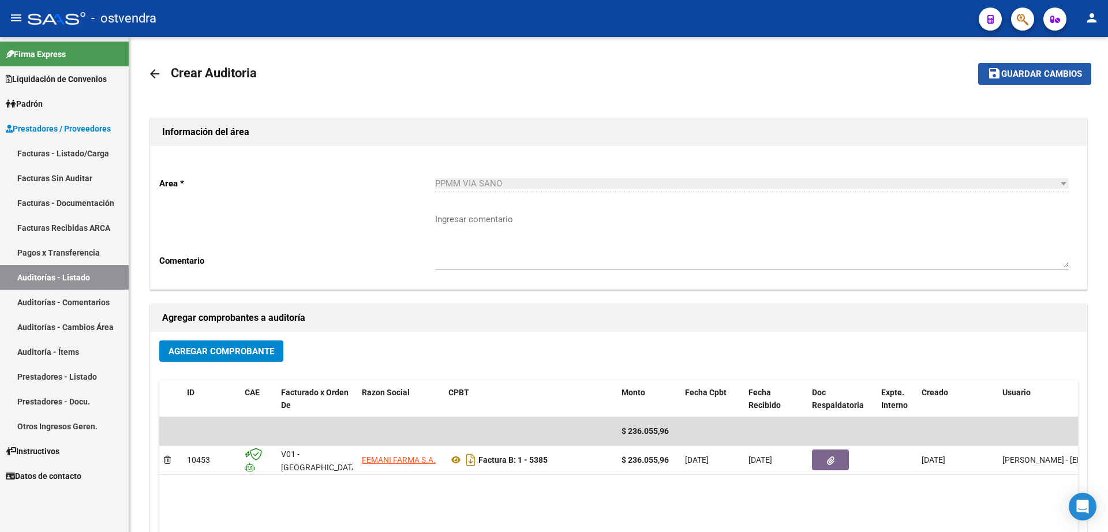
click at [1036, 74] on span "Guardar cambios" at bounding box center [1041, 74] width 81 height 10
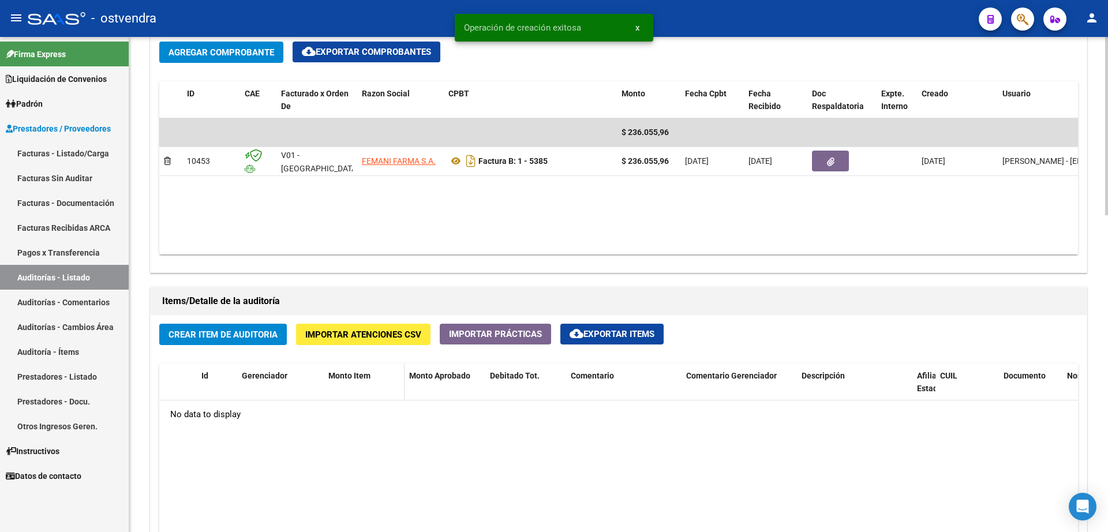
scroll to position [577, 0]
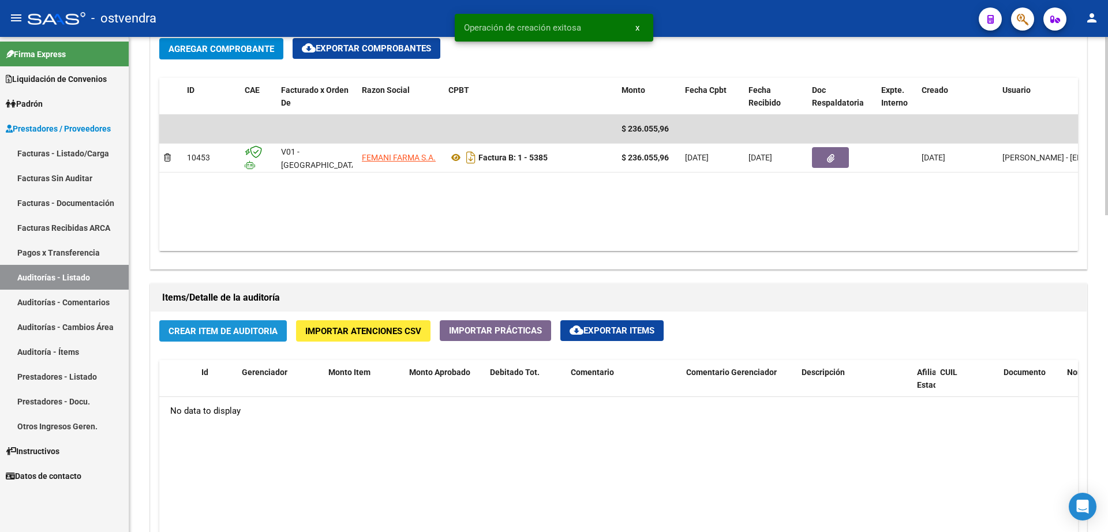
click at [242, 328] on span "Crear Item de Auditoria" at bounding box center [222, 331] width 109 height 10
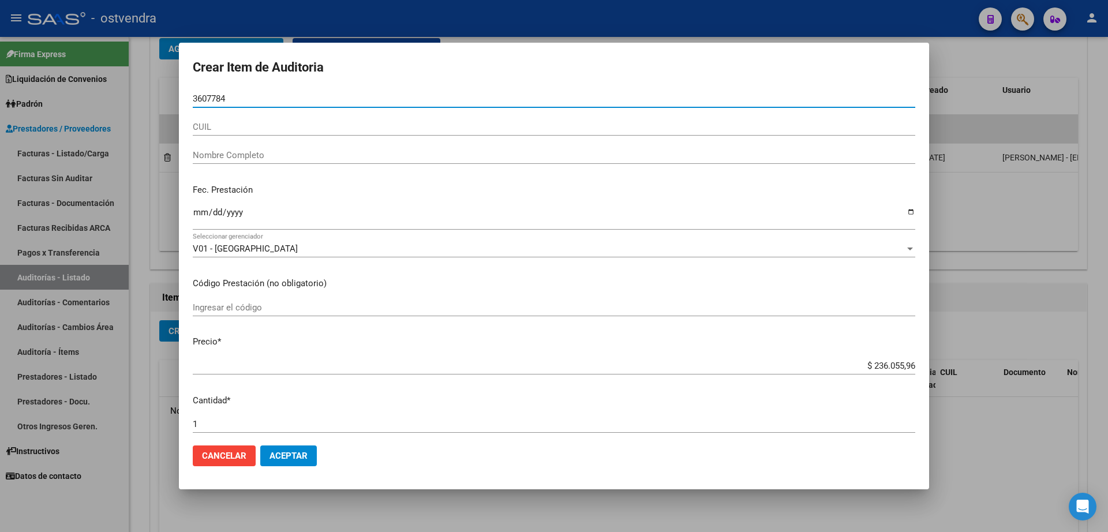
type input "36077842"
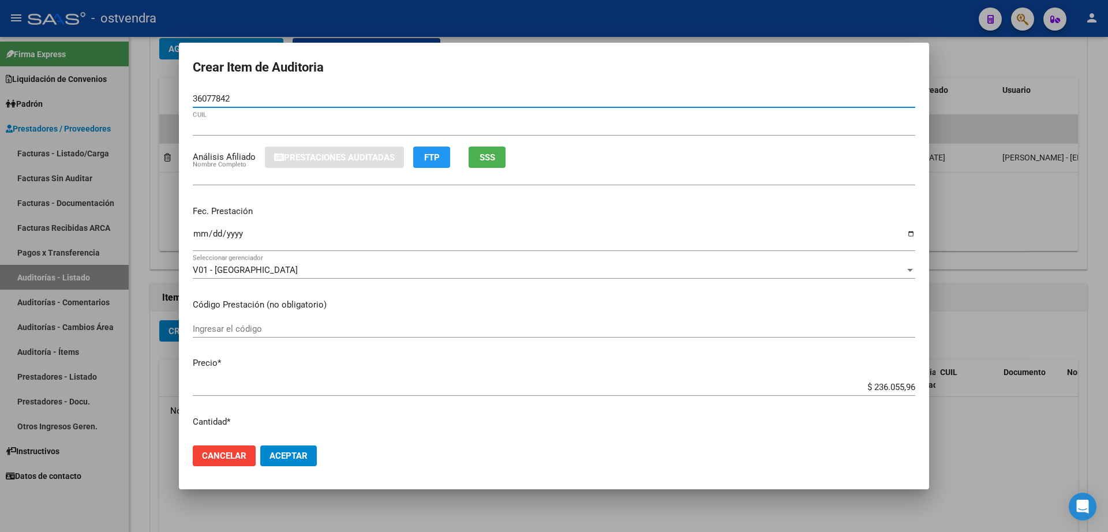
type input "27360778423"
type input "[PERSON_NAME] [PERSON_NAME]"
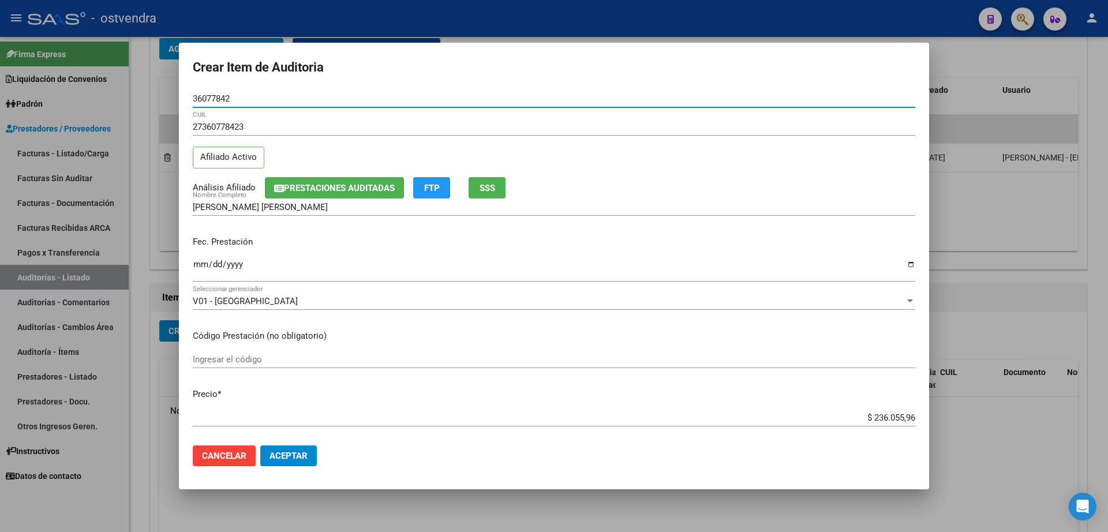
type input "36077842"
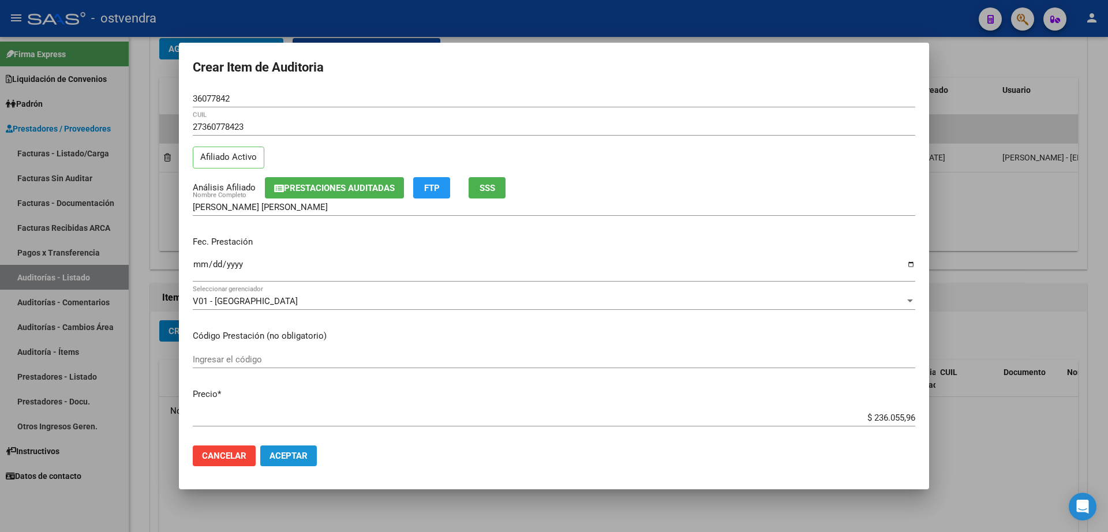
click at [293, 451] on span "Aceptar" at bounding box center [288, 456] width 38 height 10
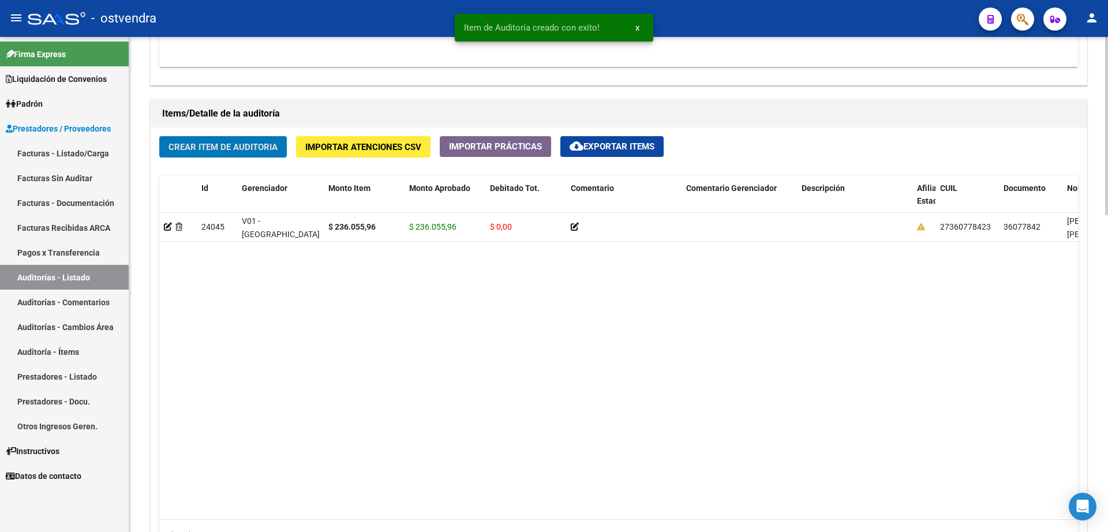
scroll to position [794, 0]
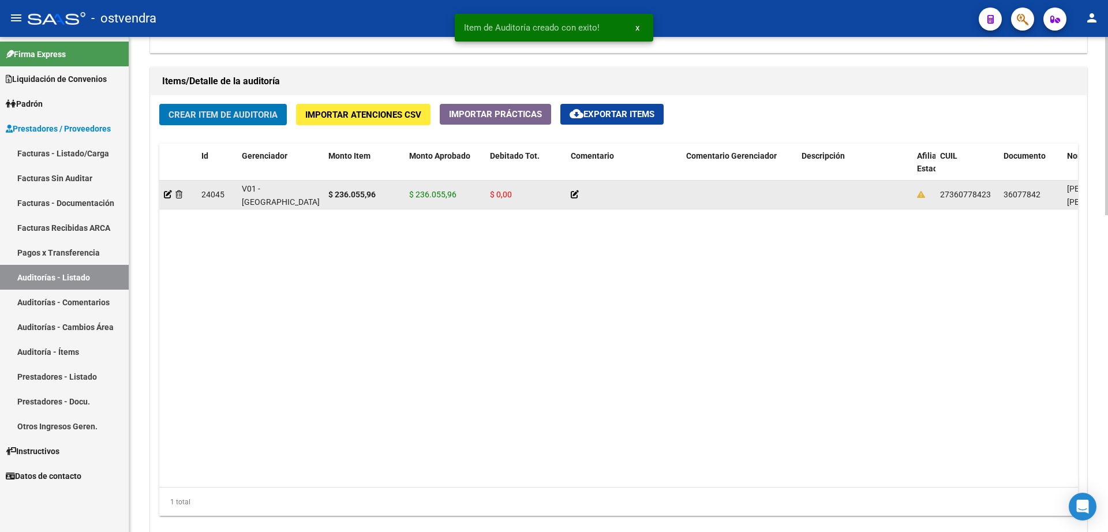
click at [164, 194] on datatable-body-cell at bounding box center [178, 195] width 38 height 28
click at [167, 196] on icon at bounding box center [168, 194] width 8 height 8
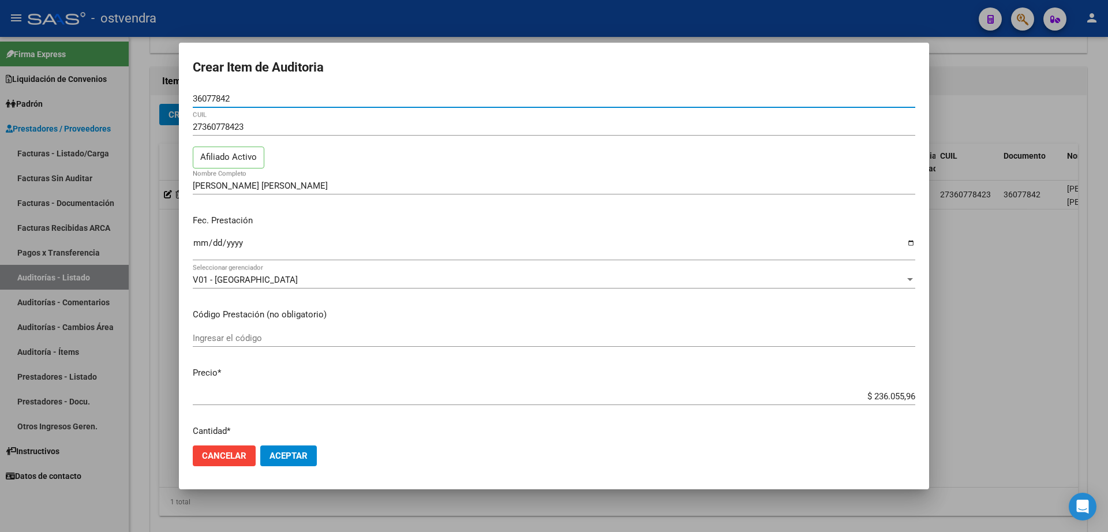
click at [293, 457] on span "Aceptar" at bounding box center [288, 456] width 38 height 10
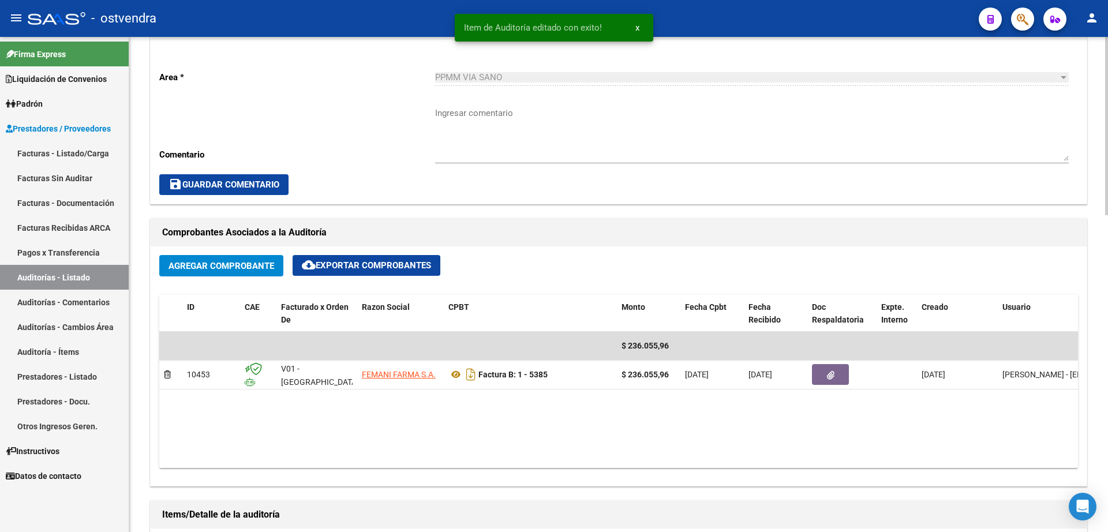
scroll to position [0, 0]
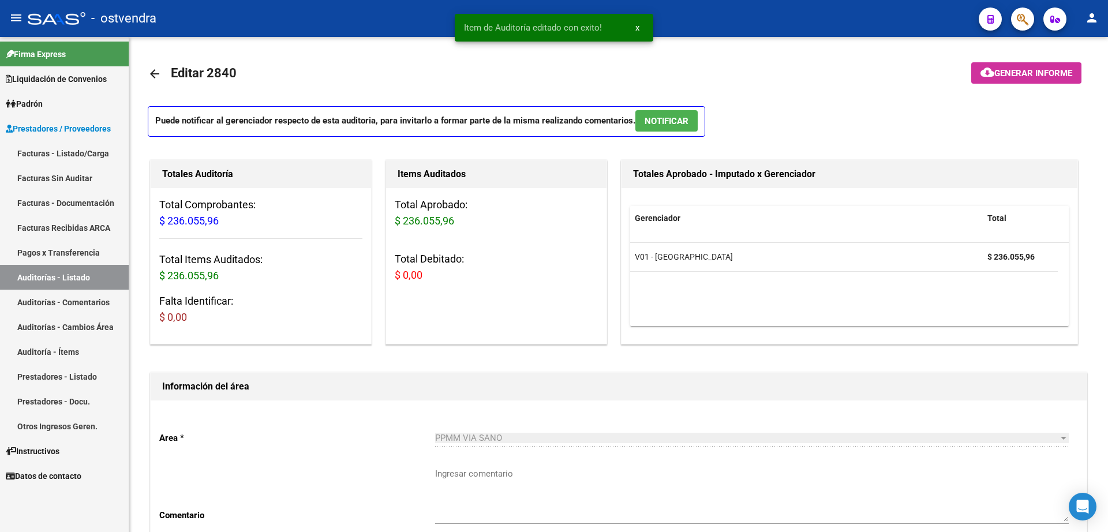
click at [63, 151] on link "Facturas - Listado/Carga" at bounding box center [64, 153] width 129 height 25
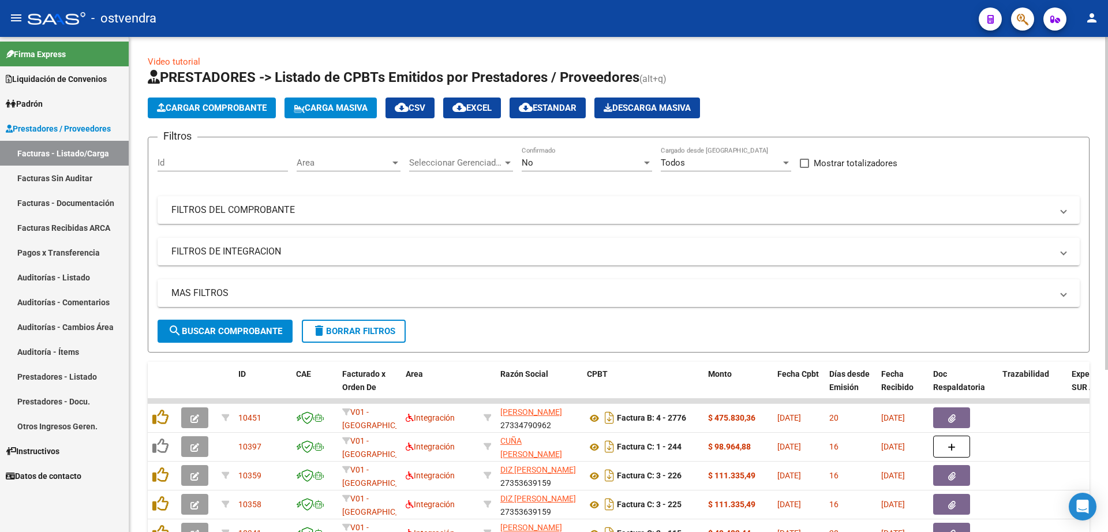
click at [253, 114] on button "Cargar Comprobante" at bounding box center [212, 108] width 128 height 21
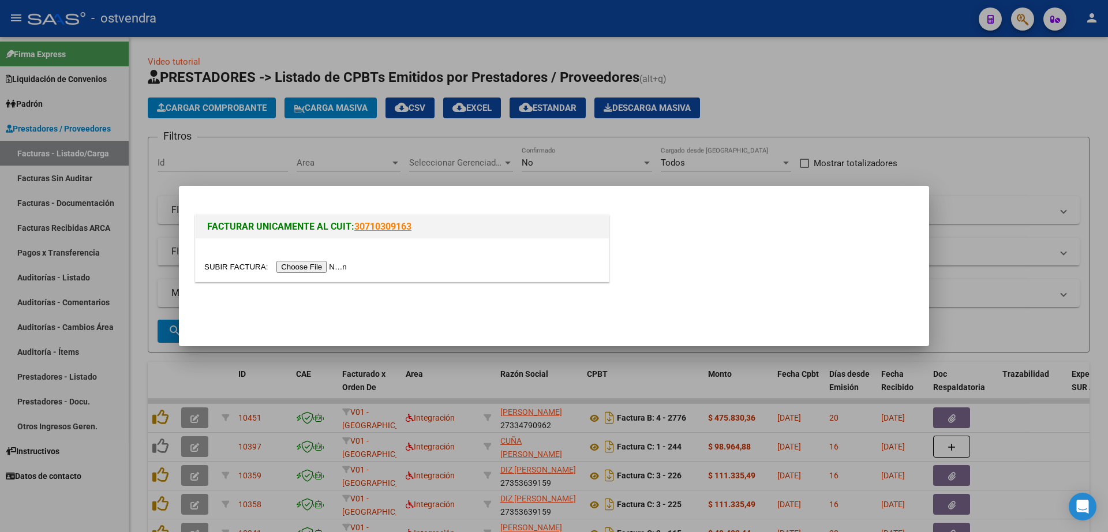
click at [331, 269] on input "file" at bounding box center [277, 267] width 146 height 12
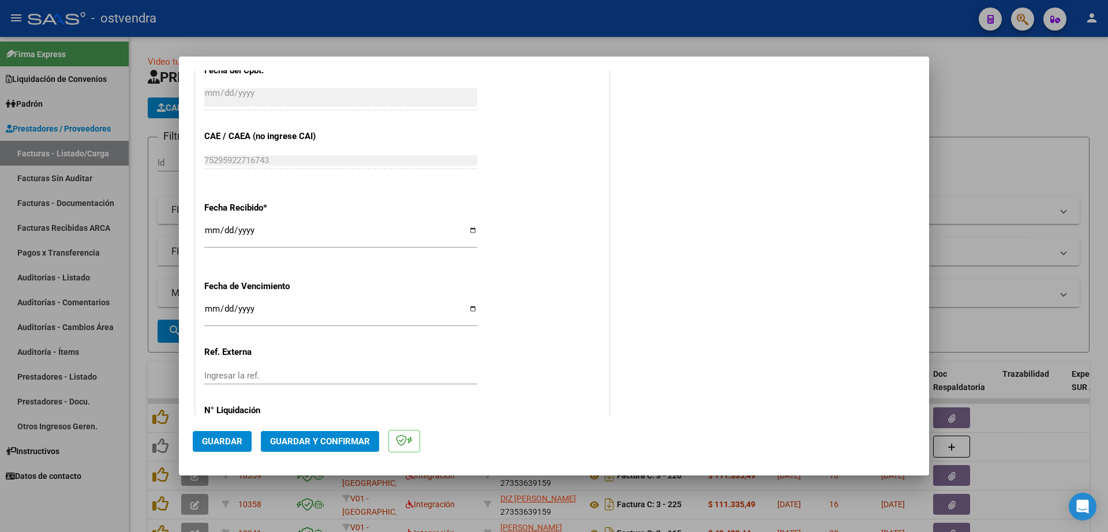
scroll to position [606, 0]
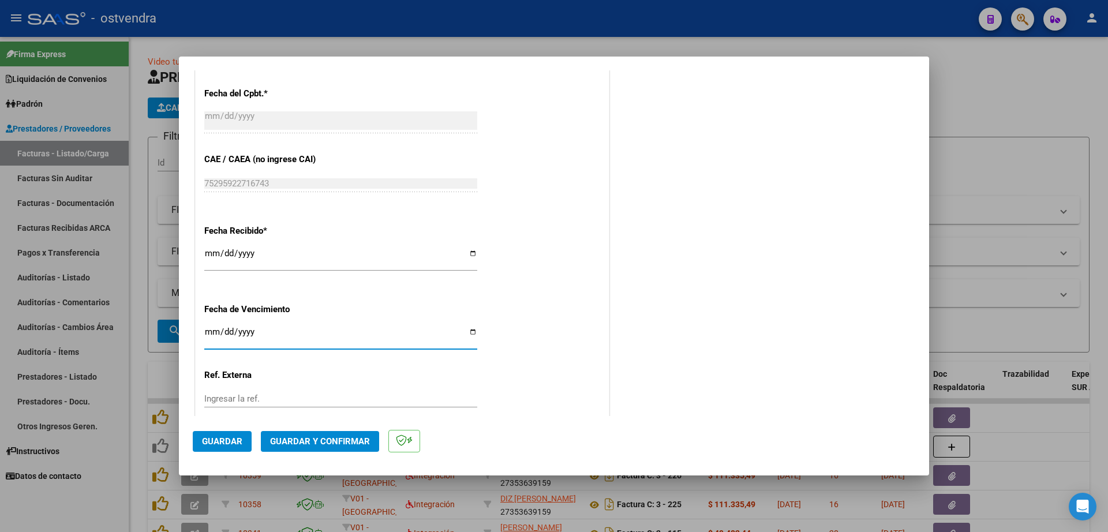
click at [209, 336] on input "Ingresar la fecha" at bounding box center [340, 336] width 273 height 18
type input "[DATE]"
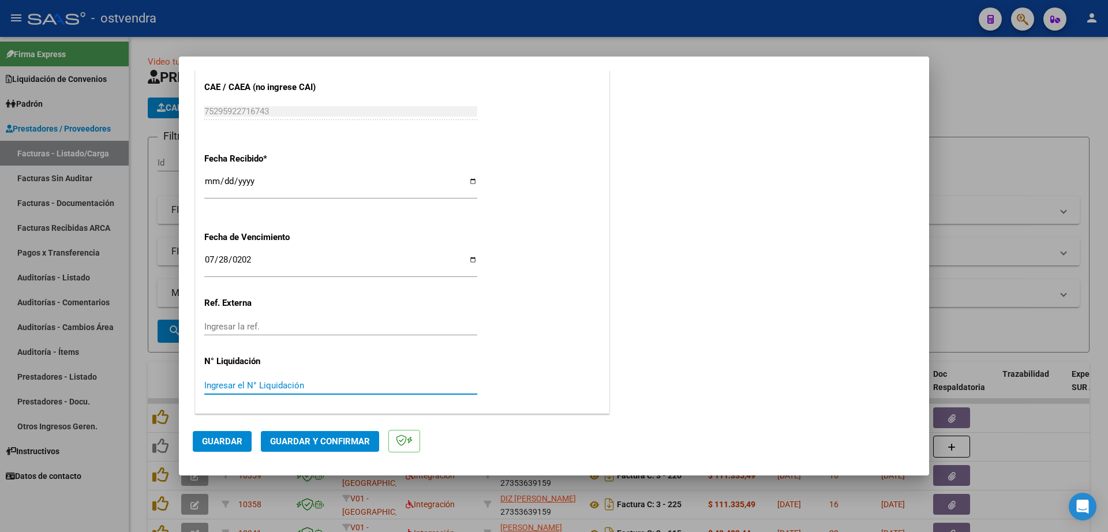
click at [290, 387] on input "Ingresar el N° Liquidación" at bounding box center [340, 385] width 273 height 10
type input "07"
click at [224, 440] on span "Guardar" at bounding box center [222, 441] width 40 height 10
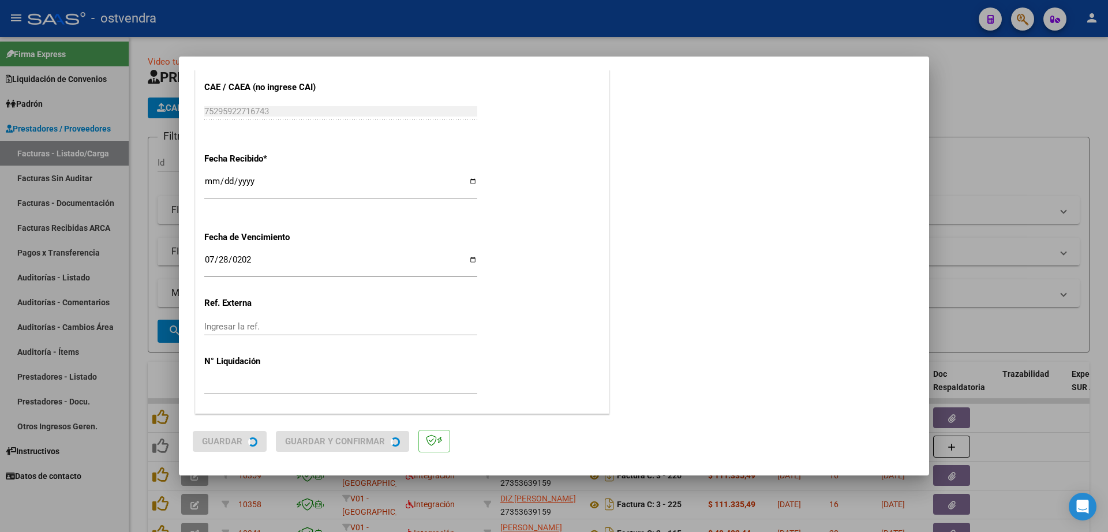
scroll to position [0, 0]
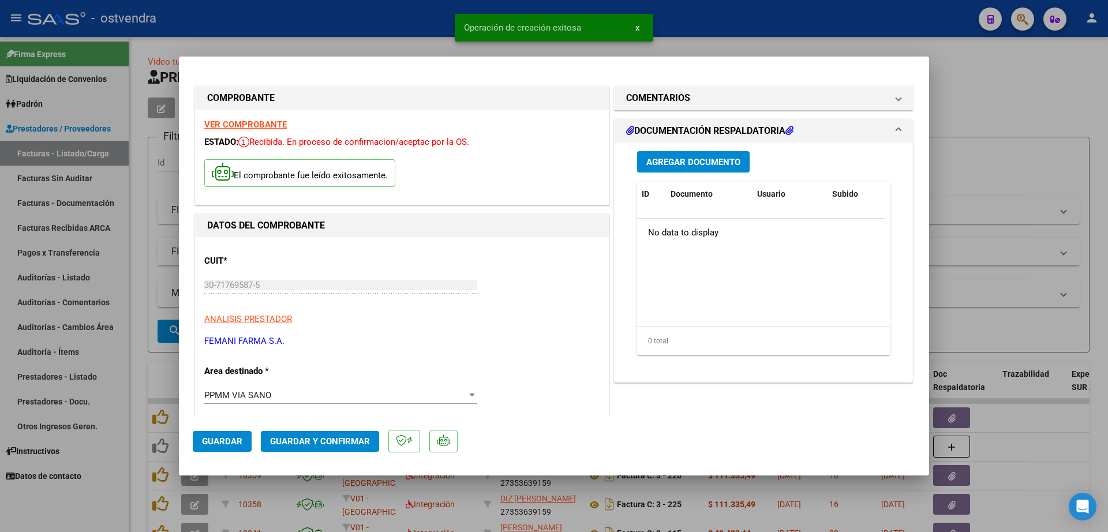
click at [695, 168] on button "Agregar Documento" at bounding box center [693, 161] width 113 height 21
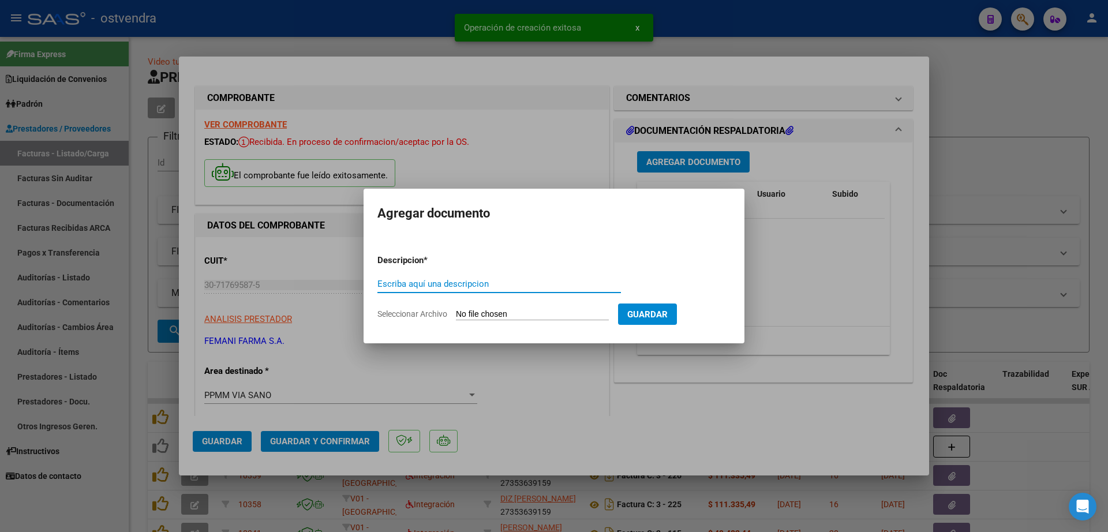
paste input "documentacion"
type input "documentacion"
click at [535, 308] on form "Descripcion * documentacion Escriba aquí una descripcion Seleccionar Archivo Gu…" at bounding box center [553, 287] width 353 height 84
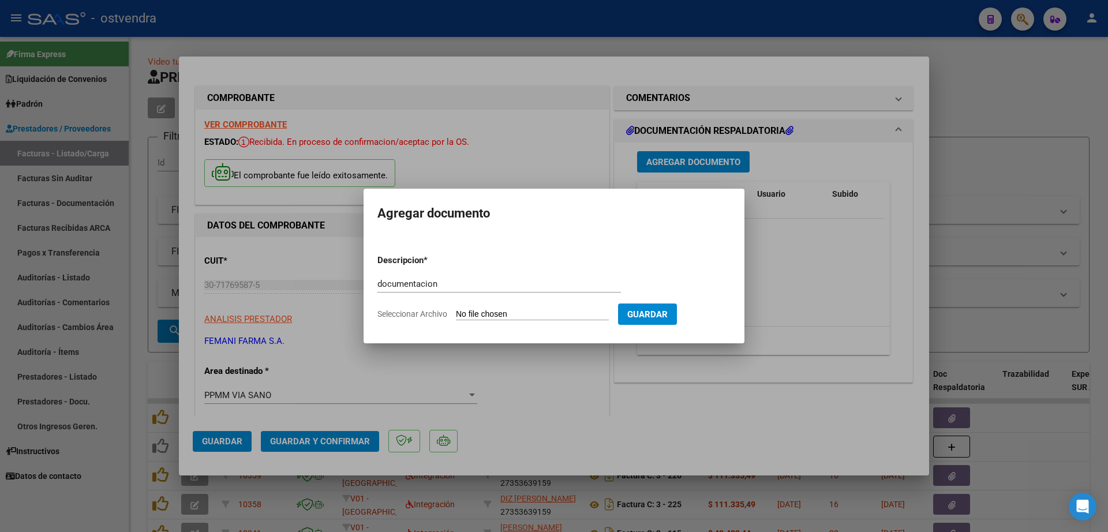
click at [503, 316] on input "Seleccionar Archivo" at bounding box center [532, 314] width 153 height 11
type input "C:\fakepath\FEMANI FARMA 5386.zip"
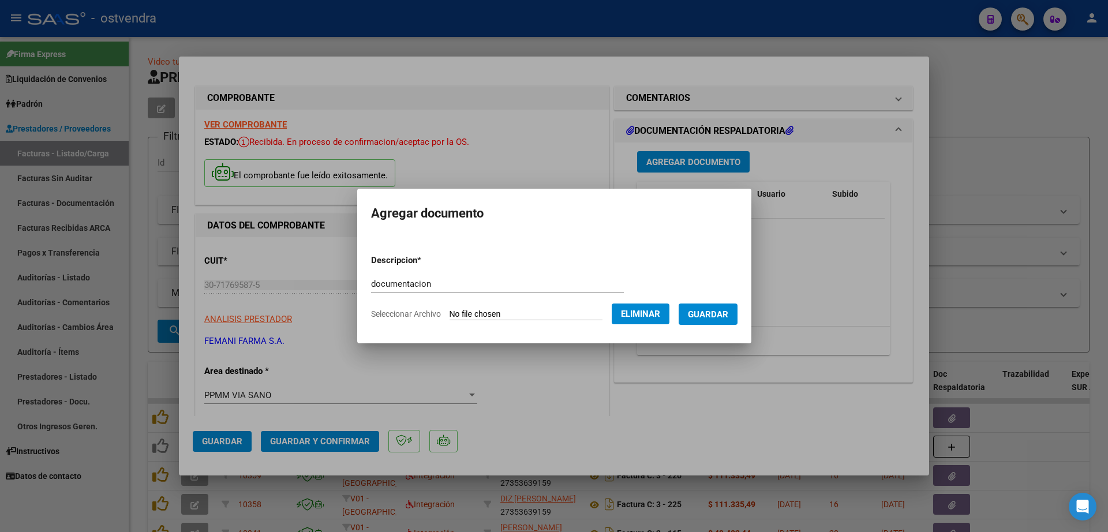
click at [716, 310] on span "Guardar" at bounding box center [708, 314] width 40 height 10
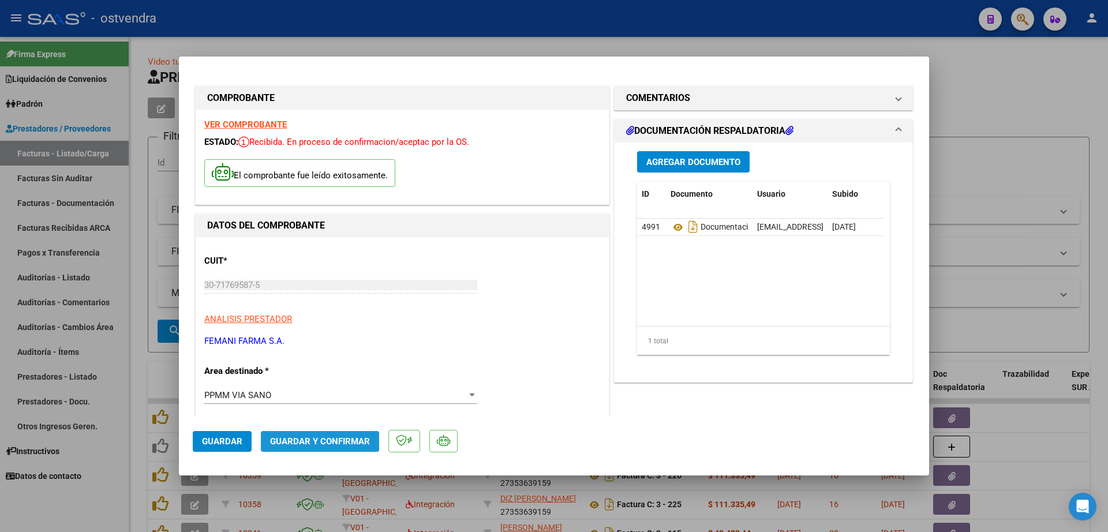
click at [316, 443] on span "Guardar y Confirmar" at bounding box center [320, 441] width 100 height 10
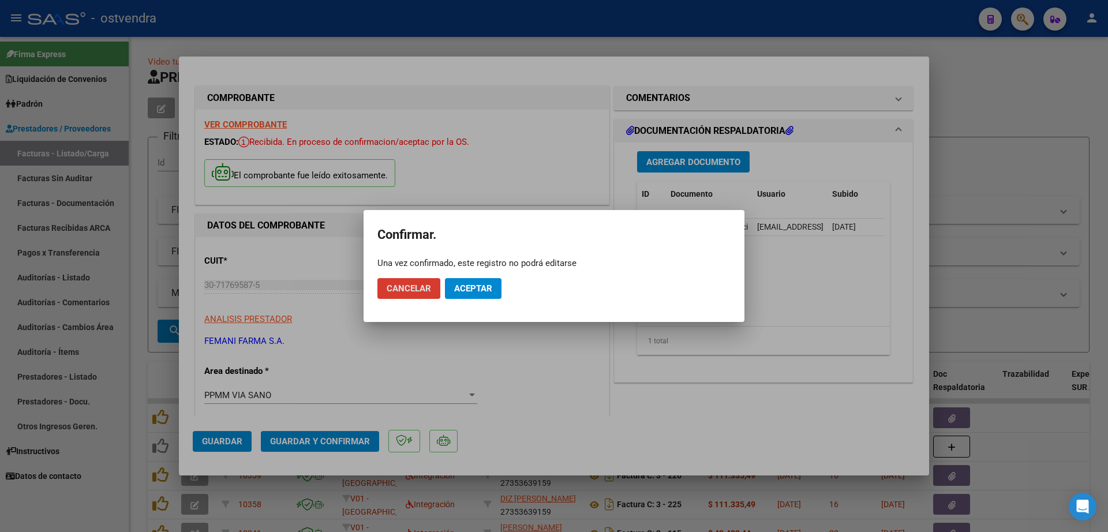
click at [476, 290] on span "Aceptar" at bounding box center [473, 288] width 38 height 10
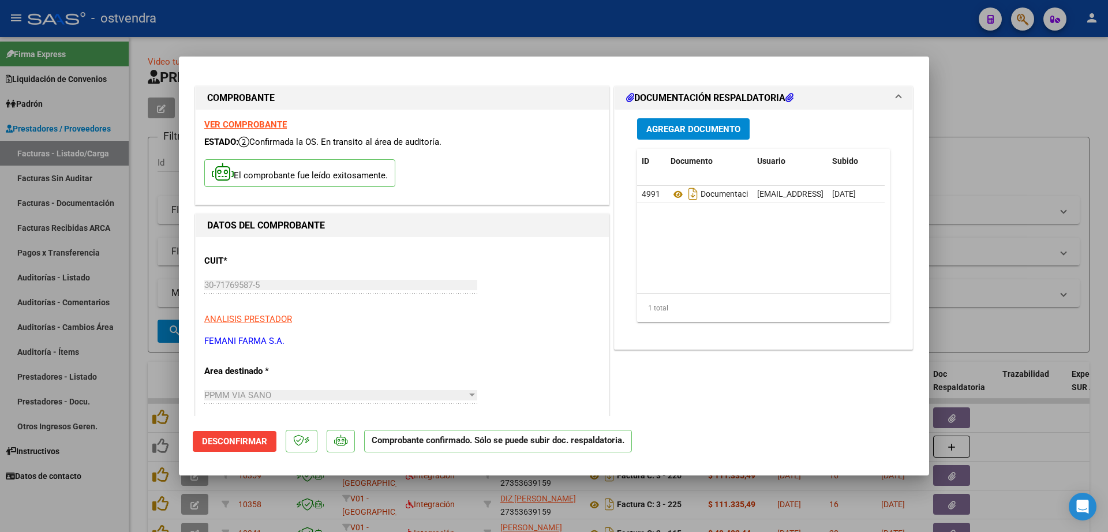
click at [1031, 101] on div at bounding box center [554, 266] width 1108 height 532
type input "$ 0,00"
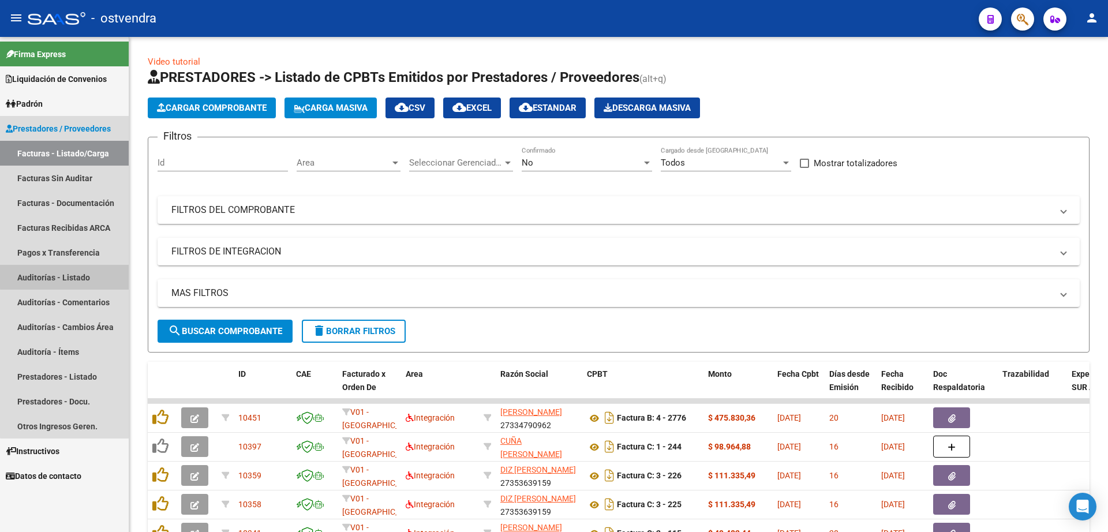
click at [68, 276] on link "Auditorías - Listado" at bounding box center [64, 277] width 129 height 25
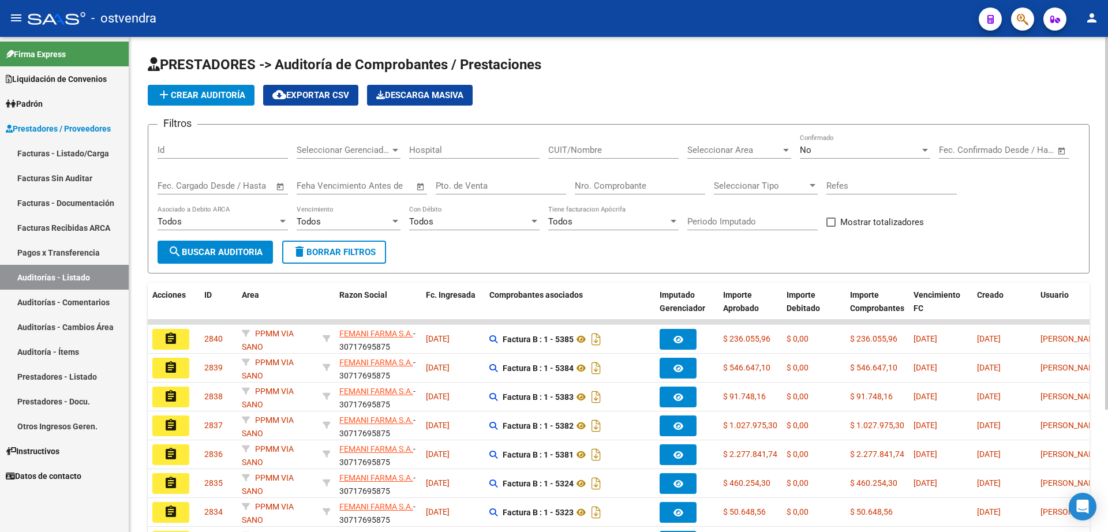
click at [222, 95] on span "add Crear Auditoría" at bounding box center [201, 95] width 88 height 10
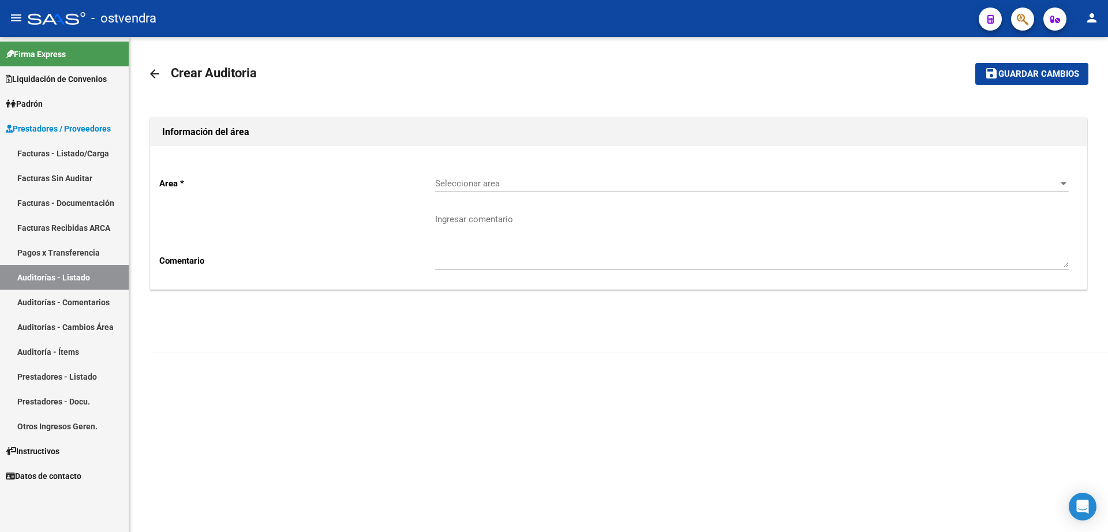
click at [481, 178] on div "Seleccionar area Seleccionar area" at bounding box center [752, 179] width 634 height 25
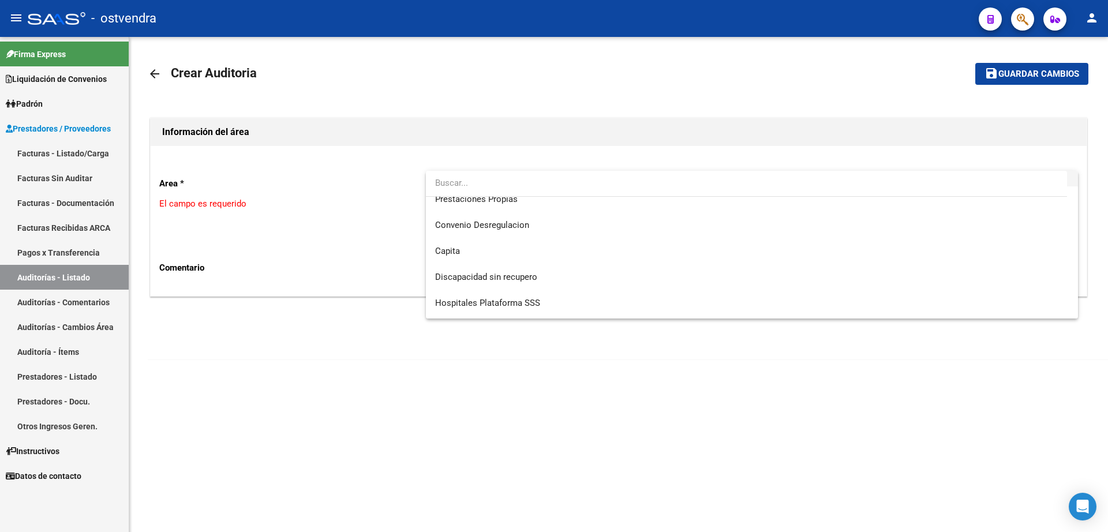
scroll to position [144, 0]
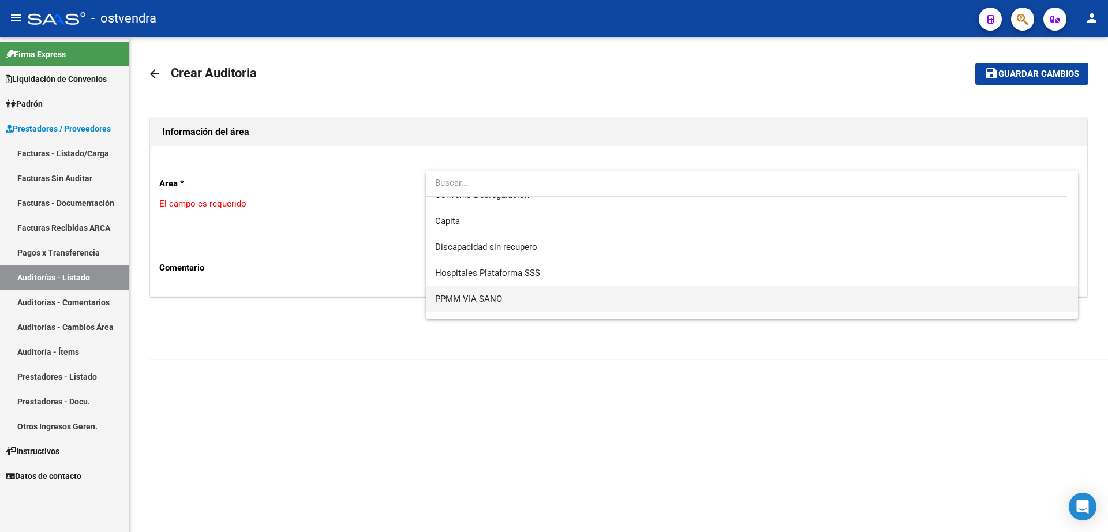
click at [504, 301] on span "PPMM VIA SANO" at bounding box center [752, 299] width 634 height 26
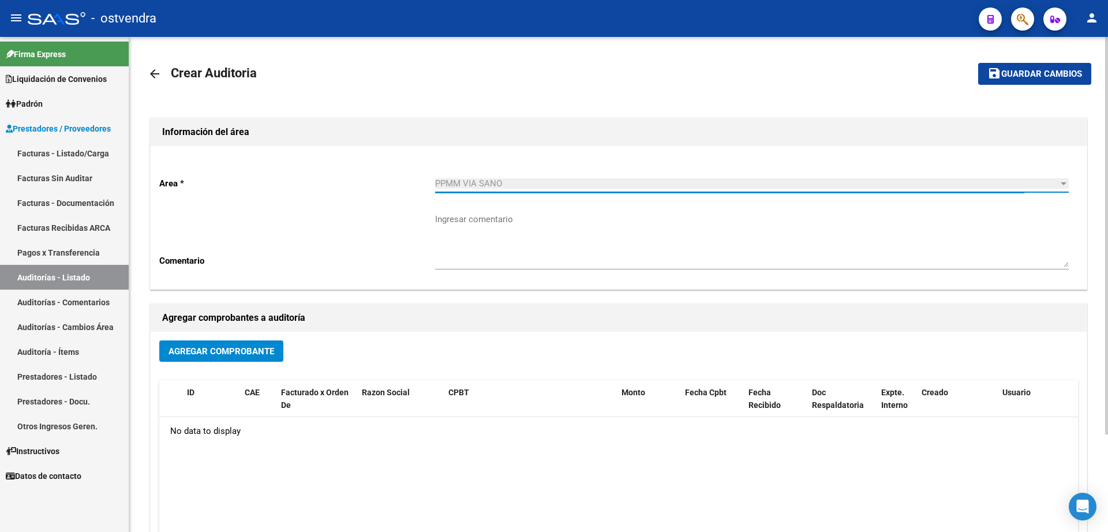
click at [244, 350] on span "Agregar Comprobante" at bounding box center [221, 351] width 106 height 10
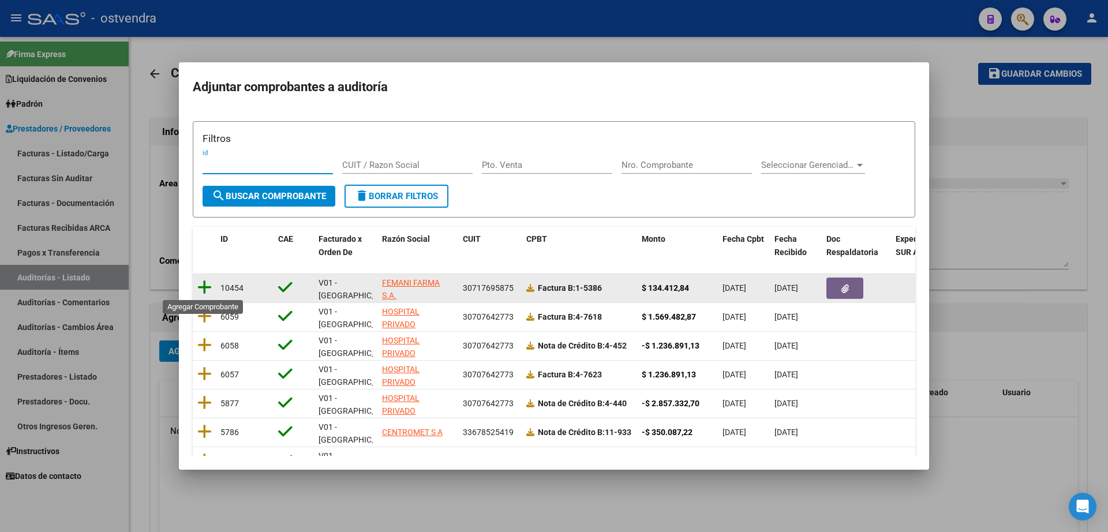
click at [202, 290] on icon at bounding box center [204, 287] width 14 height 16
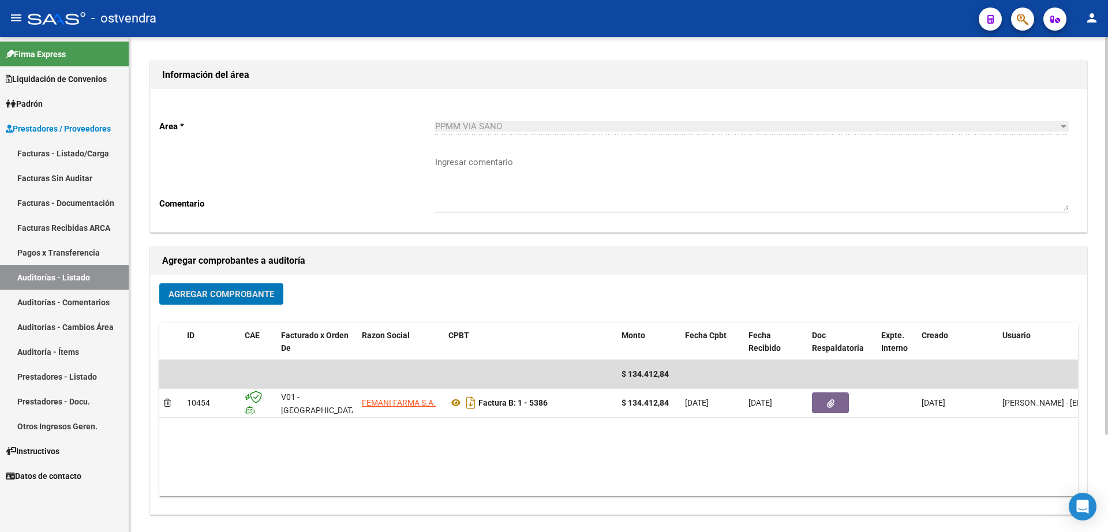
scroll to position [0, 0]
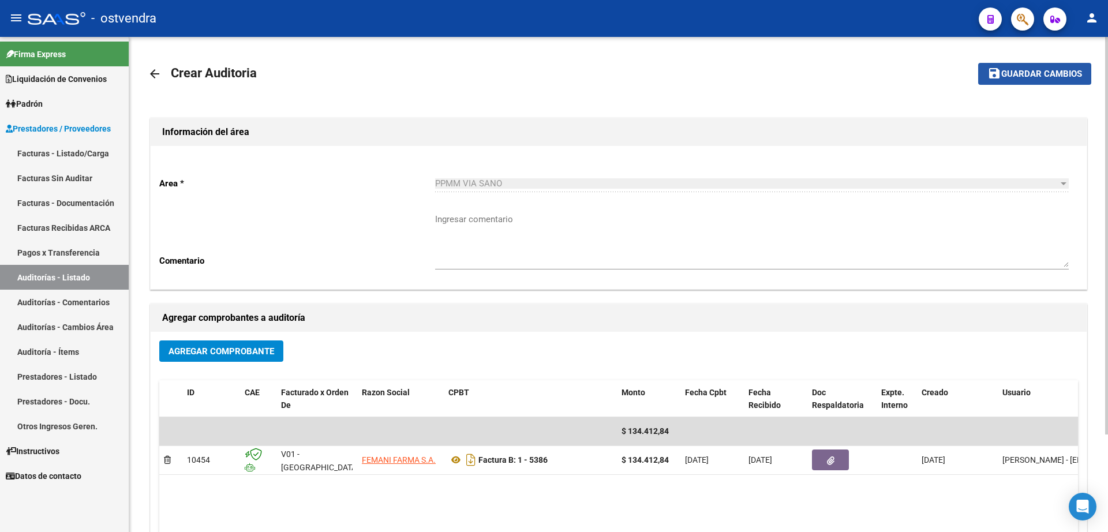
click at [1039, 70] on span "Guardar cambios" at bounding box center [1041, 74] width 81 height 10
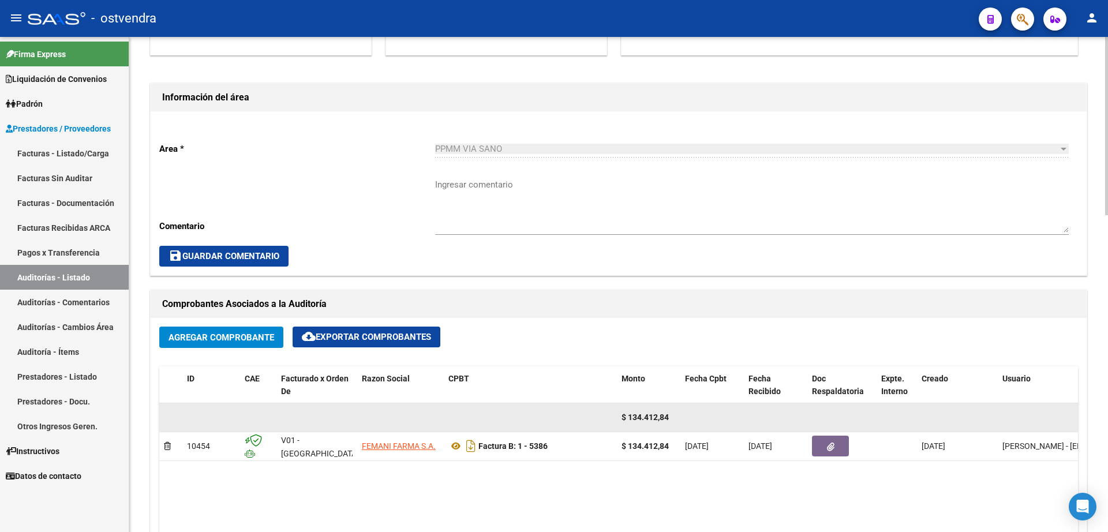
scroll to position [505, 0]
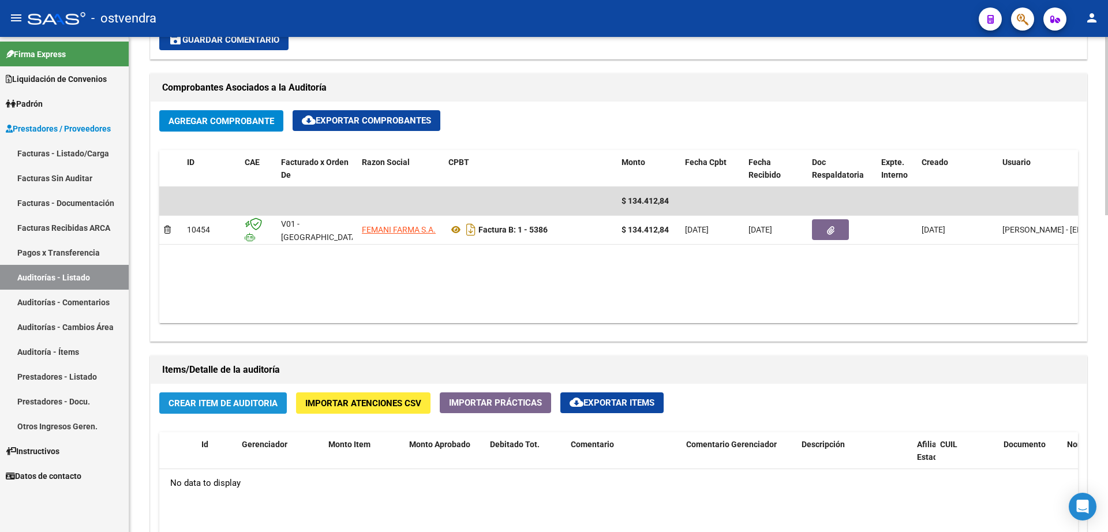
click at [238, 405] on span "Crear Item de Auditoria" at bounding box center [222, 403] width 109 height 10
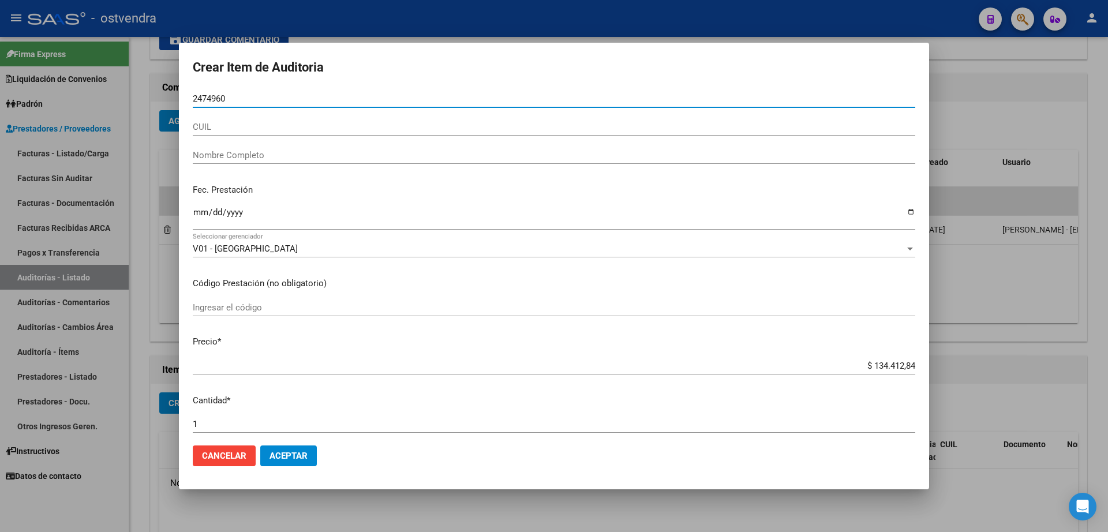
type input "24749600"
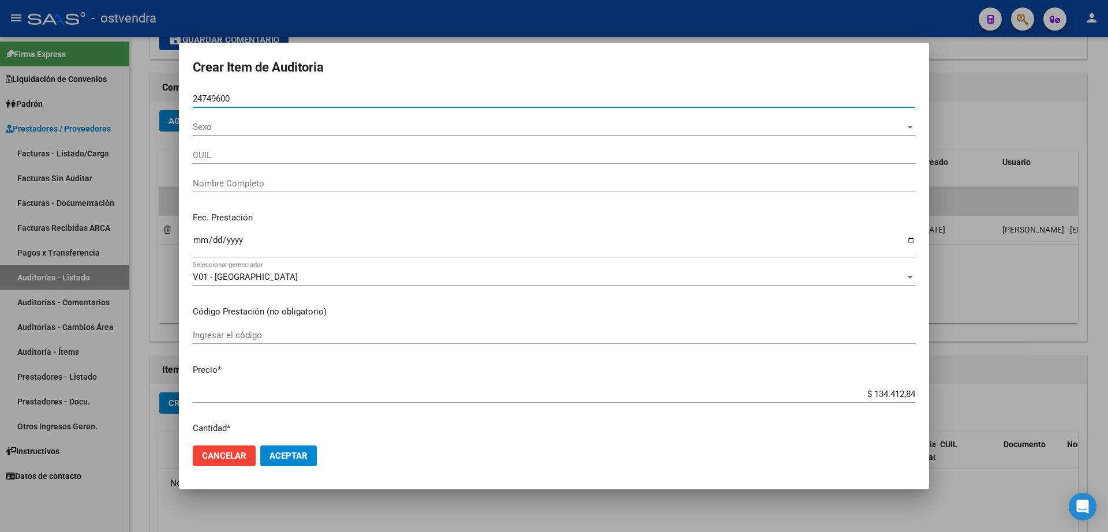
type input "23247496009"
type input "CASTELLANO [PERSON_NAME]"
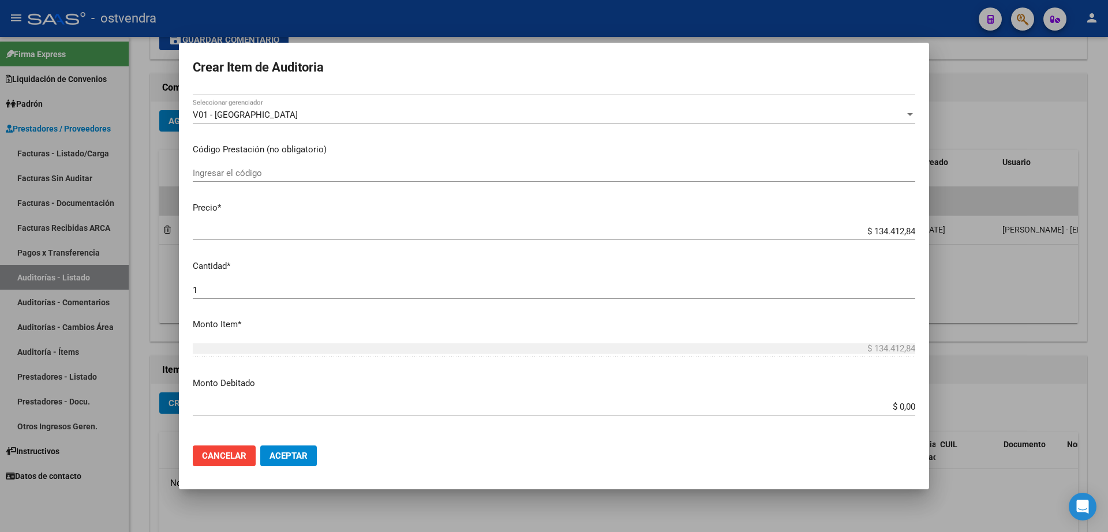
scroll to position [0, 0]
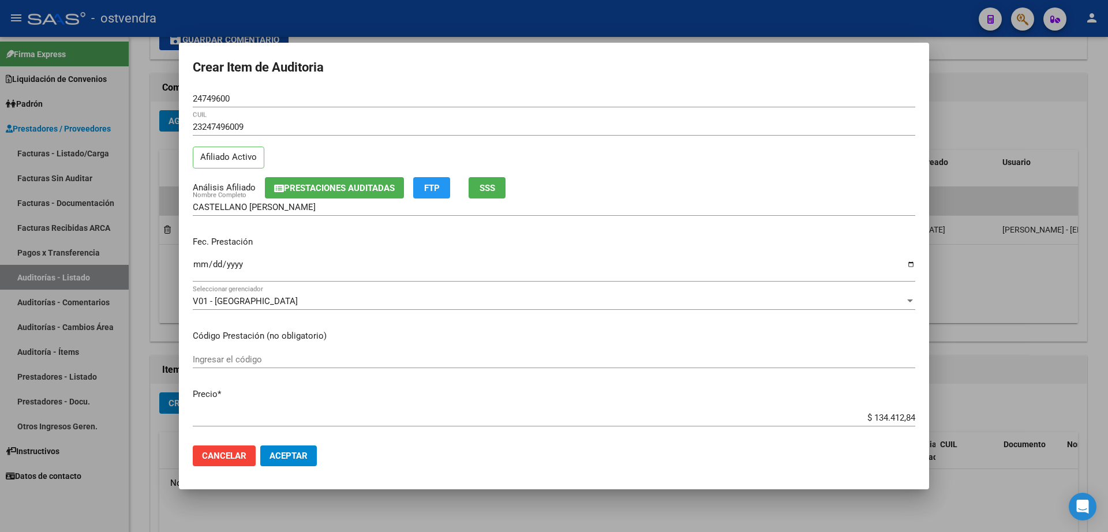
click at [250, 98] on input "24749600" at bounding box center [554, 98] width 722 height 10
drag, startPoint x: 248, startPoint y: 99, endPoint x: 152, endPoint y: 95, distance: 96.4
click at [155, 93] on div "Crear Item de Auditoria 24749600 Nro Documento 23247496009 CUIL Afiliado Activo…" at bounding box center [554, 266] width 1108 height 532
type input "24169422"
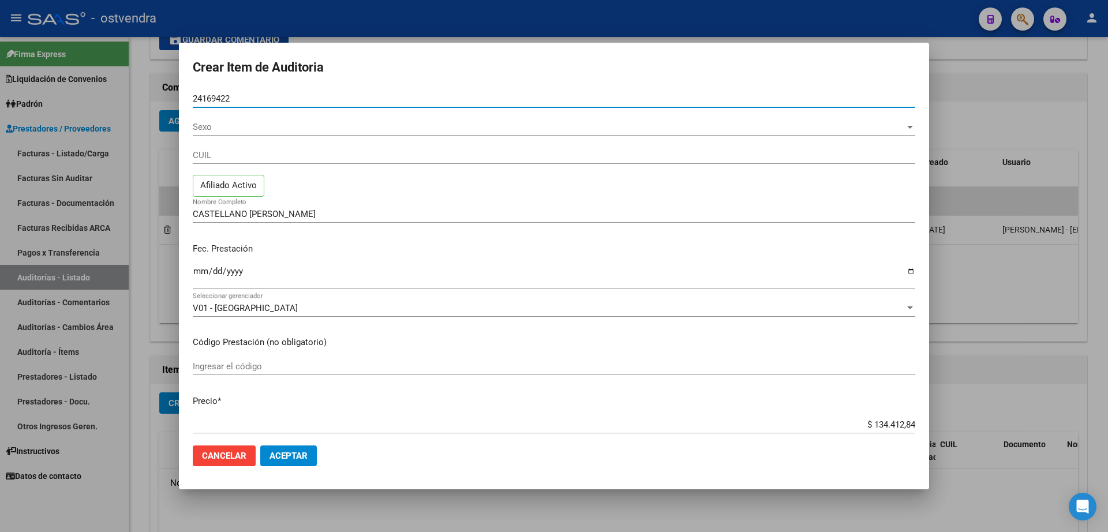
type input "23241694224"
type input "[PERSON_NAME]"
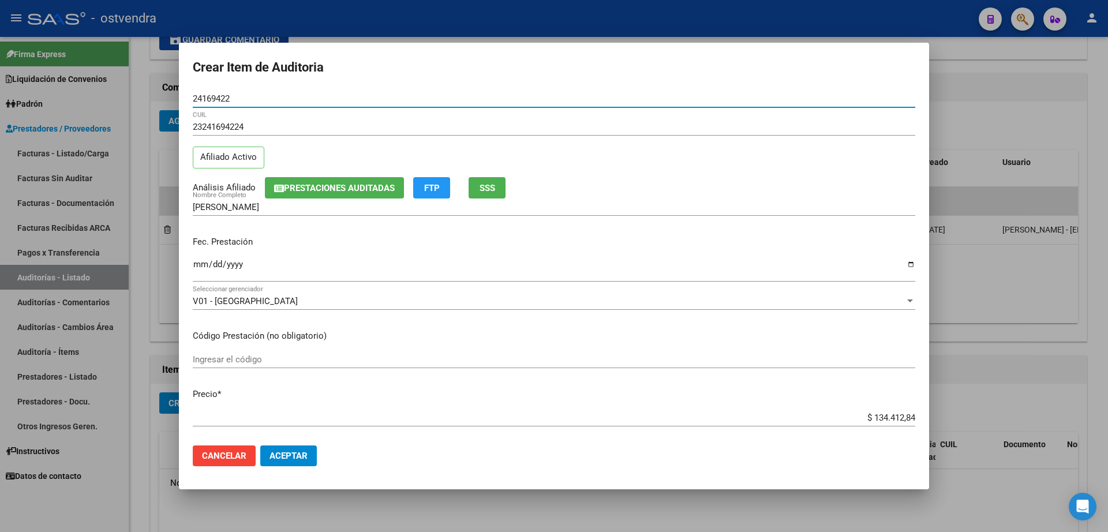
type input "24169422"
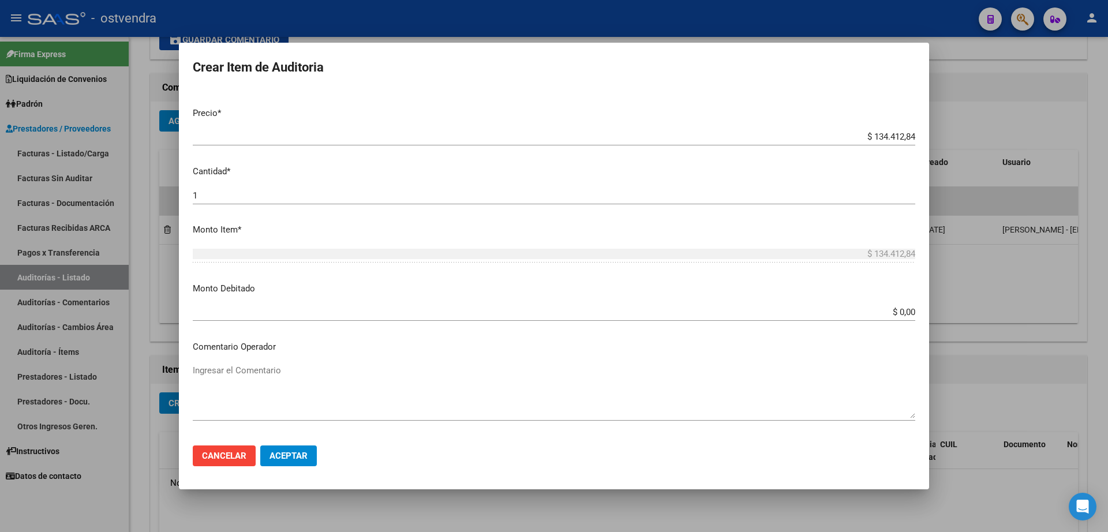
scroll to position [288, 0]
click at [287, 454] on span "Aceptar" at bounding box center [288, 456] width 38 height 10
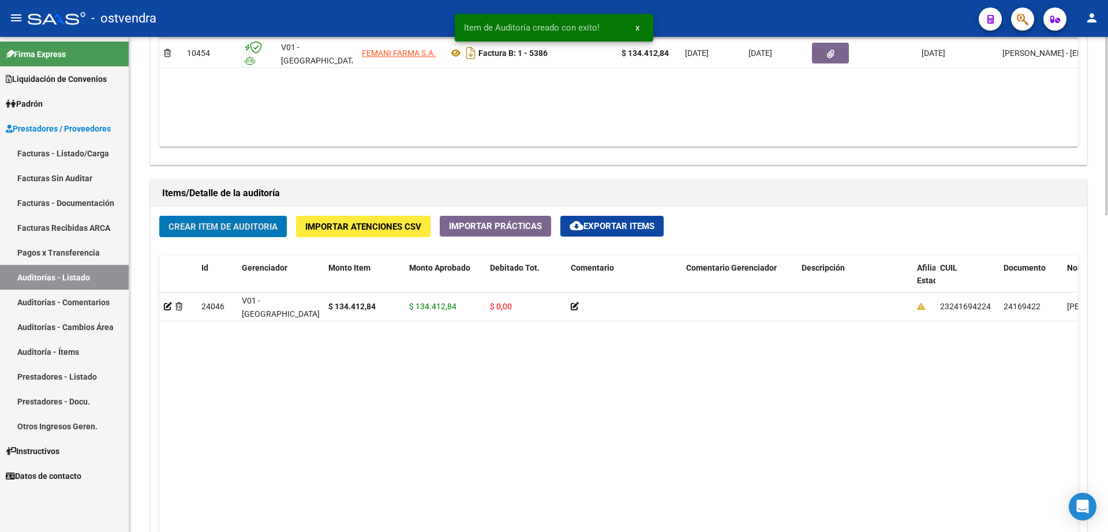
scroll to position [650, 0]
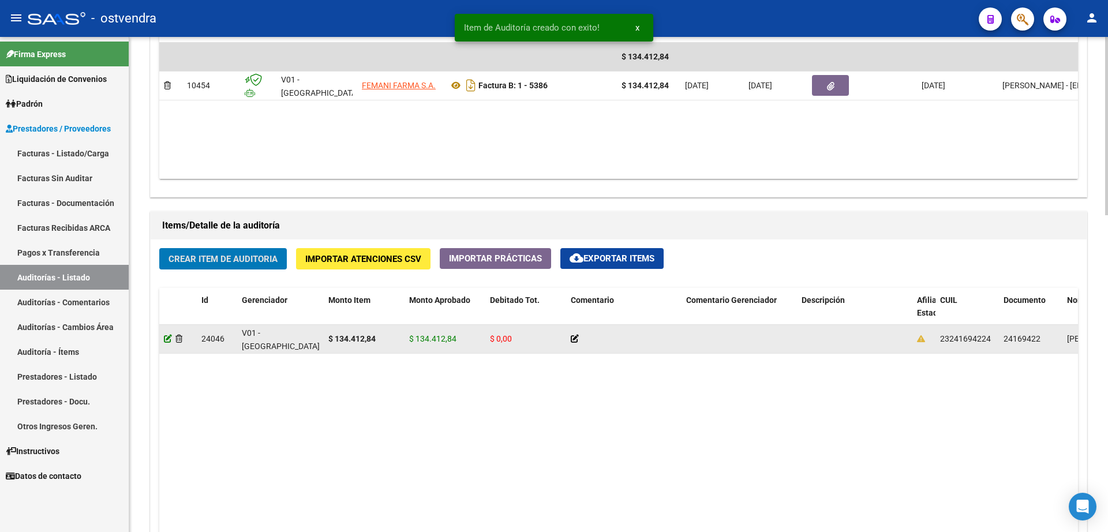
click at [171, 340] on icon at bounding box center [168, 339] width 8 height 8
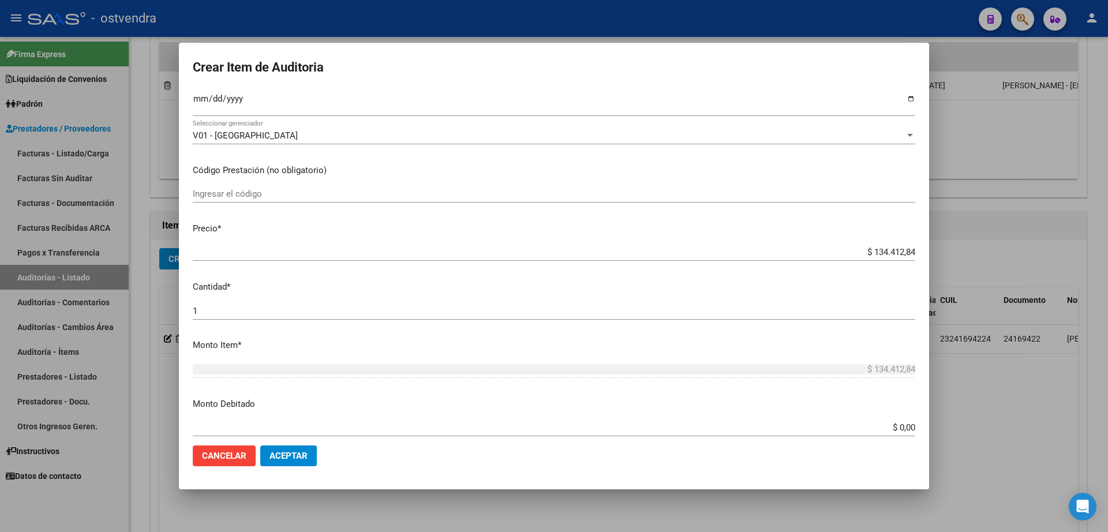
scroll to position [0, 0]
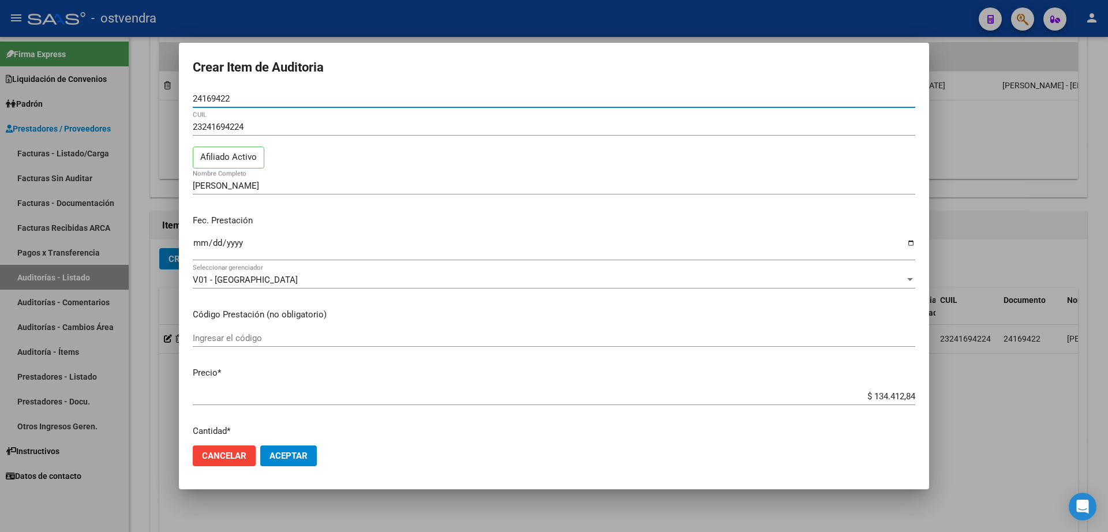
click at [301, 460] on span "Aceptar" at bounding box center [288, 456] width 38 height 10
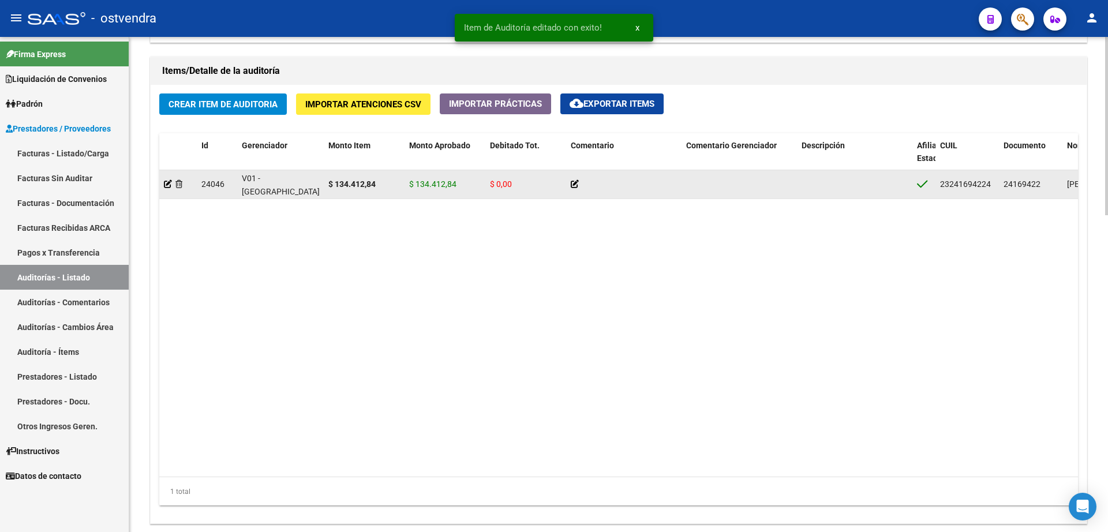
scroll to position [734, 0]
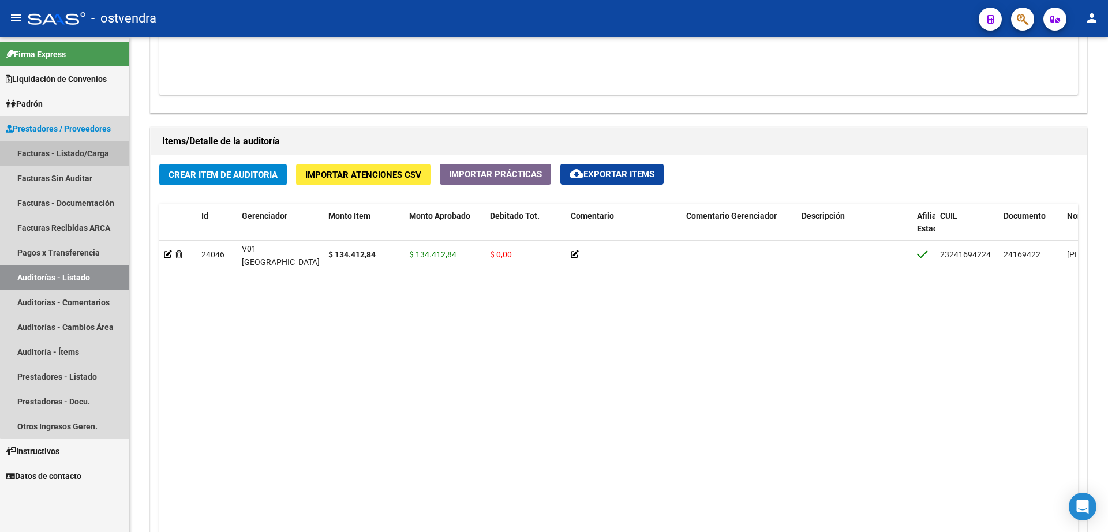
click at [76, 153] on link "Facturas - Listado/Carga" at bounding box center [64, 153] width 129 height 25
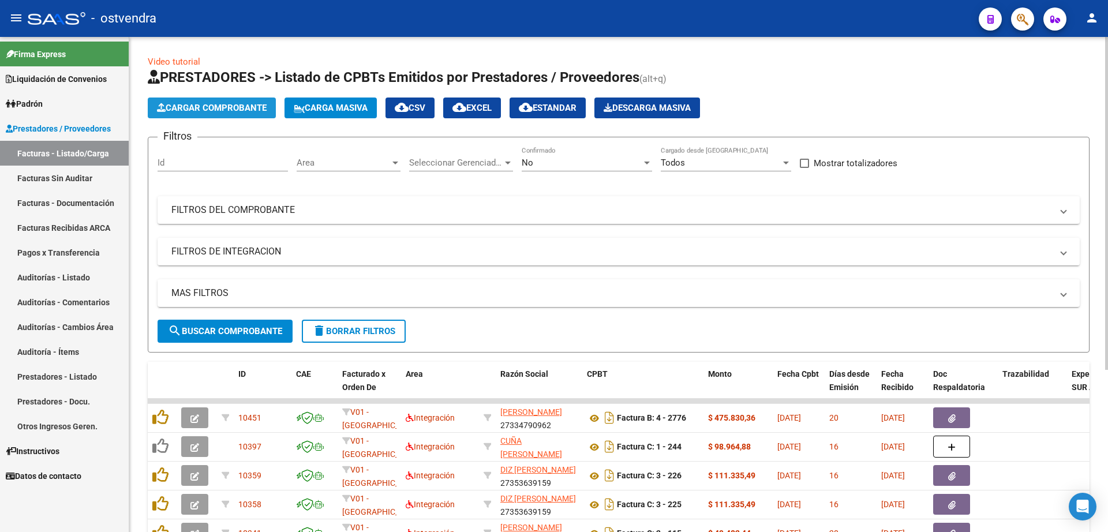
click at [206, 114] on button "Cargar Comprobante" at bounding box center [212, 108] width 128 height 21
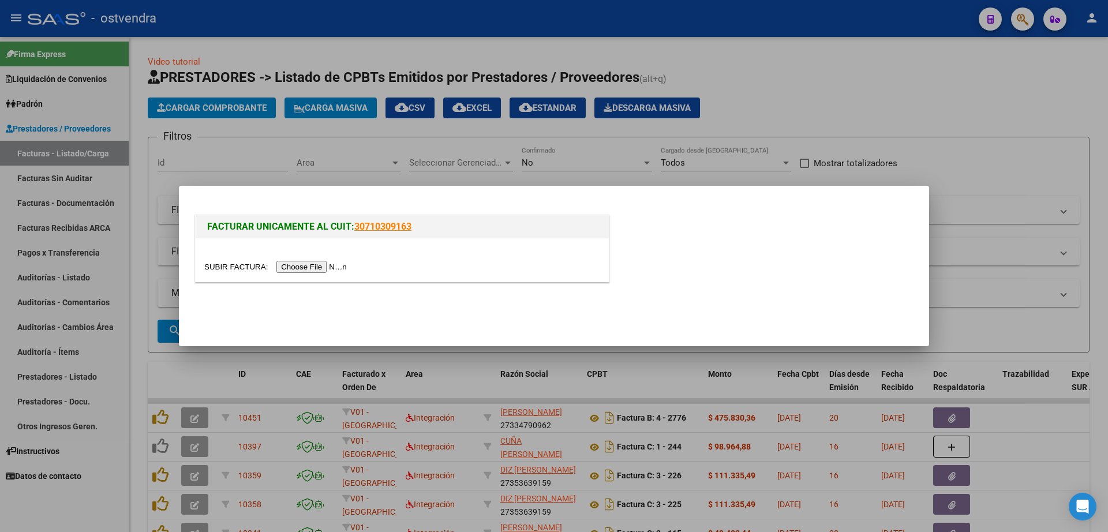
click at [306, 264] on input "file" at bounding box center [277, 267] width 146 height 12
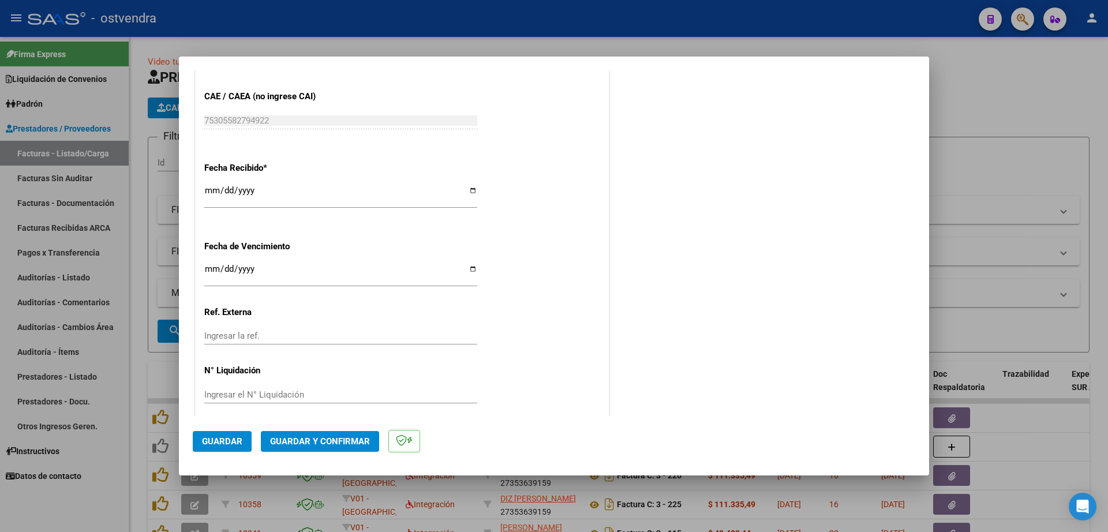
scroll to position [678, 0]
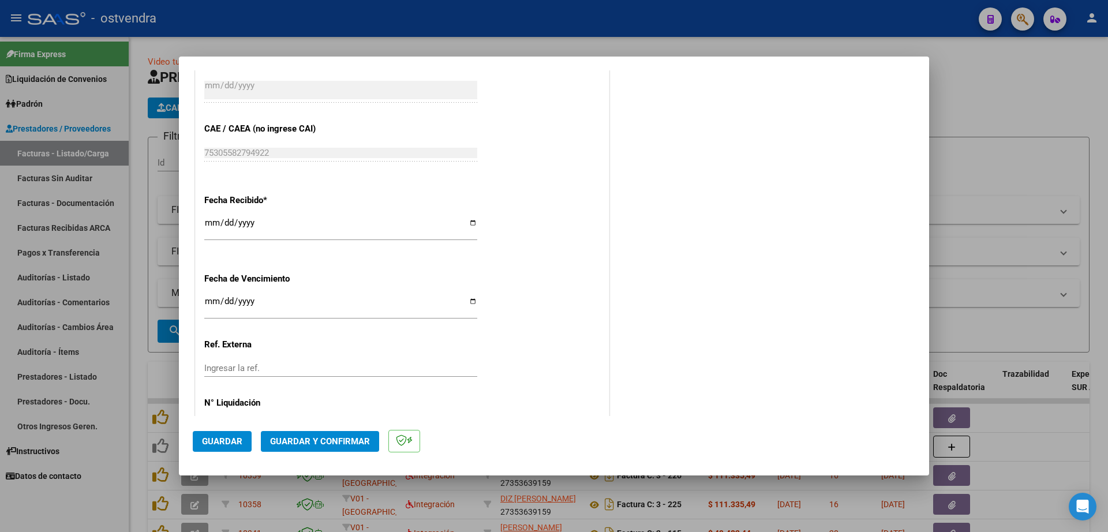
scroll to position [606, 0]
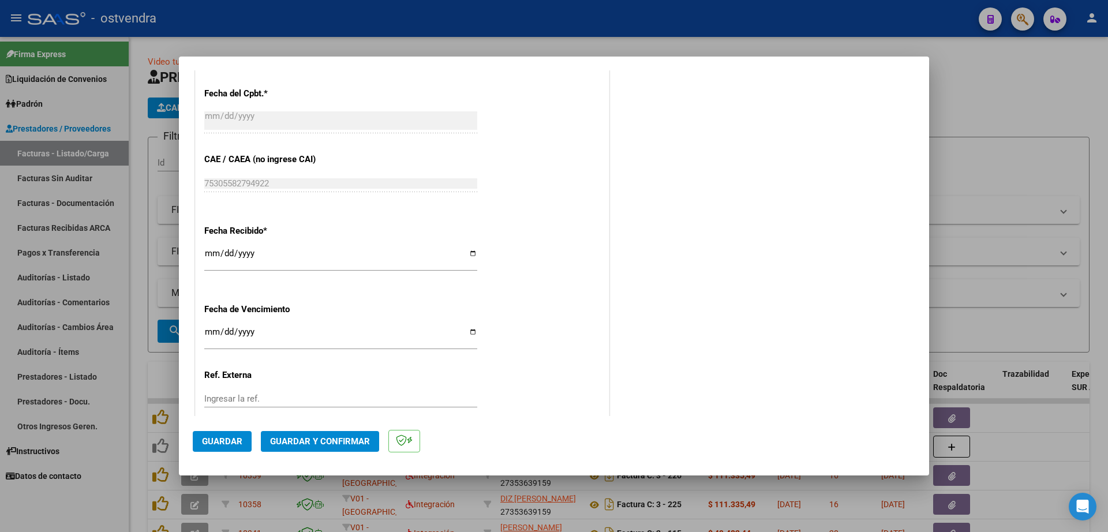
click at [213, 331] on input "Ingresar la fecha" at bounding box center [340, 336] width 273 height 18
type input "[DATE]"
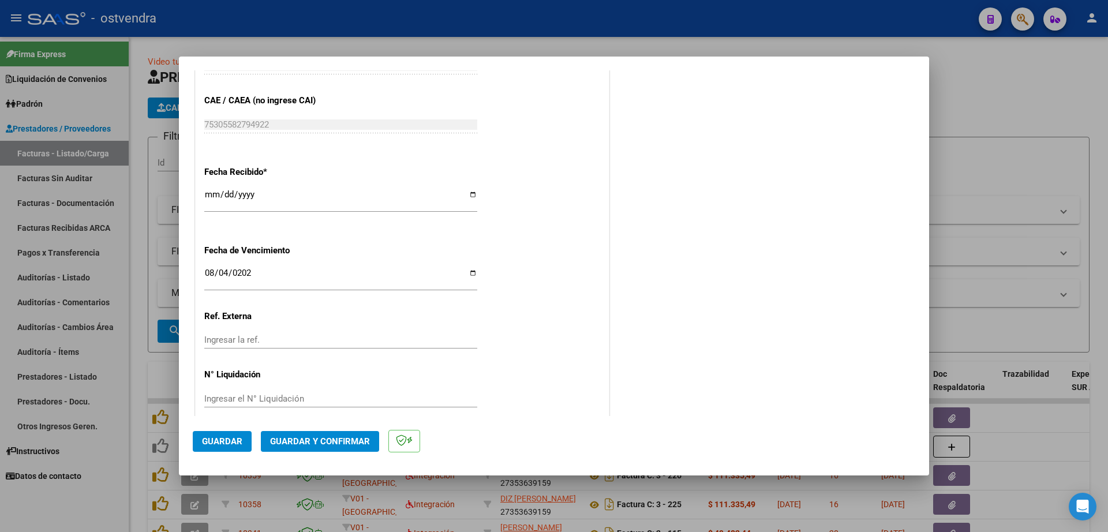
scroll to position [678, 0]
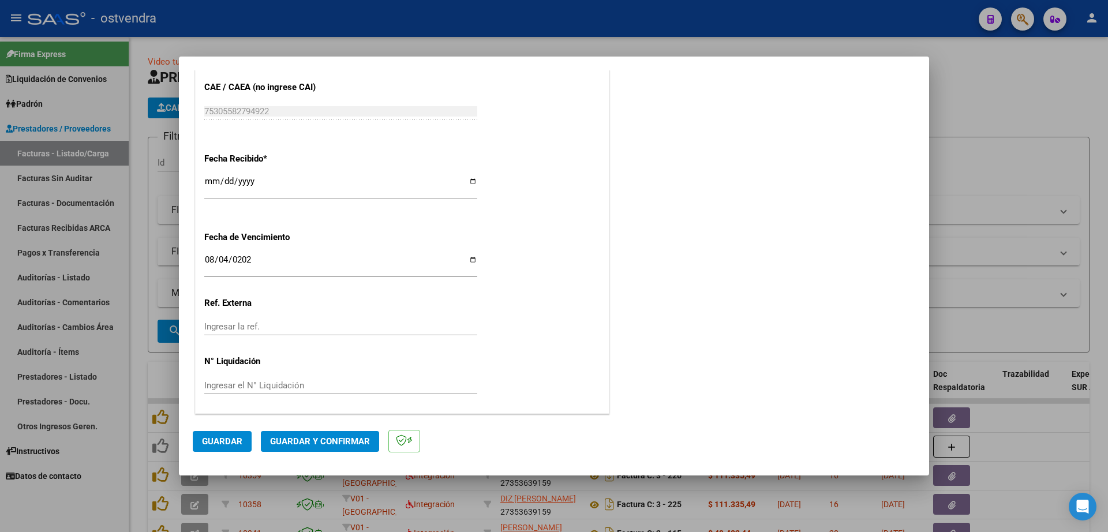
click at [340, 387] on input "Ingresar el N° Liquidación" at bounding box center [340, 385] width 273 height 10
type input "07"
click at [223, 444] on span "Guardar" at bounding box center [222, 441] width 40 height 10
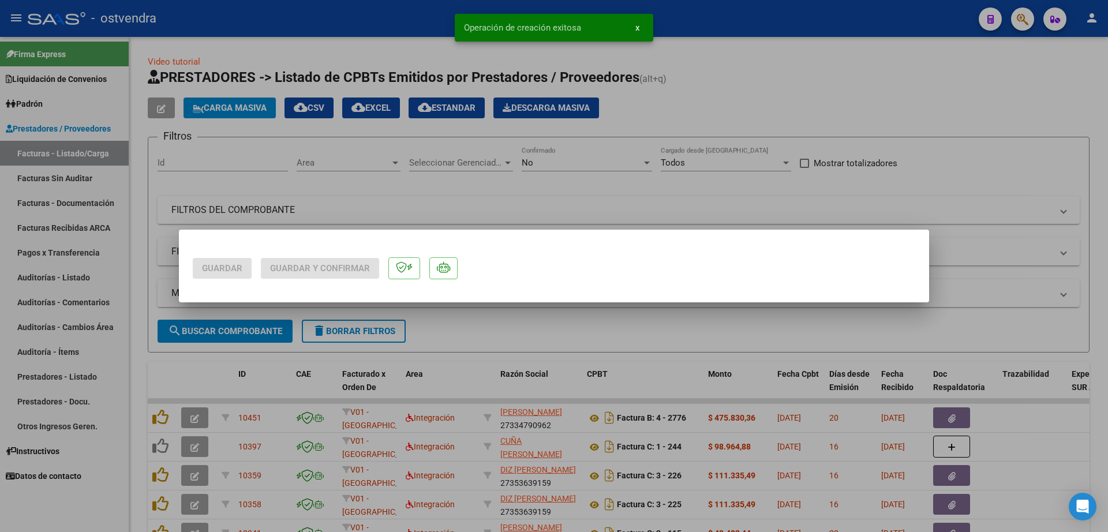
scroll to position [0, 0]
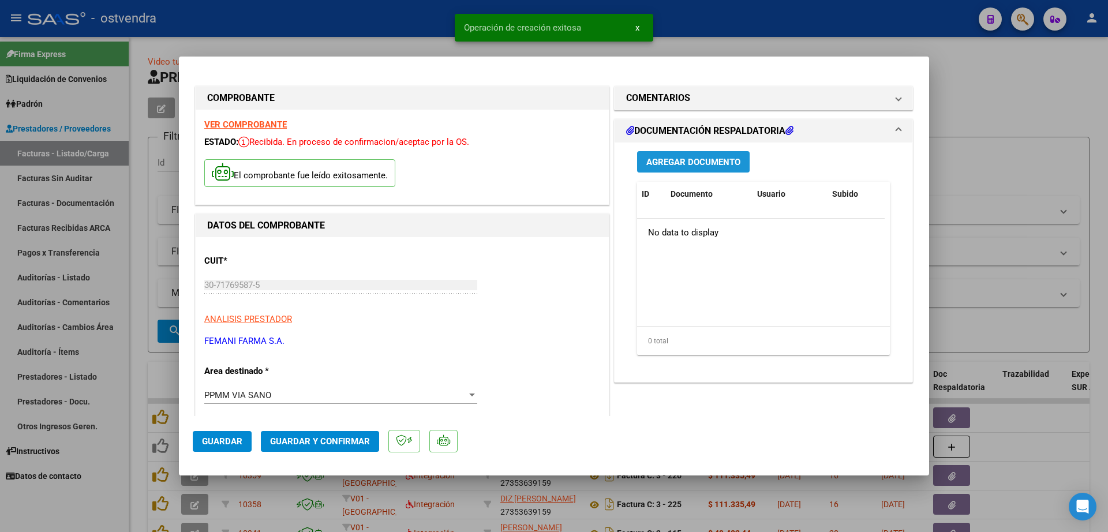
click at [717, 163] on span "Agregar Documento" at bounding box center [693, 162] width 94 height 10
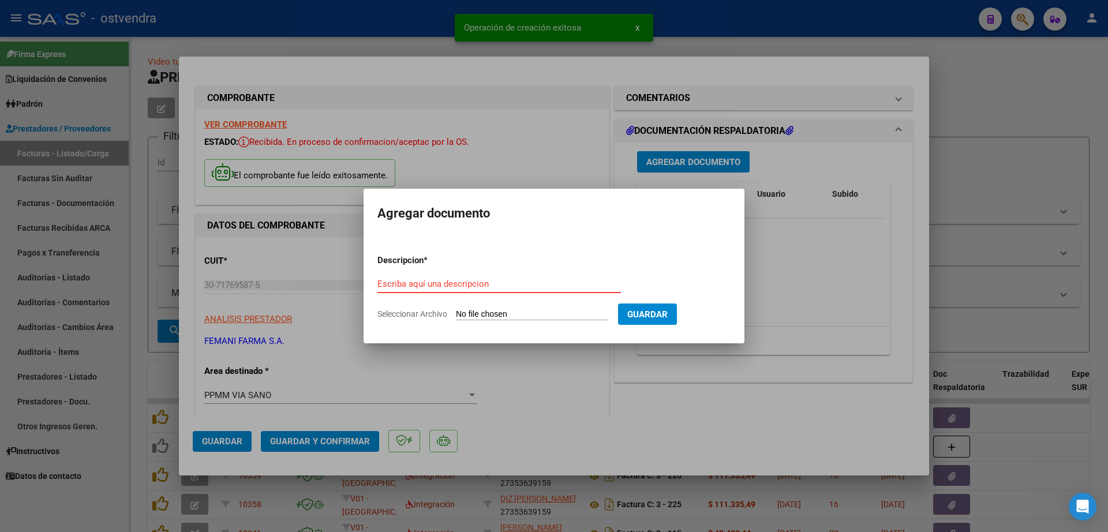
drag, startPoint x: 485, startPoint y: 293, endPoint x: 445, endPoint y: 288, distance: 40.1
paste input "documentacion"
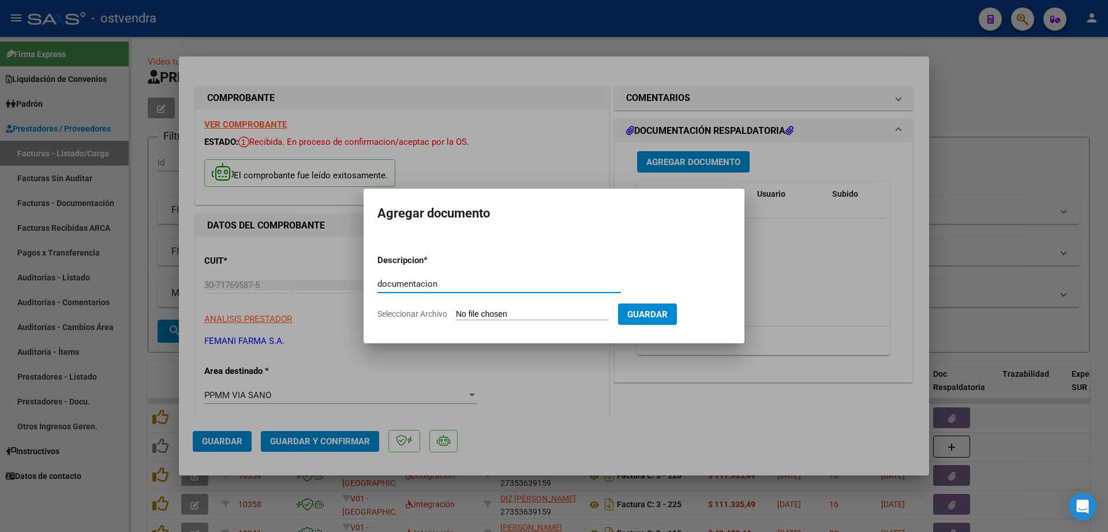
type input "documentacion"
drag, startPoint x: 501, startPoint y: 310, endPoint x: 486, endPoint y: 309, distance: 15.0
click at [486, 309] on app-file-uploader "Seleccionar Archivo" at bounding box center [497, 314] width 241 height 10
click at [486, 314] on input "Seleccionar Archivo" at bounding box center [532, 314] width 153 height 11
type input "C:\fakepath\FEMANI FARMA 5458.zip"
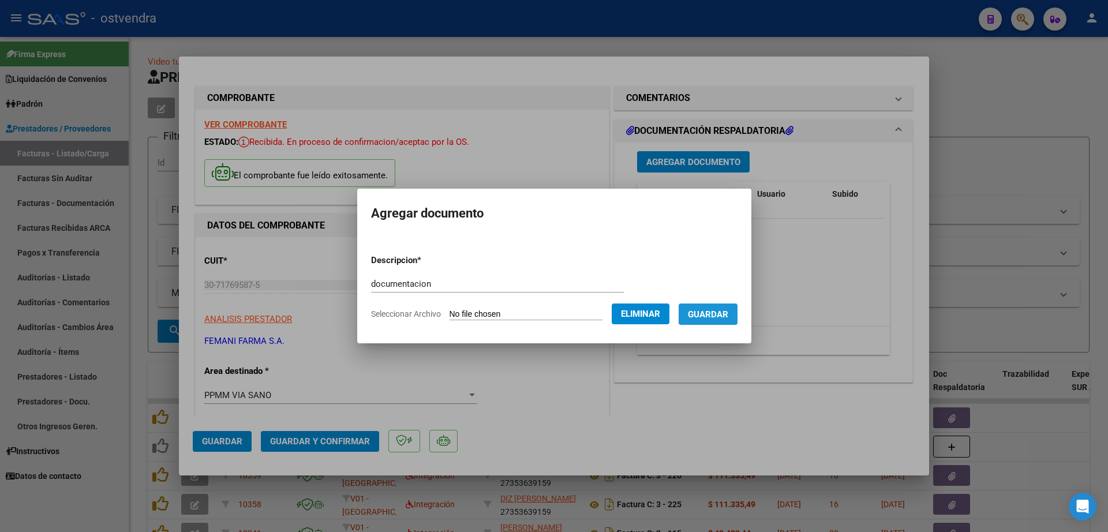
click at [728, 312] on span "Guardar" at bounding box center [708, 314] width 40 height 10
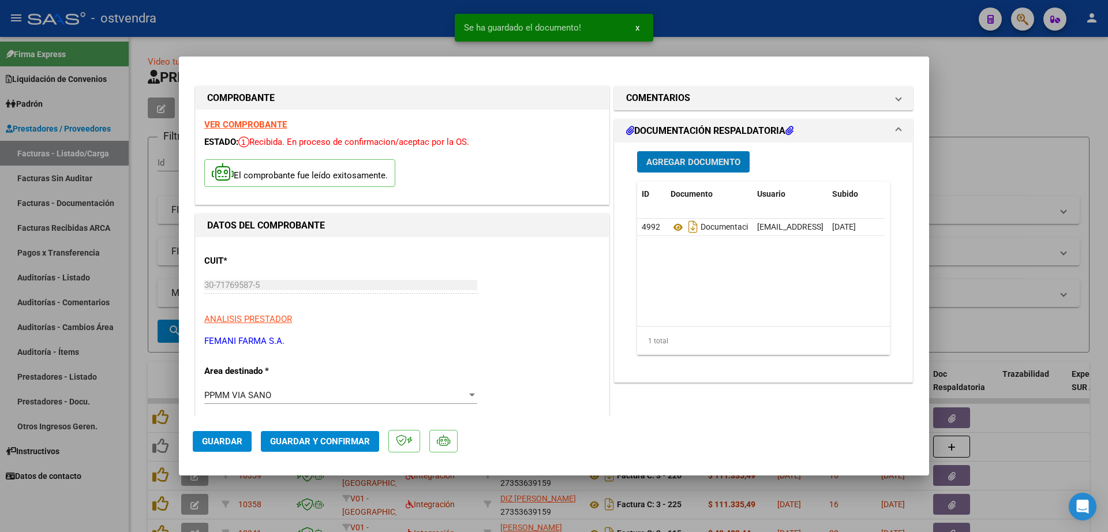
click at [347, 439] on span "Guardar y Confirmar" at bounding box center [320, 441] width 100 height 10
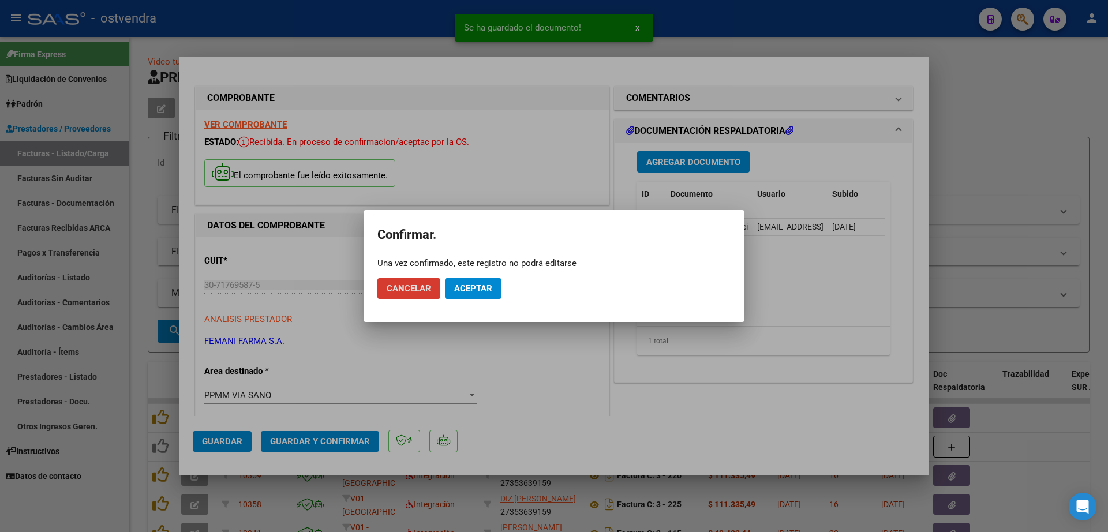
click at [483, 291] on span "Aceptar" at bounding box center [473, 288] width 38 height 10
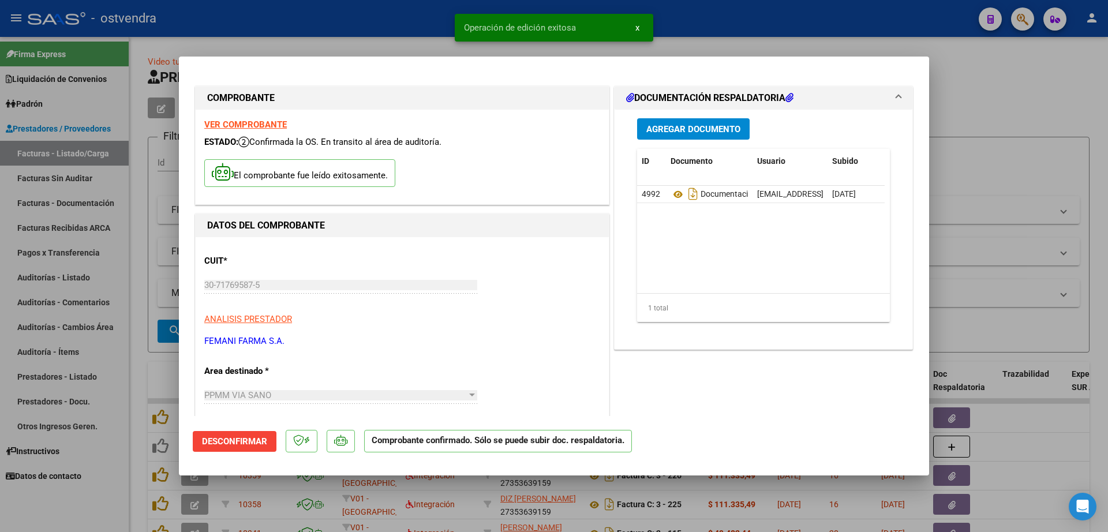
click at [140, 220] on div at bounding box center [554, 266] width 1108 height 532
type input "$ 0,00"
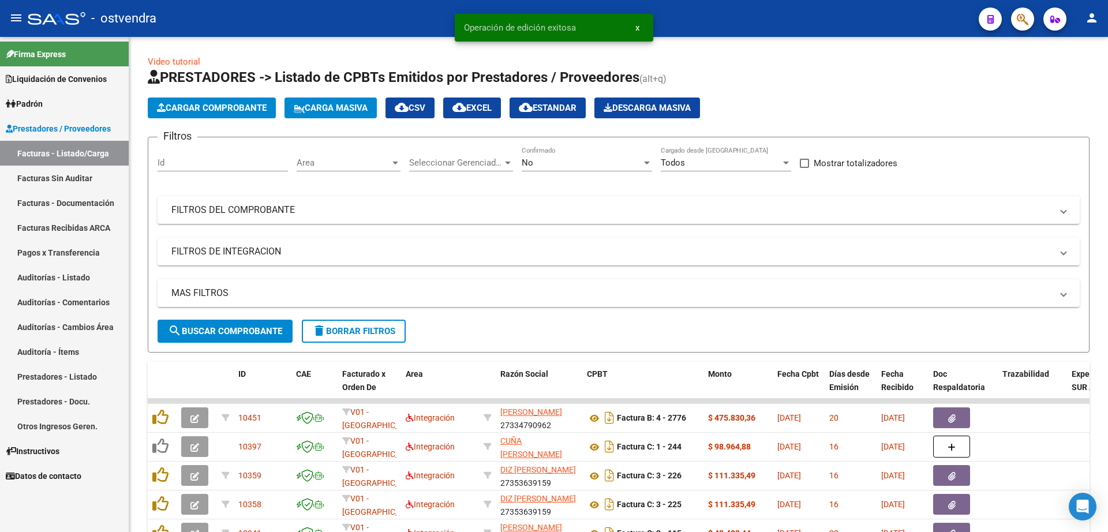
click at [64, 278] on link "Auditorías - Listado" at bounding box center [64, 277] width 129 height 25
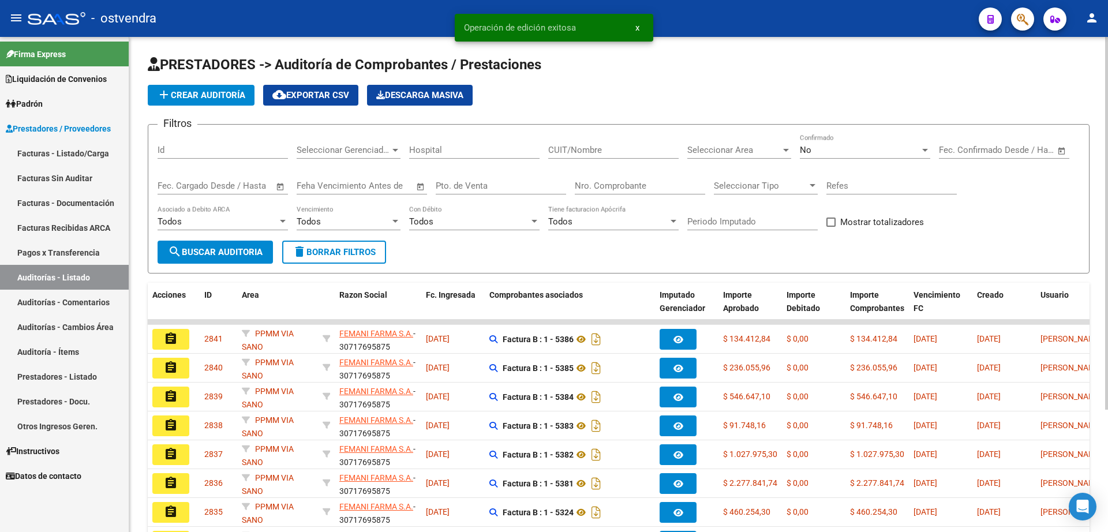
click at [186, 99] on span "add Crear Auditoría" at bounding box center [201, 95] width 88 height 10
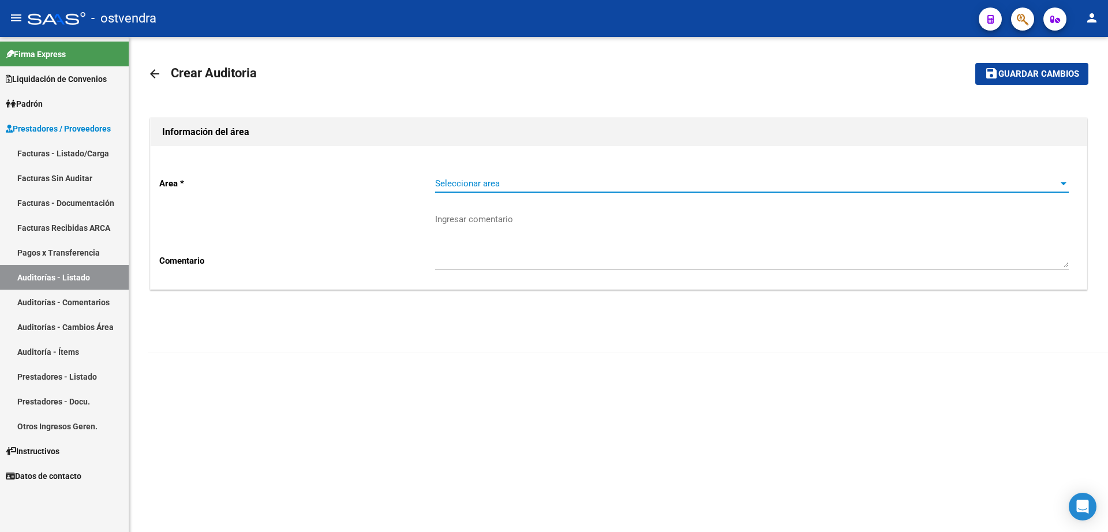
click at [505, 180] on span "Seleccionar area" at bounding box center [746, 183] width 623 height 10
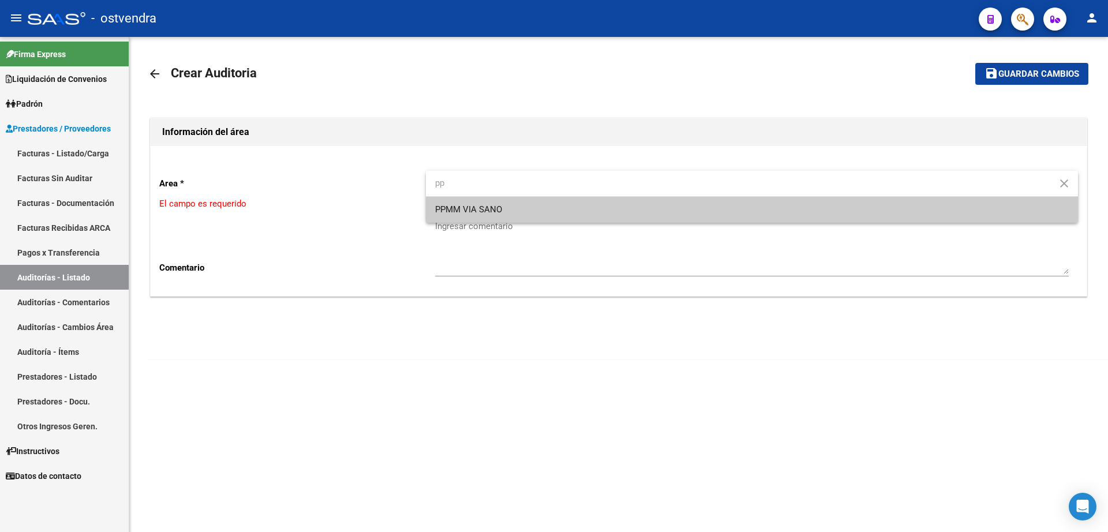
type input "pp"
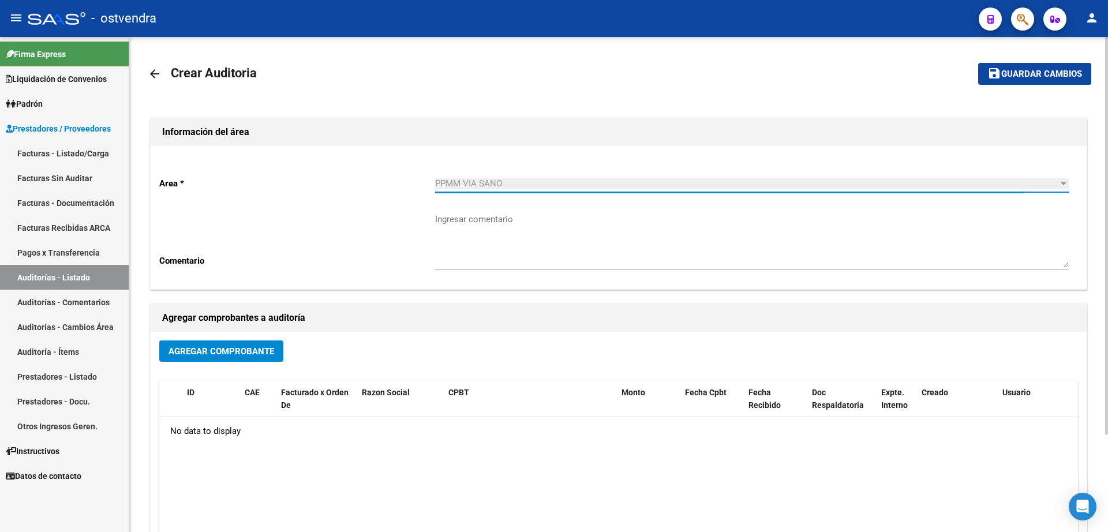
click at [263, 361] on button "Agregar Comprobante" at bounding box center [221, 350] width 124 height 21
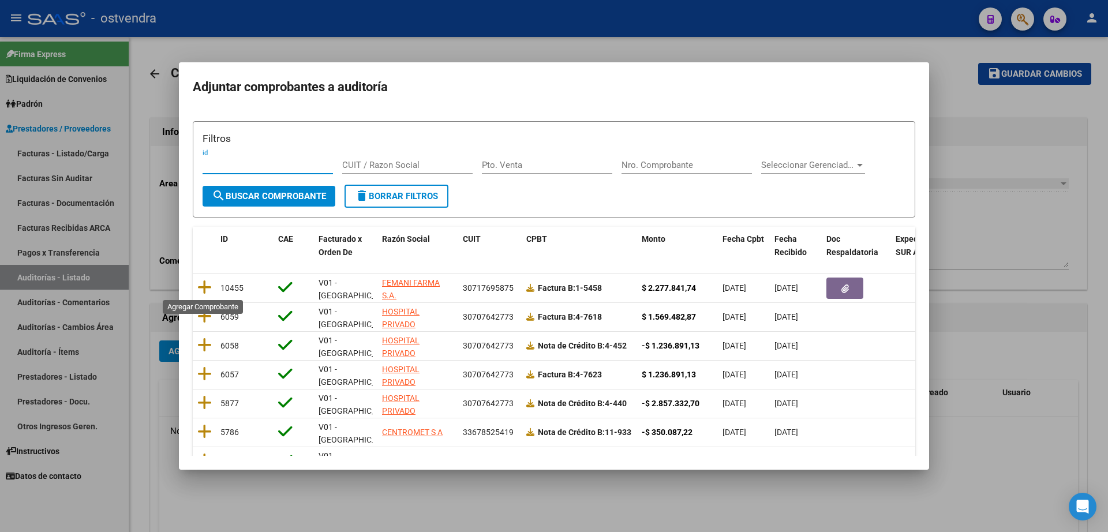
drag, startPoint x: 204, startPoint y: 287, endPoint x: 219, endPoint y: 283, distance: 15.5
click at [207, 284] on icon at bounding box center [204, 287] width 14 height 16
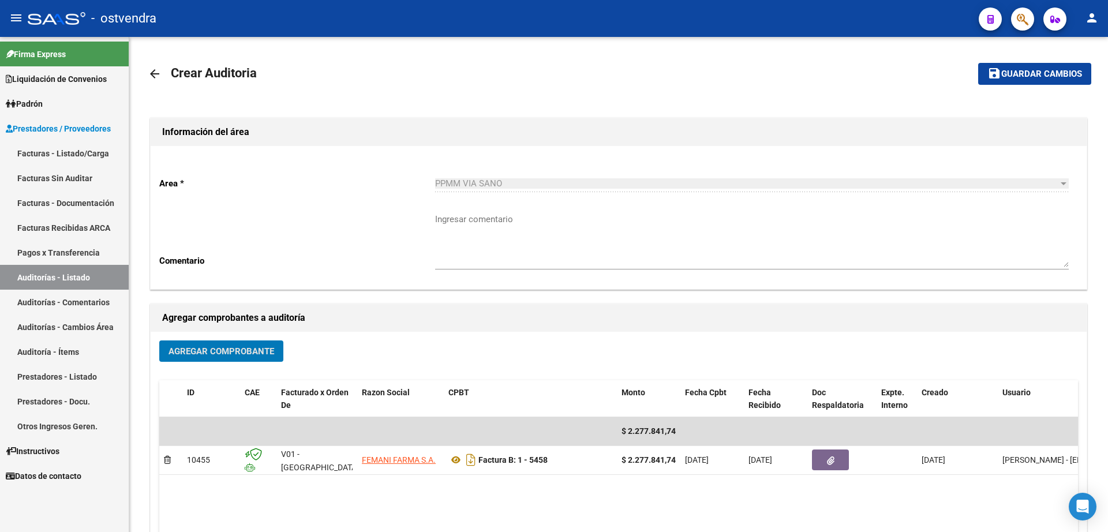
click at [1032, 74] on span "Guardar cambios" at bounding box center [1041, 74] width 81 height 10
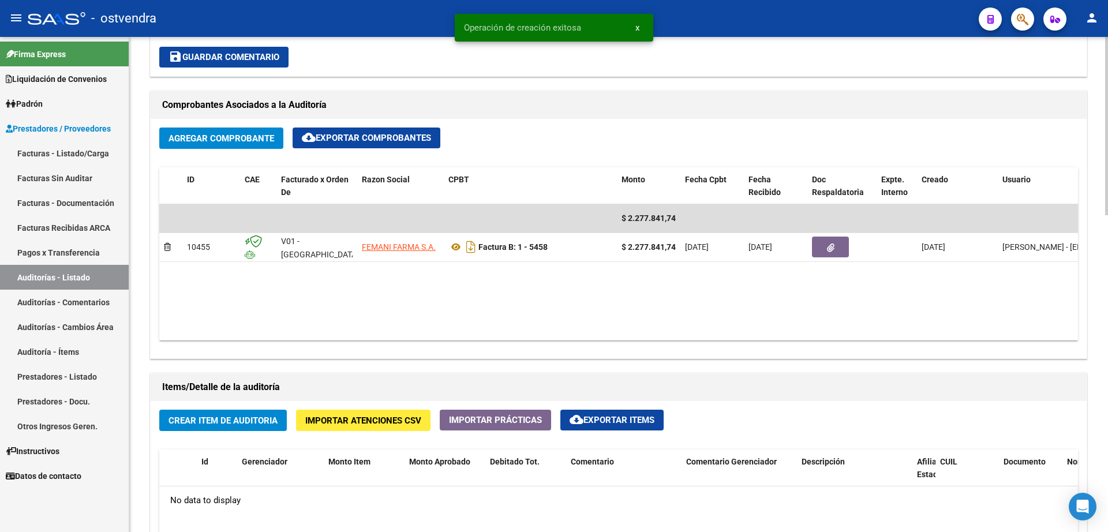
scroll to position [505, 0]
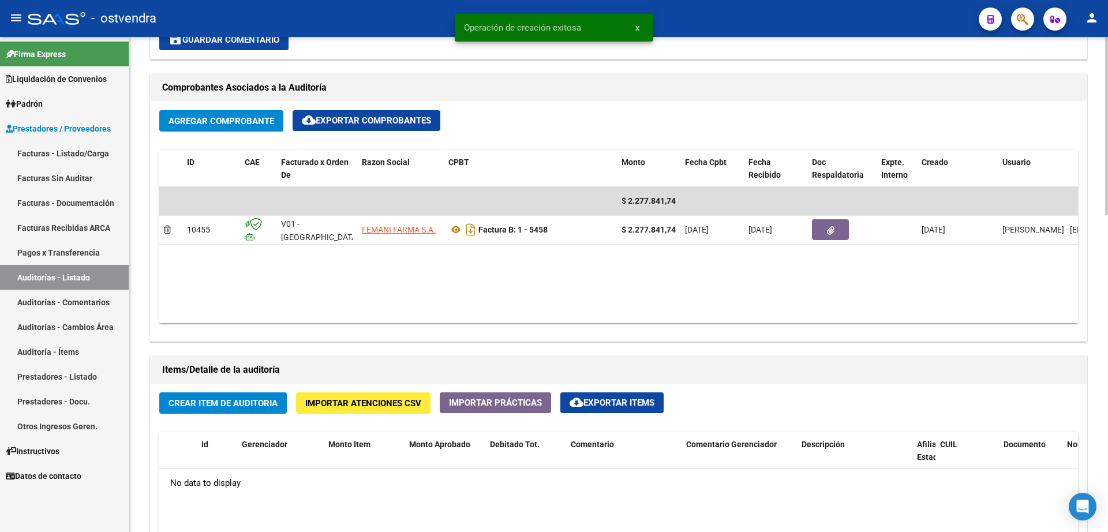
click at [242, 398] on span "Crear Item de Auditoria" at bounding box center [222, 403] width 109 height 10
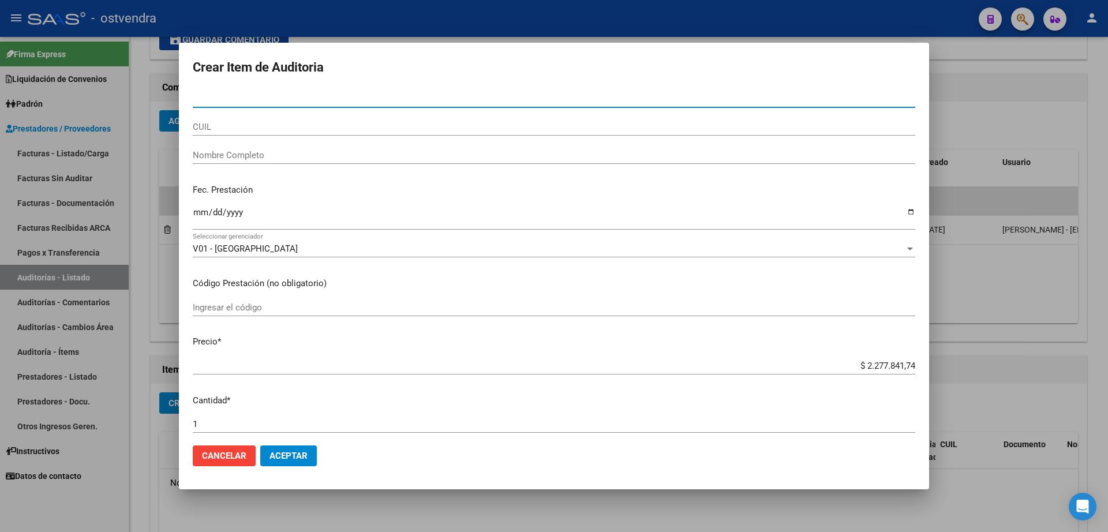
click at [428, 97] on input "Nro Documento" at bounding box center [554, 98] width 722 height 10
type input "37679768"
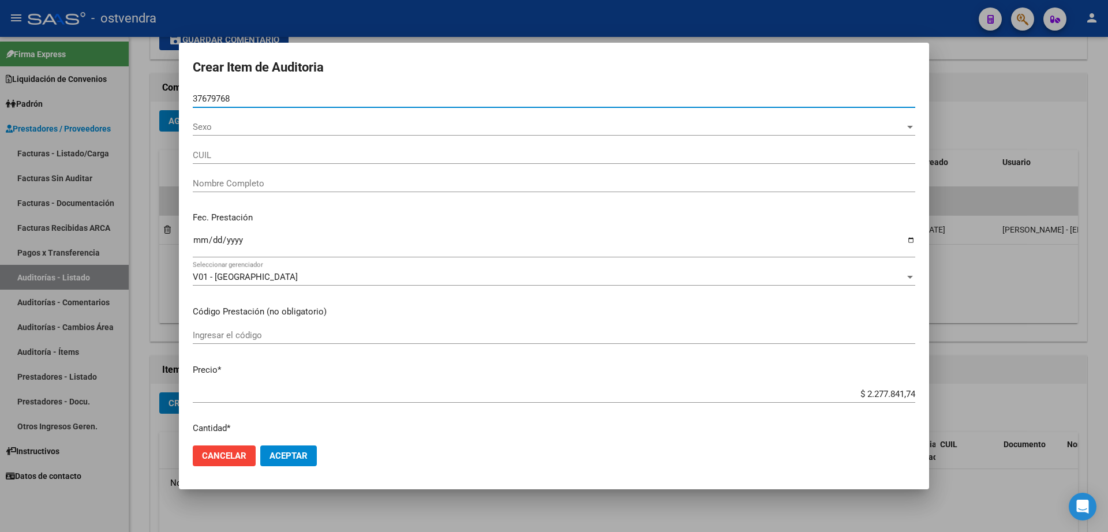
type input "20376797687"
type input "[PERSON_NAME]"
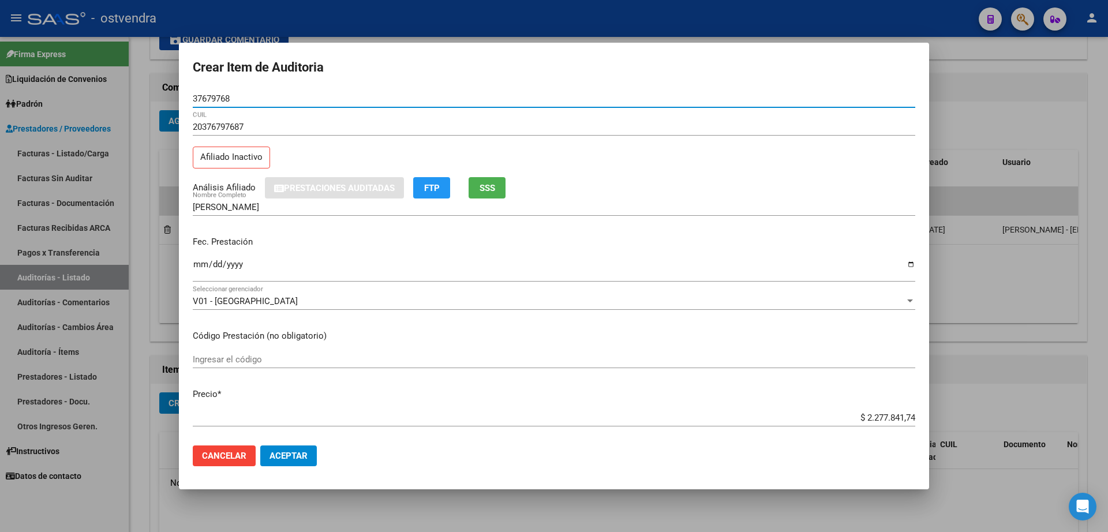
click at [249, 100] on input "37679768" at bounding box center [554, 98] width 722 height 10
type input "41783059"
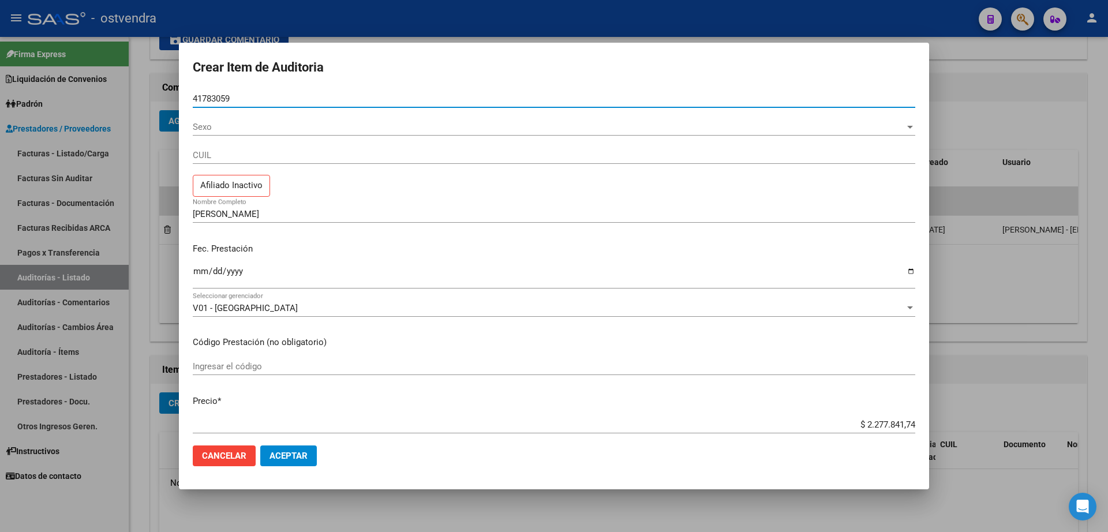
type input "27417830591"
type input "[PERSON_NAME]"
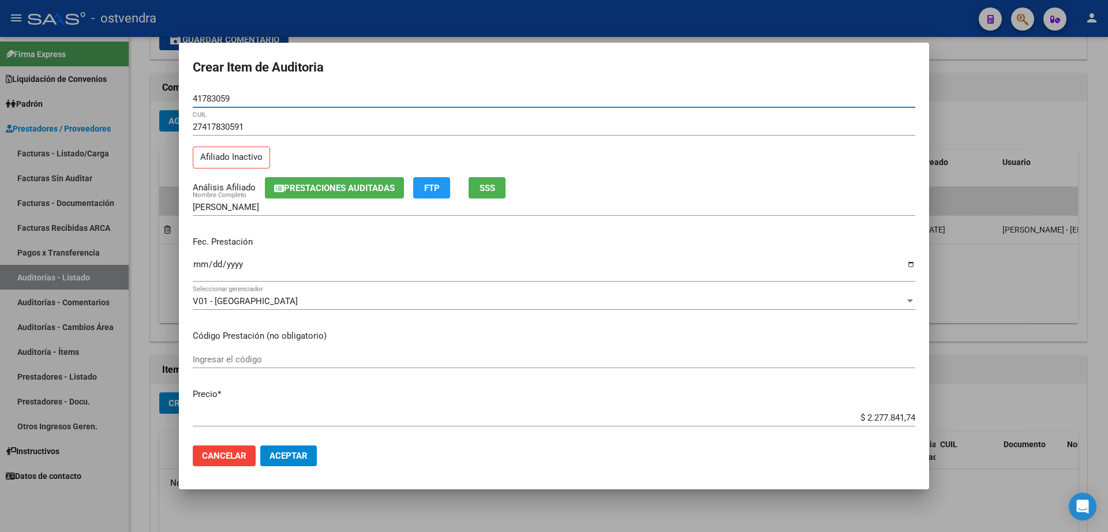
type input "41783059"
click at [303, 460] on span "Aceptar" at bounding box center [288, 456] width 38 height 10
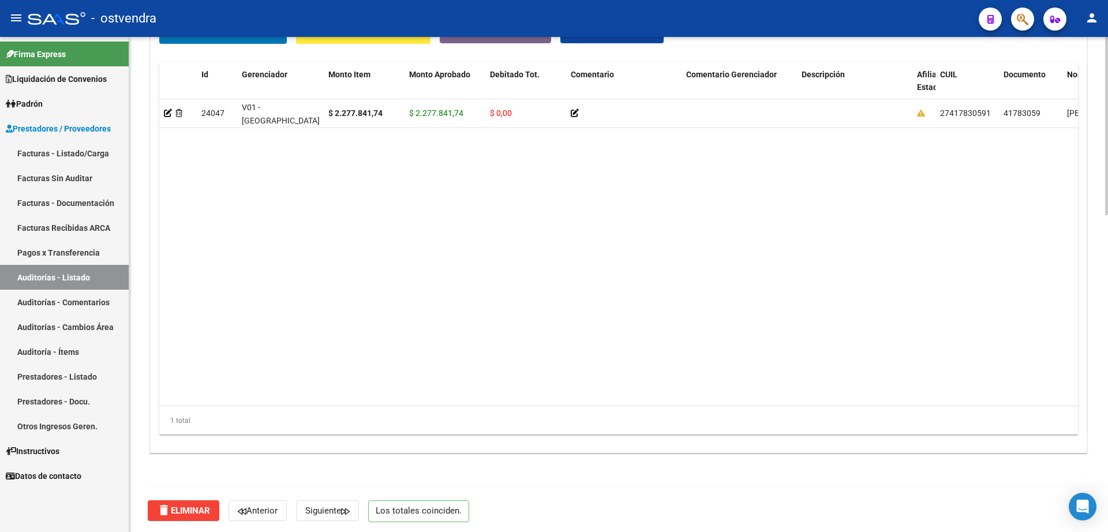
scroll to position [878, 0]
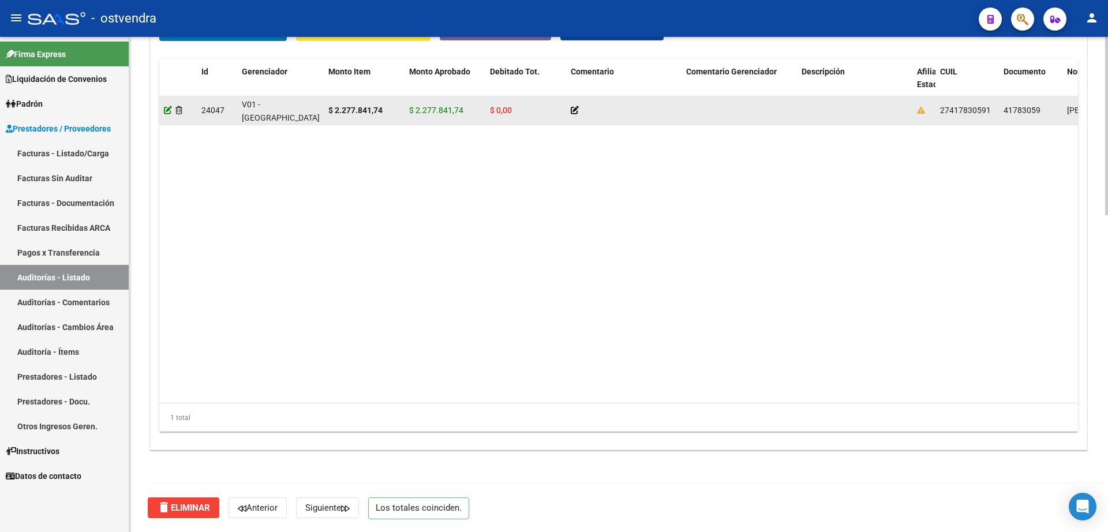
click at [171, 109] on icon at bounding box center [168, 110] width 8 height 8
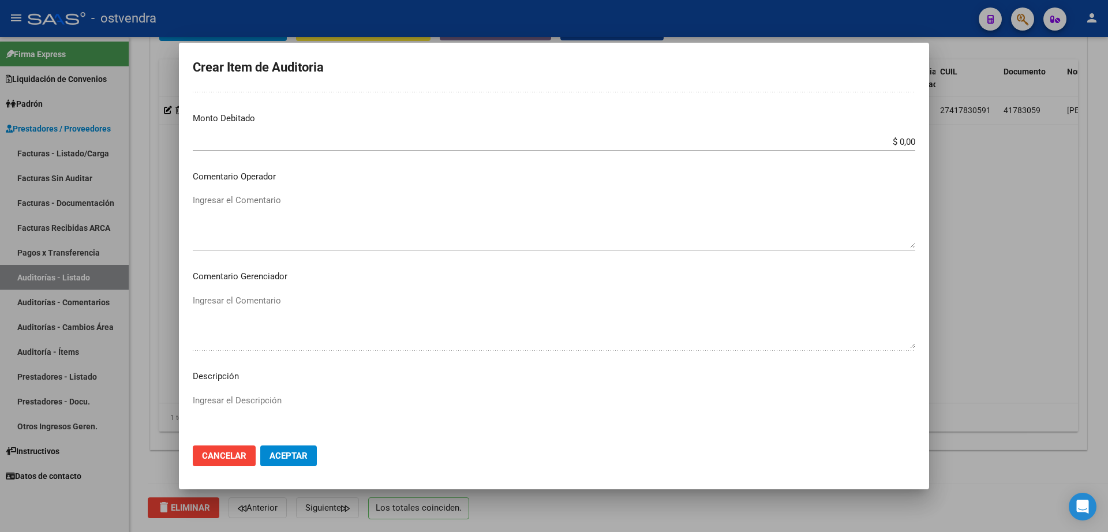
scroll to position [433, 0]
click at [299, 453] on span "Aceptar" at bounding box center [288, 456] width 38 height 10
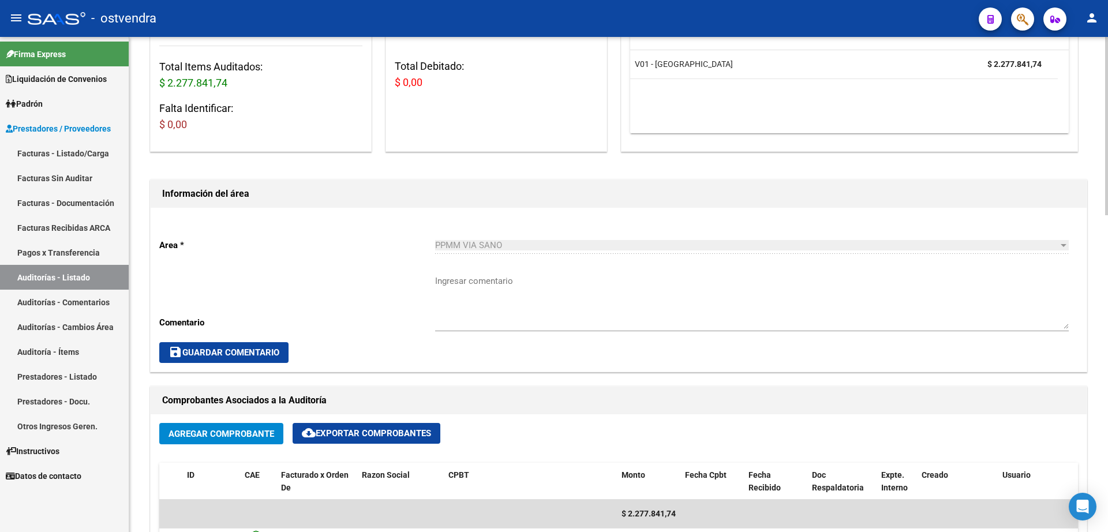
scroll to position [0, 0]
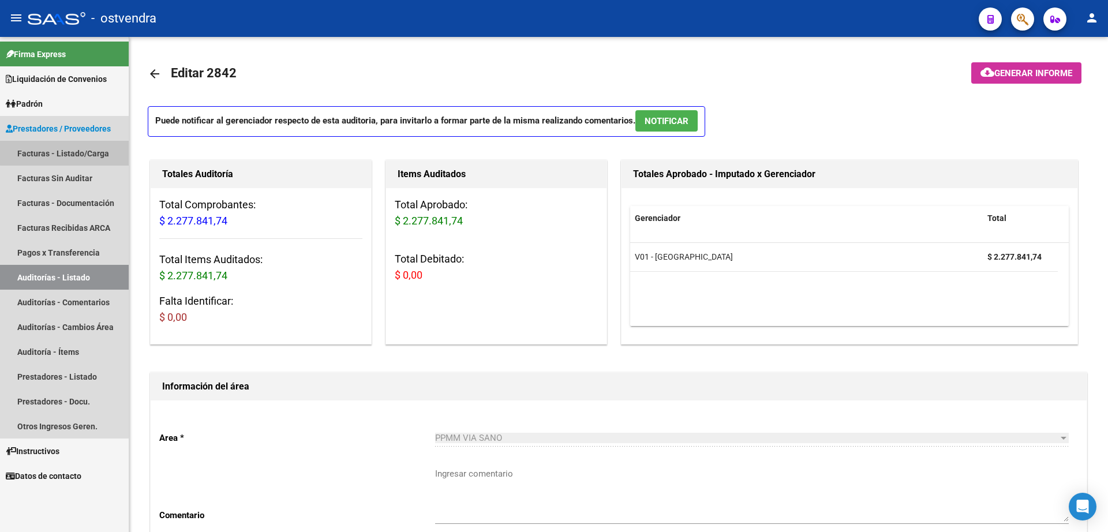
click at [83, 151] on link "Facturas - Listado/Carga" at bounding box center [64, 153] width 129 height 25
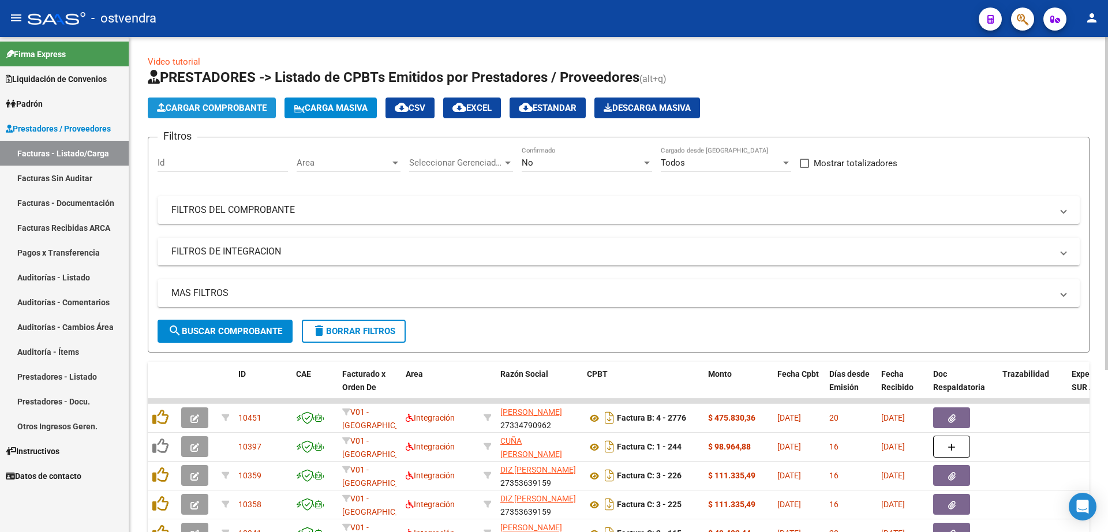
click at [220, 103] on span "Cargar Comprobante" at bounding box center [212, 108] width 110 height 10
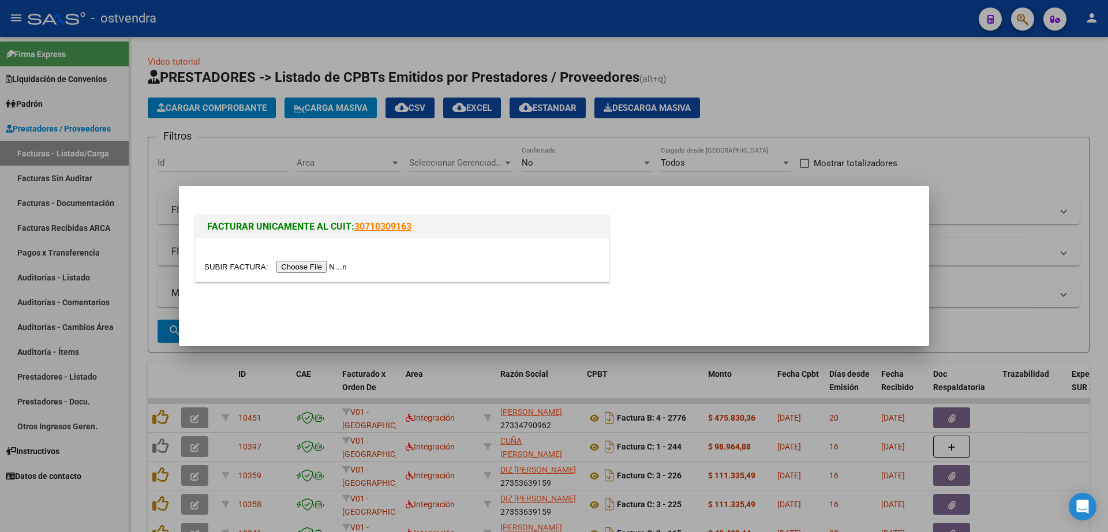
click at [325, 270] on input "file" at bounding box center [277, 267] width 146 height 12
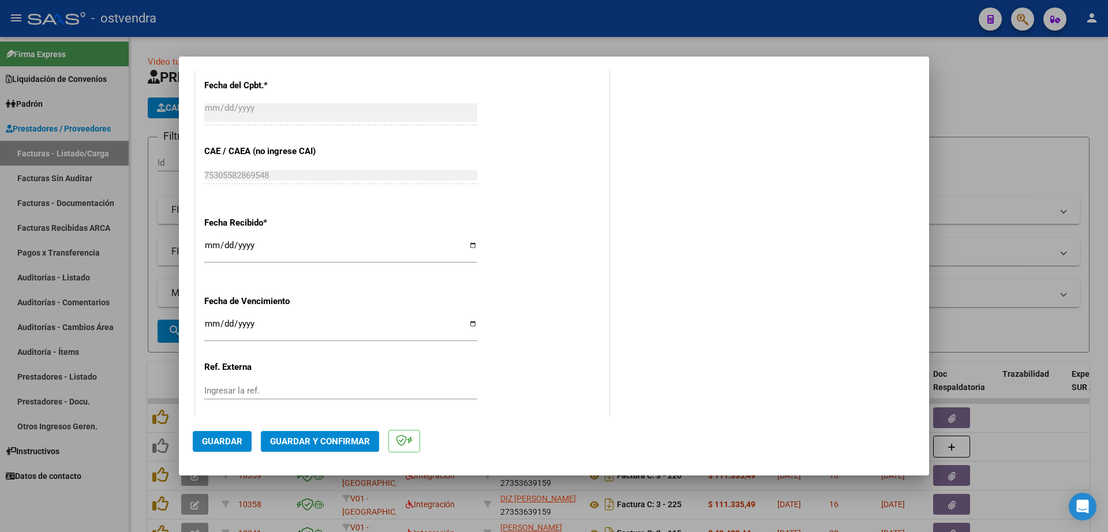
scroll to position [649, 0]
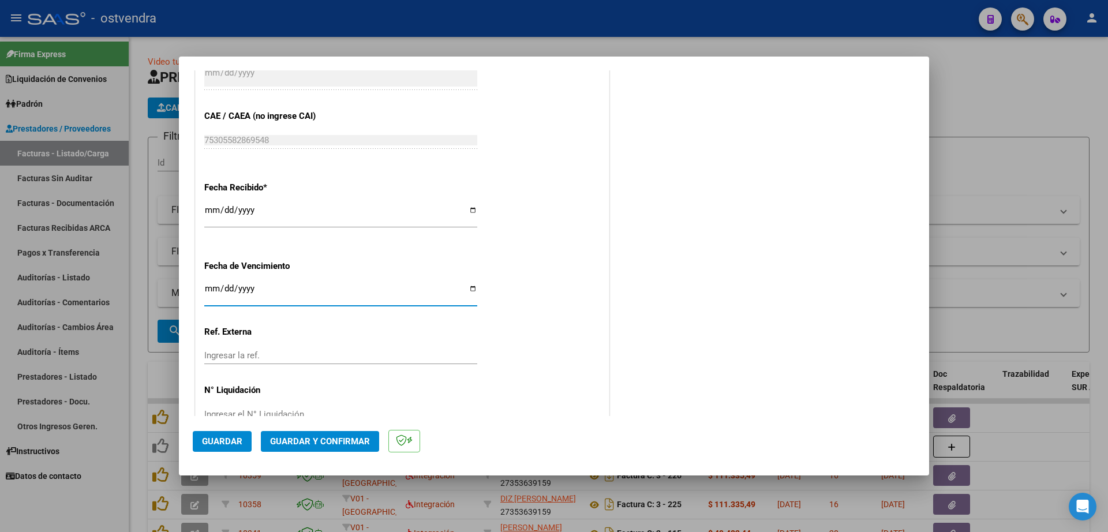
click at [214, 293] on input "Ingresar la fecha" at bounding box center [340, 293] width 273 height 18
type input "[DATE]"
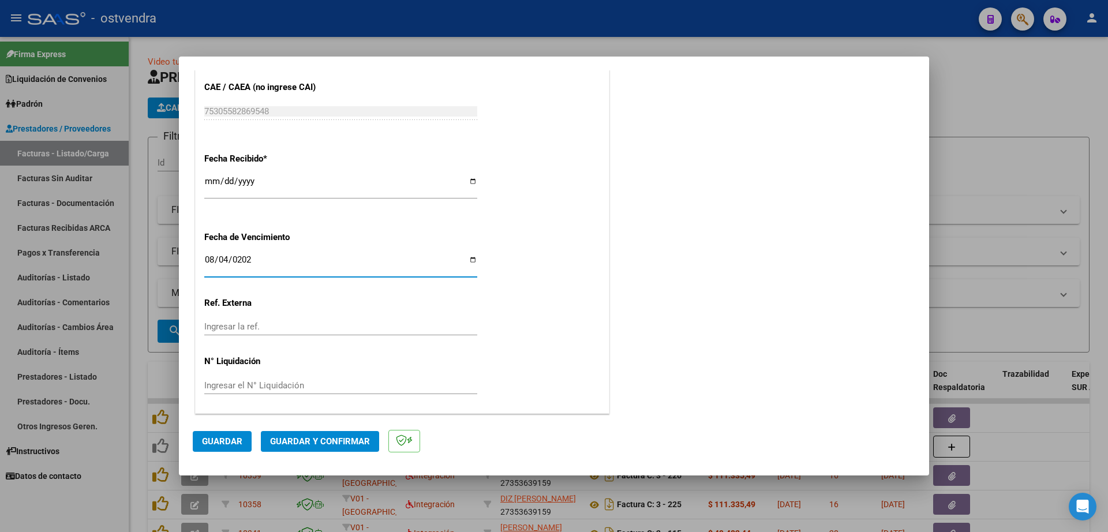
click at [319, 383] on input "Ingresar el N° Liquidación" at bounding box center [340, 385] width 273 height 10
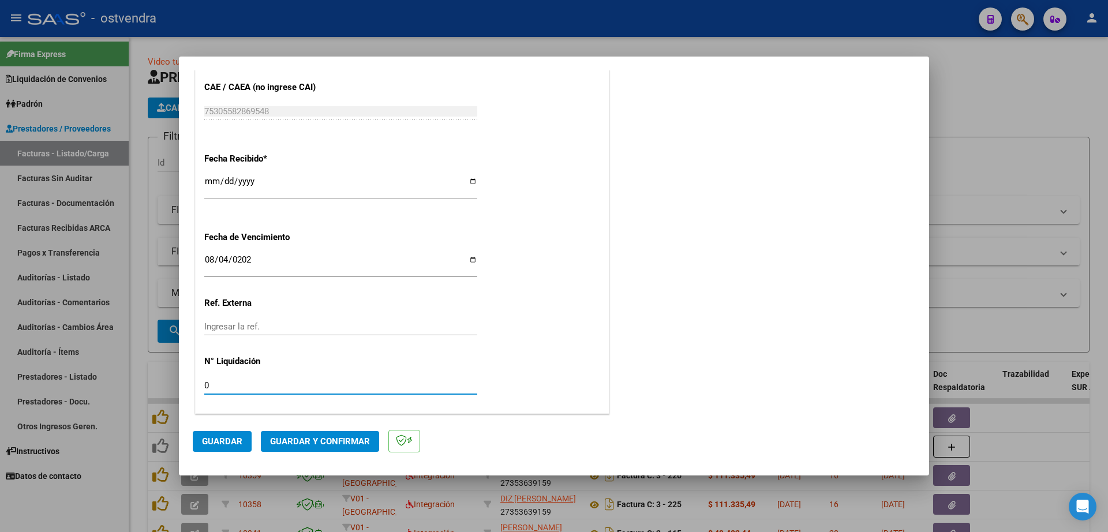
type input "07"
click at [224, 439] on span "Guardar" at bounding box center [222, 441] width 40 height 10
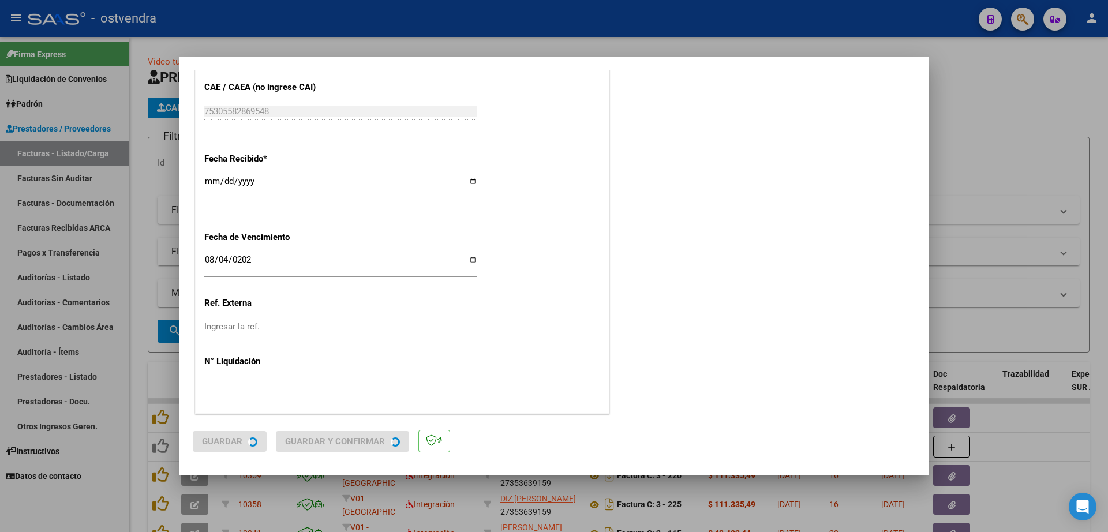
scroll to position [0, 0]
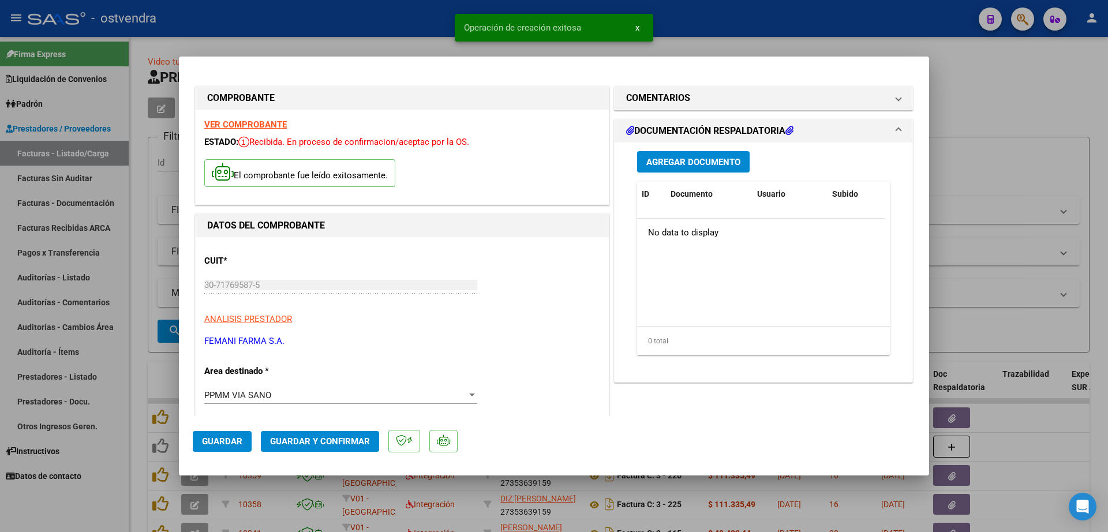
click at [687, 168] on button "Agregar Documento" at bounding box center [693, 161] width 113 height 21
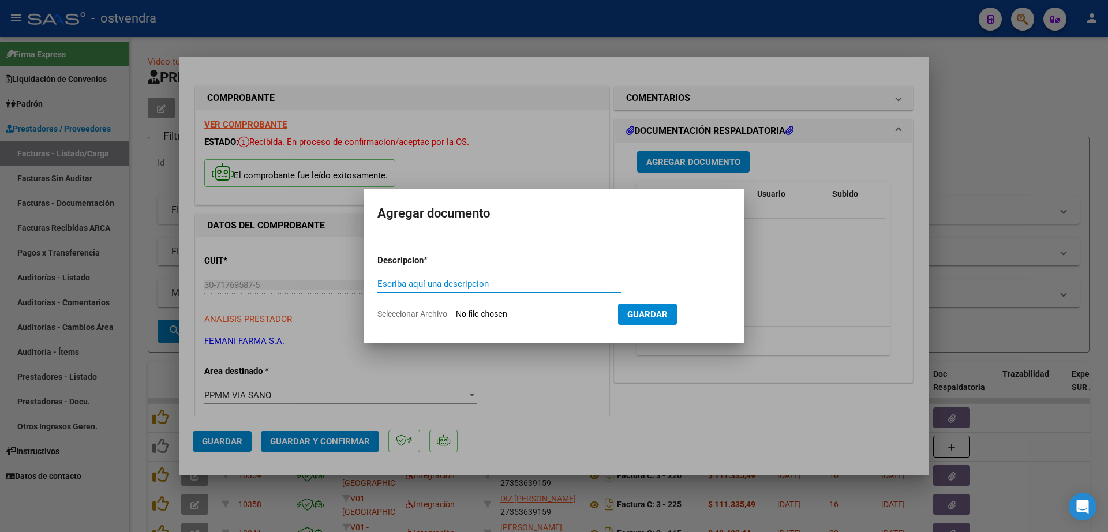
paste input "documentacion"
type input "documentacion"
click at [829, 257] on div at bounding box center [554, 266] width 1108 height 532
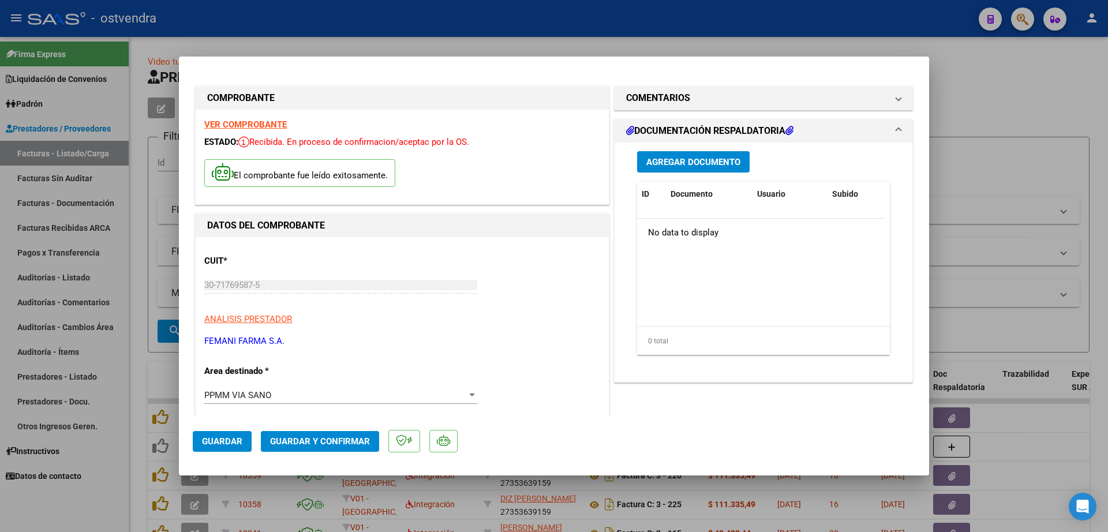
click at [683, 164] on span "Agregar Documento" at bounding box center [693, 162] width 94 height 10
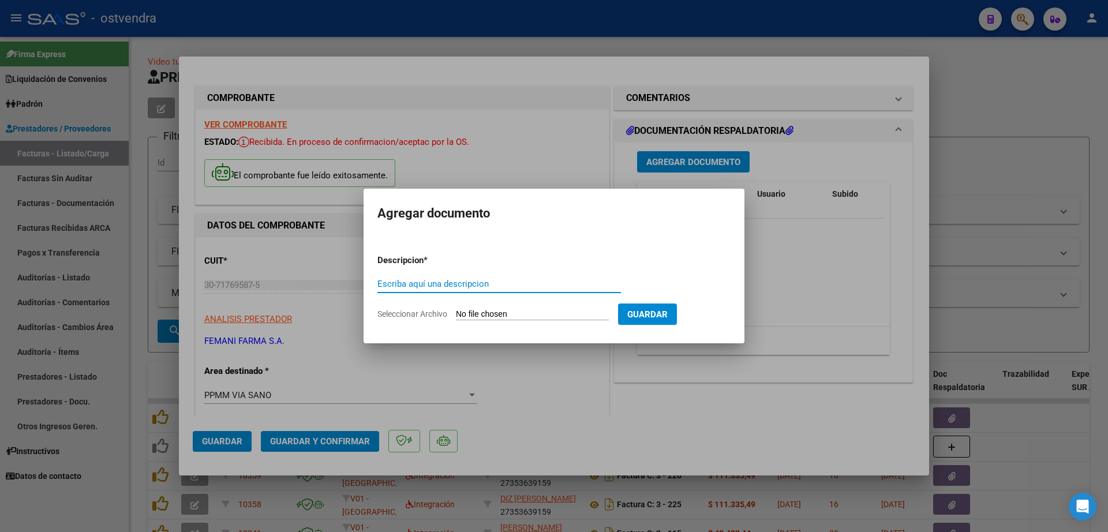
paste input "documentacion"
type input "documentacion"
click at [584, 311] on input "Seleccionar Archivo" at bounding box center [532, 314] width 153 height 11
type input "C:\fakepath\FEMANI FARMA 5459.zip"
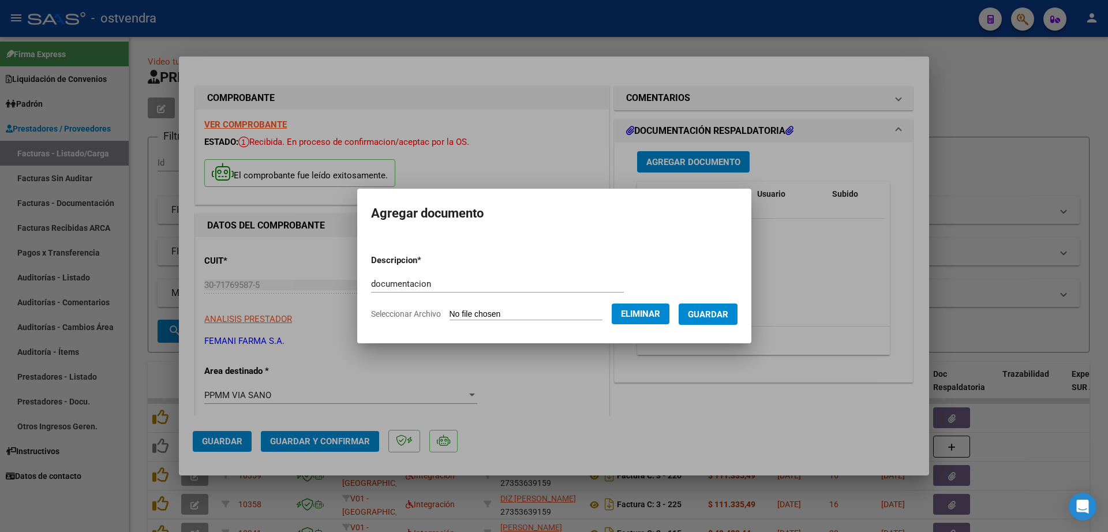
click at [711, 325] on form "Descripcion * documentacion Escriba aquí una descripcion Seleccionar Archivo El…" at bounding box center [554, 287] width 366 height 84
click at [716, 317] on span "Guardar" at bounding box center [708, 314] width 40 height 10
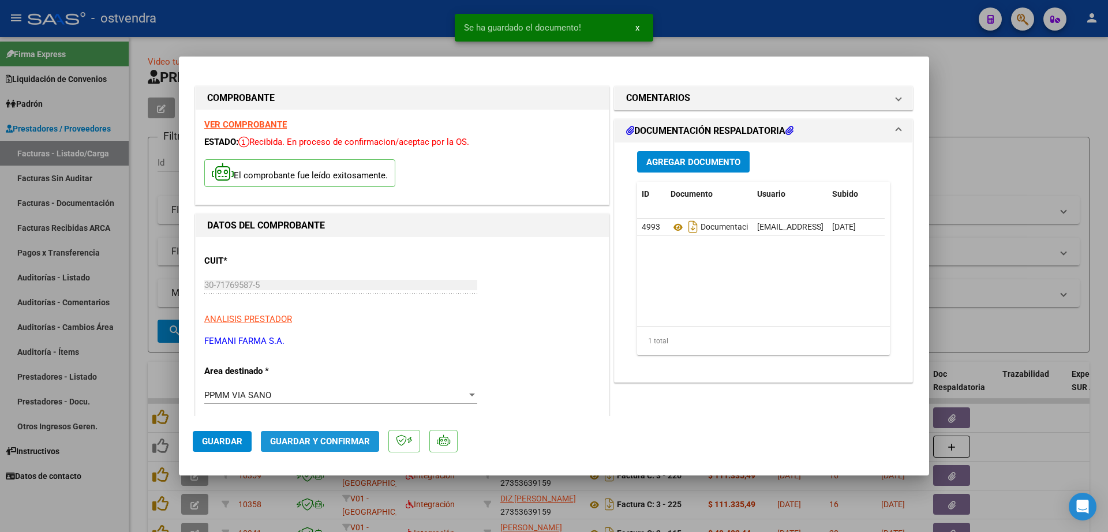
click at [357, 448] on button "Guardar y Confirmar" at bounding box center [320, 441] width 118 height 21
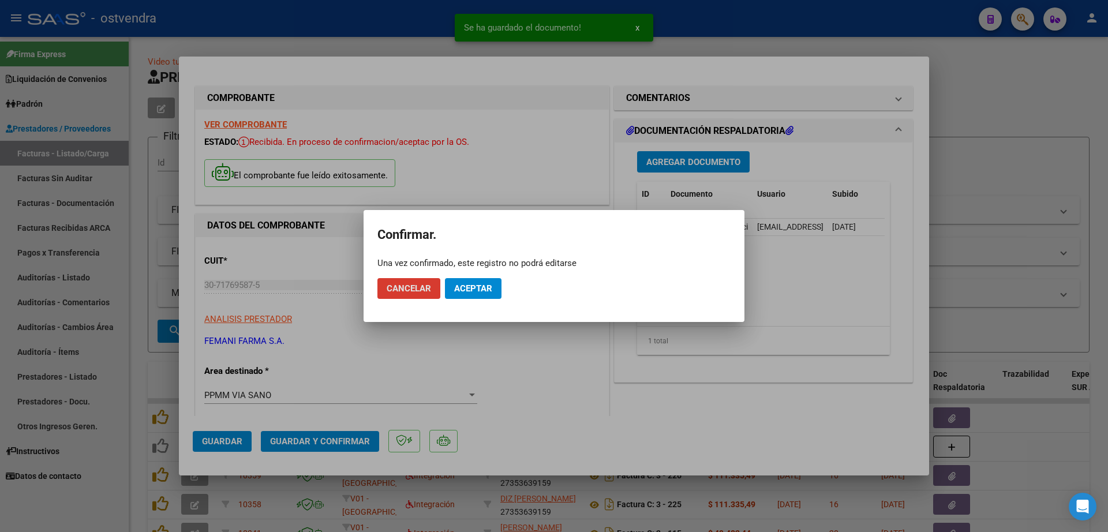
click at [488, 294] on button "Aceptar" at bounding box center [473, 288] width 57 height 21
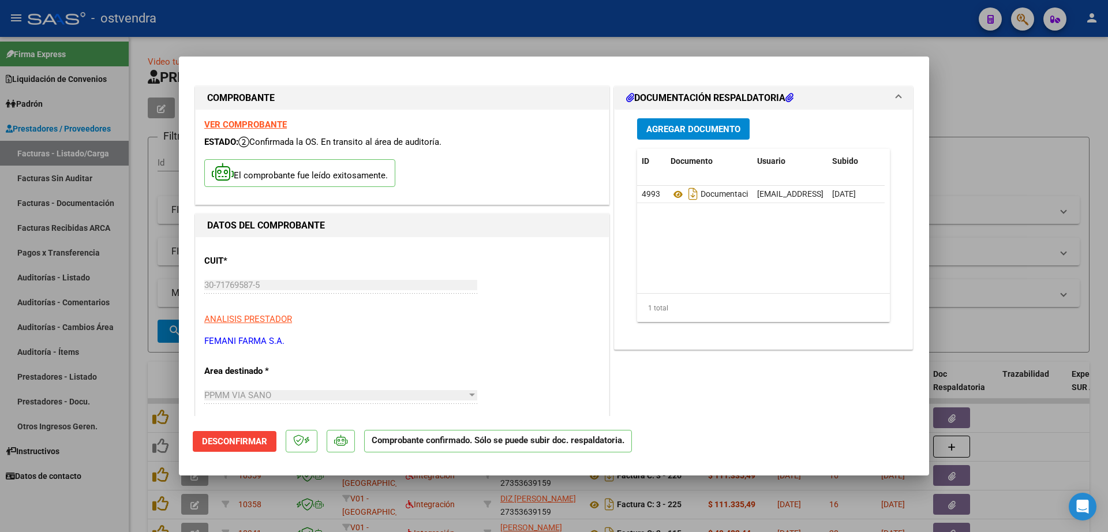
click at [134, 274] on div at bounding box center [554, 266] width 1108 height 532
type input "$ 0,00"
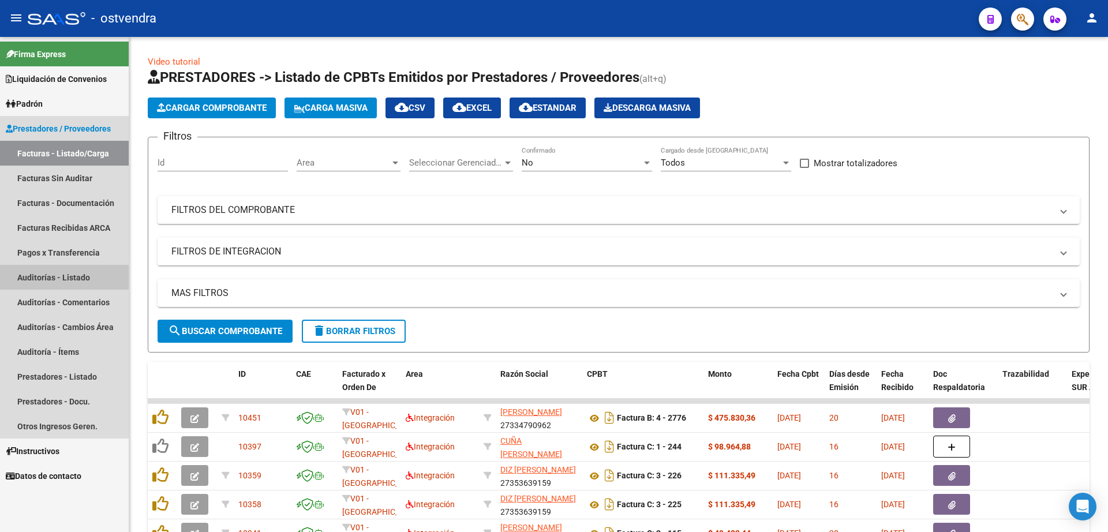
click at [57, 276] on link "Auditorías - Listado" at bounding box center [64, 277] width 129 height 25
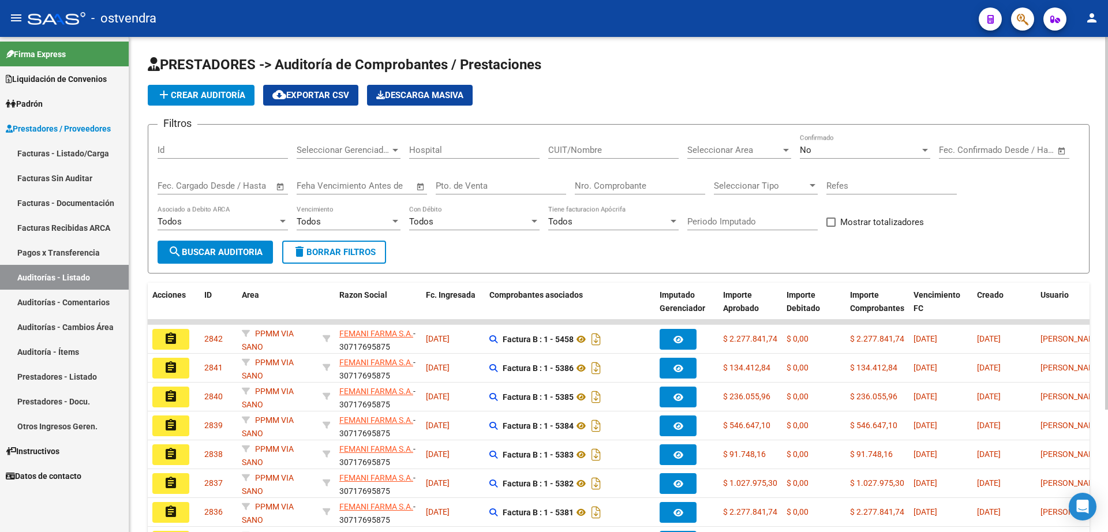
click at [211, 94] on span "add Crear Auditoría" at bounding box center [201, 95] width 88 height 10
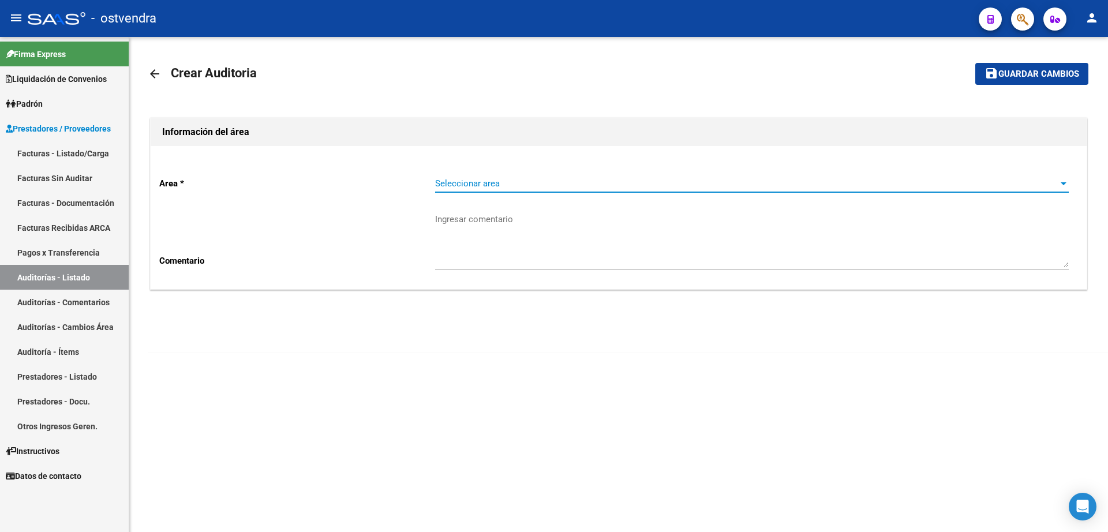
click at [508, 183] on span "Seleccionar area" at bounding box center [746, 183] width 623 height 10
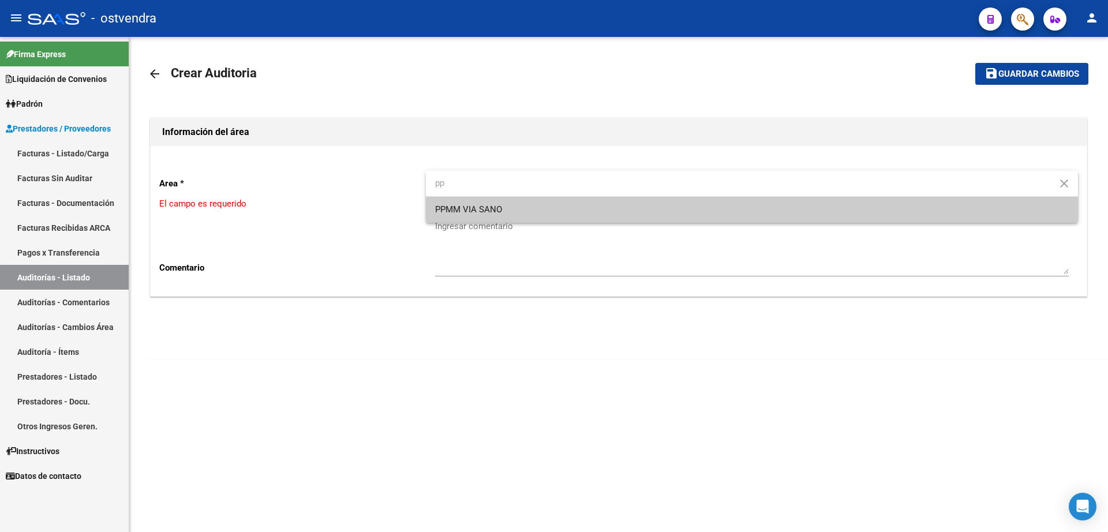
type input "pp"
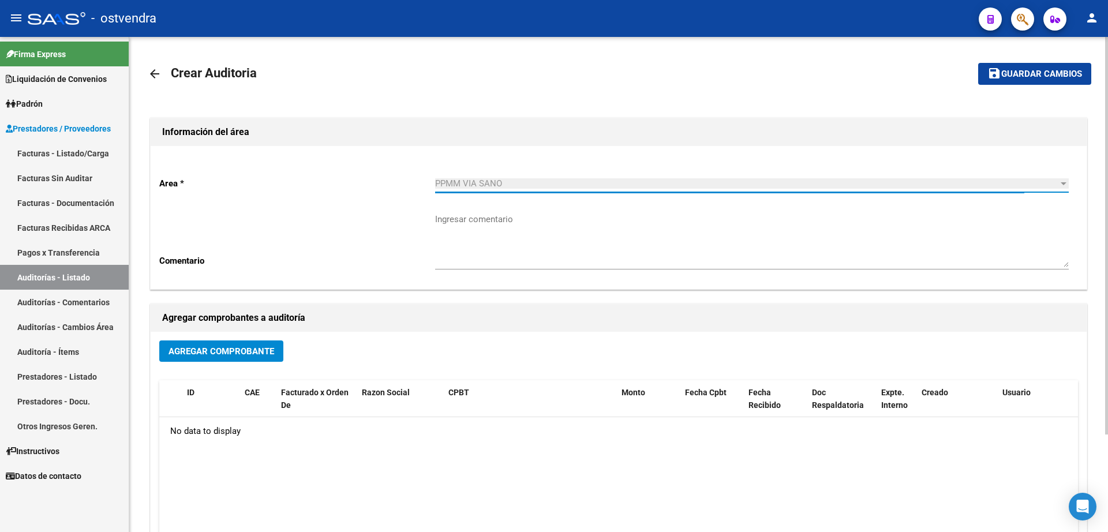
click at [253, 355] on span "Agregar Comprobante" at bounding box center [221, 351] width 106 height 10
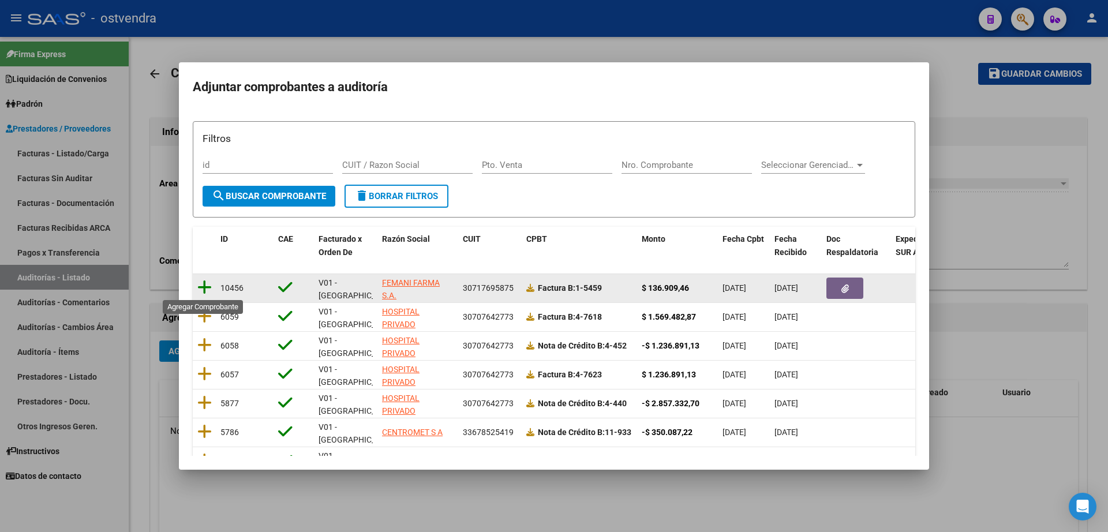
click at [203, 283] on icon at bounding box center [204, 287] width 14 height 16
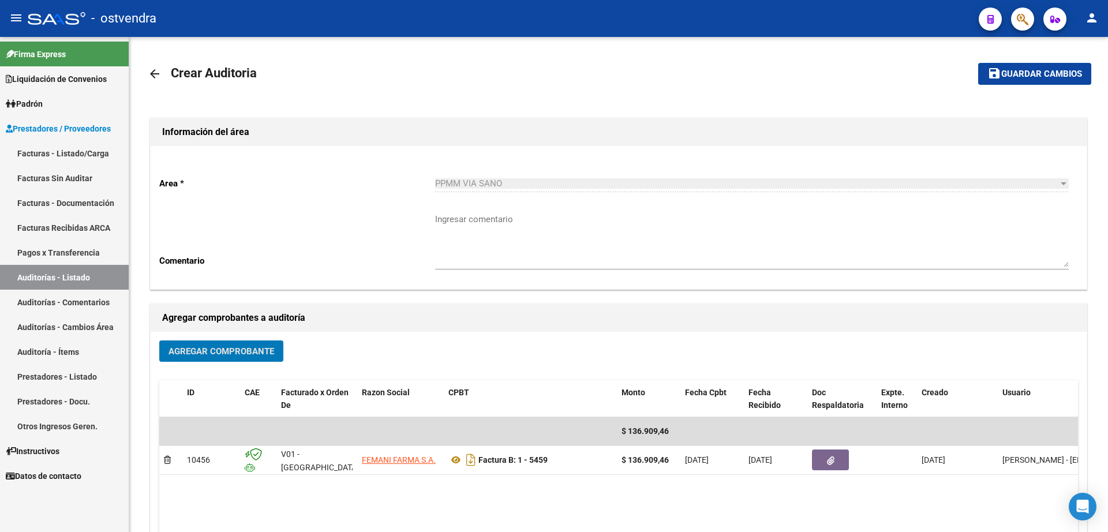
drag, startPoint x: 1044, startPoint y: 74, endPoint x: 996, endPoint y: 93, distance: 51.0
click at [1043, 74] on span "Guardar cambios" at bounding box center [1041, 74] width 81 height 10
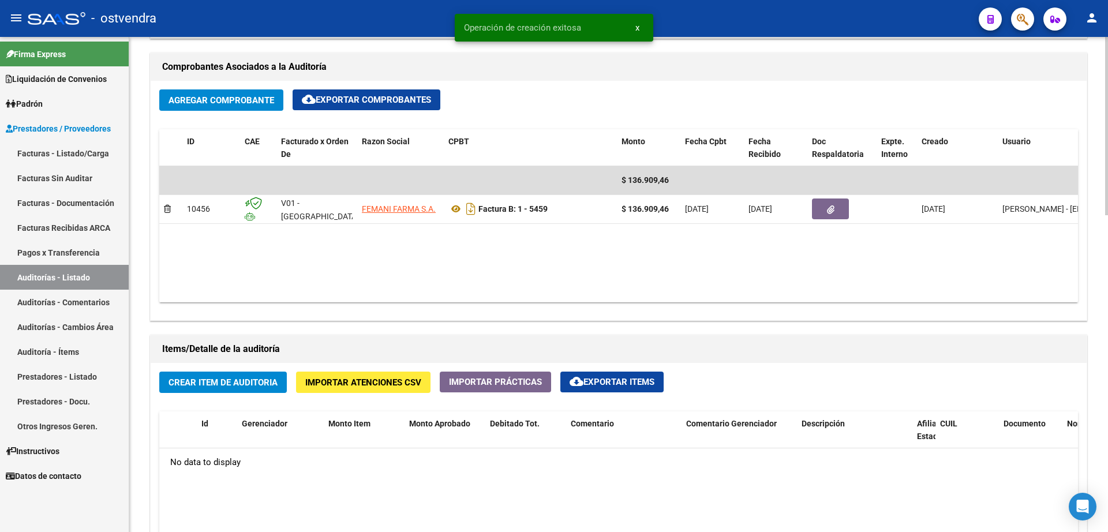
scroll to position [649, 0]
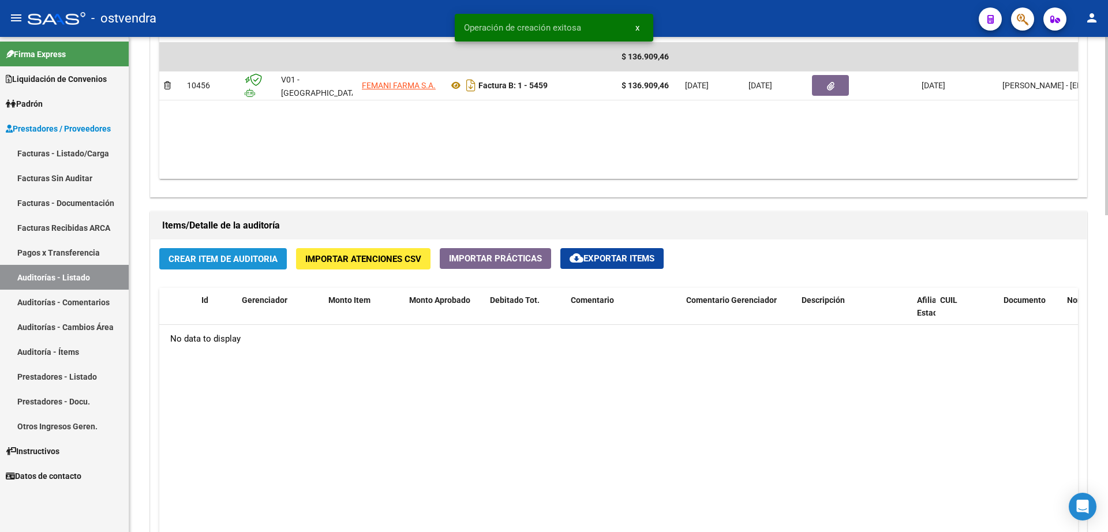
click at [211, 250] on button "Crear Item de Auditoria" at bounding box center [223, 258] width 128 height 21
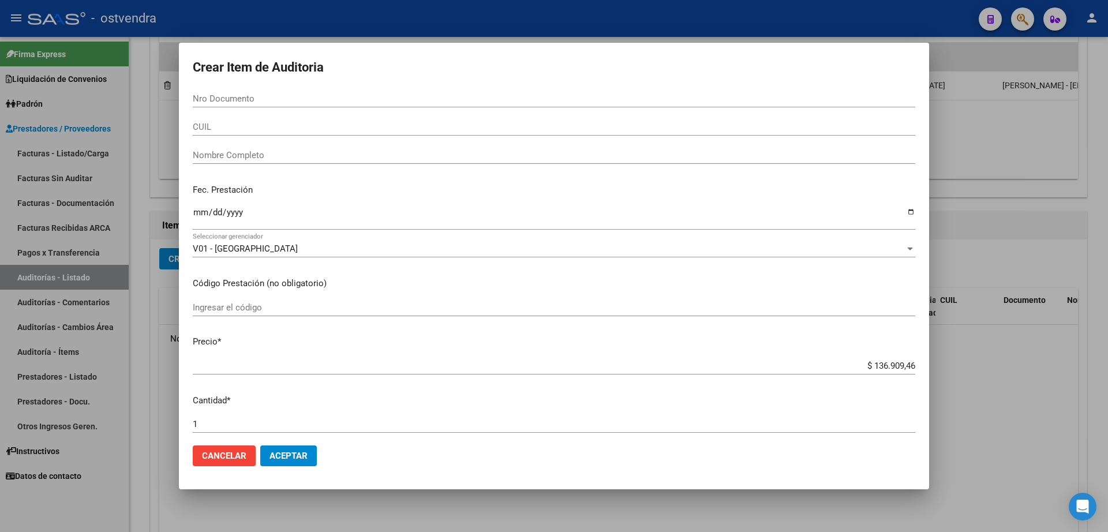
click at [393, 106] on div "Nro Documento" at bounding box center [554, 98] width 722 height 17
click at [230, 97] on input "Nro Documento" at bounding box center [554, 98] width 722 height 10
type input "92548761"
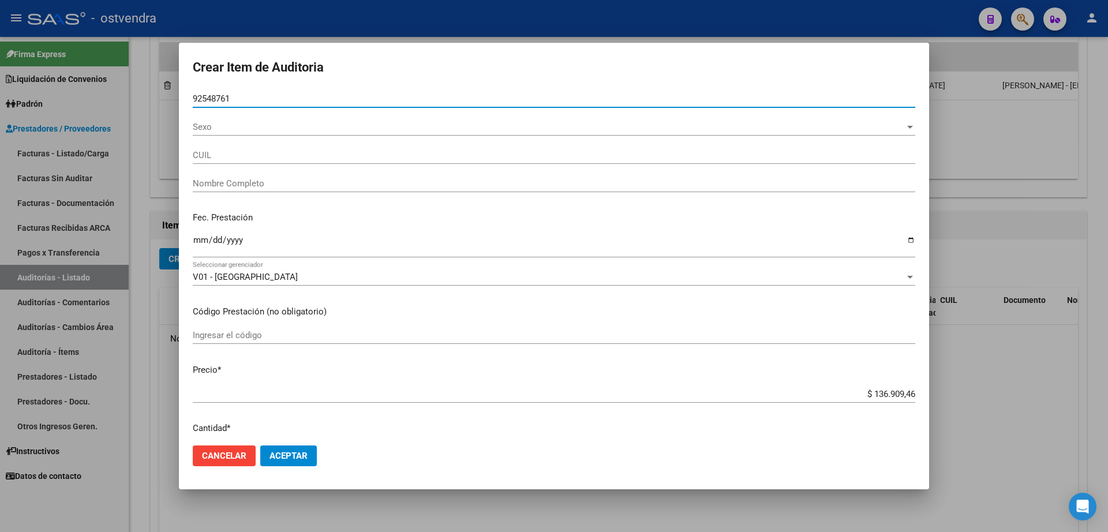
type input "23925487619"
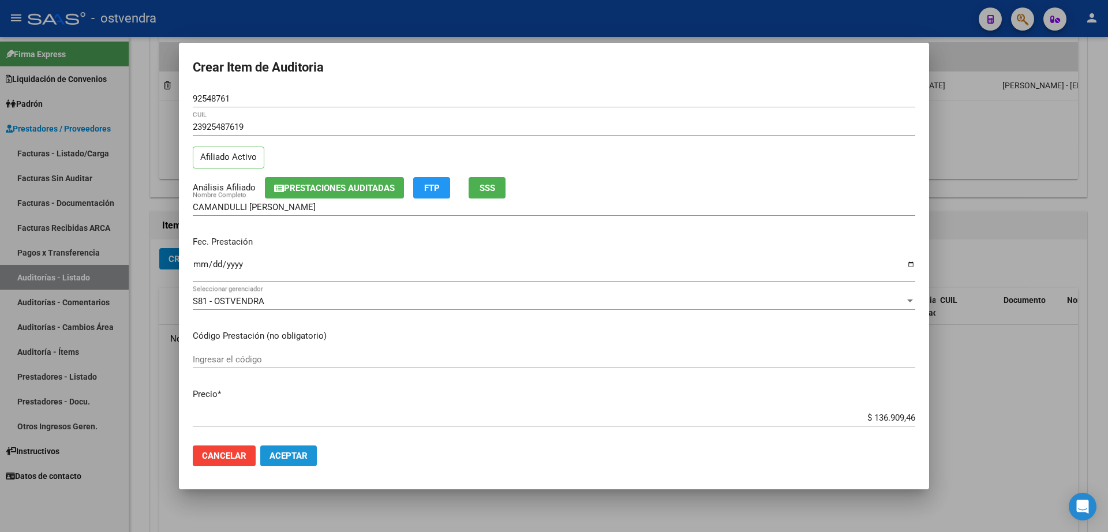
click at [287, 456] on span "Aceptar" at bounding box center [288, 456] width 38 height 10
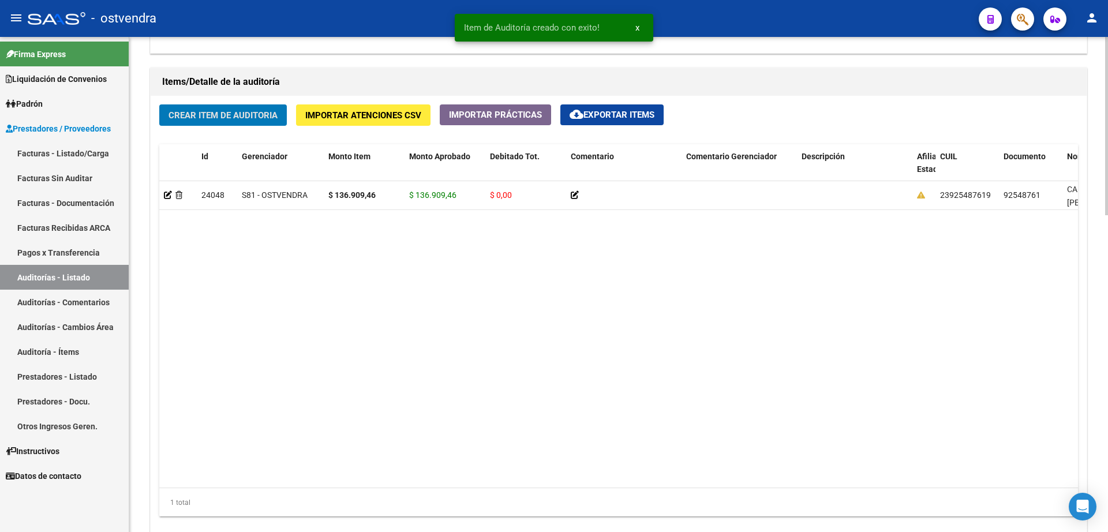
scroll to position [794, 0]
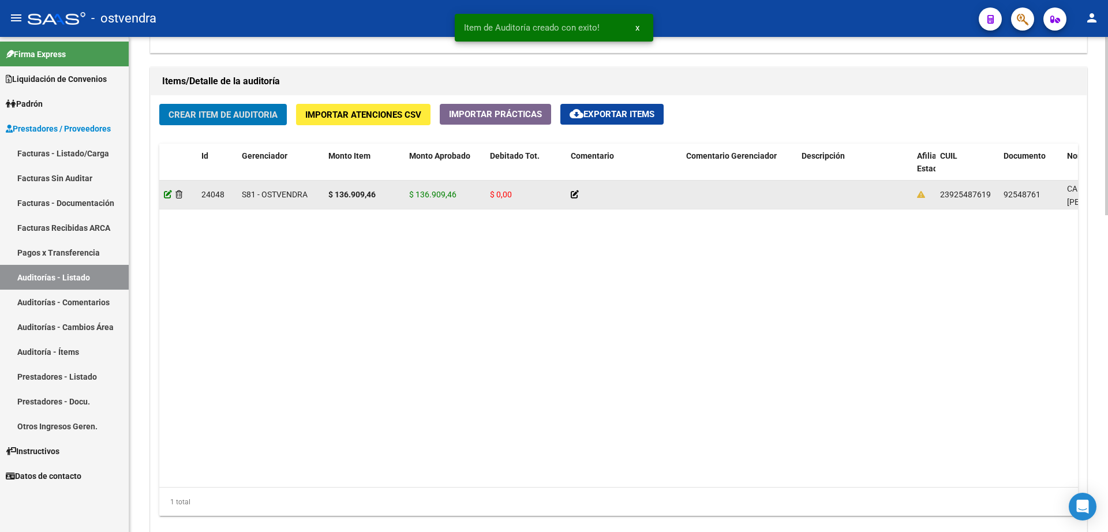
click at [170, 192] on icon at bounding box center [168, 194] width 8 height 8
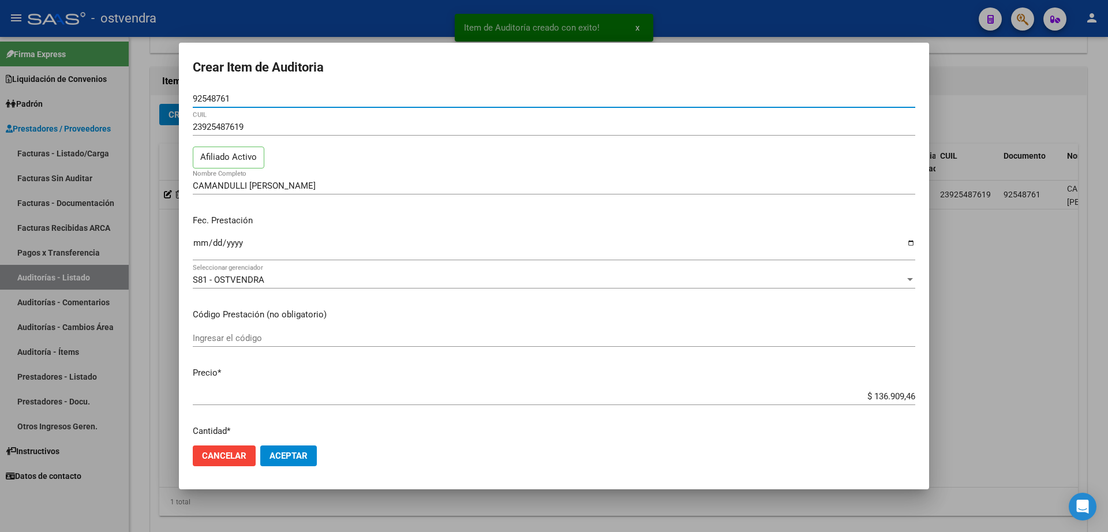
click at [289, 458] on span "Aceptar" at bounding box center [288, 456] width 38 height 10
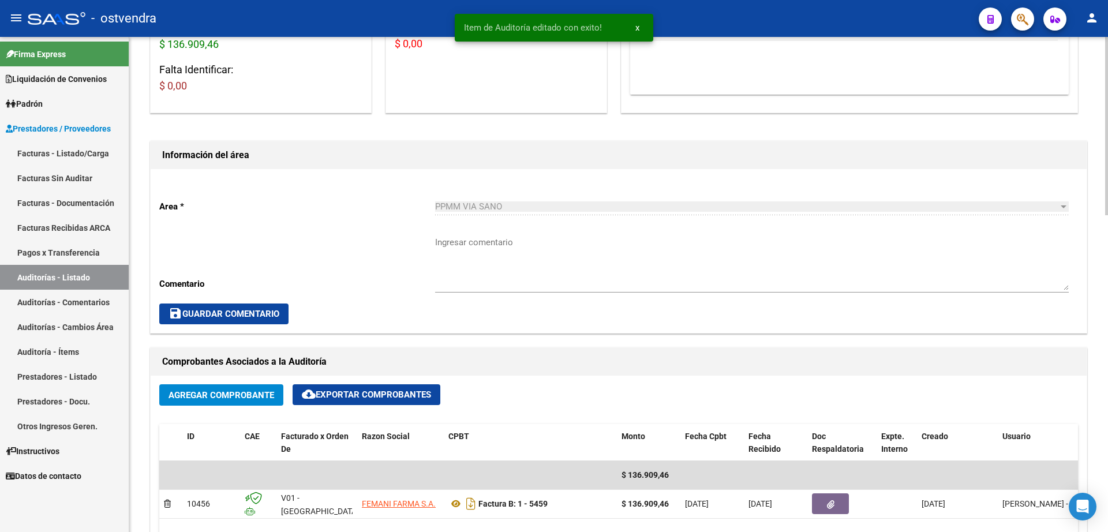
scroll to position [216, 0]
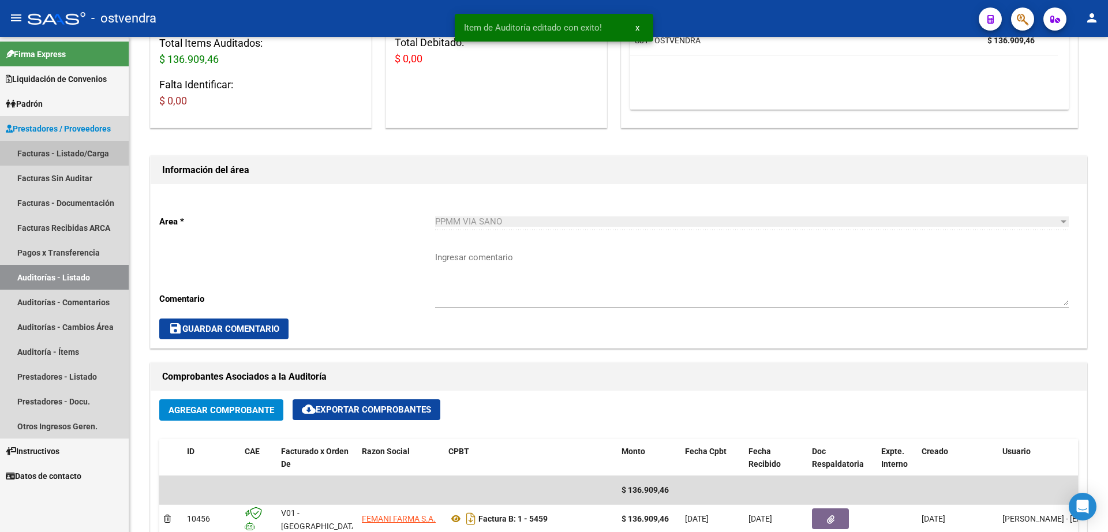
click at [81, 154] on link "Facturas - Listado/Carga" at bounding box center [64, 153] width 129 height 25
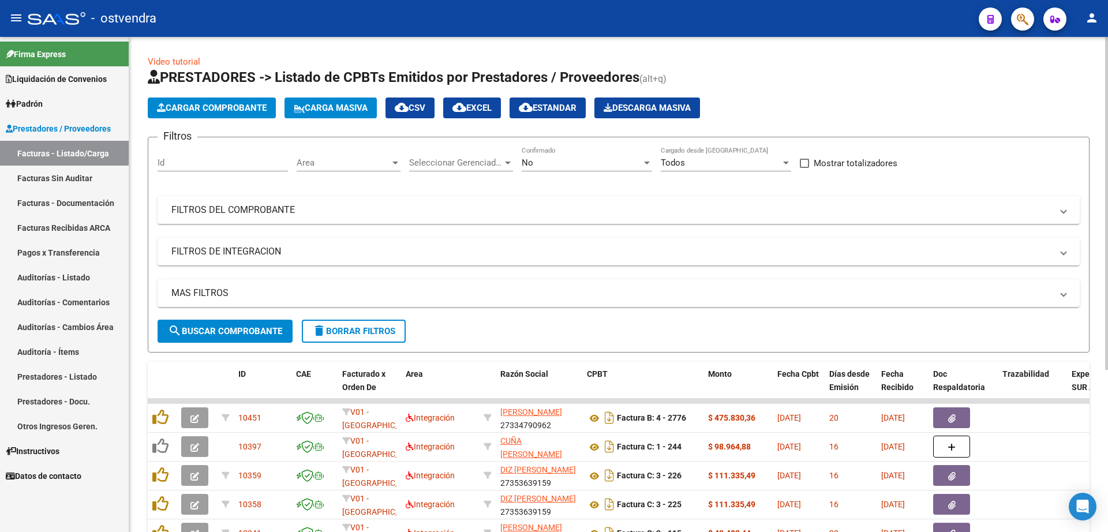
click at [248, 103] on span "Cargar Comprobante" at bounding box center [212, 108] width 110 height 10
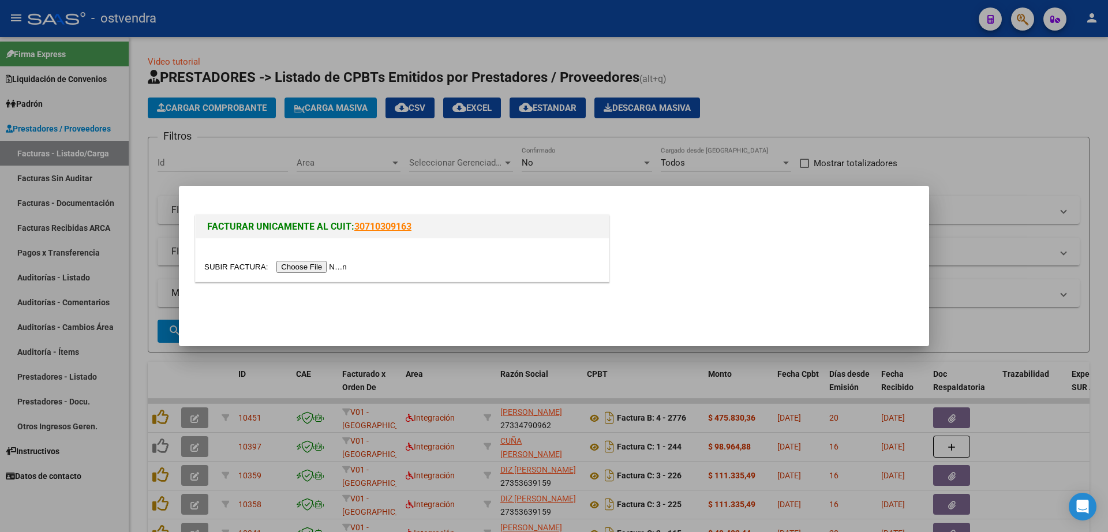
click at [336, 273] on div at bounding box center [402, 259] width 413 height 43
click at [336, 264] on input "file" at bounding box center [277, 267] width 146 height 12
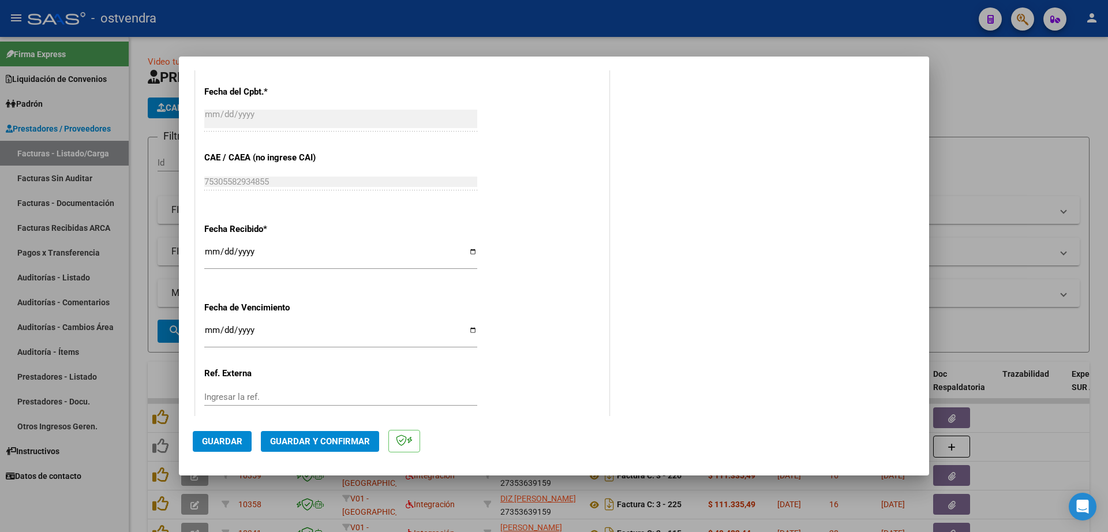
scroll to position [577, 0]
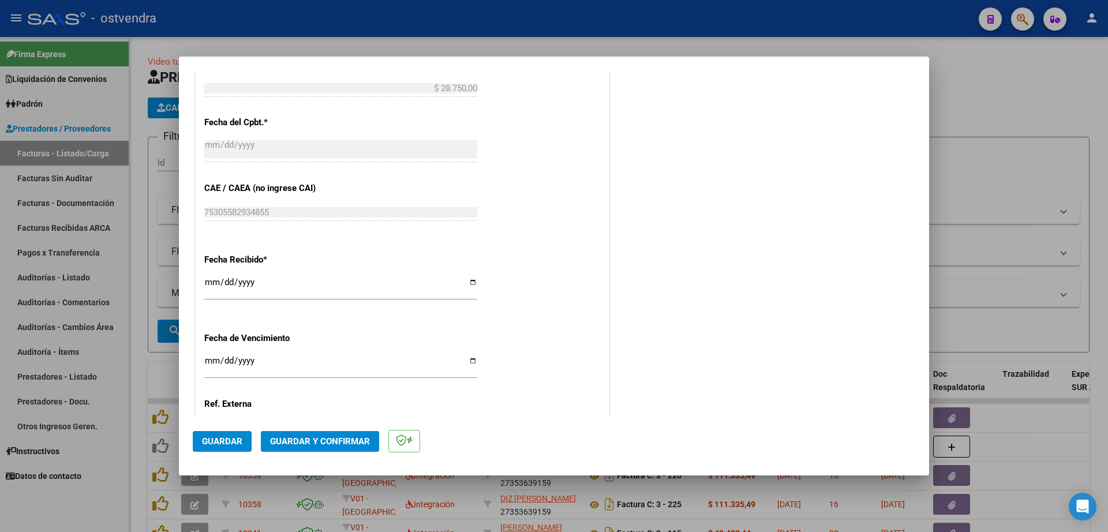
click at [217, 356] on input "Ingresar la fecha" at bounding box center [340, 365] width 273 height 18
click at [209, 362] on input "[DATE]" at bounding box center [340, 365] width 273 height 18
click at [229, 445] on span "Guardar" at bounding box center [222, 441] width 40 height 10
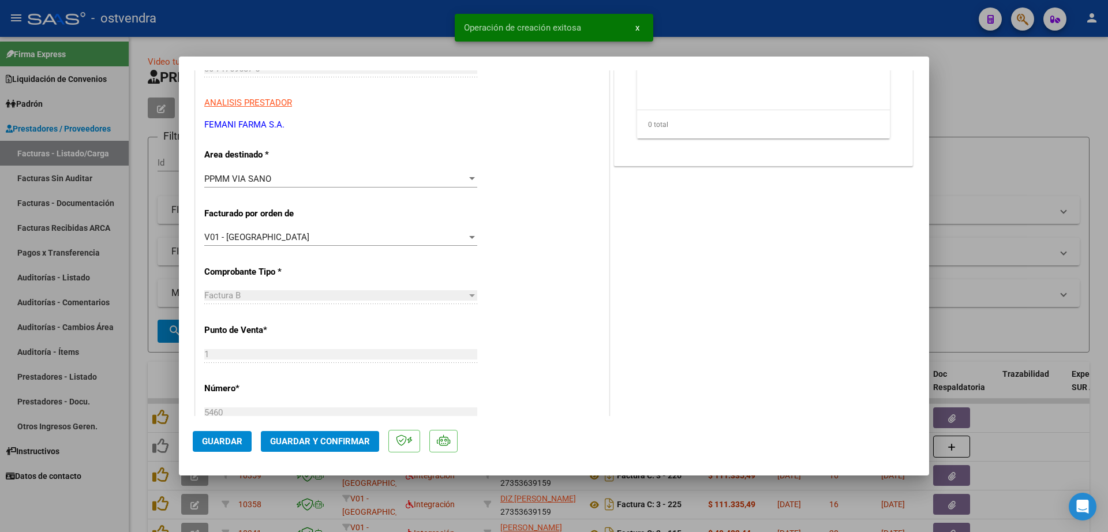
scroll to position [0, 0]
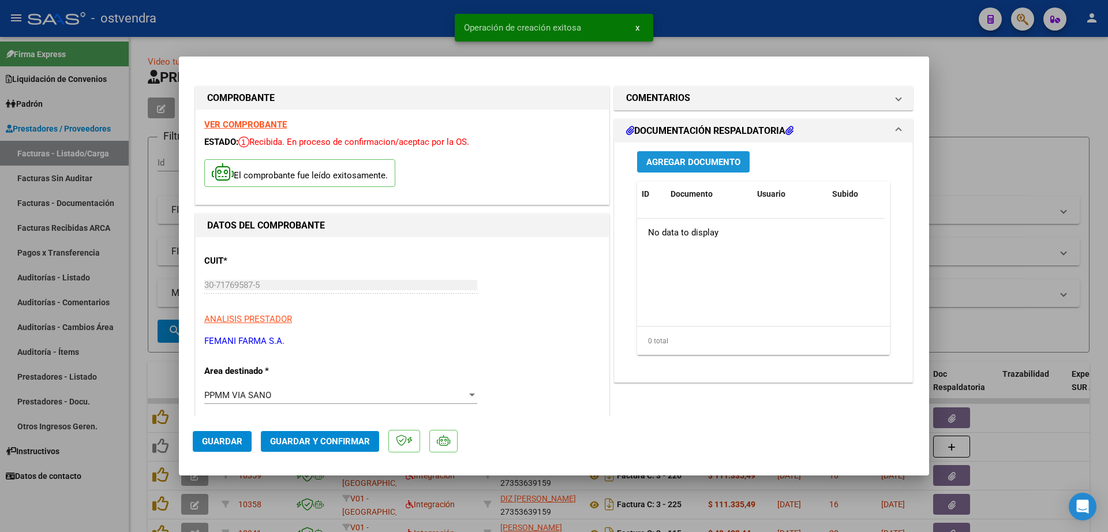
click at [679, 169] on button "Agregar Documento" at bounding box center [693, 161] width 113 height 21
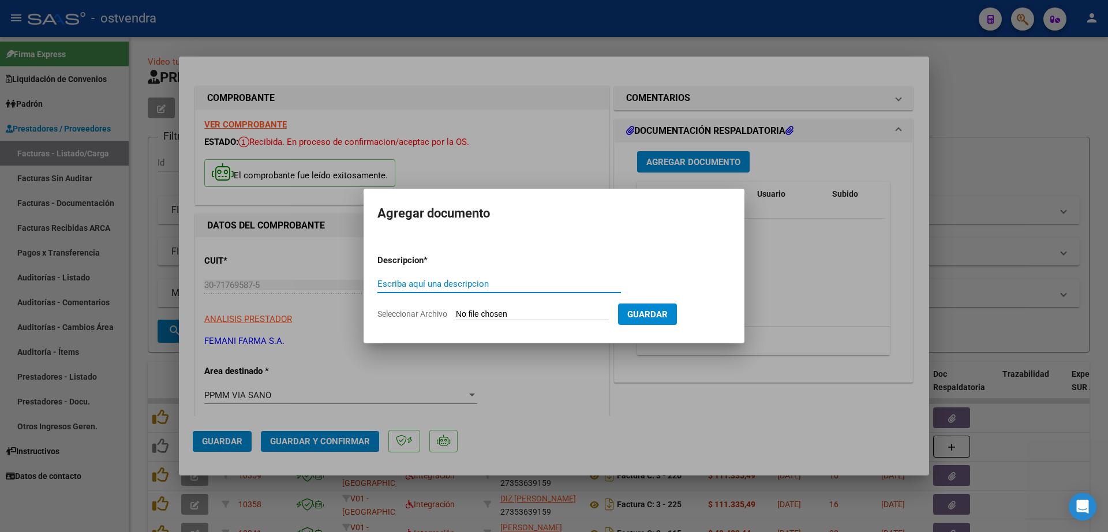
paste input "documentacion"
click at [500, 313] on form "Descripcion * documentacion Escriba aquí una descripcion Seleccionar Archivo Gu…" at bounding box center [553, 287] width 353 height 84
click at [501, 314] on input "Seleccionar Archivo" at bounding box center [532, 314] width 153 height 11
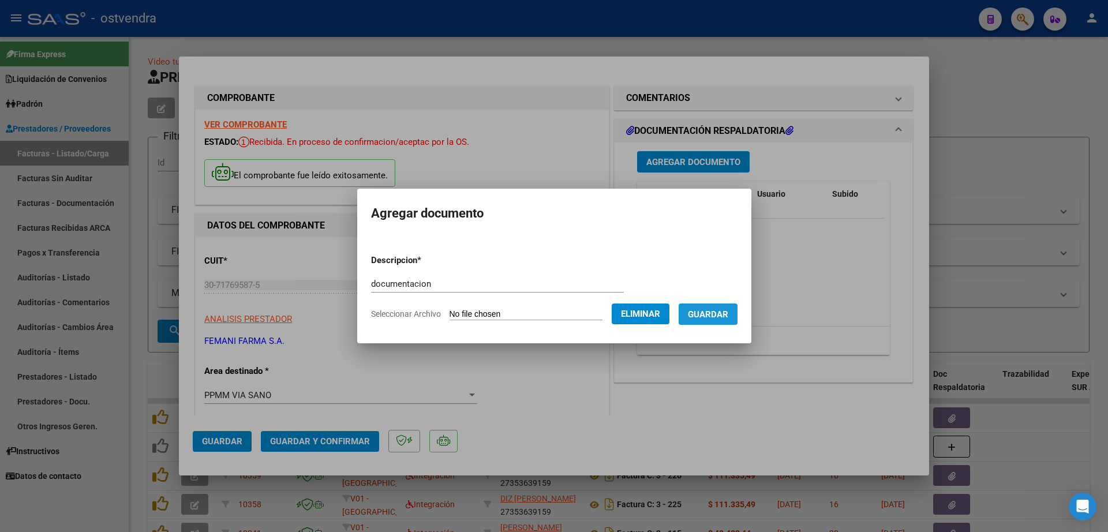
click at [728, 317] on span "Guardar" at bounding box center [708, 314] width 40 height 10
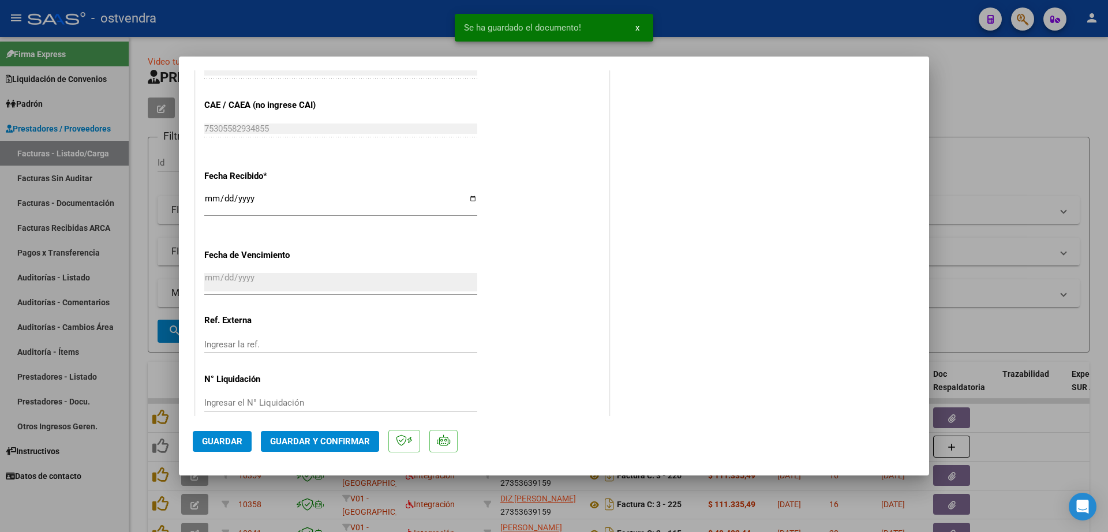
scroll to position [700, 0]
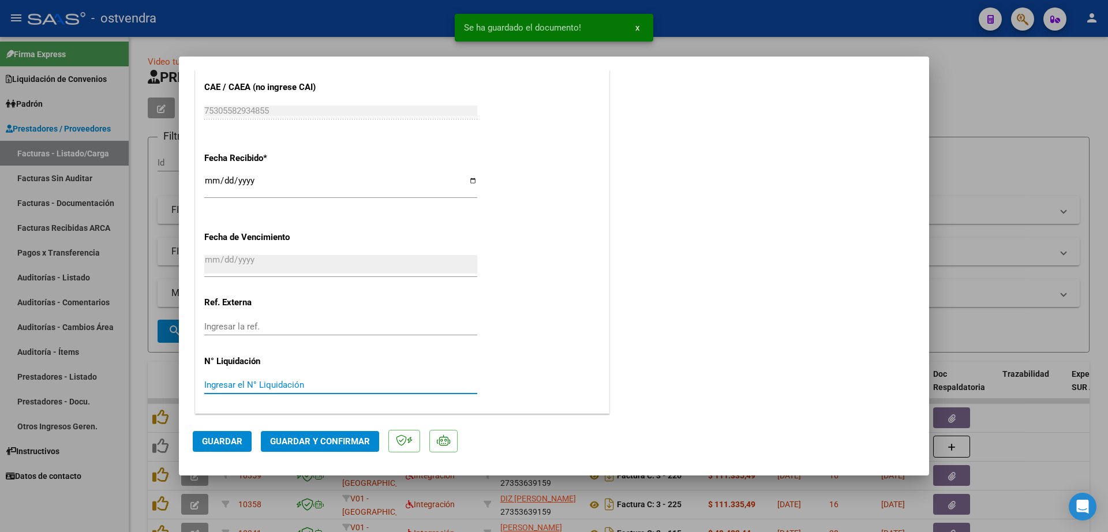
drag, startPoint x: 273, startPoint y: 389, endPoint x: 280, endPoint y: 385, distance: 7.2
click at [277, 387] on input "Ingresar el N° Liquidación" at bounding box center [340, 385] width 273 height 10
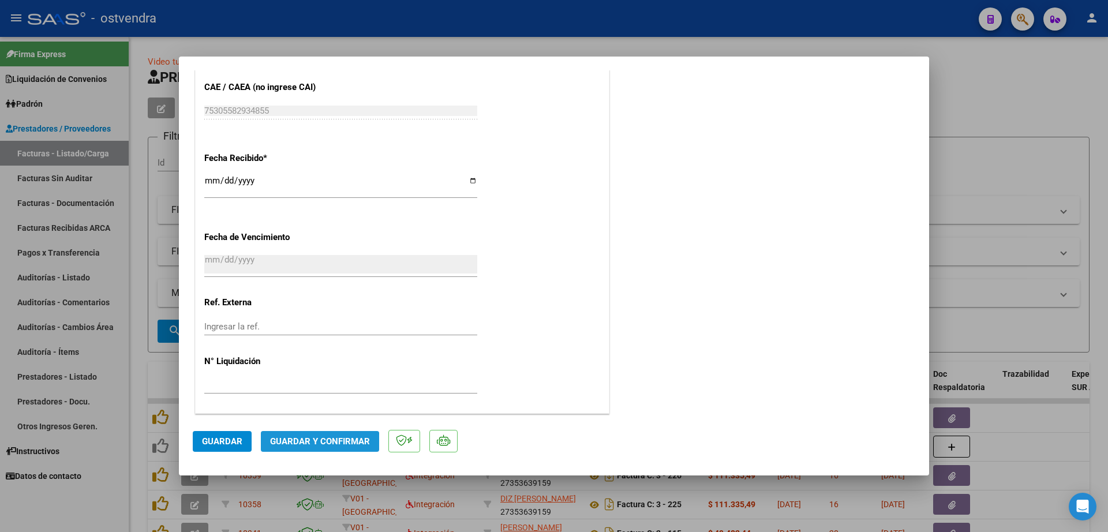
click at [318, 443] on span "Guardar y Confirmar" at bounding box center [320, 441] width 100 height 10
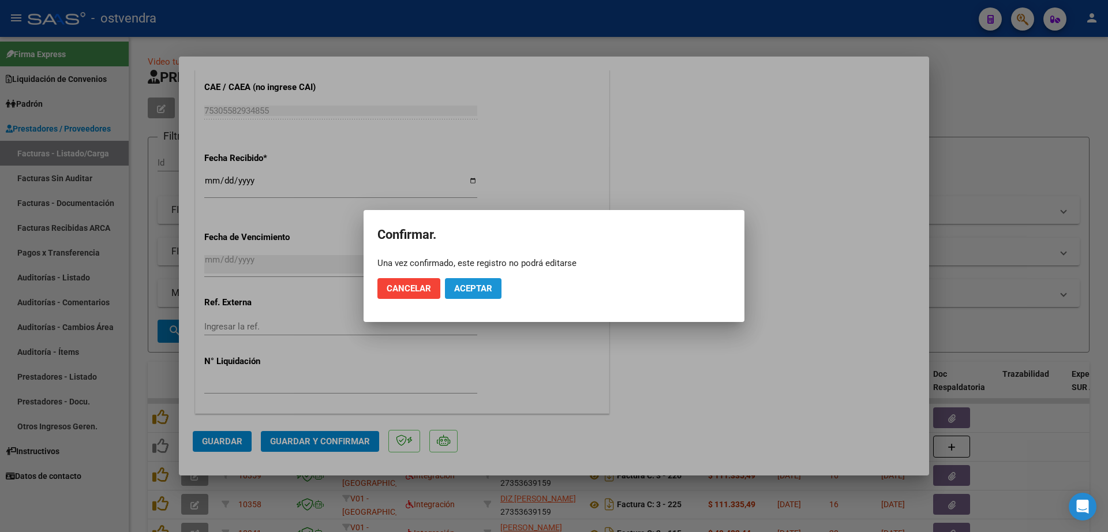
click at [478, 283] on span "Aceptar" at bounding box center [473, 288] width 38 height 10
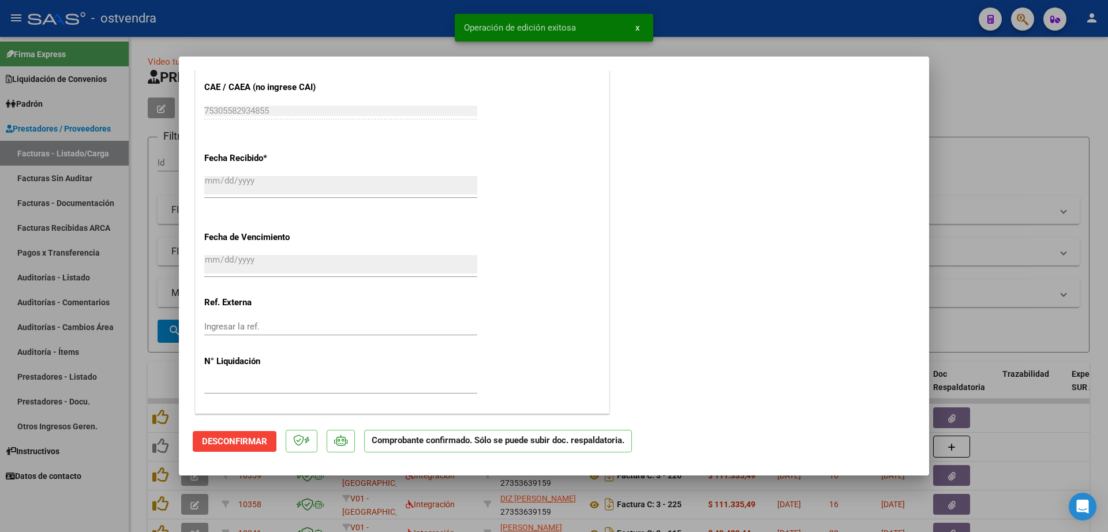
click at [138, 358] on div at bounding box center [554, 266] width 1108 height 532
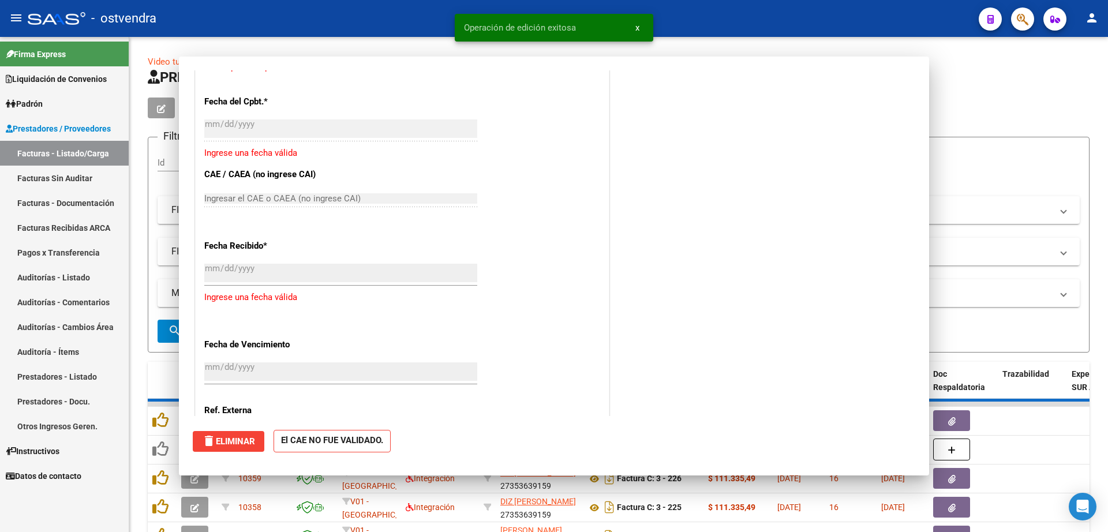
scroll to position [781, 0]
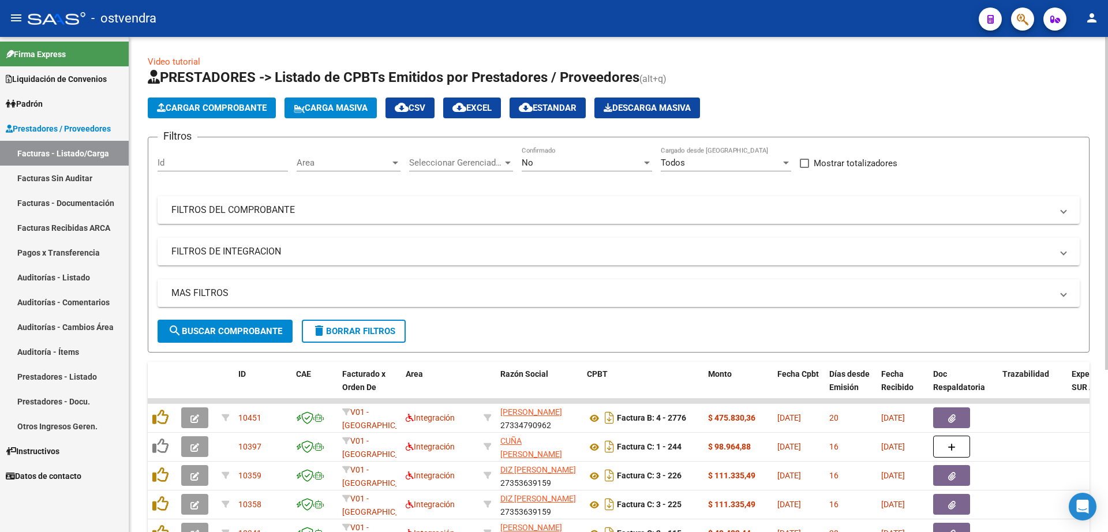
click at [218, 108] on span "Cargar Comprobante" at bounding box center [212, 108] width 110 height 10
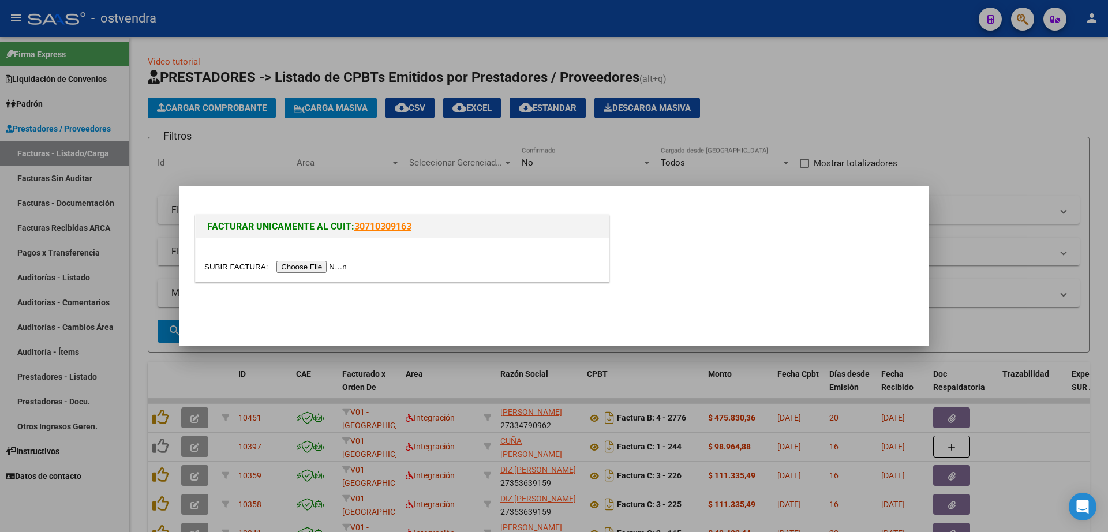
click at [315, 268] on input "file" at bounding box center [277, 267] width 146 height 12
drag, startPoint x: 145, startPoint y: 249, endPoint x: 72, endPoint y: 246, distance: 73.3
click at [144, 248] on div at bounding box center [554, 266] width 1108 height 532
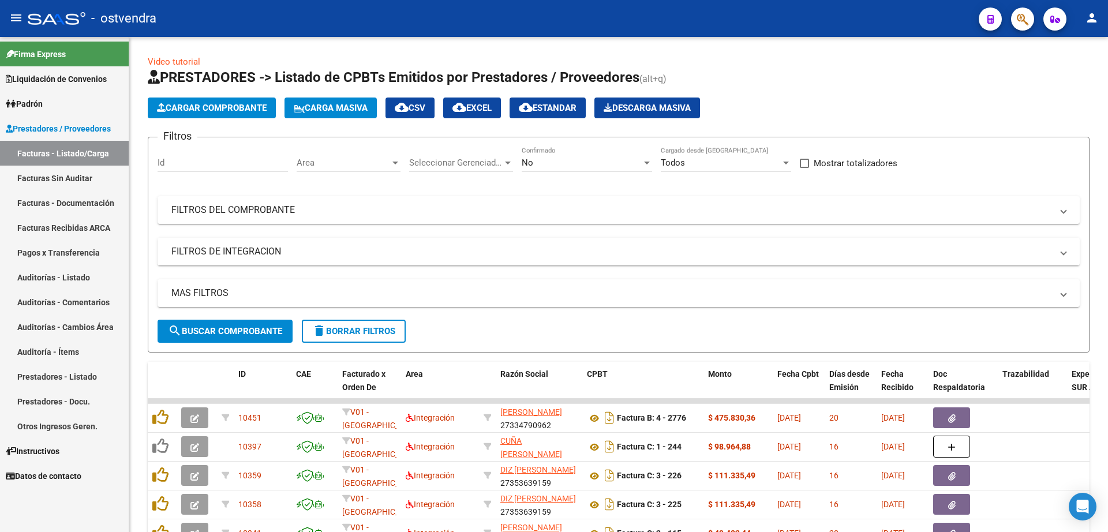
click at [46, 278] on link "Auditorías - Listado" at bounding box center [64, 277] width 129 height 25
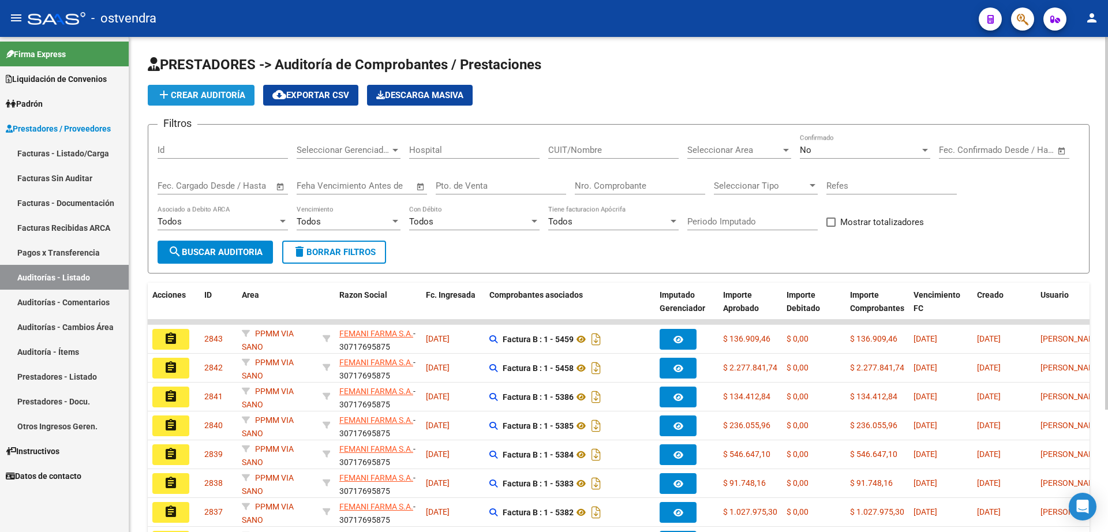
click at [205, 93] on span "add Crear Auditoría" at bounding box center [201, 95] width 88 height 10
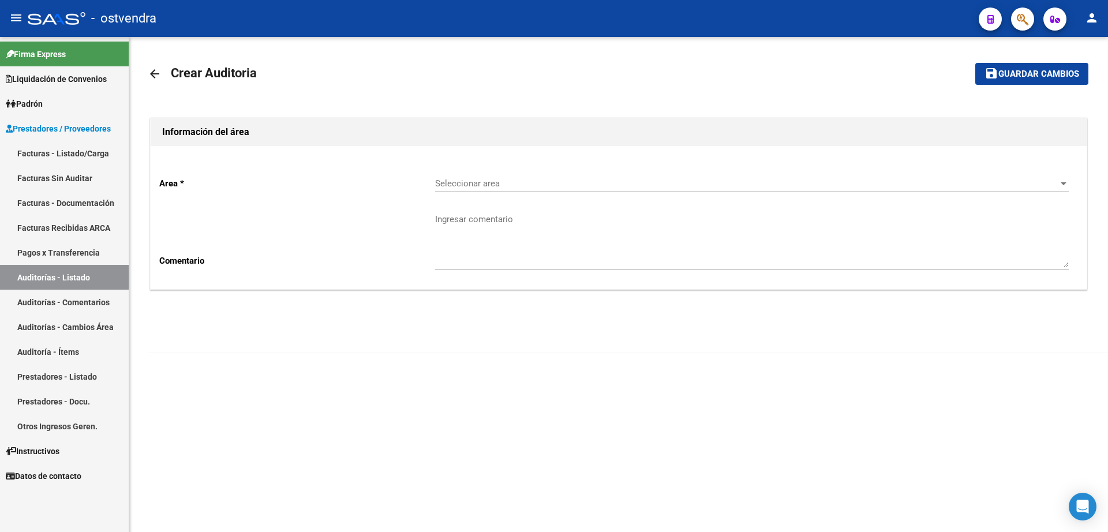
click at [481, 179] on span "Seleccionar area" at bounding box center [746, 183] width 623 height 10
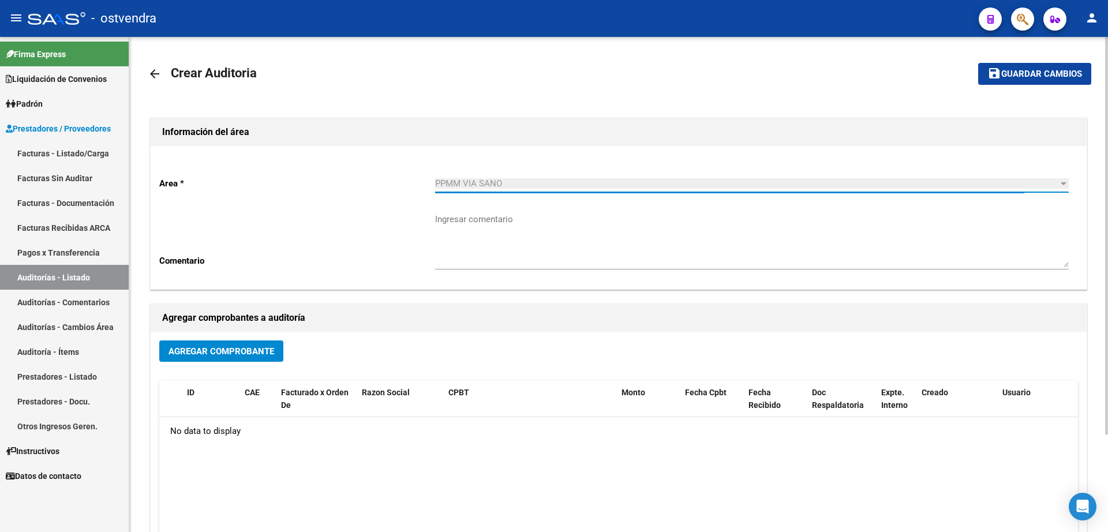
click at [266, 356] on span "Agregar Comprobante" at bounding box center [221, 351] width 106 height 10
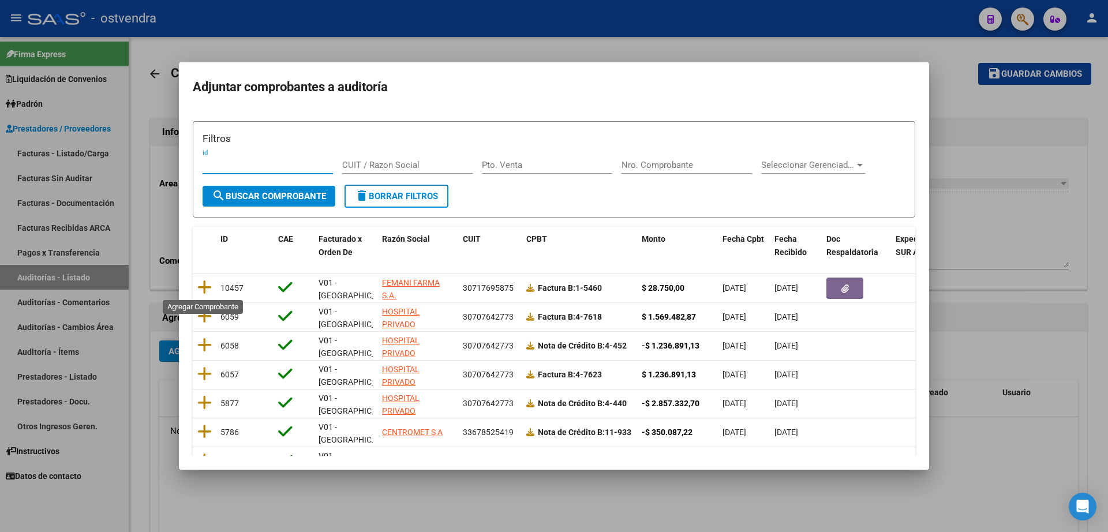
click at [208, 282] on icon at bounding box center [204, 287] width 14 height 16
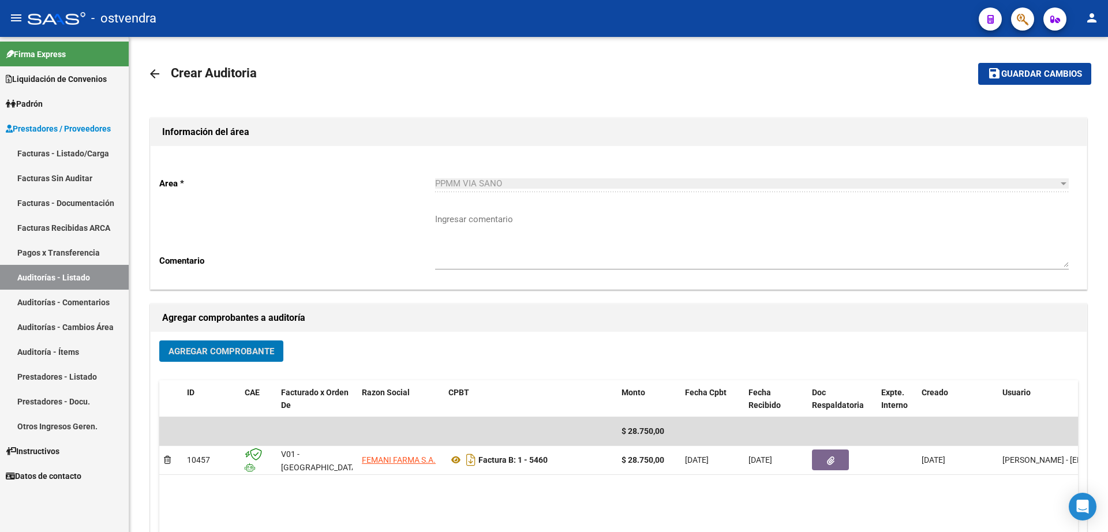
click at [1050, 81] on button "save Guardar cambios" at bounding box center [1034, 73] width 113 height 21
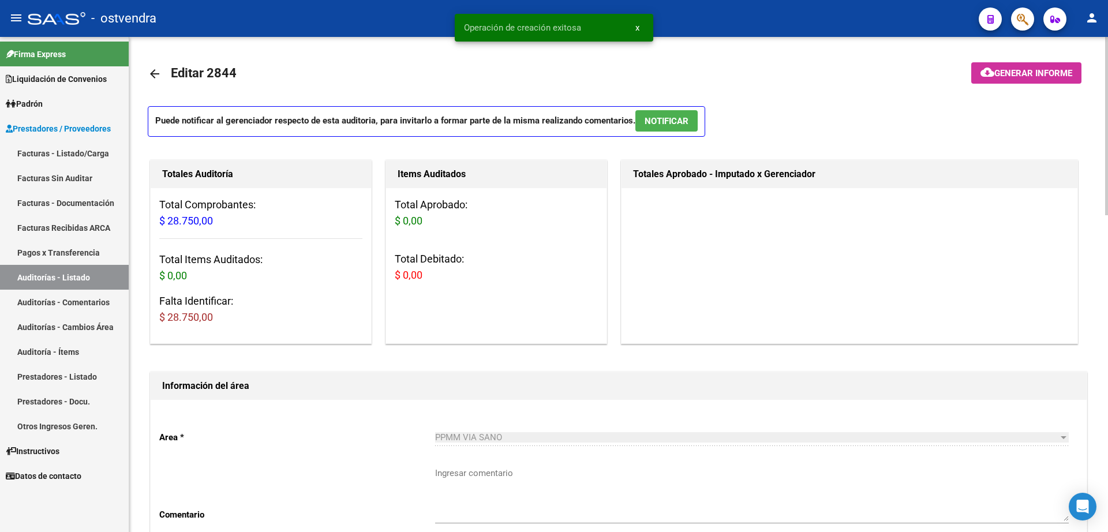
click at [1022, 82] on button "cloud_download Generar informe" at bounding box center [1026, 72] width 110 height 21
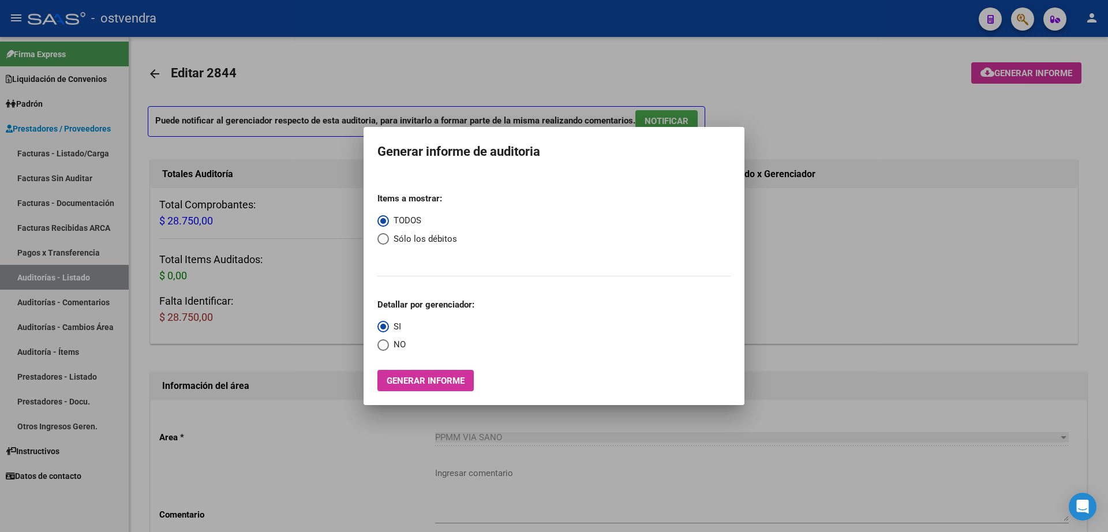
click at [813, 95] on div at bounding box center [554, 266] width 1108 height 532
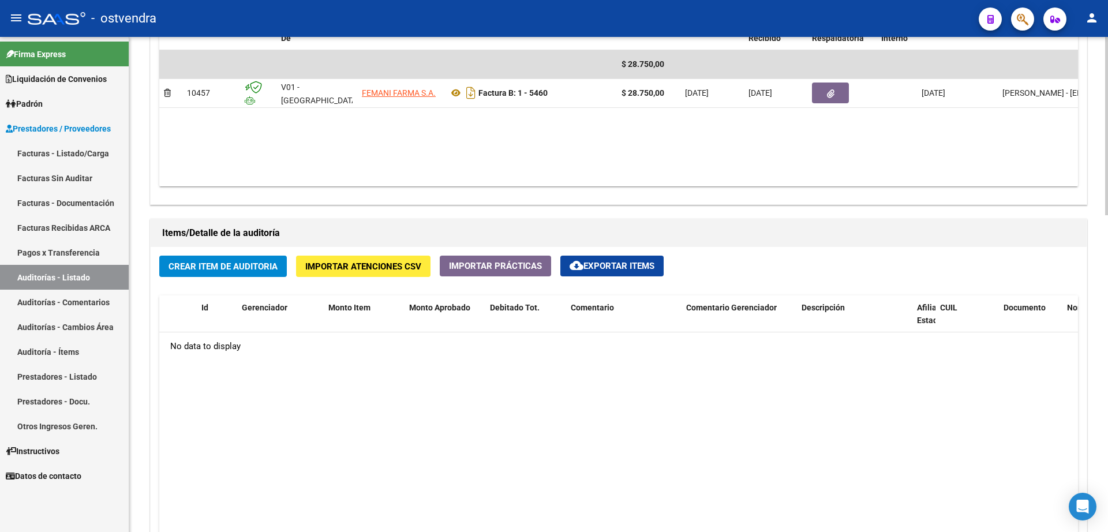
scroll to position [649, 0]
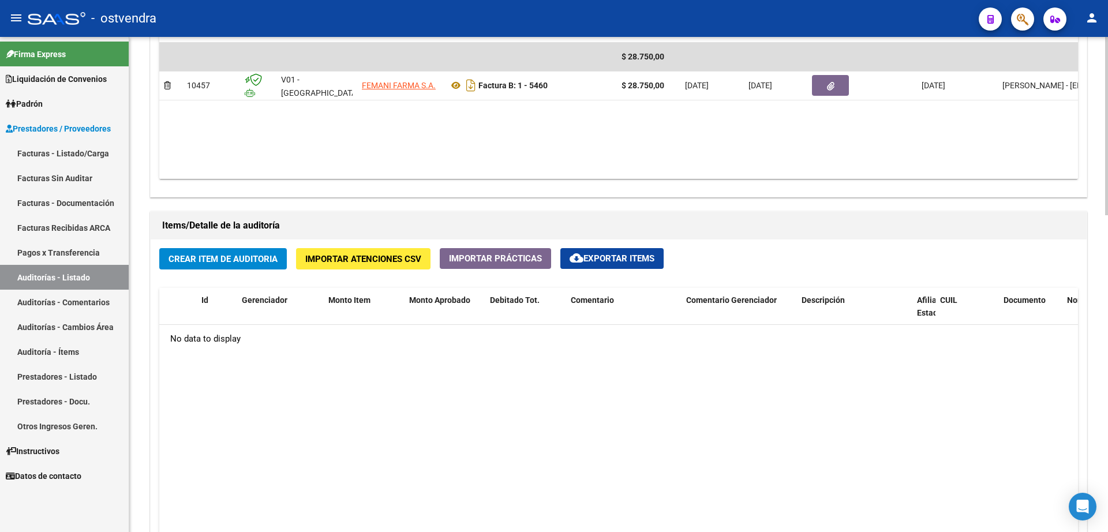
click at [256, 264] on button "Crear Item de Auditoria" at bounding box center [223, 258] width 128 height 21
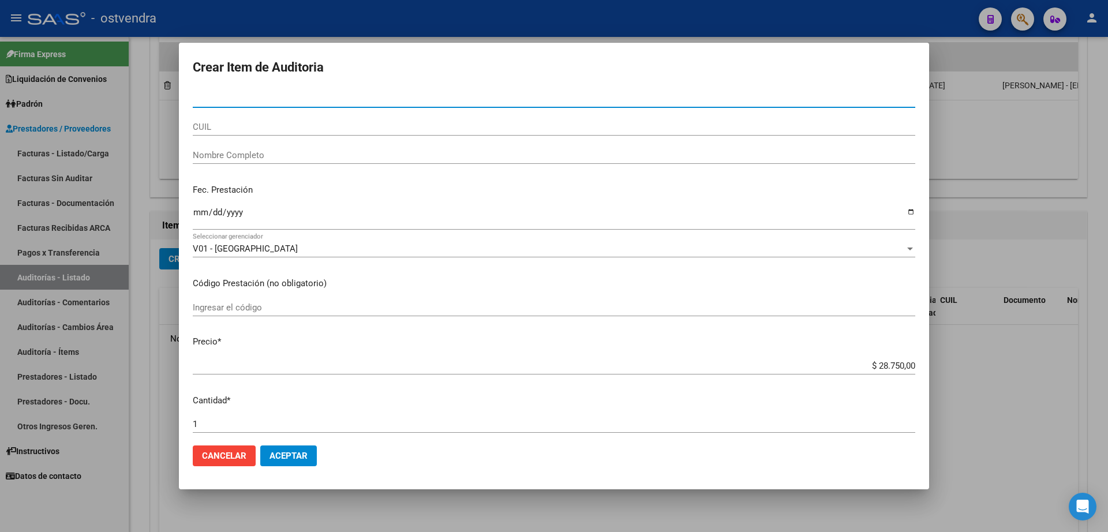
click at [301, 104] on input "Nro Documento" at bounding box center [554, 98] width 722 height 10
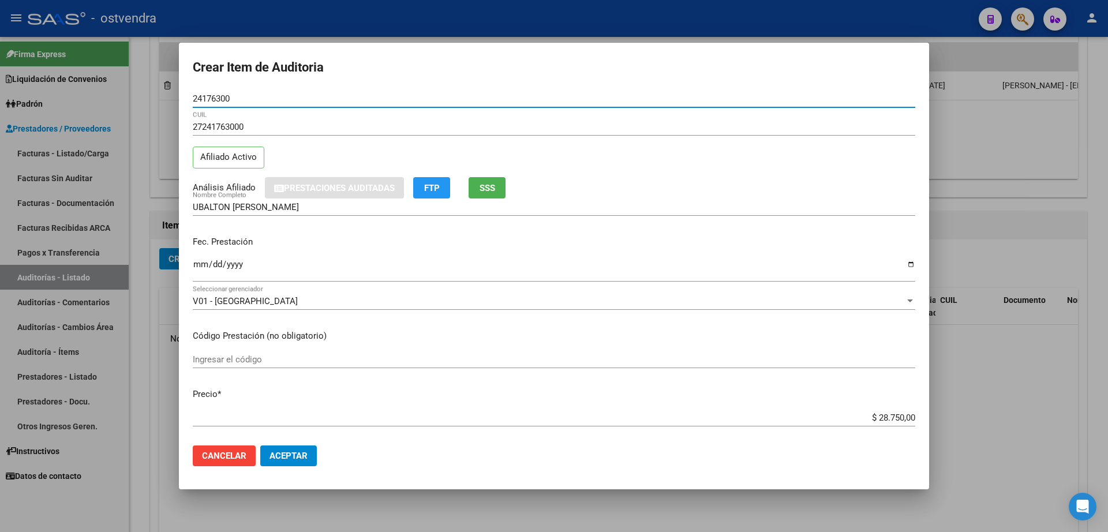
drag, startPoint x: 298, startPoint y: 99, endPoint x: 129, endPoint y: 147, distance: 175.1
click at [129, 147] on div "Crear Item de Auditoria 24176300 Nro Documento 27241763000 CUIL Afiliado Activo…" at bounding box center [554, 266] width 1108 height 532
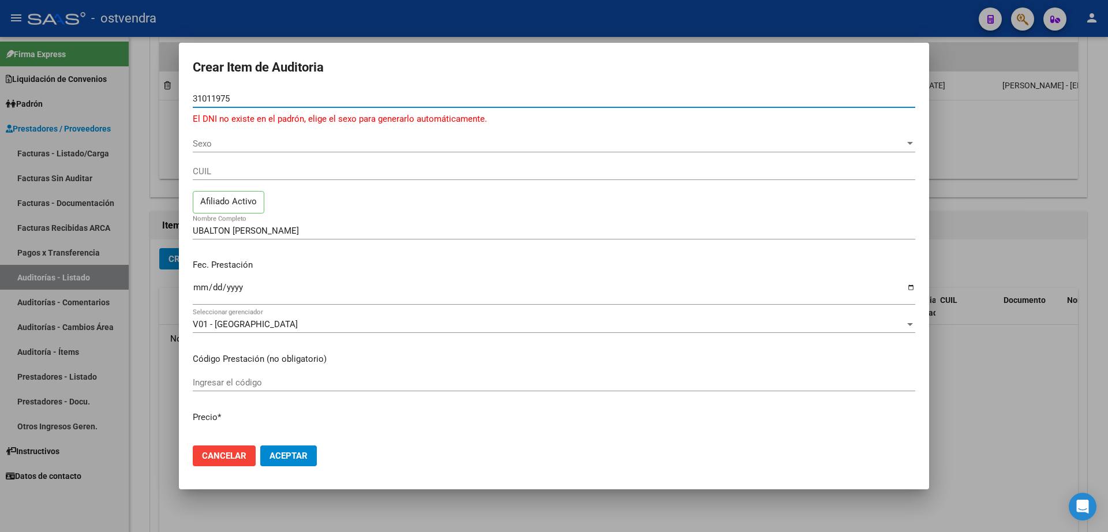
drag, startPoint x: 285, startPoint y: 97, endPoint x: 136, endPoint y: 98, distance: 148.9
click at [134, 99] on div "Crear Item de Auditoria 31011975 Nro Documento El DNI no existe en el padrón, e…" at bounding box center [554, 266] width 1108 height 532
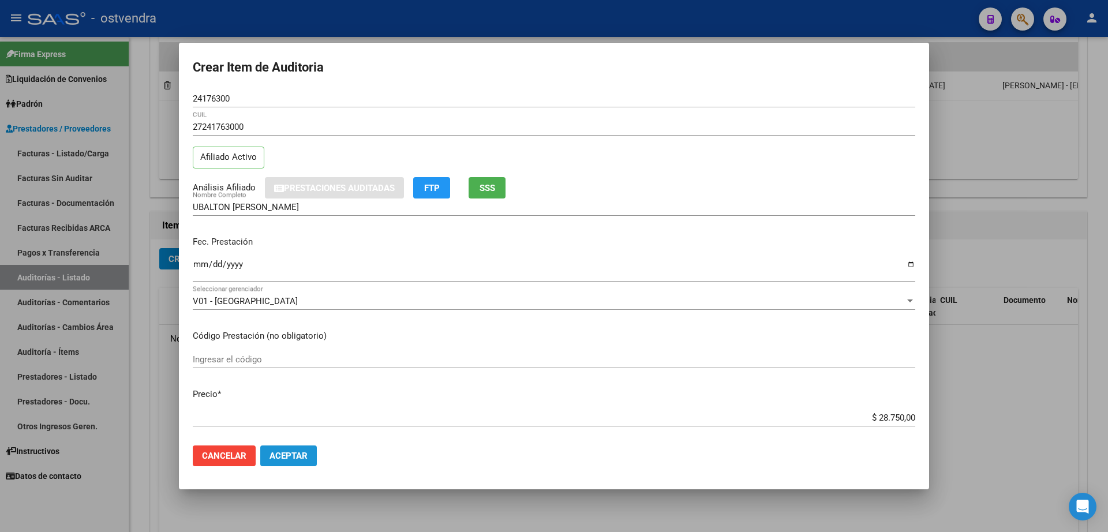
click at [310, 459] on button "Aceptar" at bounding box center [288, 455] width 57 height 21
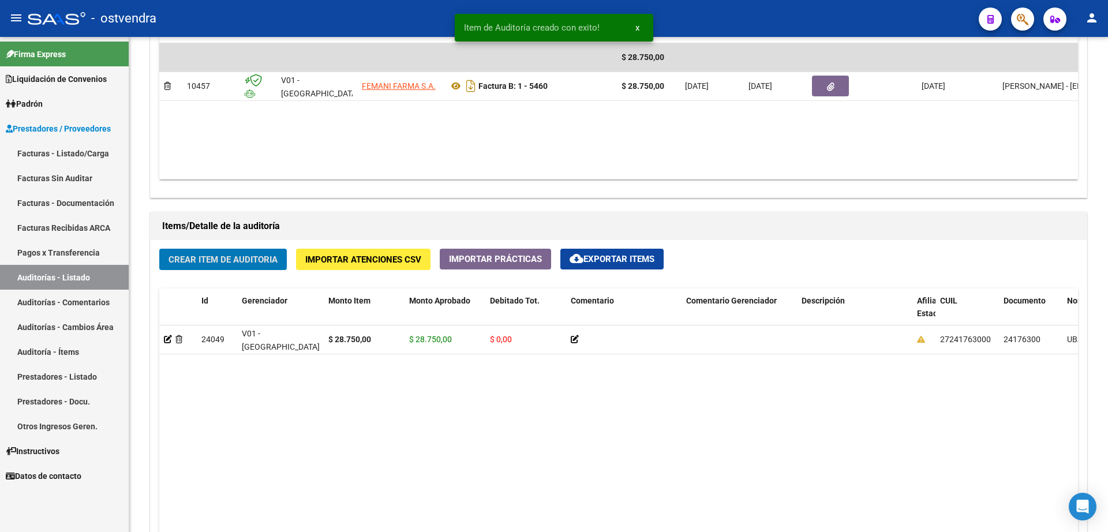
scroll to position [650, 0]
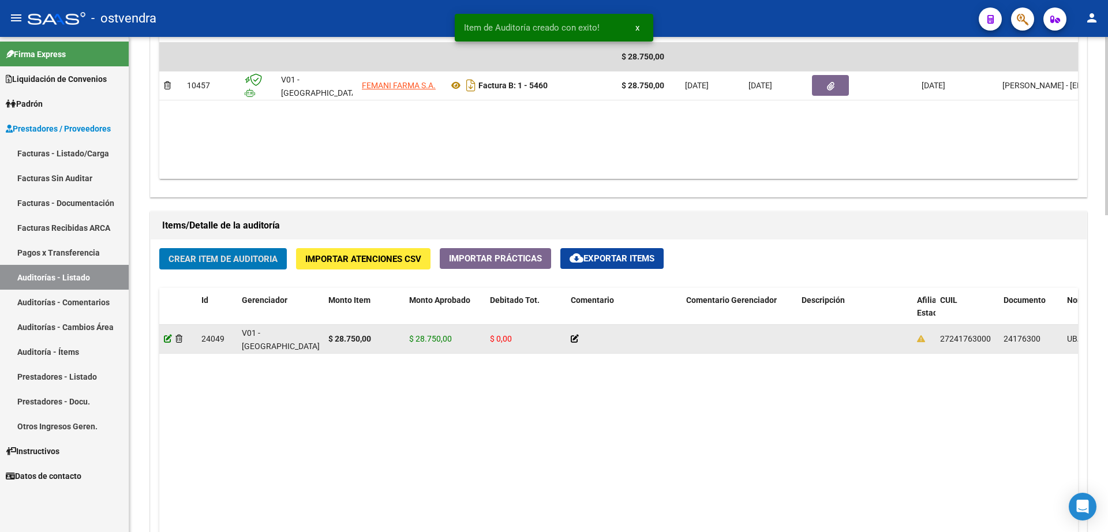
click at [168, 341] on icon at bounding box center [168, 339] width 8 height 8
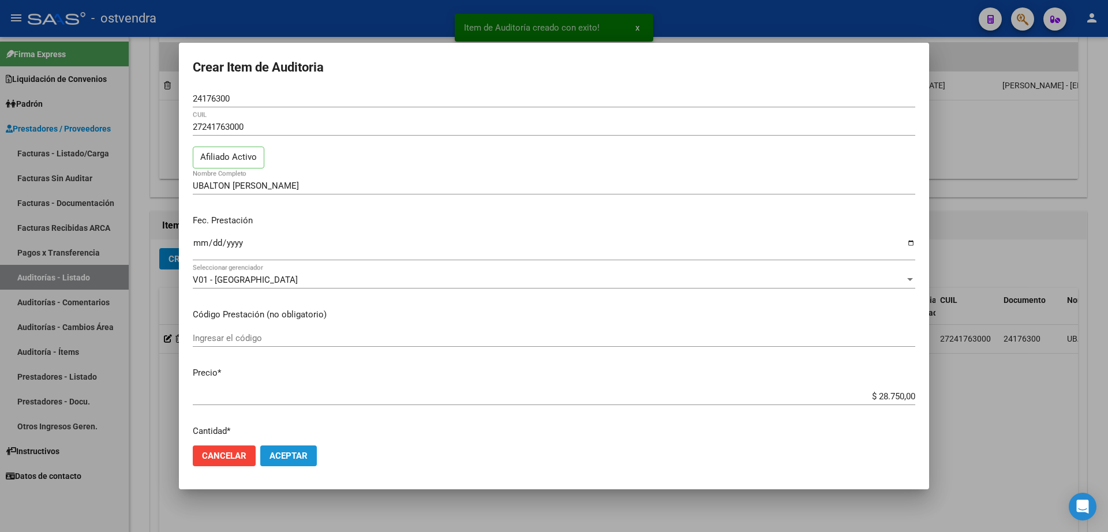
click at [284, 460] on span "Aceptar" at bounding box center [288, 456] width 38 height 10
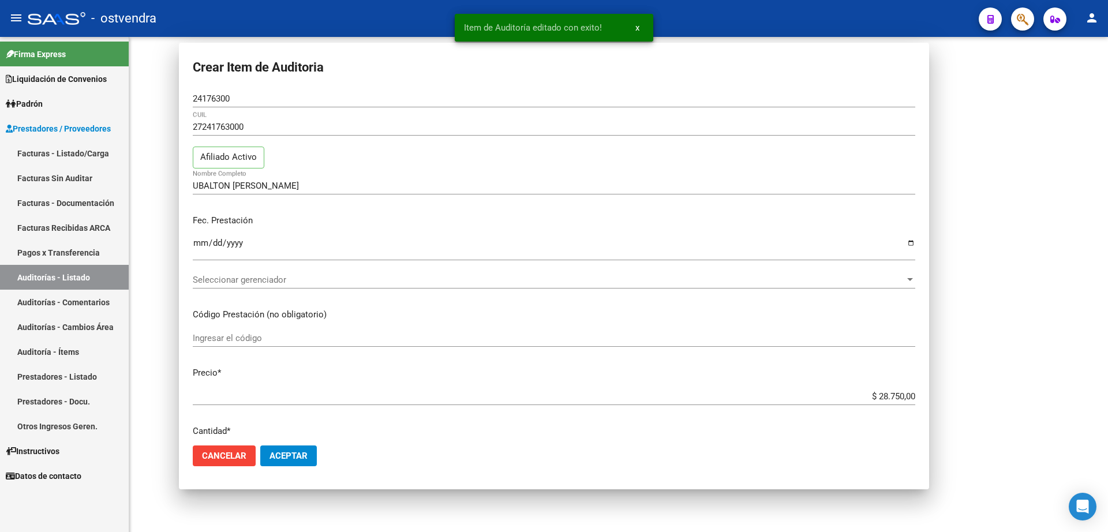
scroll to position [0, 0]
